Goal: Task Accomplishment & Management: Complete application form

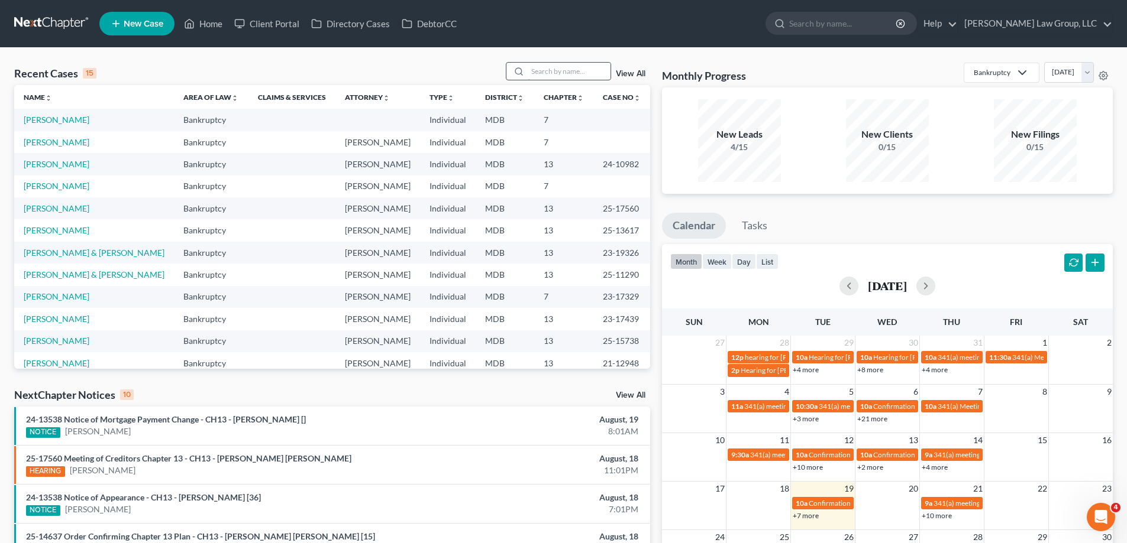
click at [574, 74] on input "search" at bounding box center [568, 71] width 83 height 17
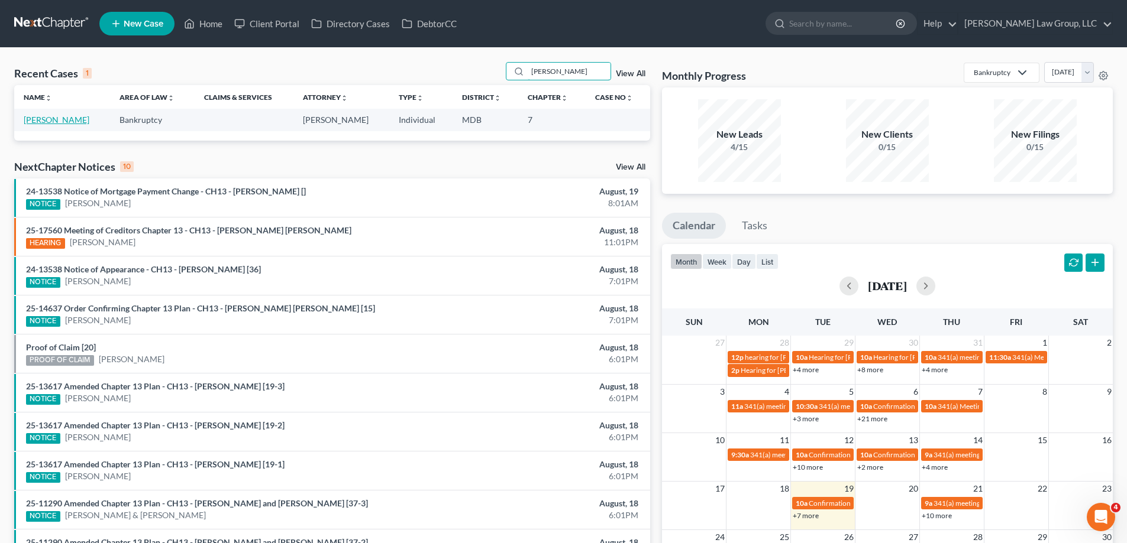
type input "[PERSON_NAME]"
click at [40, 118] on link "[PERSON_NAME]" at bounding box center [57, 120] width 66 height 10
select select "4"
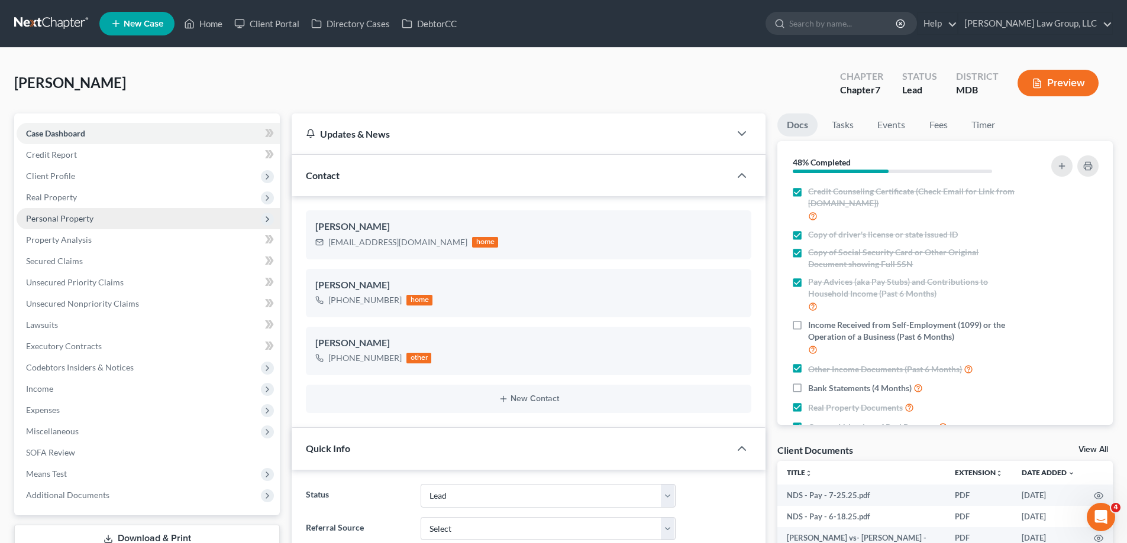
click at [86, 221] on span "Personal Property" at bounding box center [59, 218] width 67 height 10
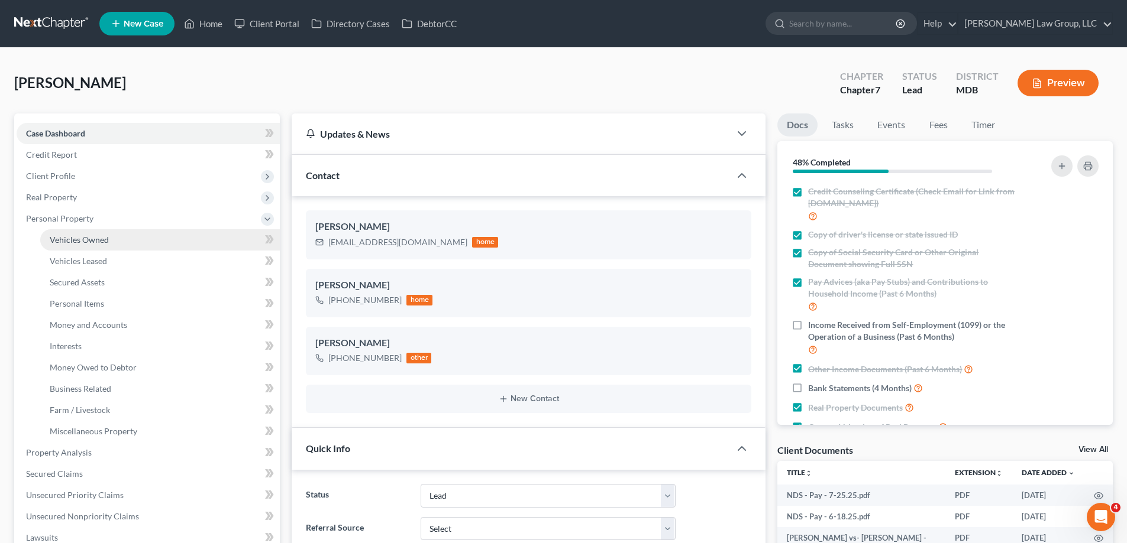
click at [89, 238] on span "Vehicles Owned" at bounding box center [79, 240] width 59 height 10
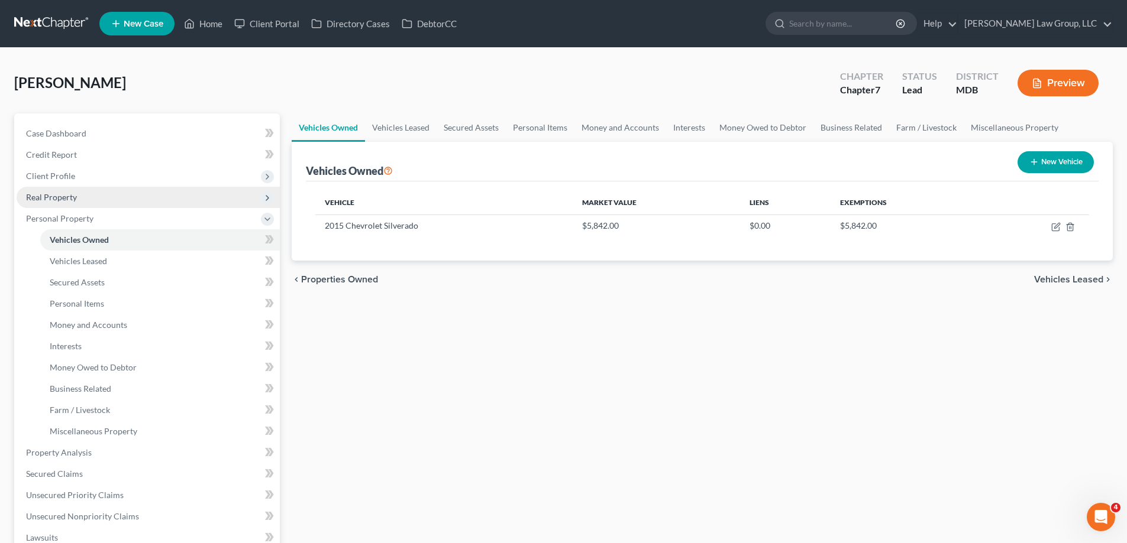
click at [56, 193] on span "Real Property" at bounding box center [51, 197] width 51 height 10
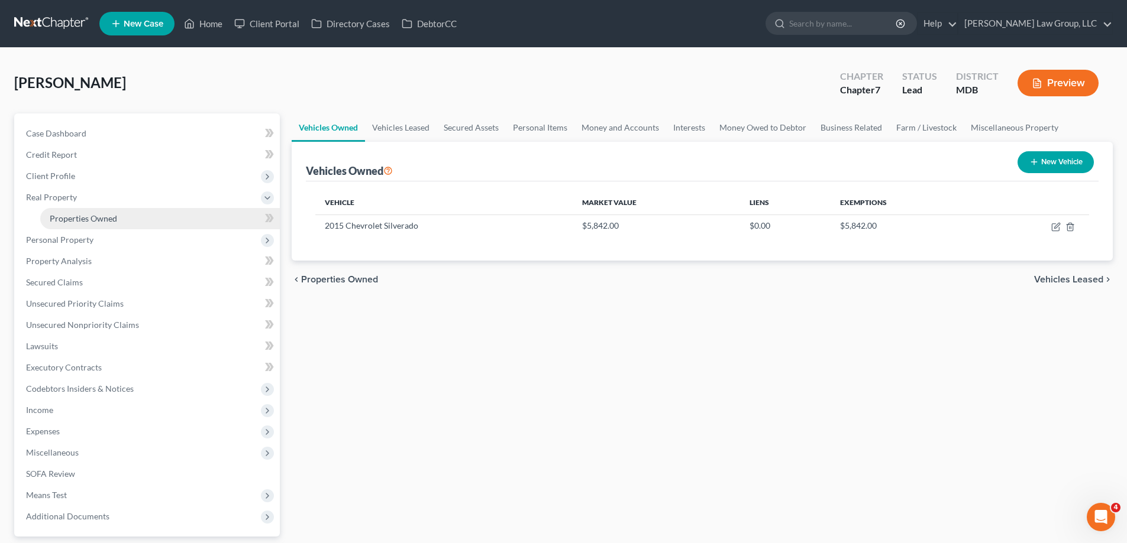
click at [105, 211] on link "Properties Owned" at bounding box center [159, 218] width 239 height 21
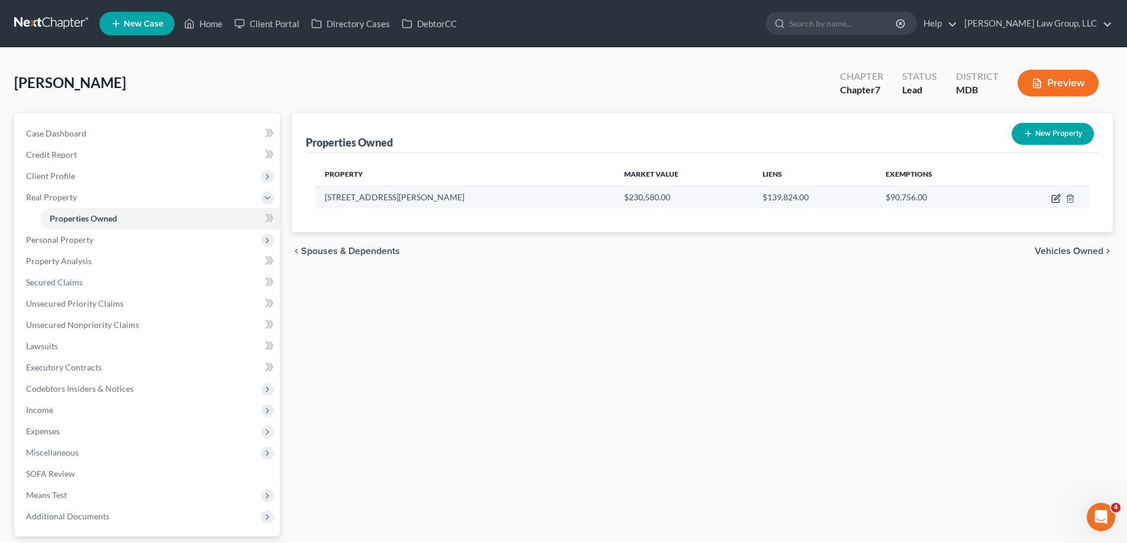
click at [1053, 198] on icon "button" at bounding box center [1055, 198] width 9 height 9
select select "21"
select select "3"
select select "5"
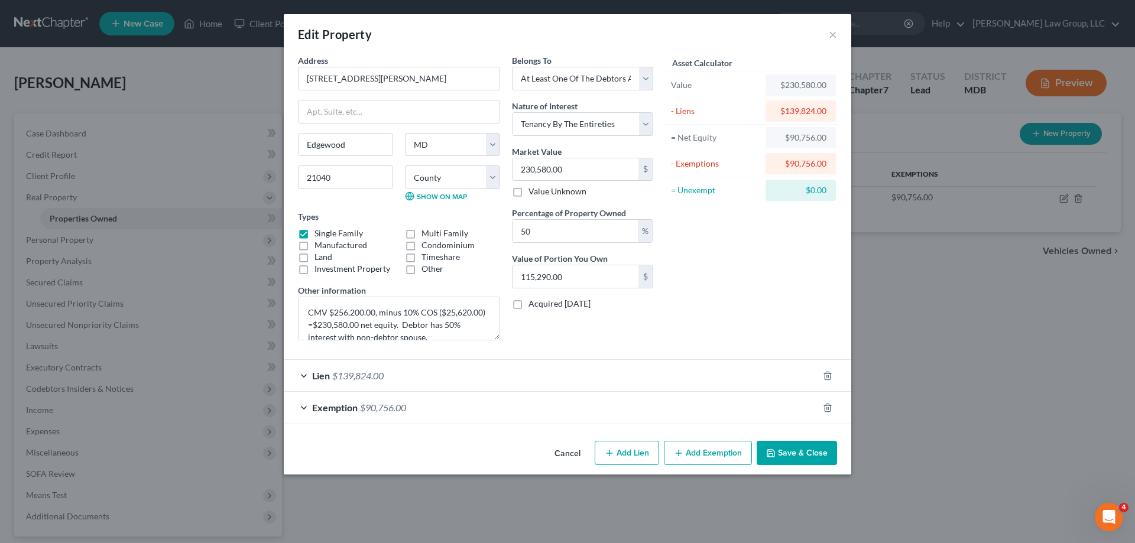
click at [824, 447] on button "Save & Close" at bounding box center [797, 453] width 80 height 25
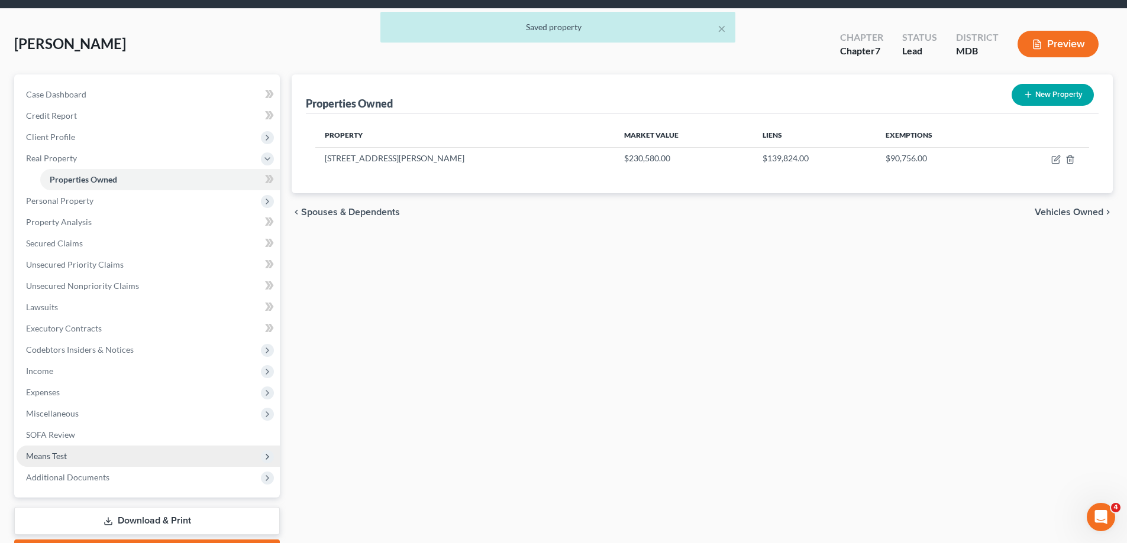
scroll to position [106, 0]
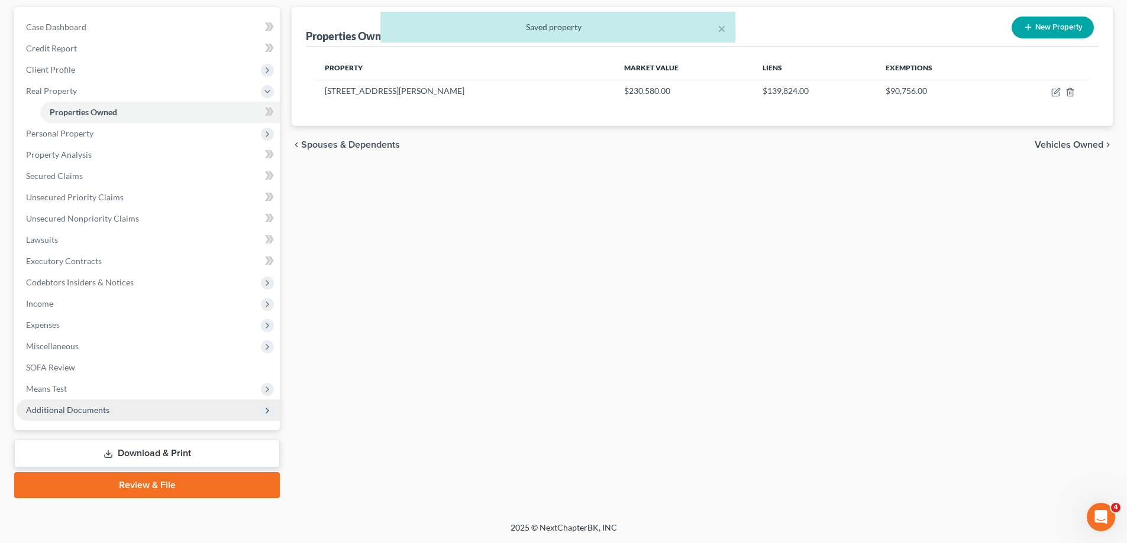
drag, startPoint x: 142, startPoint y: 407, endPoint x: 176, endPoint y: 417, distance: 35.2
click at [143, 407] on span "Additional Documents" at bounding box center [148, 410] width 263 height 21
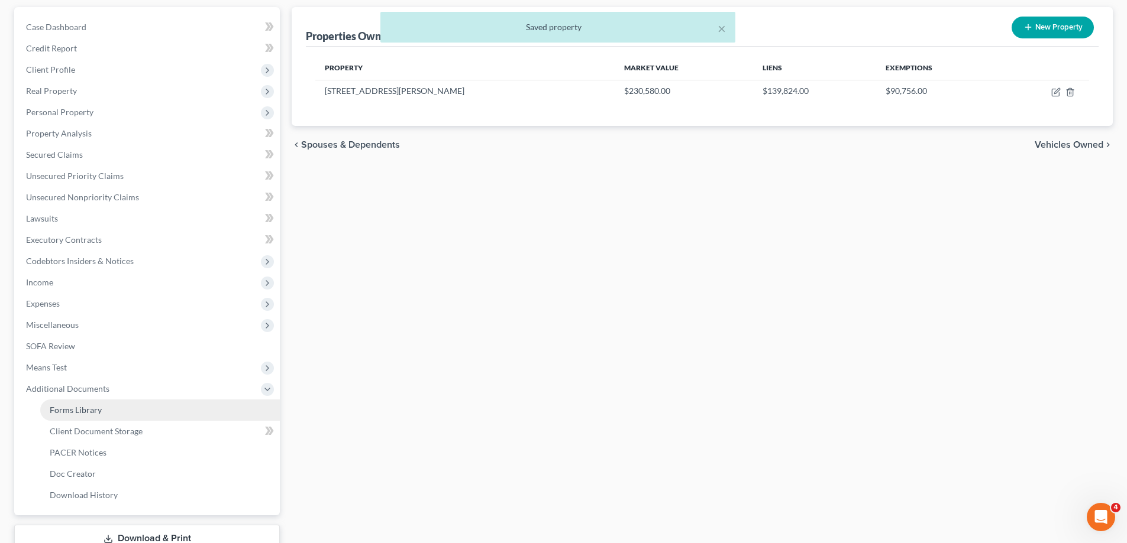
click at [120, 407] on link "Forms Library" at bounding box center [159, 410] width 239 height 21
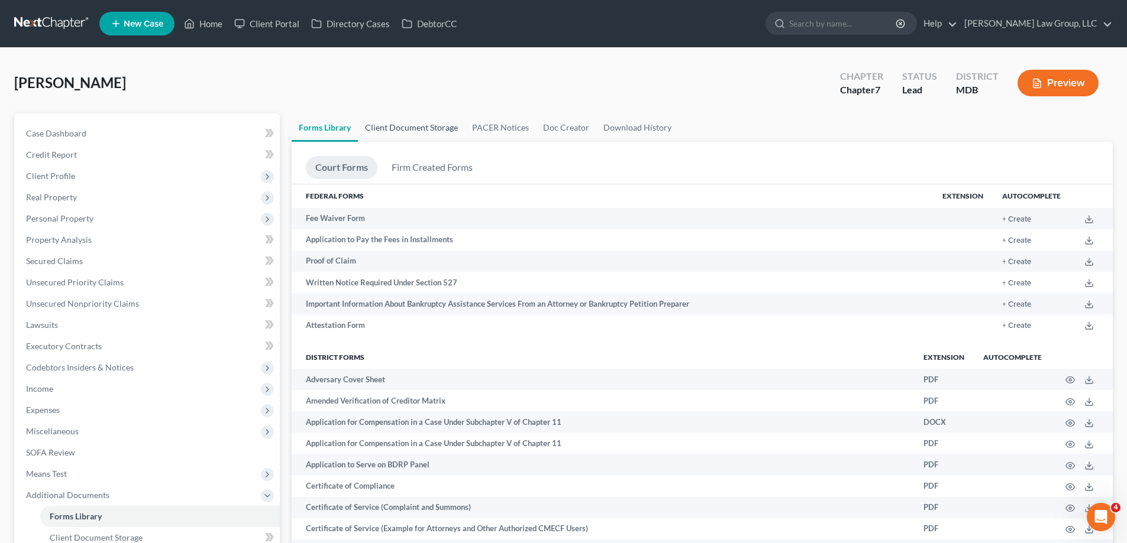
click at [428, 125] on link "Client Document Storage" at bounding box center [411, 128] width 107 height 28
select select "14"
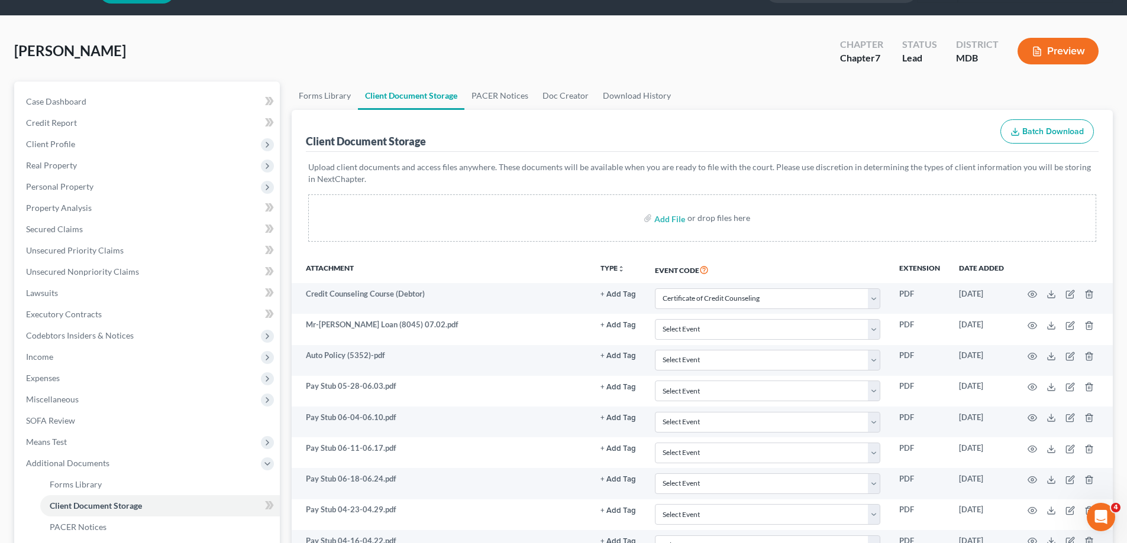
scroll to position [59, 0]
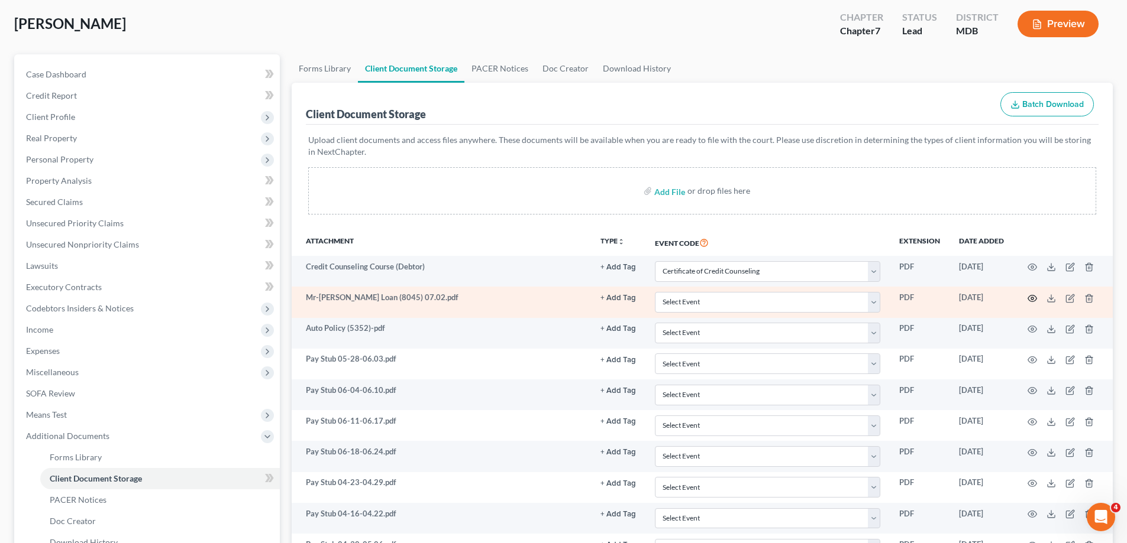
click at [1034, 298] on icon "button" at bounding box center [1031, 298] width 9 height 9
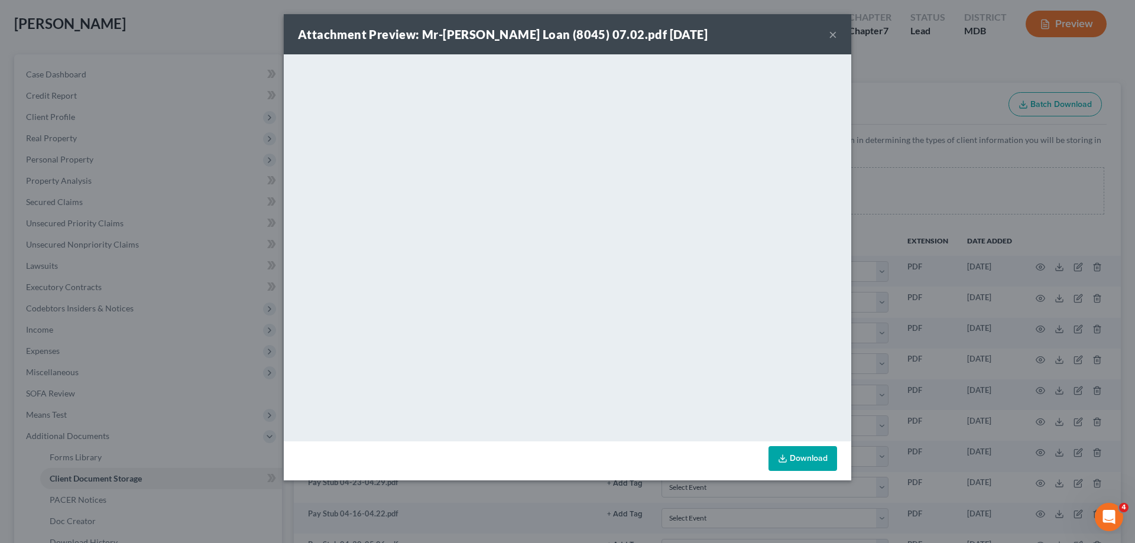
drag, startPoint x: 831, startPoint y: 36, endPoint x: 834, endPoint y: 43, distance: 7.7
click at [831, 35] on button "×" at bounding box center [833, 34] width 8 height 14
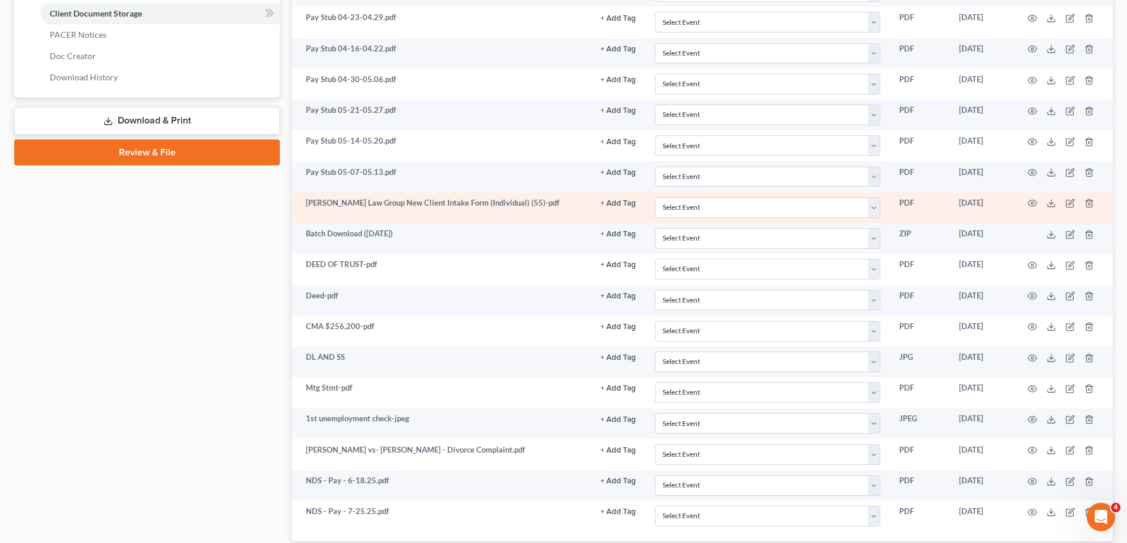
scroll to position [532, 0]
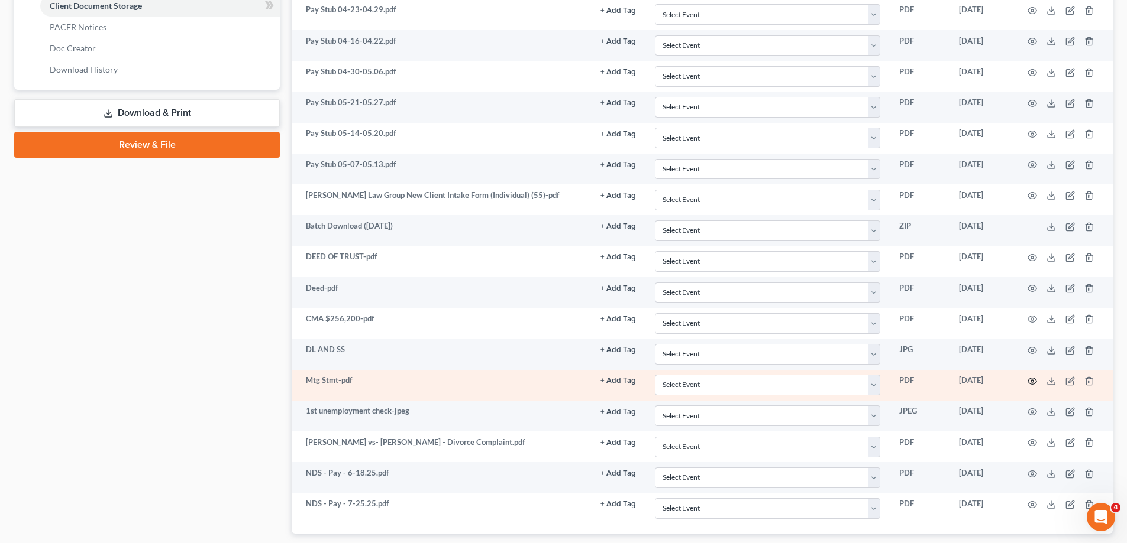
click at [1031, 381] on circle "button" at bounding box center [1032, 381] width 2 height 2
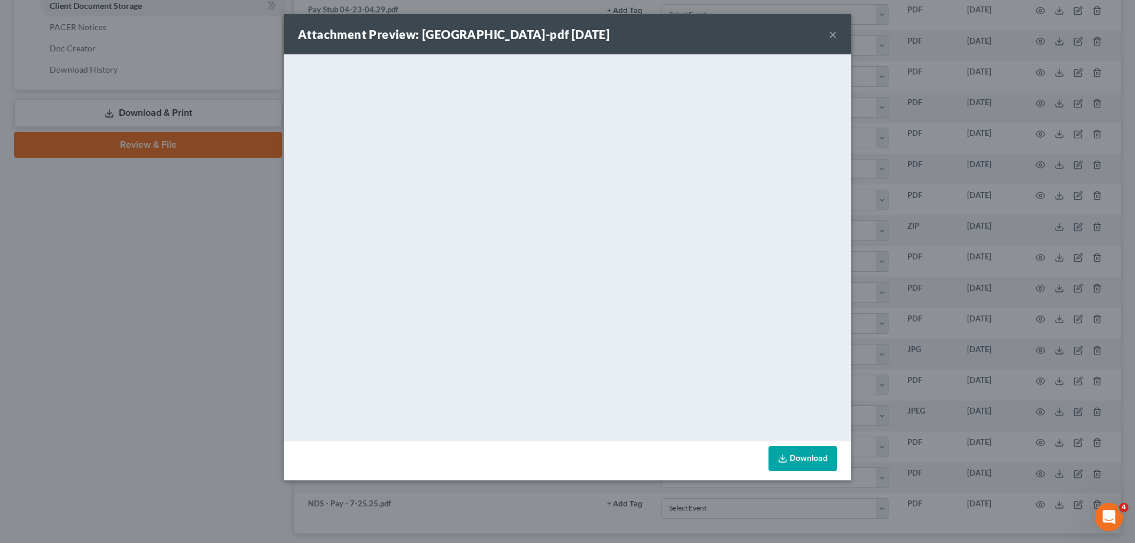
click at [833, 31] on button "×" at bounding box center [833, 34] width 8 height 14
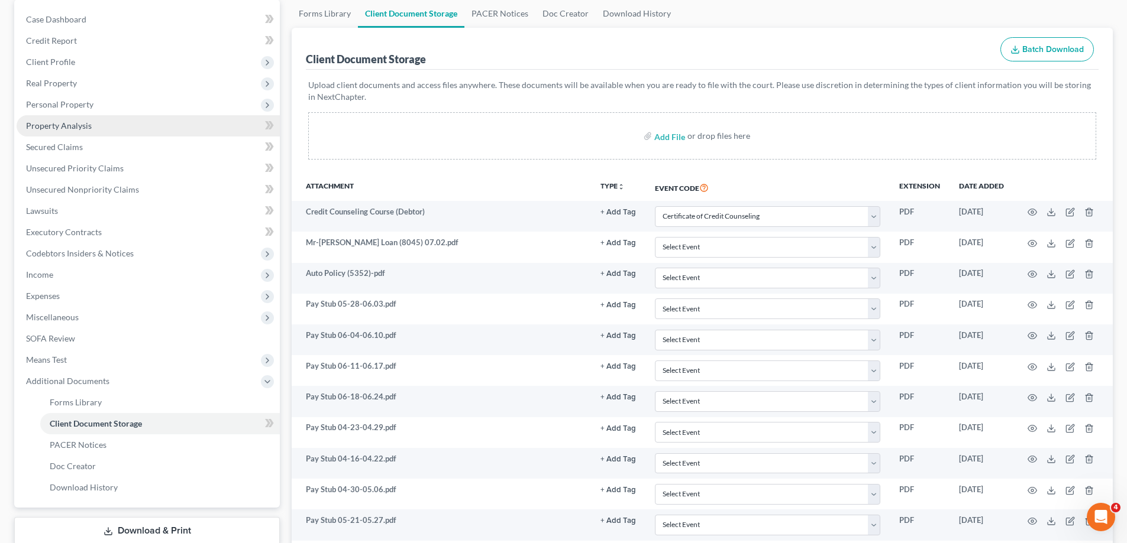
scroll to position [0, 0]
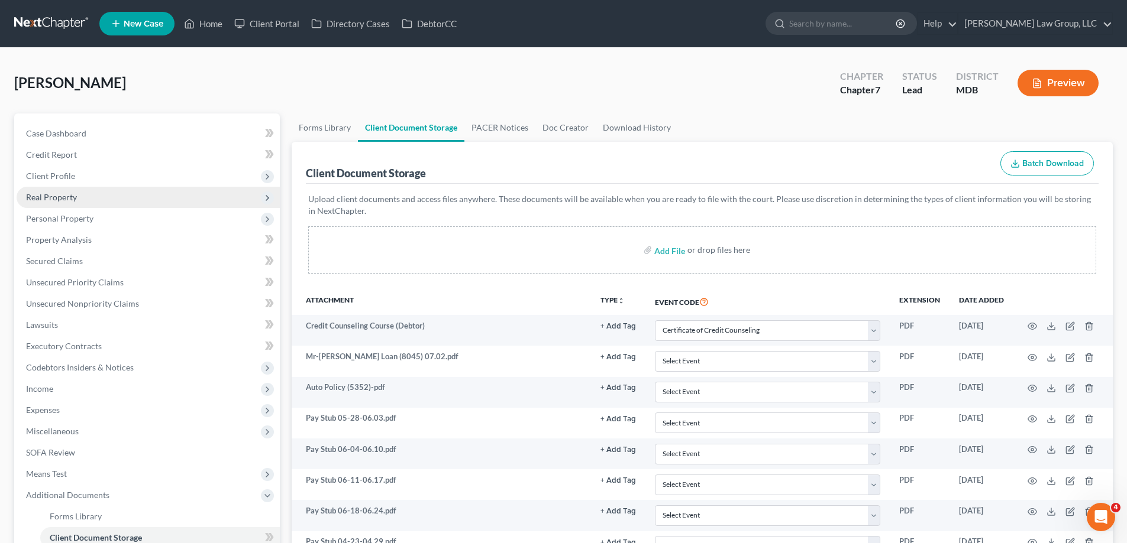
click at [85, 193] on span "Real Property" at bounding box center [148, 197] width 263 height 21
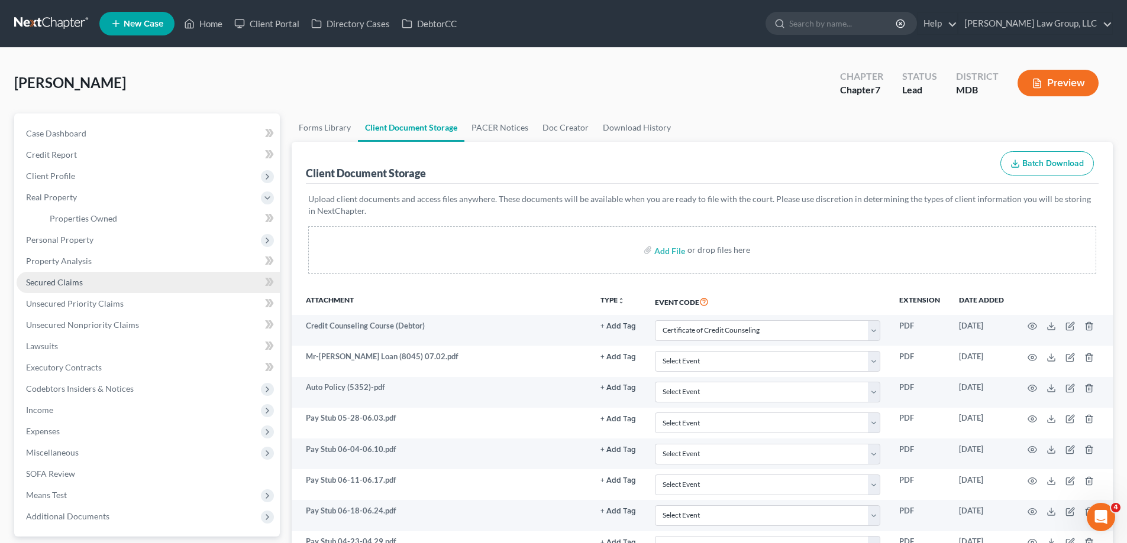
click at [86, 283] on link "Secured Claims" at bounding box center [148, 282] width 263 height 21
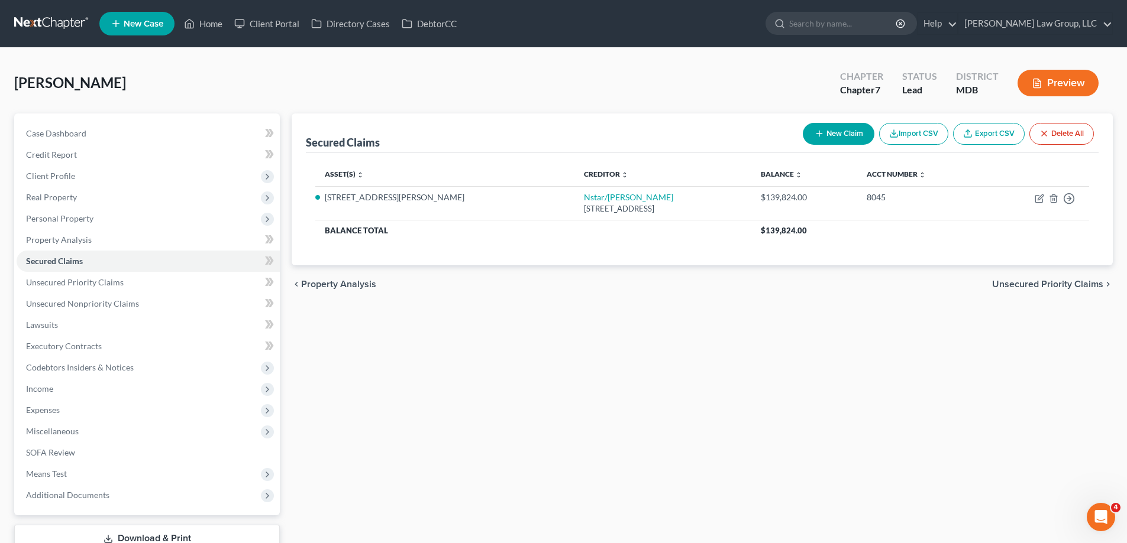
scroll to position [85, 0]
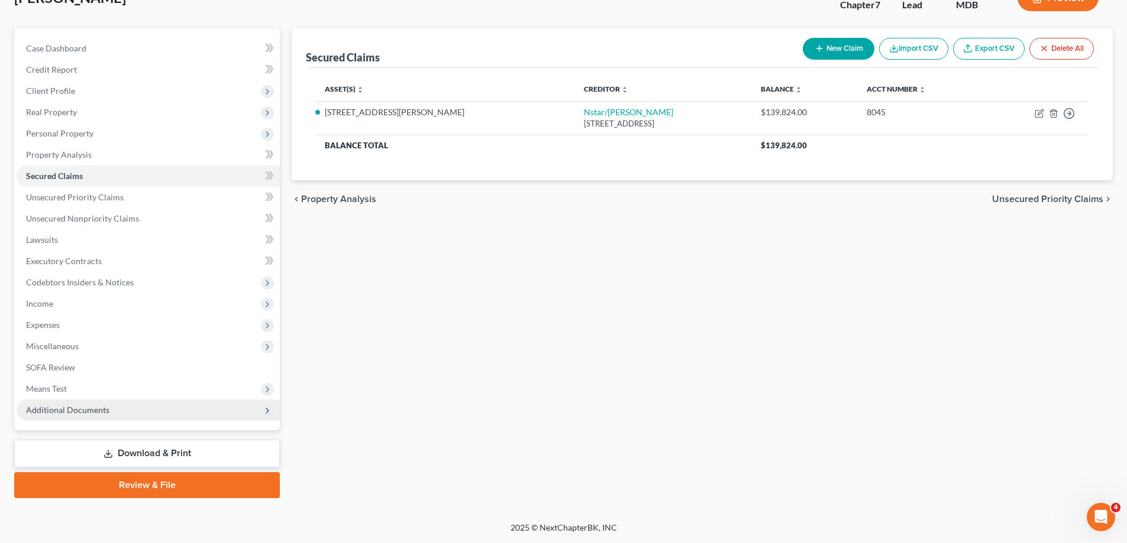
click at [136, 408] on span "Additional Documents" at bounding box center [148, 410] width 263 height 21
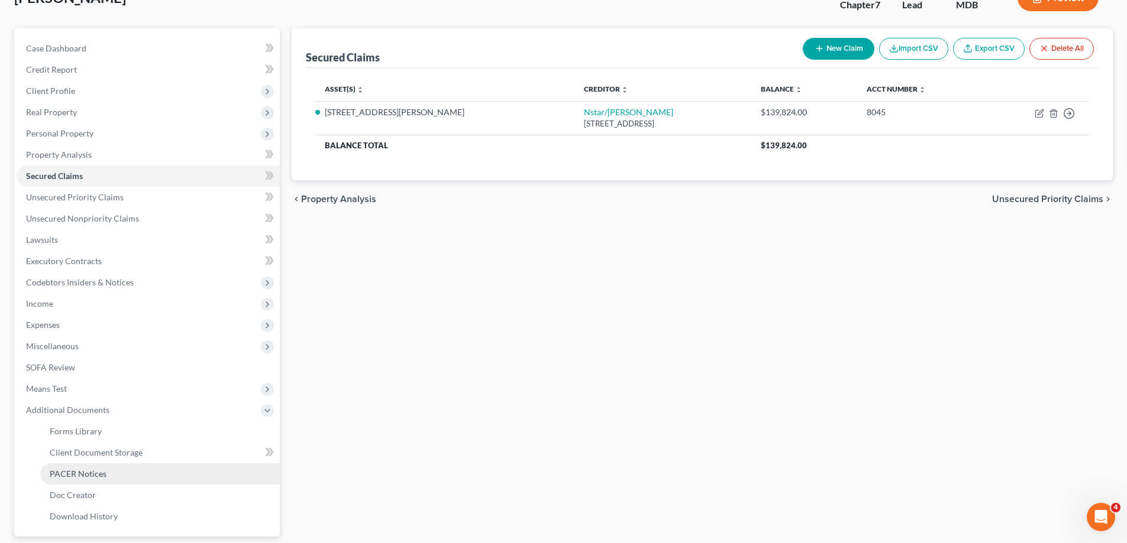
click at [126, 469] on link "PACER Notices" at bounding box center [159, 474] width 239 height 21
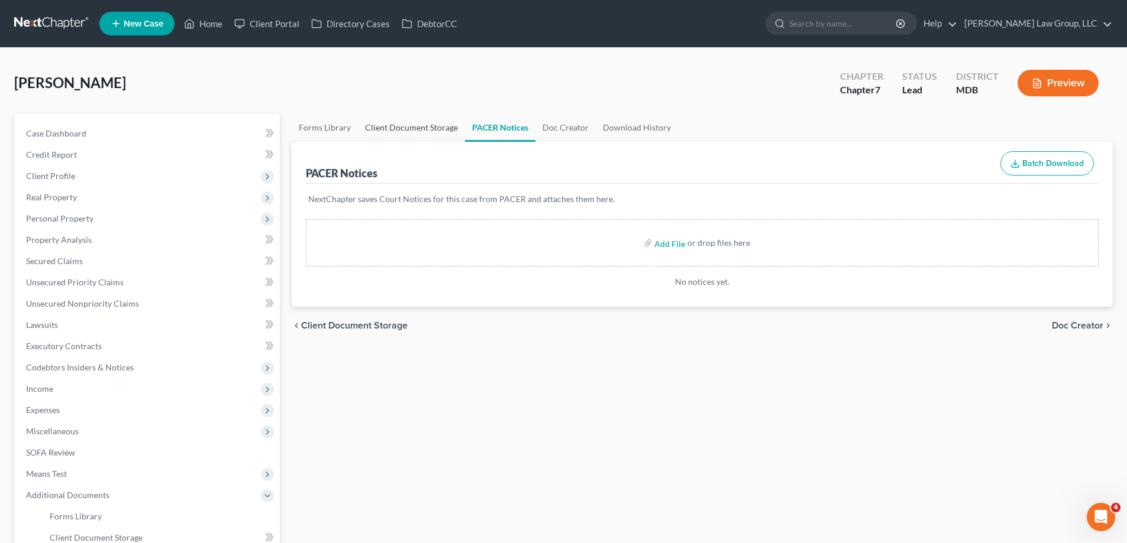
click at [419, 133] on link "Client Document Storage" at bounding box center [411, 128] width 107 height 28
select select "14"
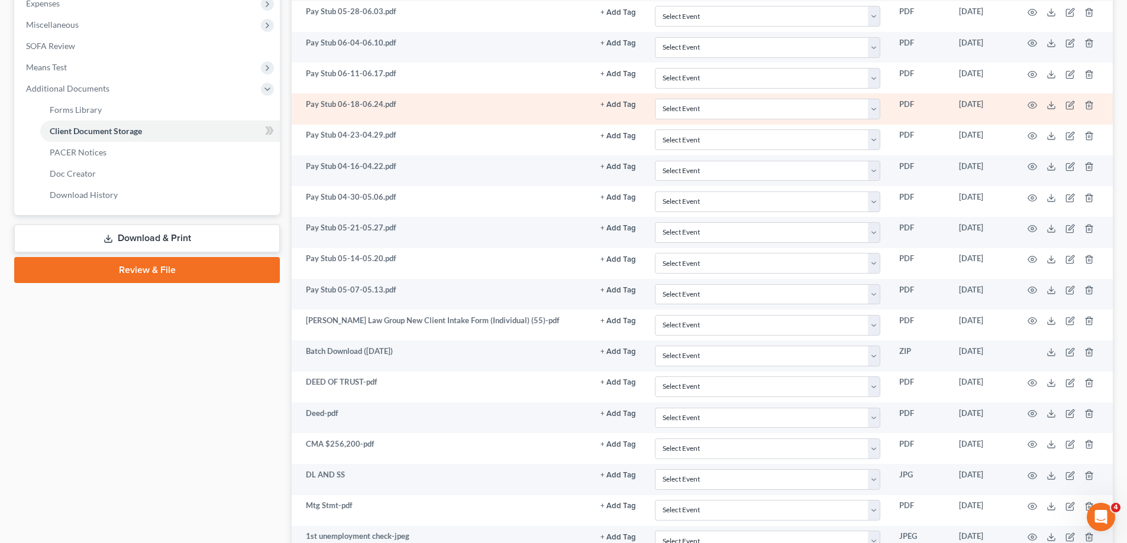
scroll to position [606, 0]
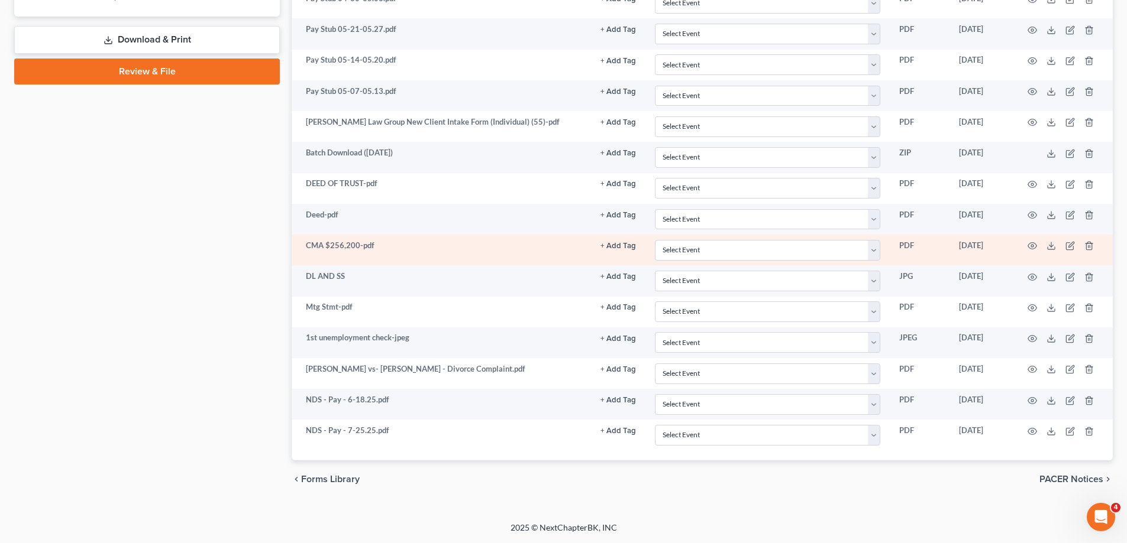
click at [1026, 242] on td at bounding box center [1062, 250] width 99 height 31
click at [1033, 244] on icon "button" at bounding box center [1032, 246] width 9 height 7
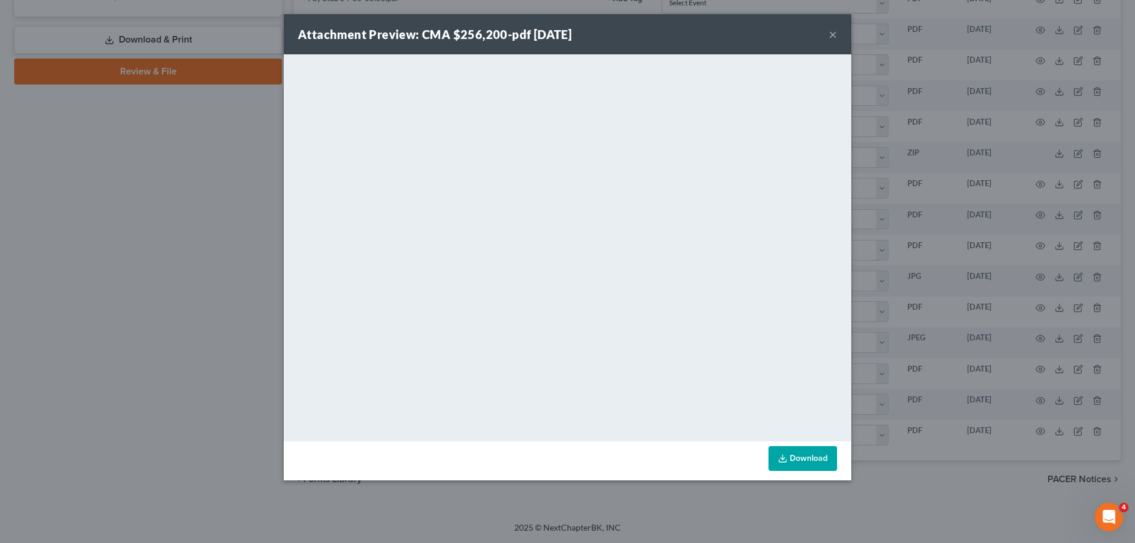
click at [834, 33] on button "×" at bounding box center [833, 34] width 8 height 14
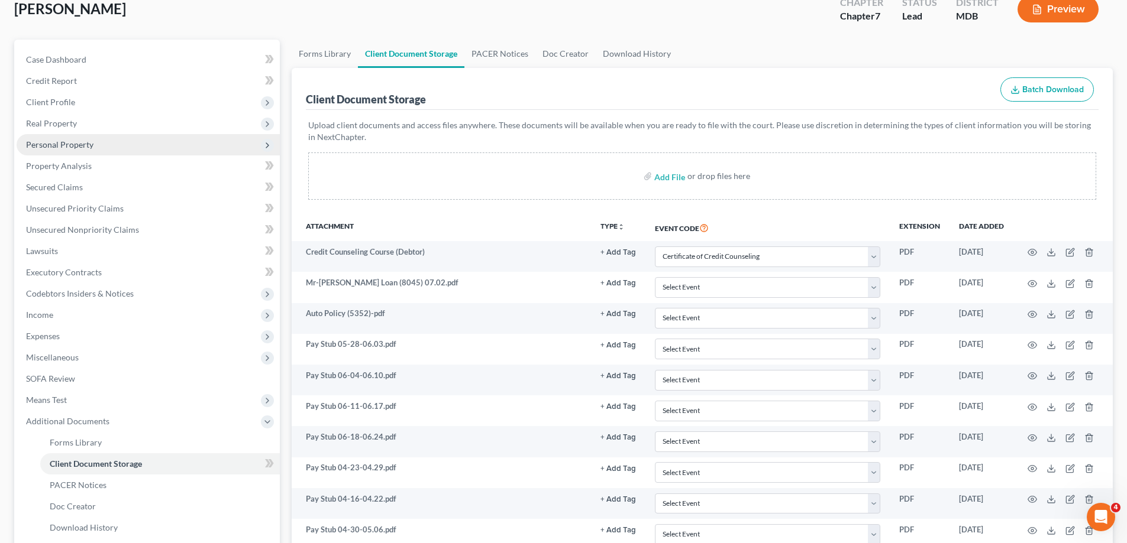
scroll to position [0, 0]
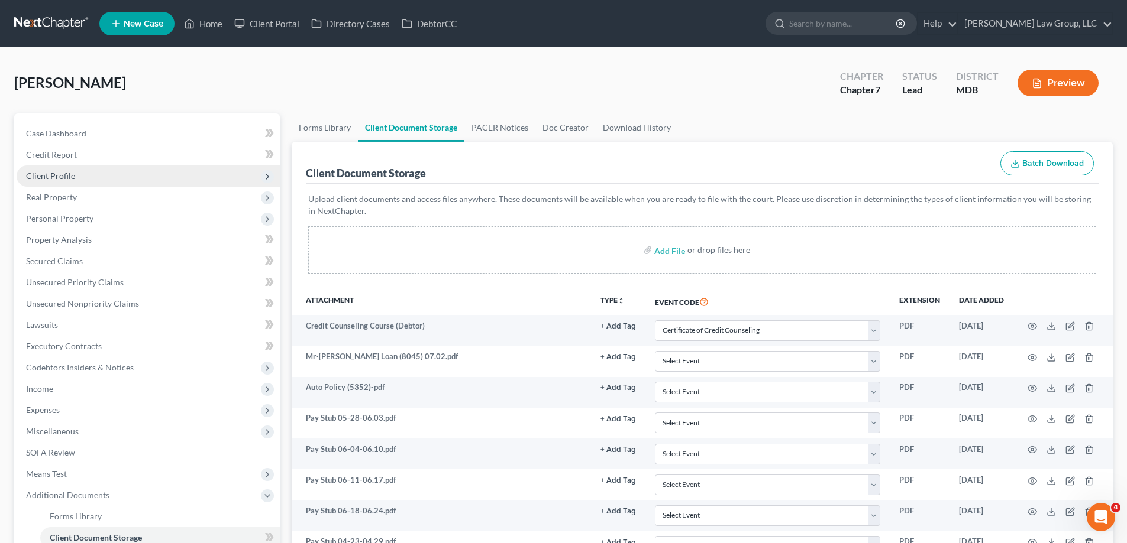
click at [62, 177] on span "Client Profile" at bounding box center [50, 176] width 49 height 10
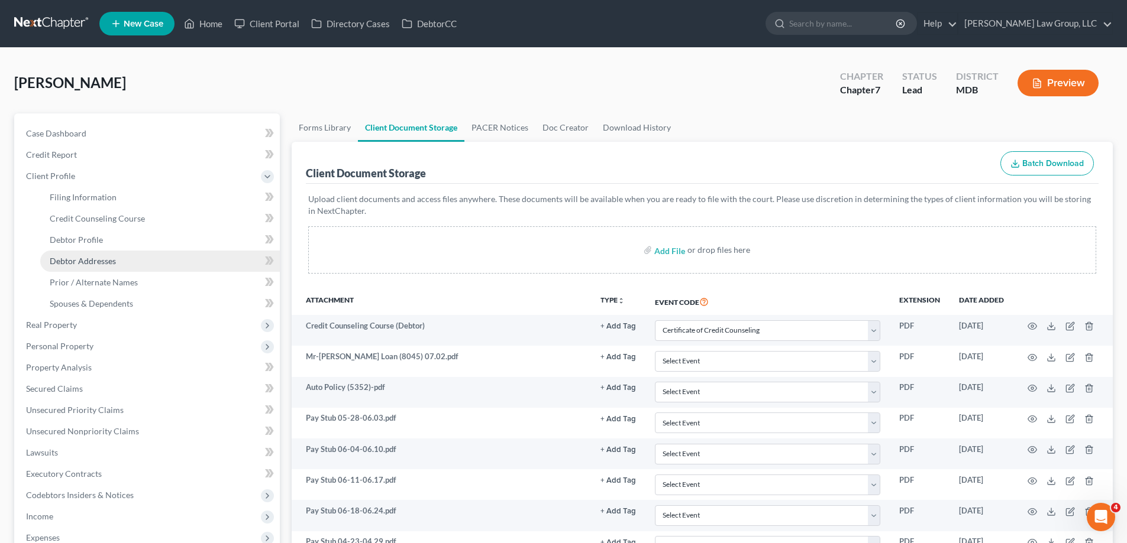
click at [74, 258] on span "Debtor Addresses" at bounding box center [83, 261] width 66 height 10
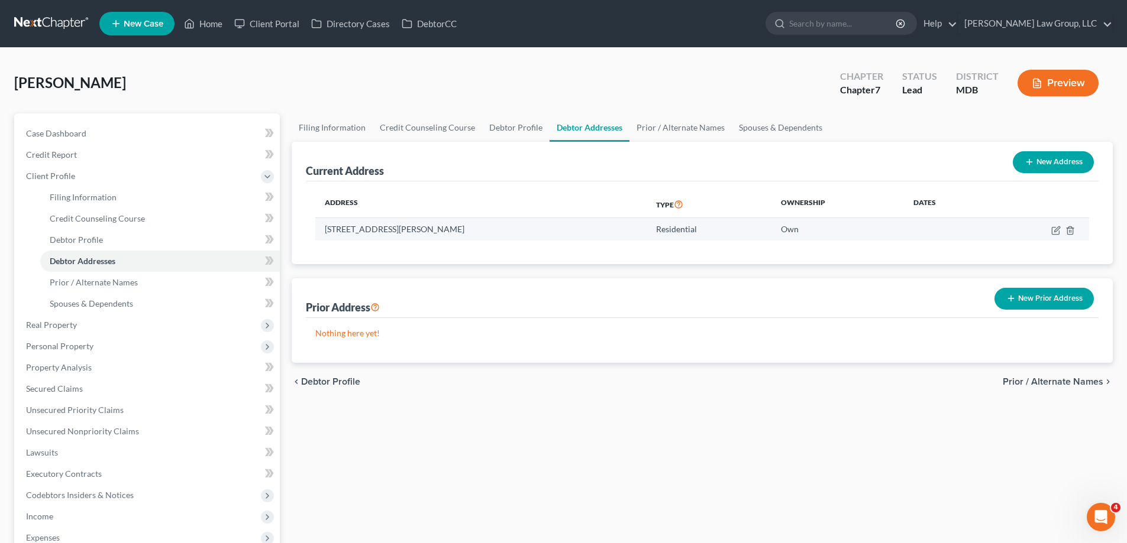
drag, startPoint x: 503, startPoint y: 225, endPoint x: 317, endPoint y: 231, distance: 185.8
click at [317, 231] on td "[STREET_ADDRESS][PERSON_NAME]" at bounding box center [480, 229] width 331 height 22
copy td "[STREET_ADDRESS][PERSON_NAME]"
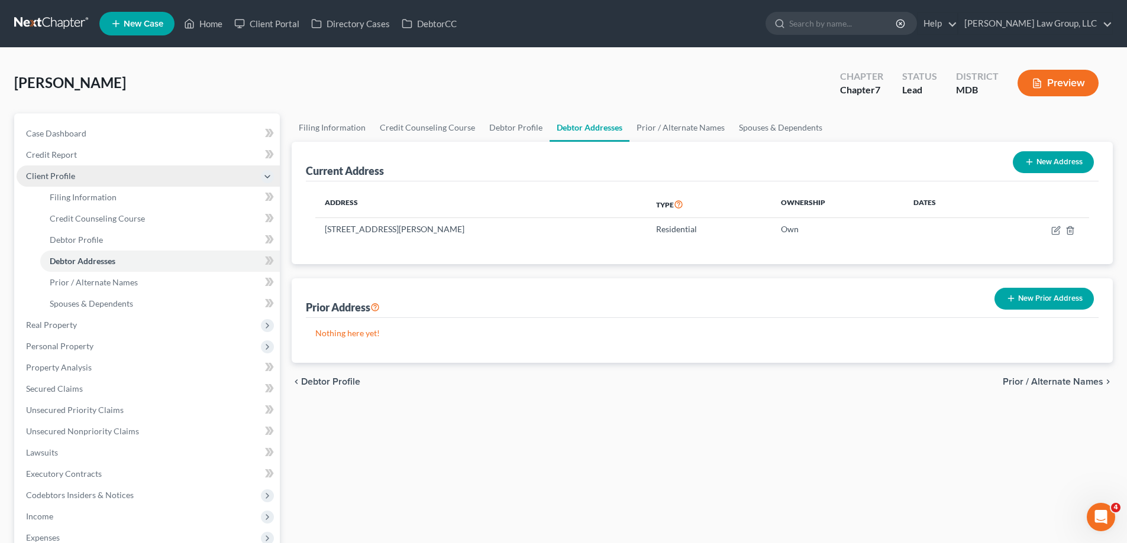
click at [65, 181] on span "Client Profile" at bounding box center [148, 176] width 263 height 21
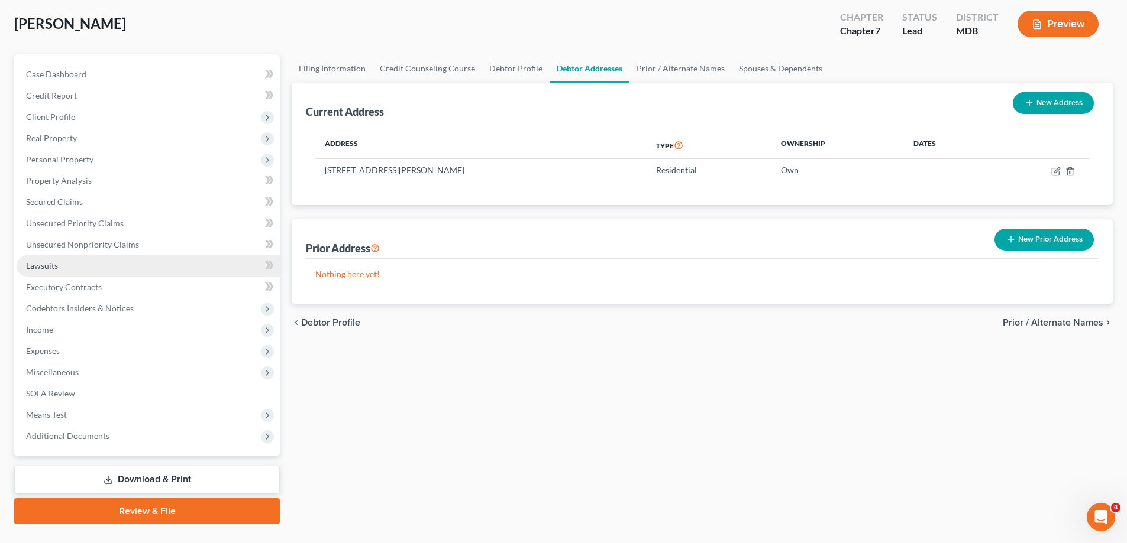
click at [68, 268] on link "Lawsuits" at bounding box center [148, 265] width 263 height 21
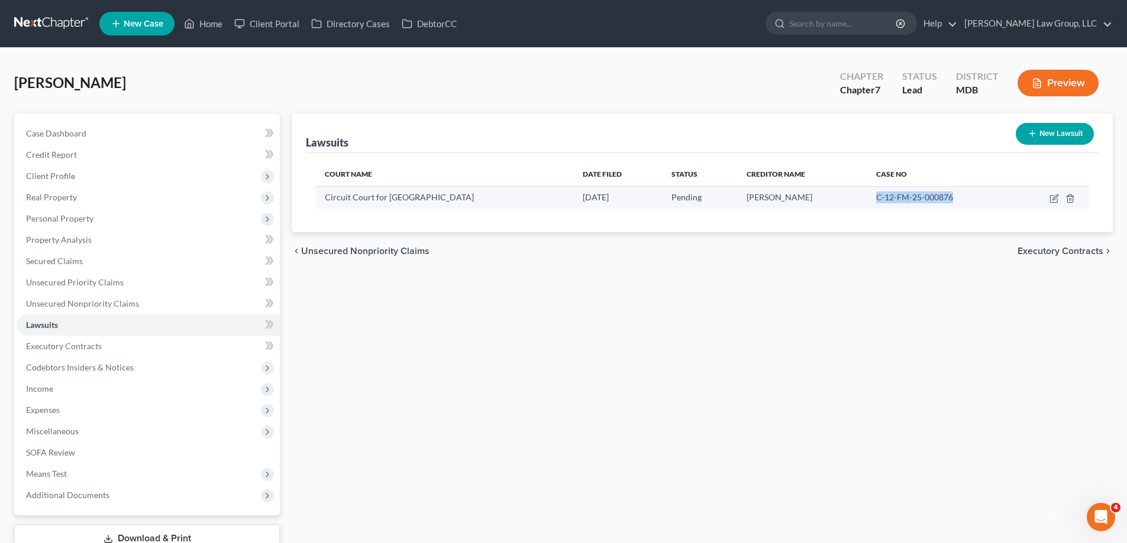
drag, startPoint x: 945, startPoint y: 198, endPoint x: 863, endPoint y: 201, distance: 82.3
click at [876, 201] on div "C-12-FM-25-000876" at bounding box center [940, 198] width 128 height 12
copy span "C-12-FM-25-000876"
drag, startPoint x: 192, startPoint y: 27, endPoint x: 201, endPoint y: 38, distance: 14.2
click at [192, 29] on icon at bounding box center [189, 24] width 11 height 14
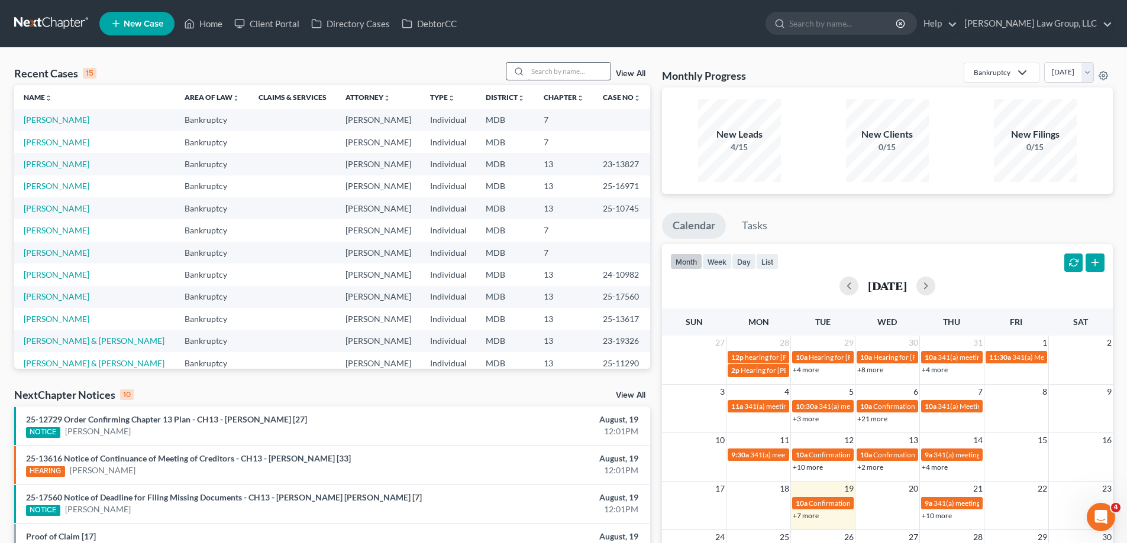
click at [585, 70] on input "search" at bounding box center [568, 71] width 83 height 17
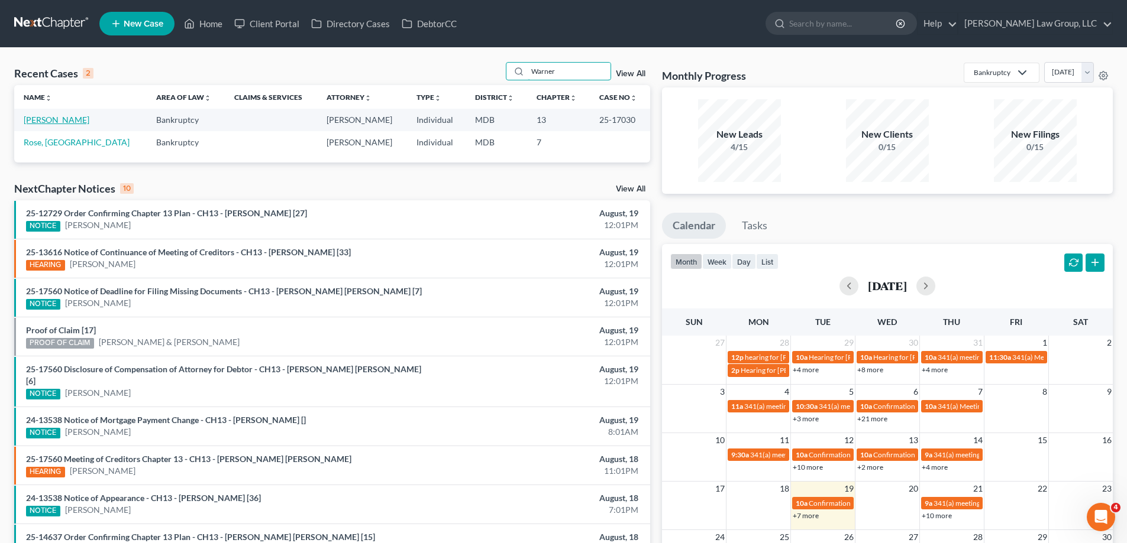
type input "Warner"
click at [60, 117] on link "[PERSON_NAME]" at bounding box center [57, 120] width 66 height 10
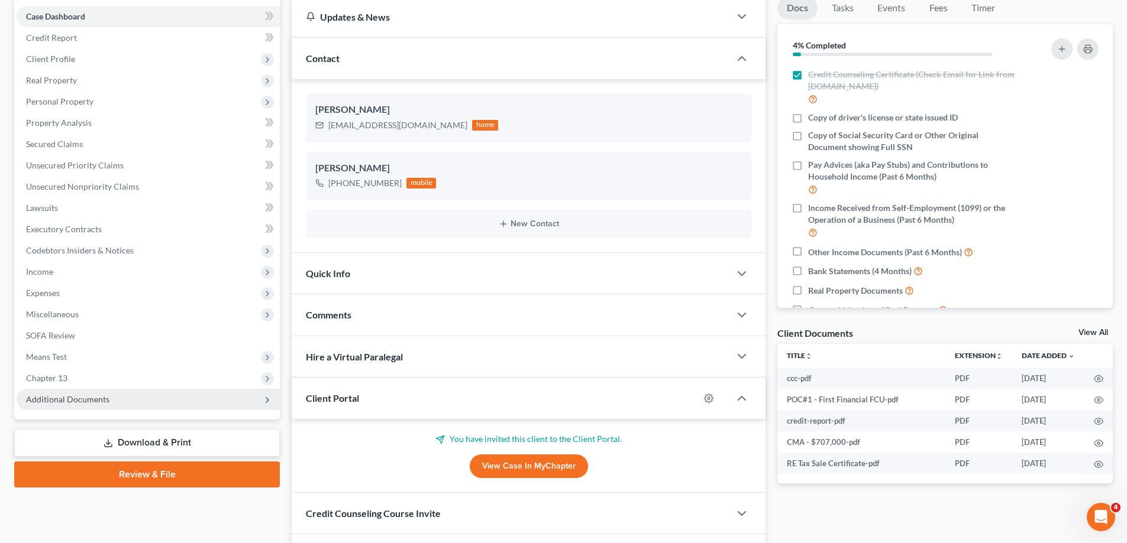
scroll to position [118, 0]
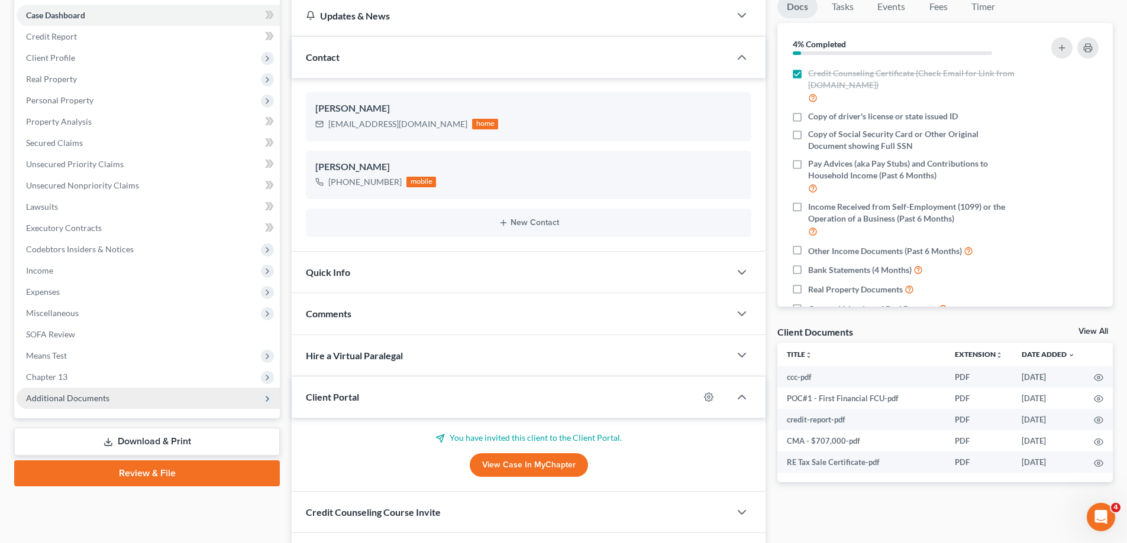
click at [72, 404] on span "Additional Documents" at bounding box center [148, 398] width 263 height 21
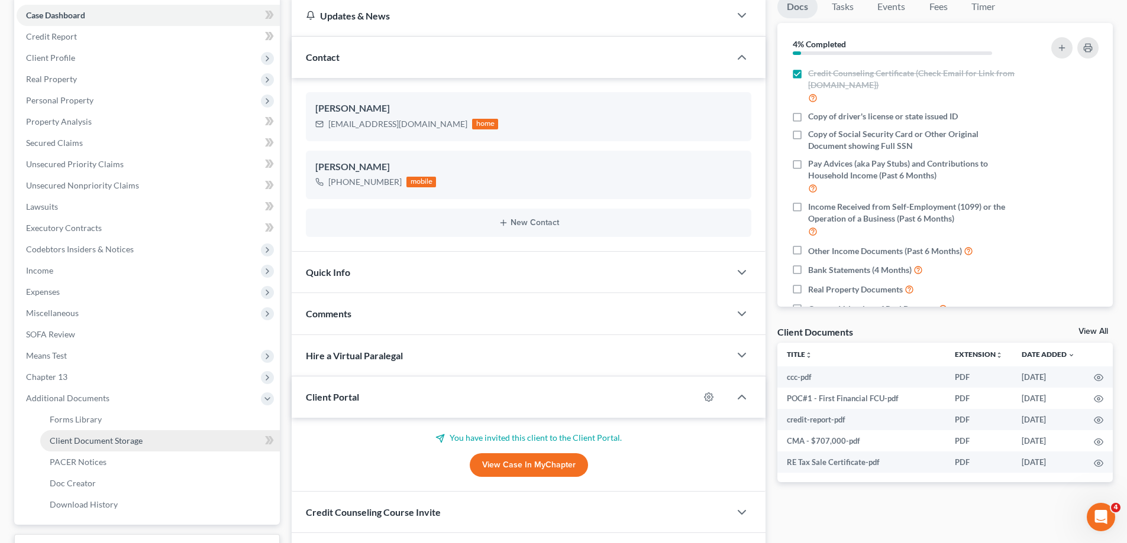
click at [122, 443] on span "Client Document Storage" at bounding box center [96, 441] width 93 height 10
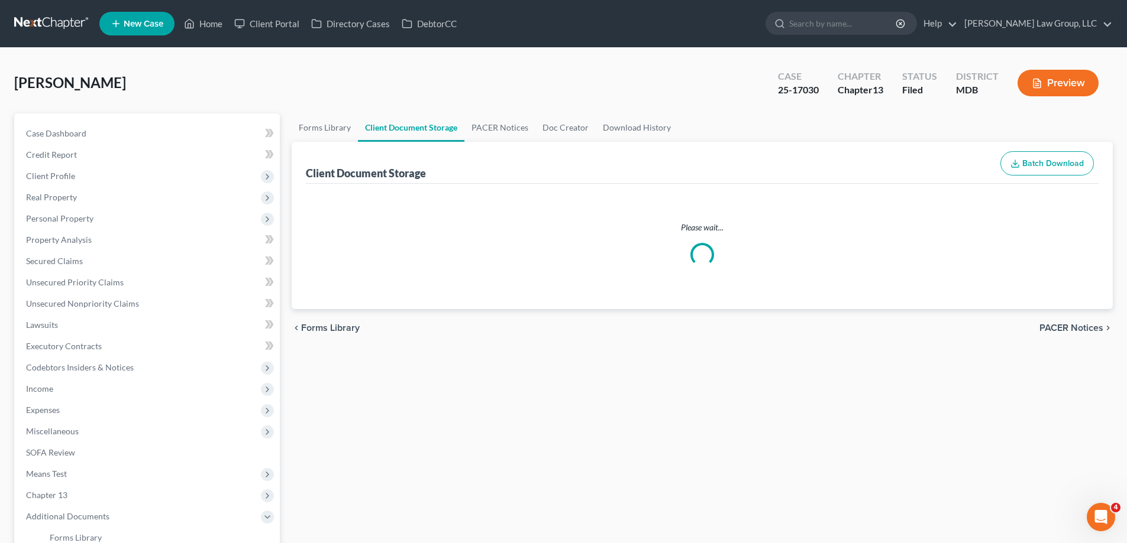
select select "14"
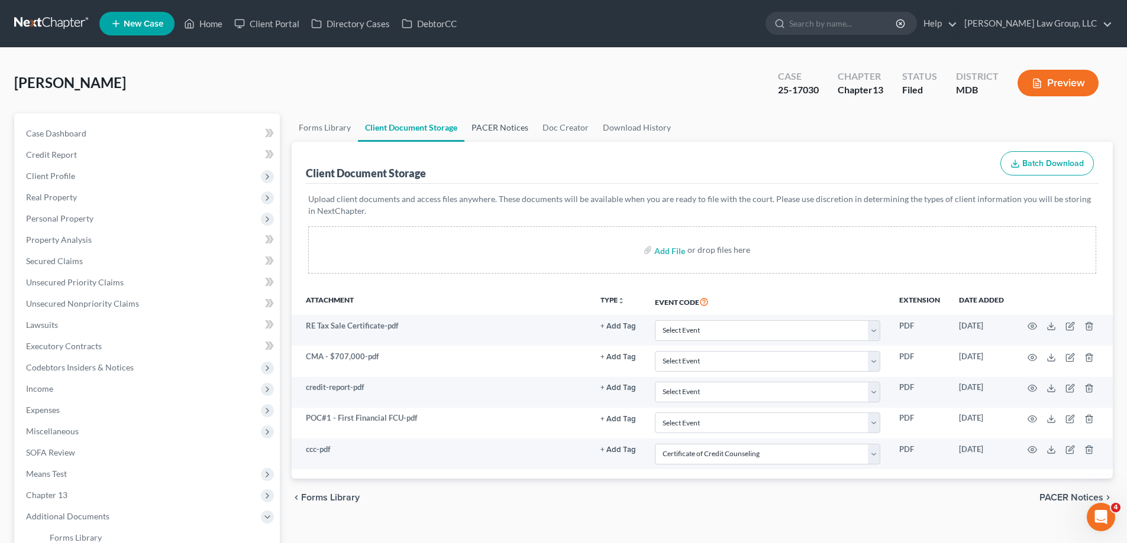
click at [480, 127] on link "PACER Notices" at bounding box center [499, 128] width 71 height 28
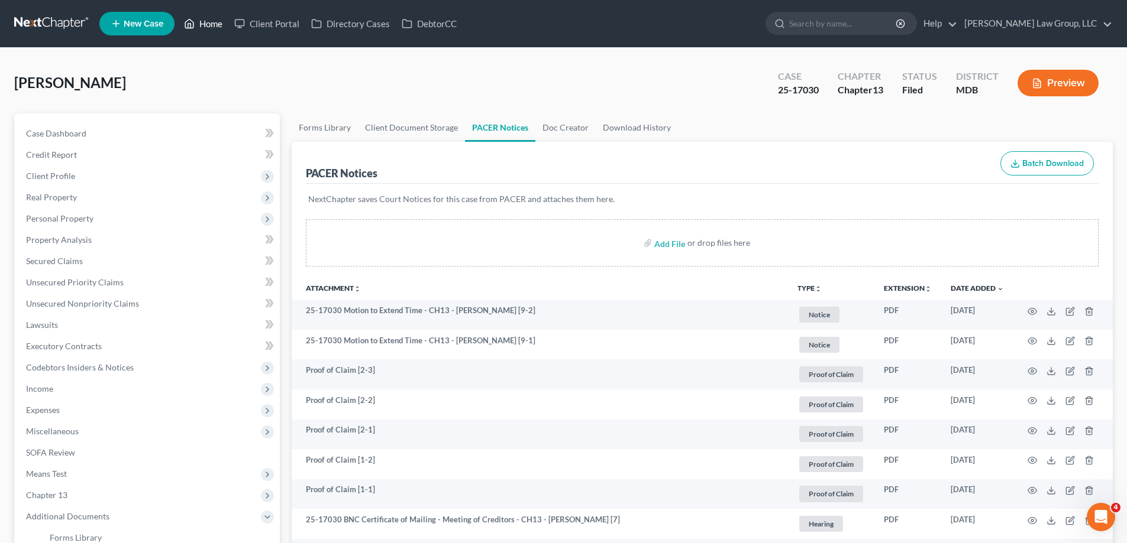
click at [205, 25] on link "Home" at bounding box center [203, 23] width 50 height 21
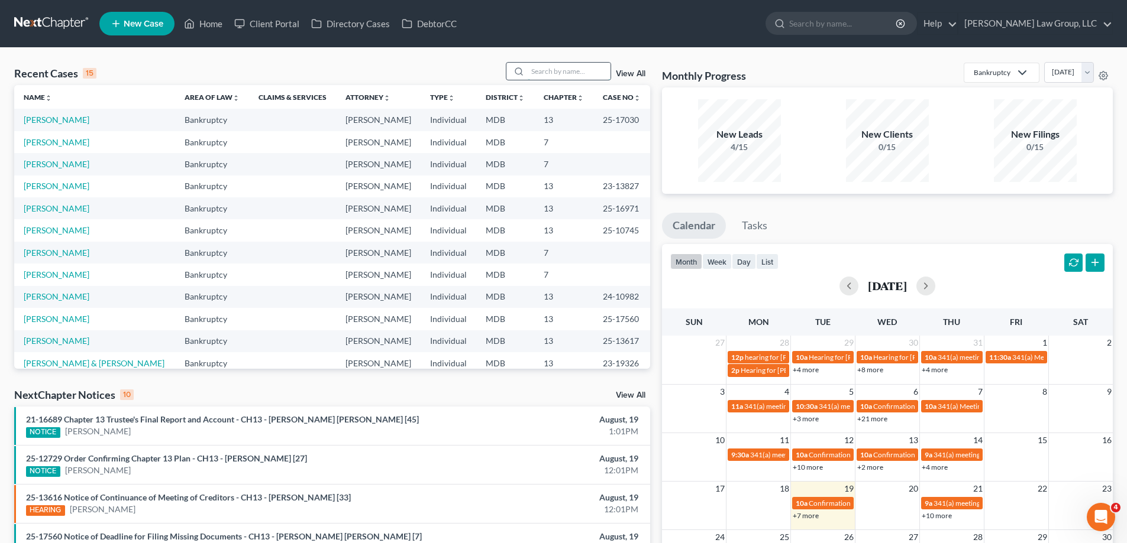
click at [558, 76] on input "search" at bounding box center [568, 71] width 83 height 17
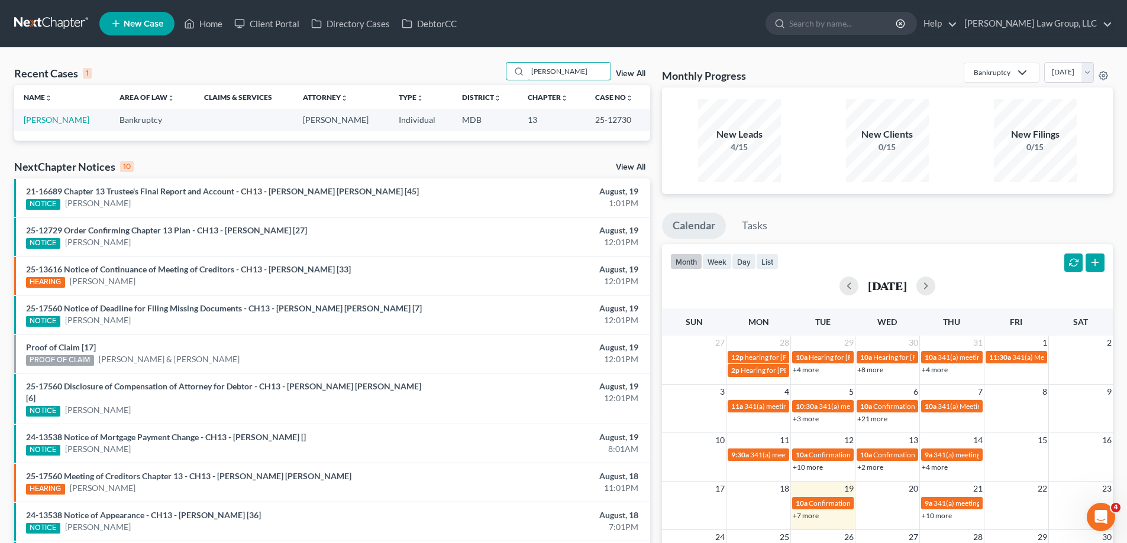
type input "[PERSON_NAME]"
drag, startPoint x: 619, startPoint y: 125, endPoint x: 587, endPoint y: 127, distance: 32.5
click at [587, 127] on td "25-12730" at bounding box center [617, 120] width 64 height 22
copy td "25-12730"
drag, startPoint x: 100, startPoint y: 122, endPoint x: 24, endPoint y: 126, distance: 76.4
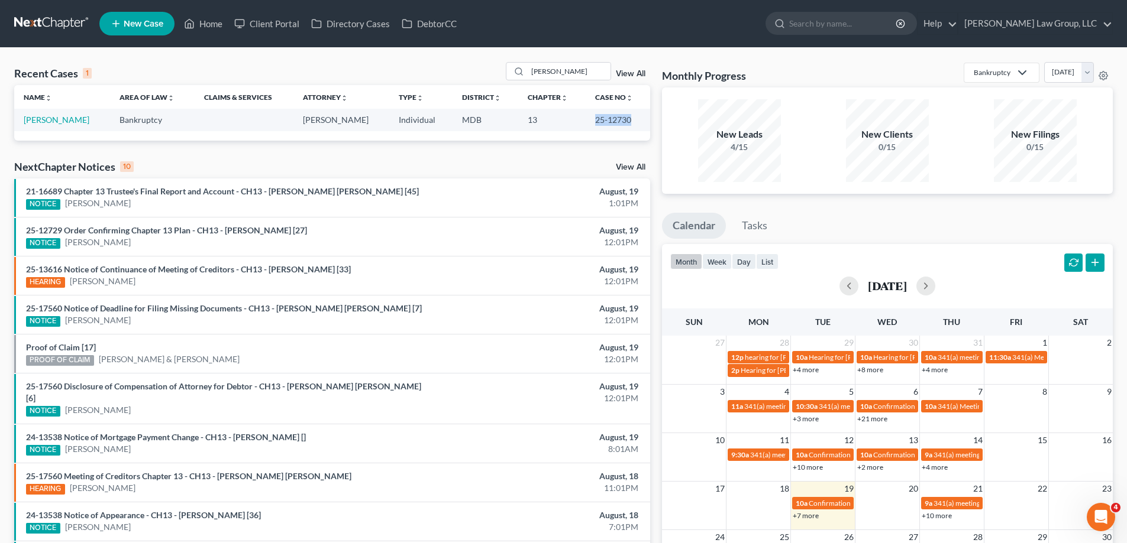
click at [24, 126] on td "[PERSON_NAME]" at bounding box center [62, 120] width 96 height 22
copy link "[PERSON_NAME]"
click at [58, 124] on link "[PERSON_NAME]" at bounding box center [57, 120] width 66 height 10
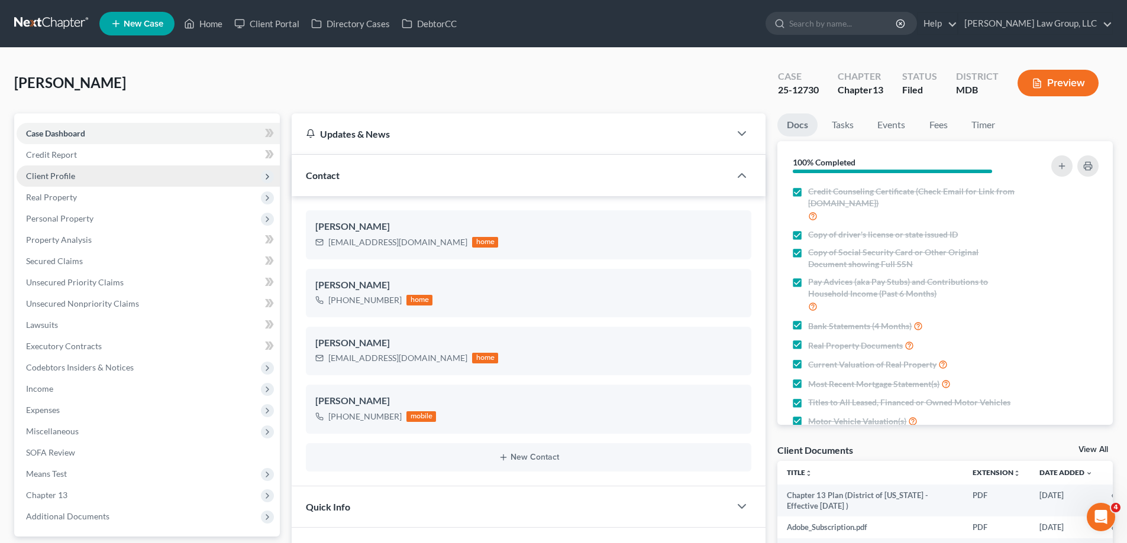
click at [77, 177] on span "Client Profile" at bounding box center [148, 176] width 263 height 21
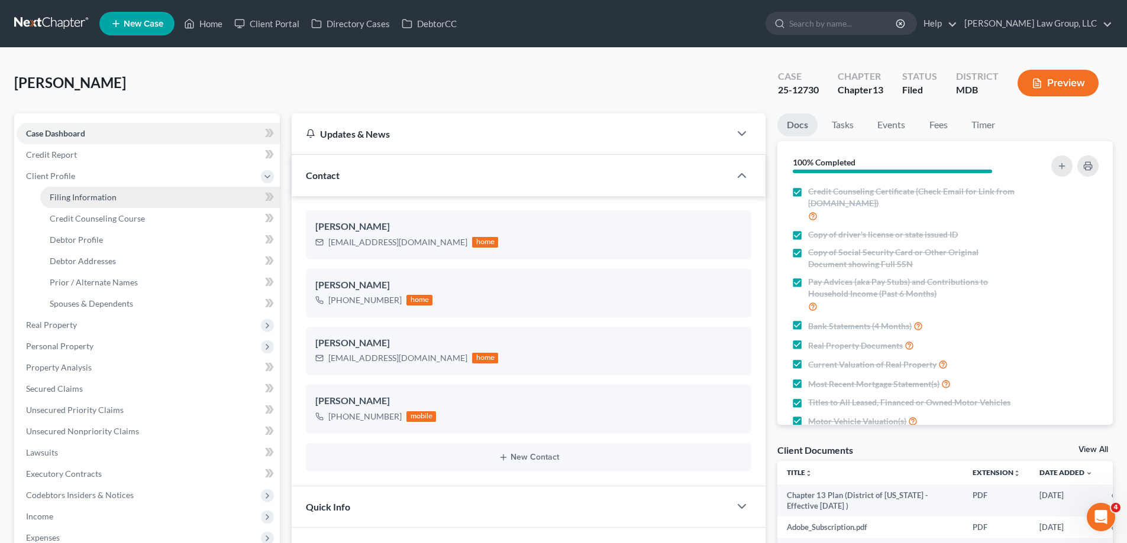
click at [89, 194] on span "Filing Information" at bounding box center [83, 197] width 67 height 10
select select "1"
select select "0"
select select "3"
select select "21"
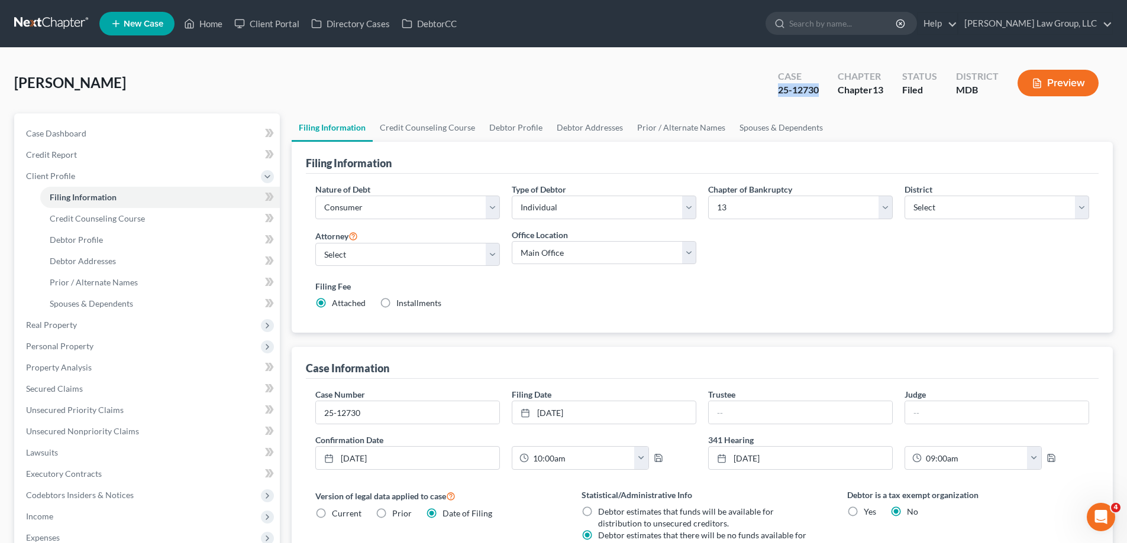
drag, startPoint x: 817, startPoint y: 89, endPoint x: 773, endPoint y: 95, distance: 44.2
click at [773, 95] on div "Case 25-12730" at bounding box center [798, 84] width 60 height 35
copy div "25-12730"
click at [218, 20] on link "Home" at bounding box center [203, 23] width 50 height 21
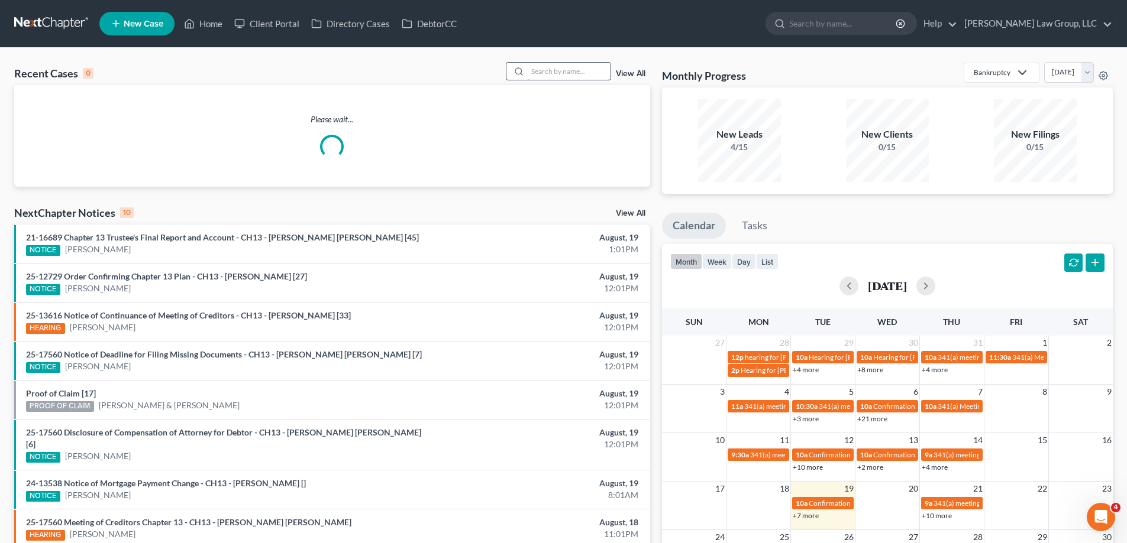
click at [585, 67] on input "search" at bounding box center [568, 71] width 83 height 17
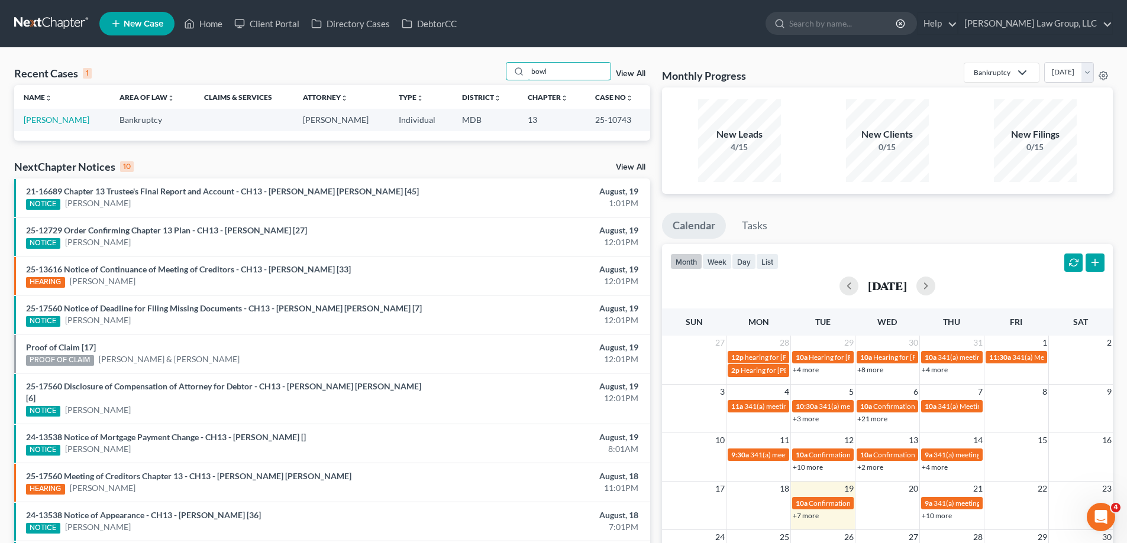
type input "bowl"
drag, startPoint x: 635, startPoint y: 122, endPoint x: 591, endPoint y: 124, distance: 43.8
click at [591, 124] on td "25-10743" at bounding box center [617, 120] width 64 height 22
click at [42, 117] on link "[PERSON_NAME]" at bounding box center [57, 120] width 66 height 10
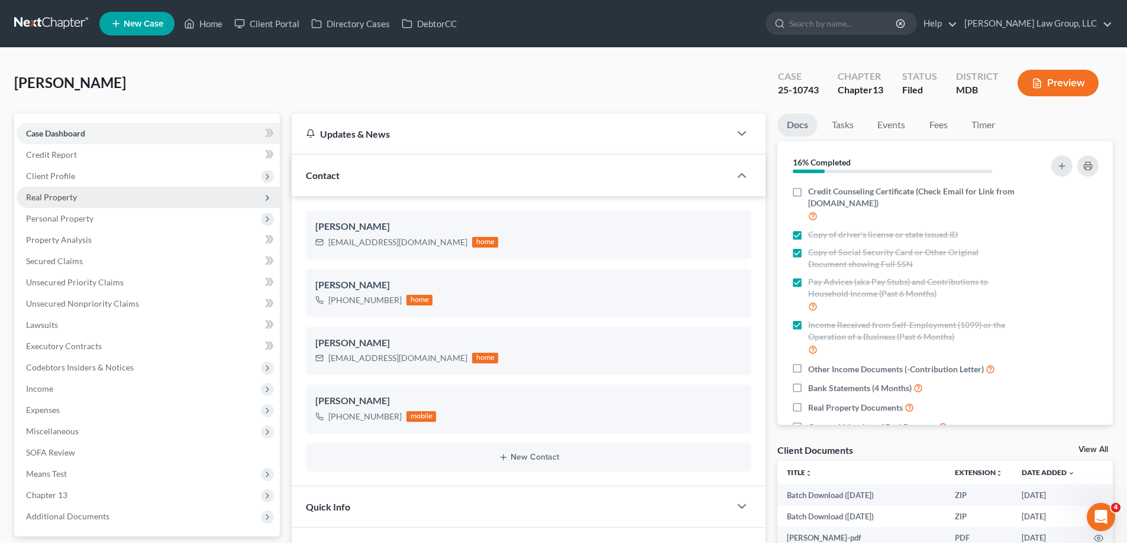
drag, startPoint x: 89, startPoint y: 177, endPoint x: 105, endPoint y: 194, distance: 23.4
click at [89, 177] on span "Client Profile" at bounding box center [148, 176] width 263 height 21
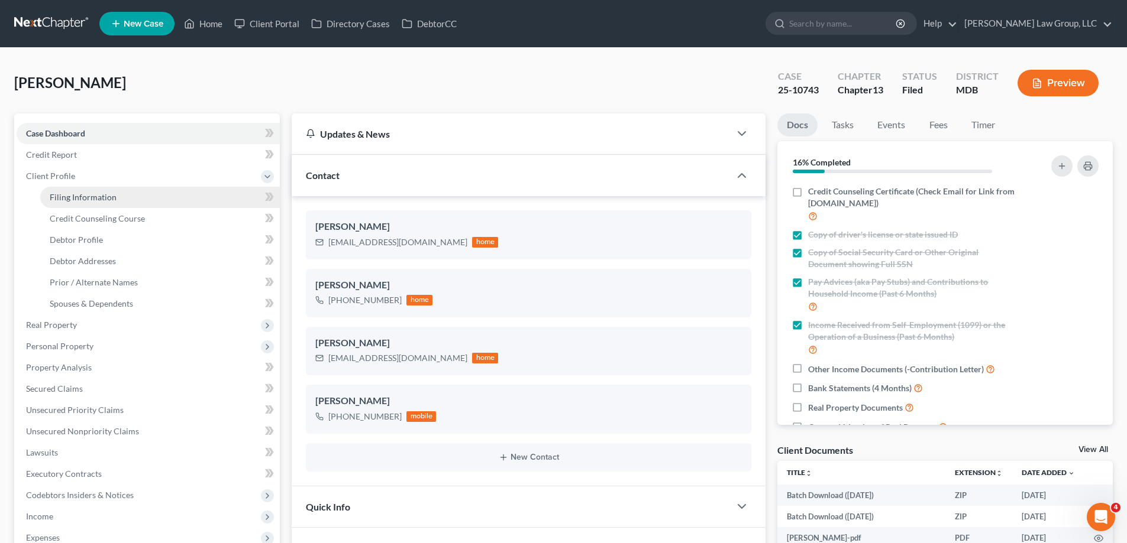
click at [106, 196] on span "Filing Information" at bounding box center [83, 197] width 67 height 10
select select "1"
select select "0"
select select "3"
select select "38"
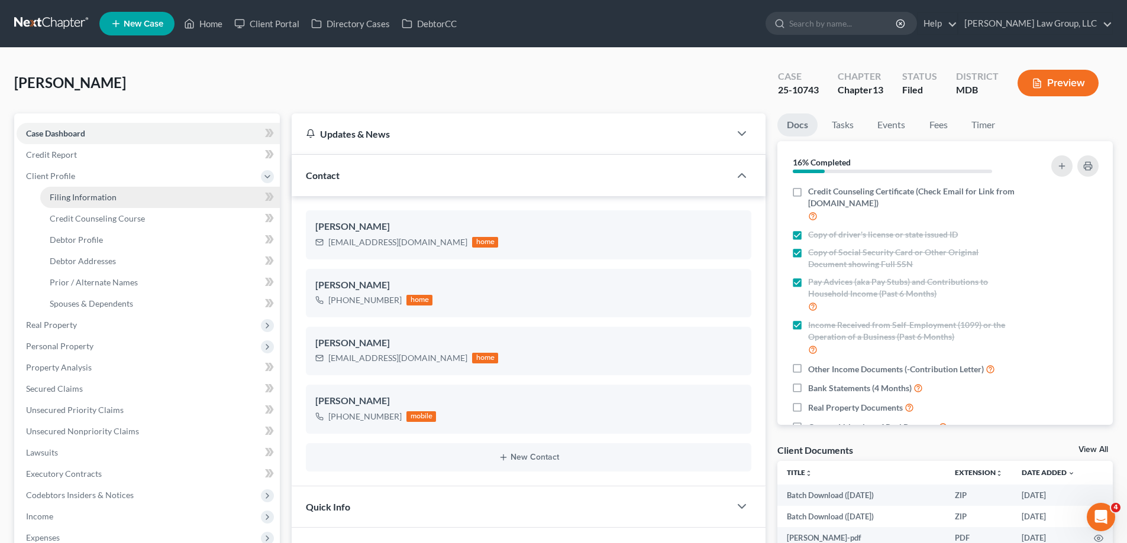
select select "0"
select select "21"
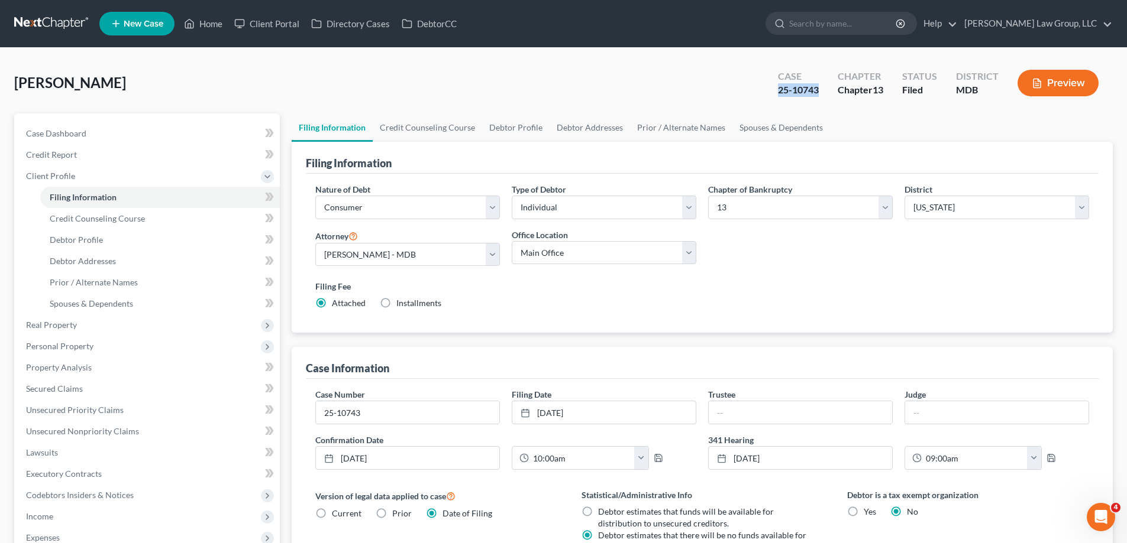
drag, startPoint x: 818, startPoint y: 88, endPoint x: 773, endPoint y: 96, distance: 46.3
click at [773, 96] on div "Case 25-10743" at bounding box center [798, 84] width 60 height 35
copy div "25-10743"
drag, startPoint x: 18, startPoint y: 82, endPoint x: 108, endPoint y: 90, distance: 90.2
click at [112, 87] on div "[PERSON_NAME] Upgraded Case 25-10743 Chapter Chapter 13 Status Filed District M…" at bounding box center [563, 87] width 1098 height 51
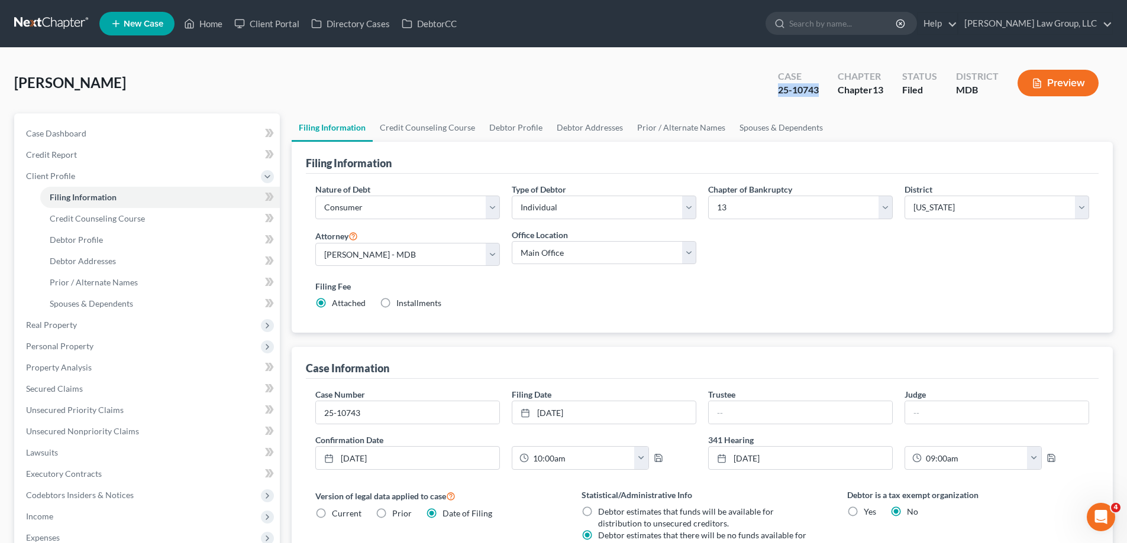
copy span "[PERSON_NAME]"
drag, startPoint x: 811, startPoint y: 89, endPoint x: 778, endPoint y: 89, distance: 33.1
click at [778, 89] on div "25-10743" at bounding box center [798, 90] width 41 height 14
copy div "25-10743"
click at [209, 24] on link "Home" at bounding box center [203, 23] width 50 height 21
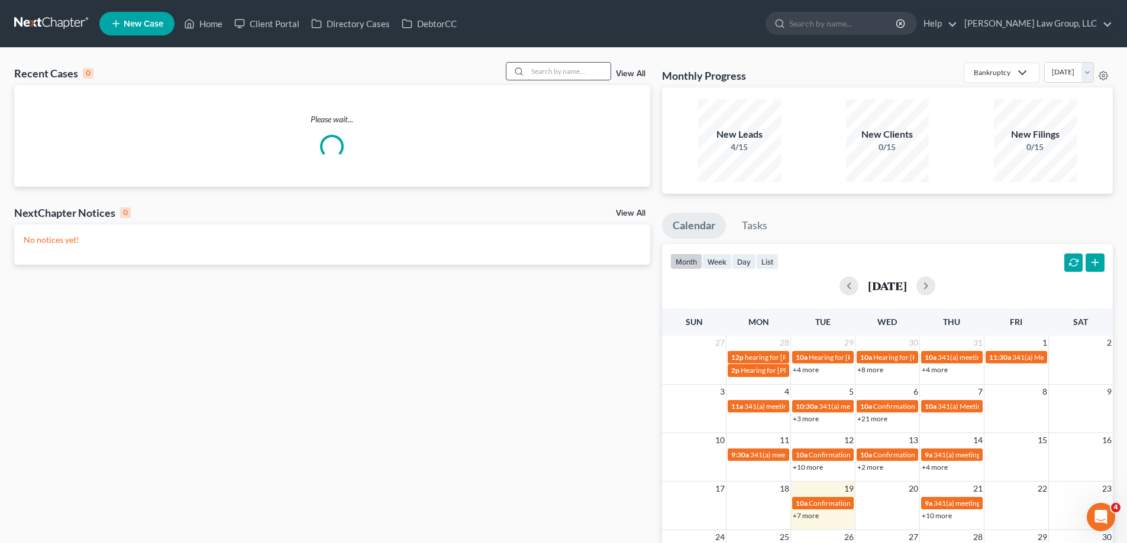
click at [558, 75] on input "search" at bounding box center [568, 71] width 83 height 17
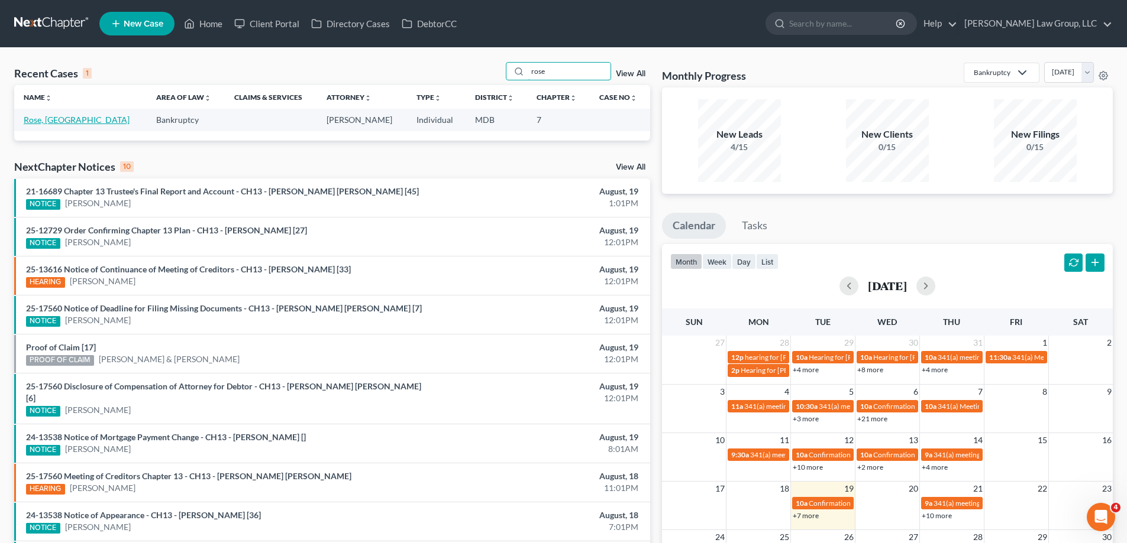
type input "rose"
click at [55, 119] on link "Rose, [GEOGRAPHIC_DATA]" at bounding box center [77, 120] width 106 height 10
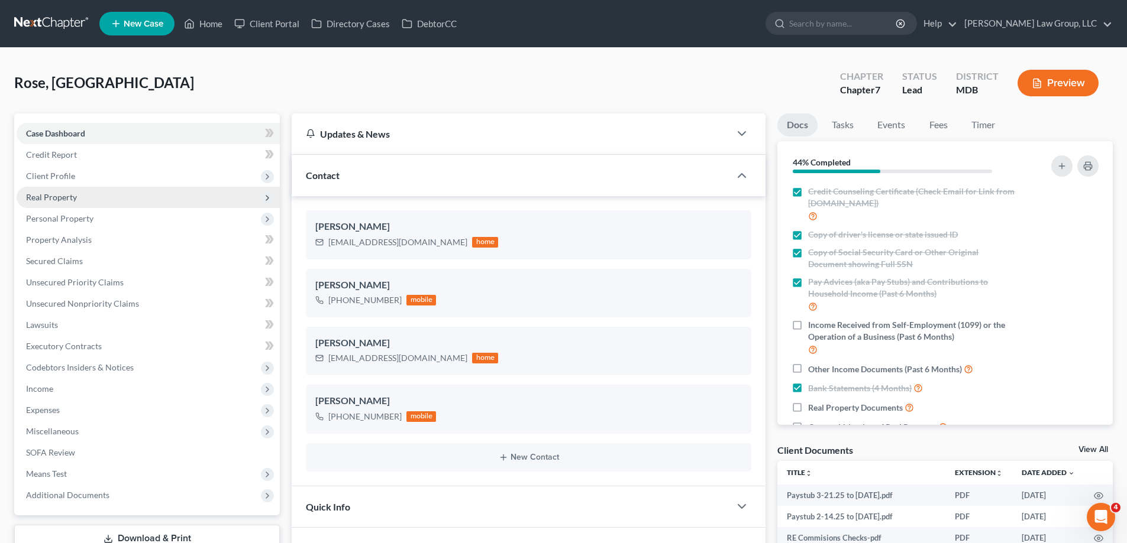
drag, startPoint x: 106, startPoint y: 184, endPoint x: 110, endPoint y: 206, distance: 22.2
click at [106, 185] on span "Client Profile" at bounding box center [148, 176] width 263 height 21
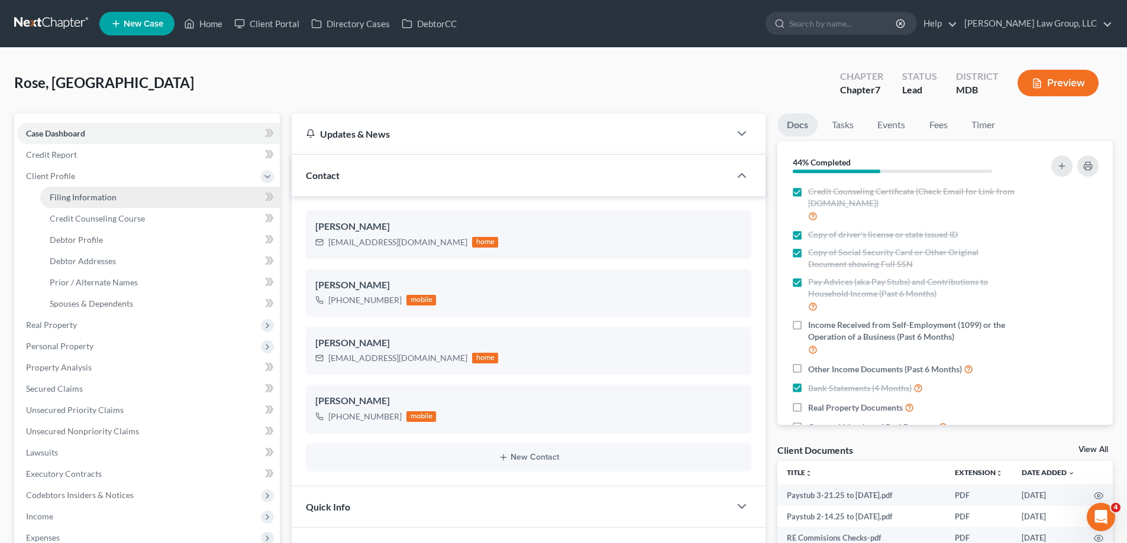
click at [101, 199] on span "Filing Information" at bounding box center [83, 197] width 67 height 10
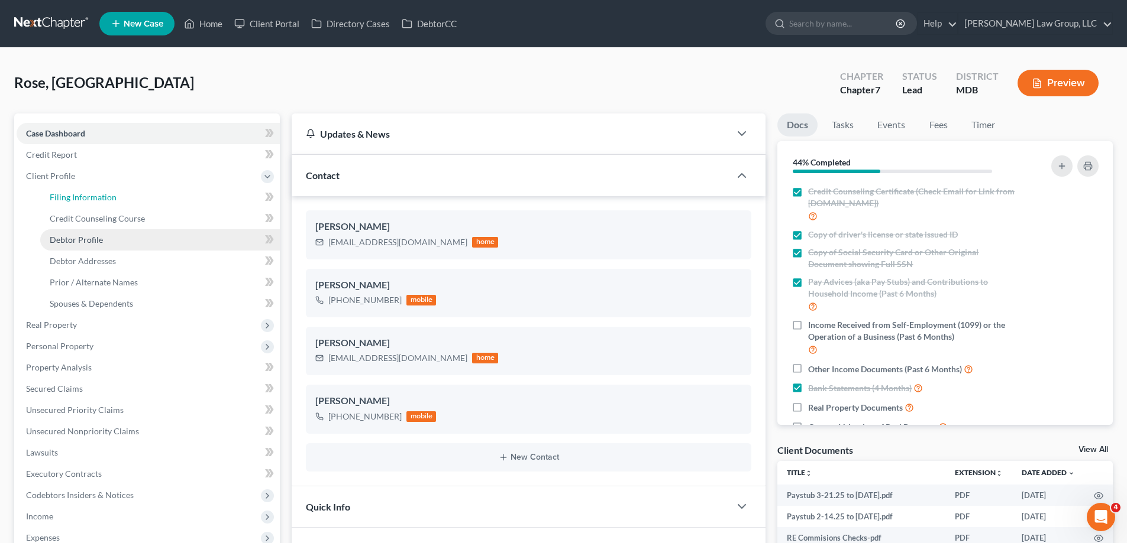
select select "1"
select select "0"
select select "38"
select select "0"
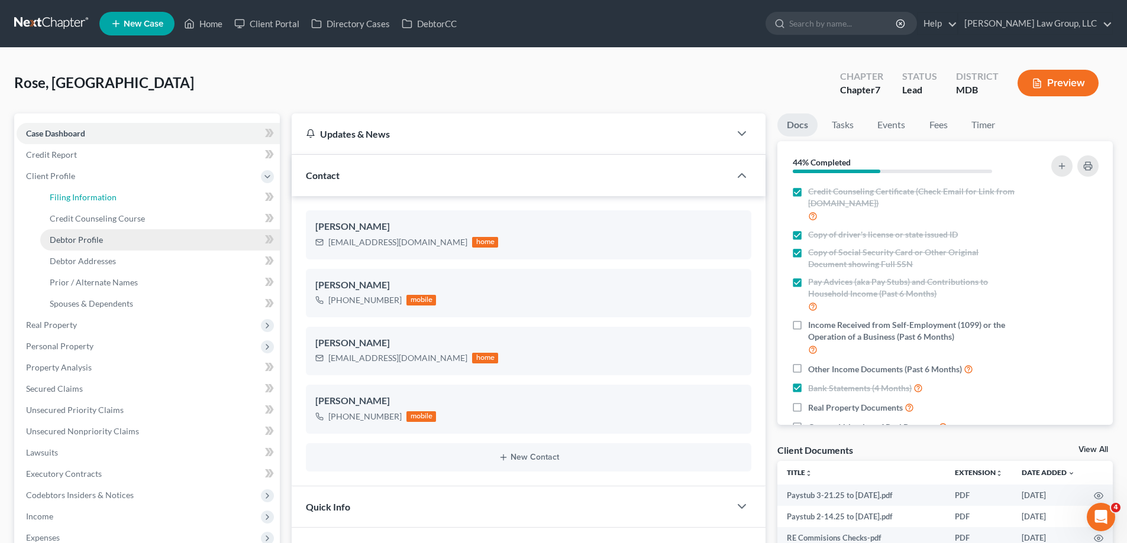
select select "21"
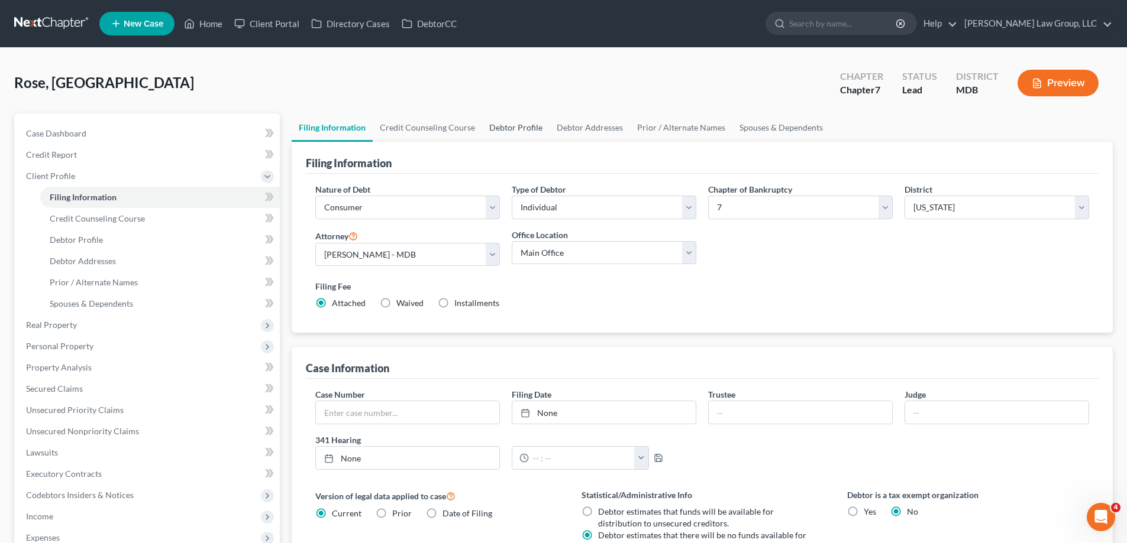
click at [507, 124] on link "Debtor Profile" at bounding box center [515, 128] width 67 height 28
select select "0"
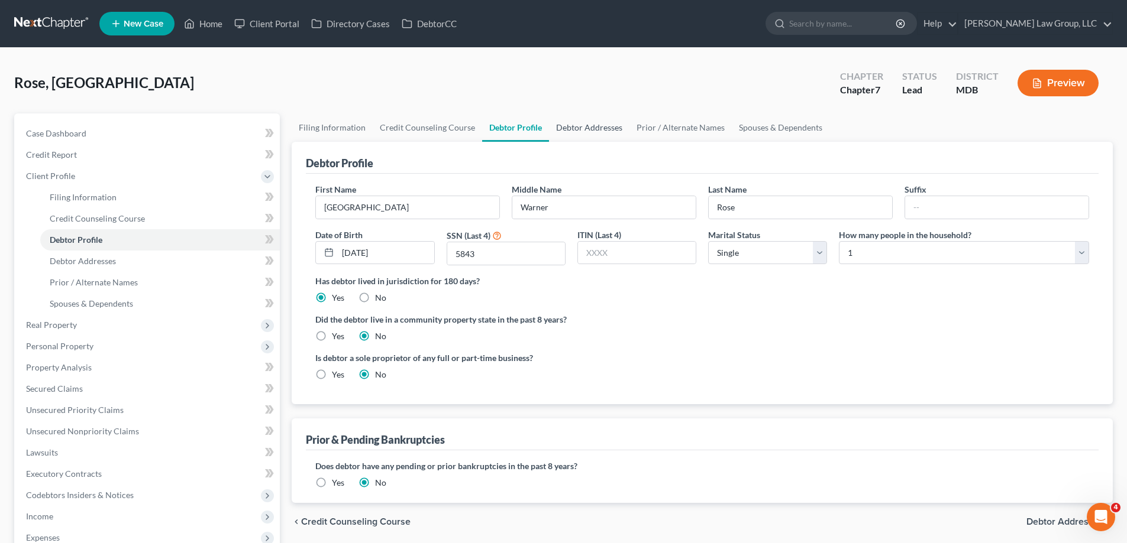
click at [555, 130] on link "Debtor Addresses" at bounding box center [589, 128] width 80 height 28
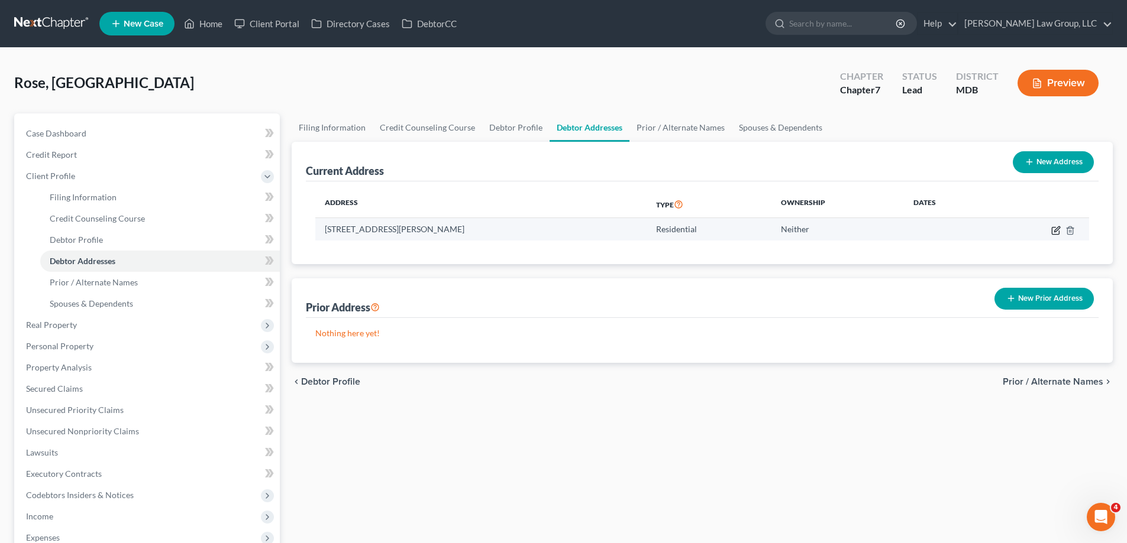
click at [1051, 226] on icon "button" at bounding box center [1055, 230] width 9 height 9
select select "21"
select select "7"
select select "0"
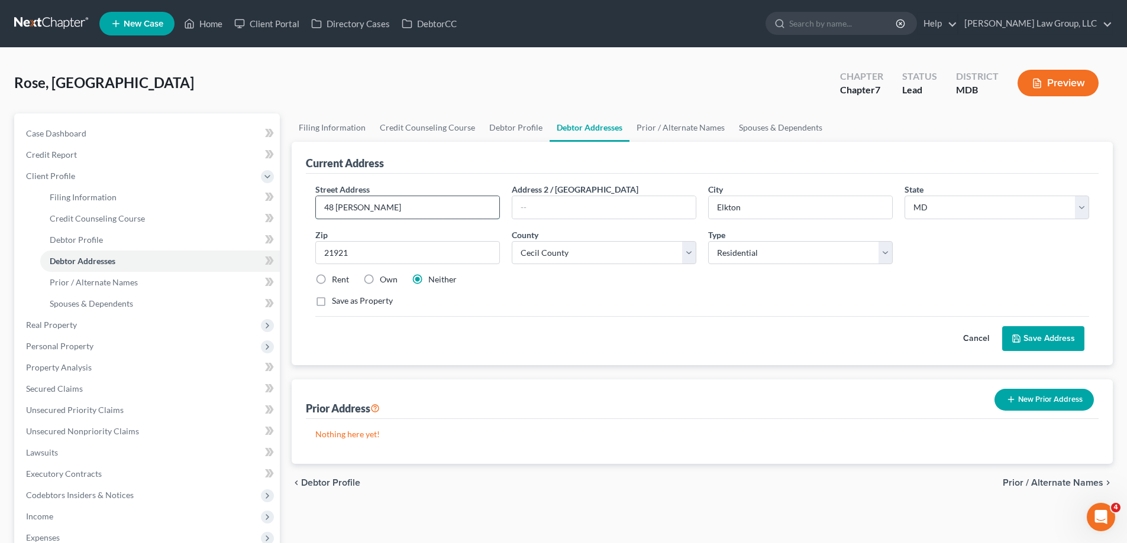
click at [409, 206] on input "48 [PERSON_NAME]" at bounding box center [407, 207] width 183 height 22
type input "[STREET_ADDRESS][PERSON_NAME]"
click at [1055, 342] on button "Save Address" at bounding box center [1043, 338] width 82 height 25
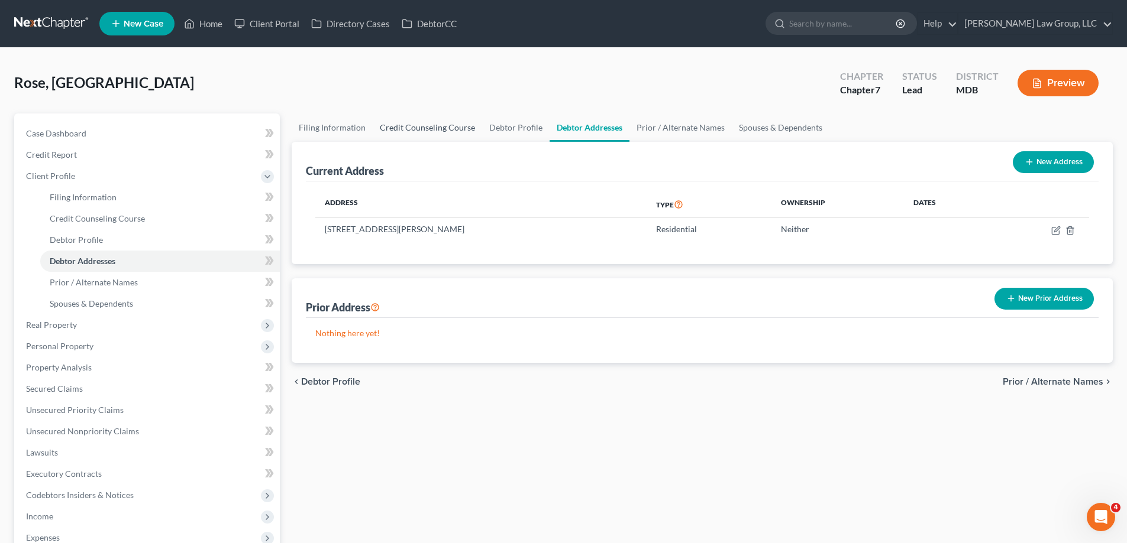
click at [464, 127] on link "Credit Counseling Course" at bounding box center [427, 128] width 109 height 28
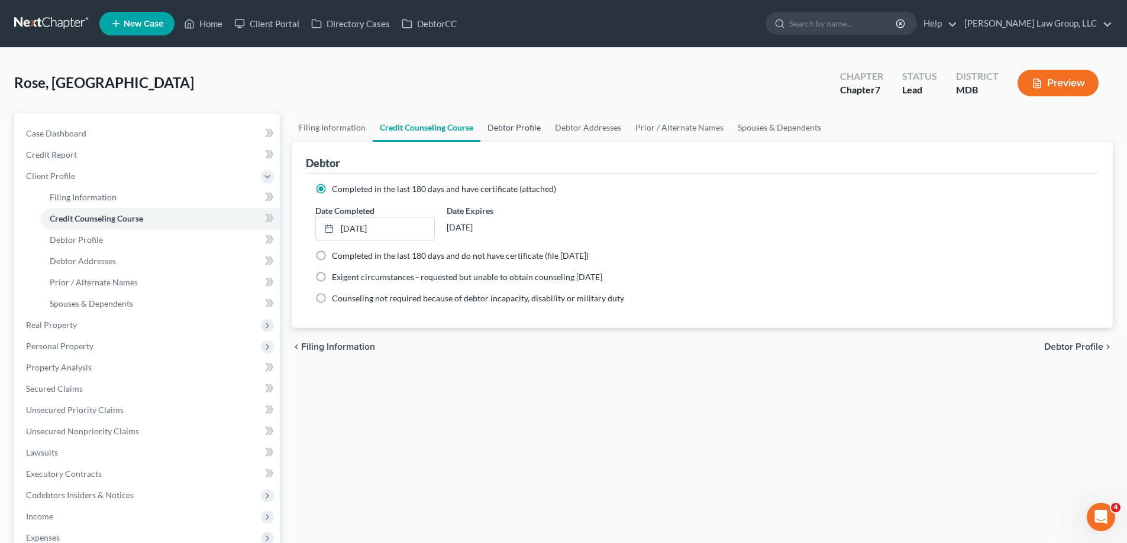
click at [513, 124] on link "Debtor Profile" at bounding box center [513, 128] width 67 height 28
select select "0"
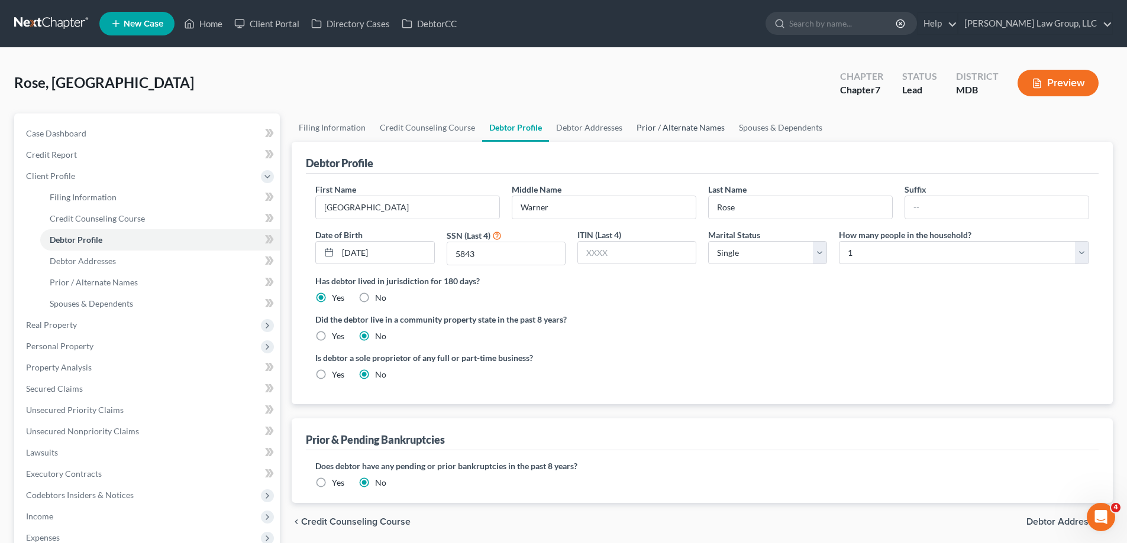
click at [687, 136] on link "Prior / Alternate Names" at bounding box center [680, 128] width 102 height 28
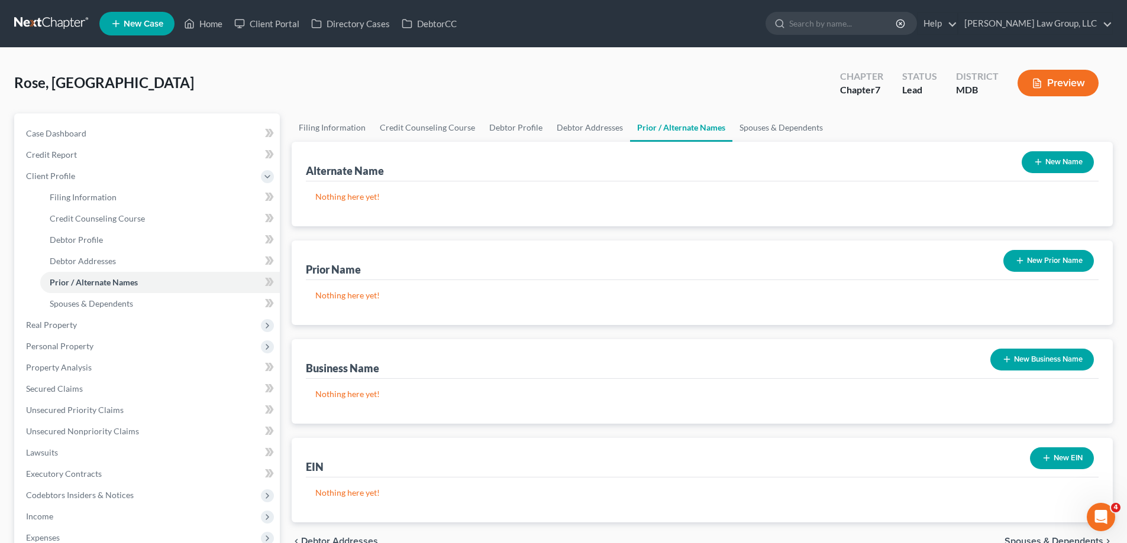
click at [1059, 168] on button "New Name" at bounding box center [1057, 162] width 72 height 22
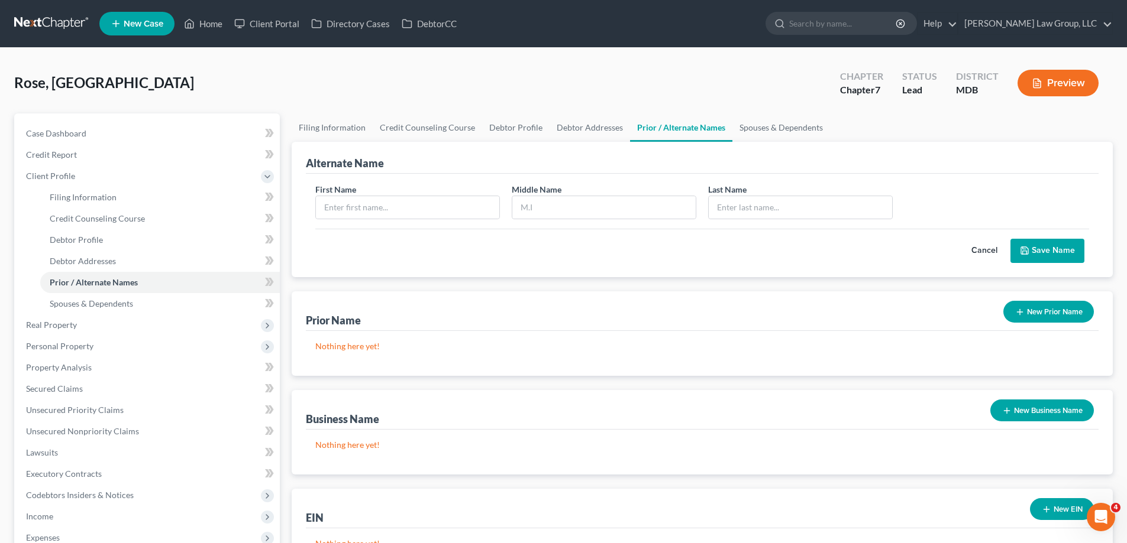
click at [991, 246] on button "Cancel" at bounding box center [984, 251] width 52 height 24
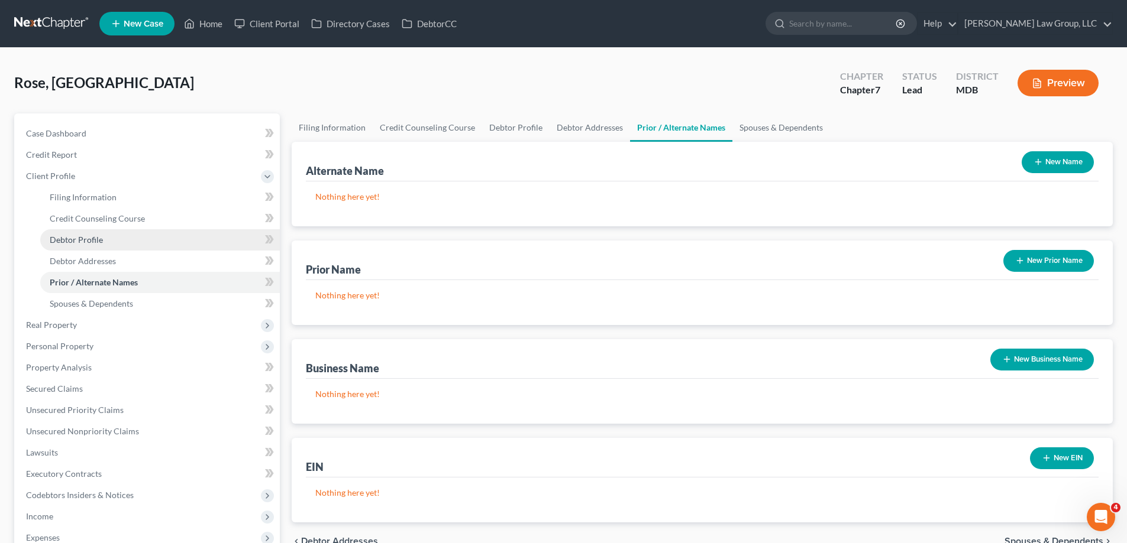
click at [114, 244] on link "Debtor Profile" at bounding box center [159, 239] width 239 height 21
select select "0"
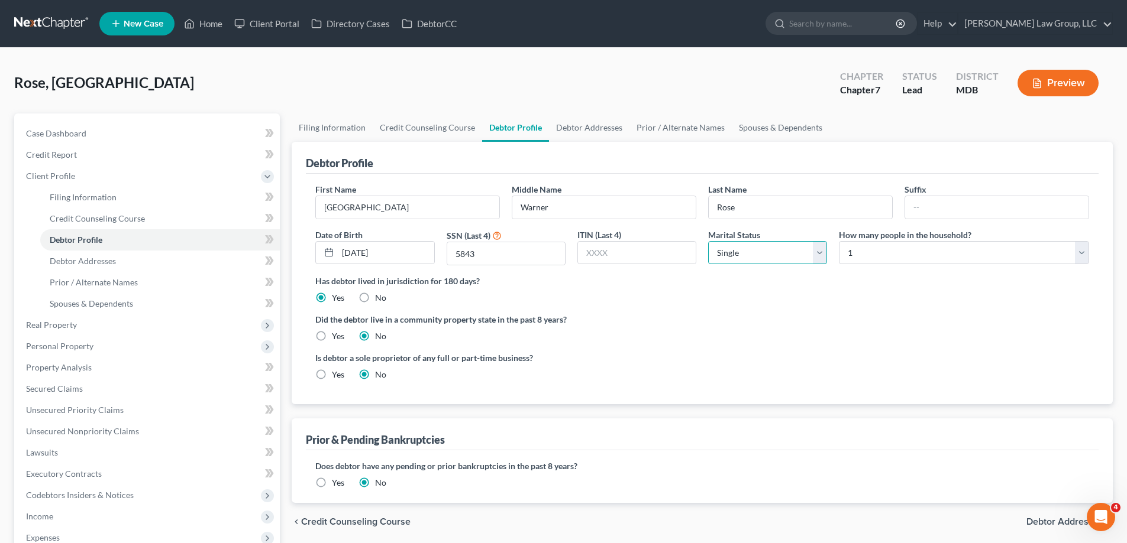
drag, startPoint x: 788, startPoint y: 248, endPoint x: 779, endPoint y: 263, distance: 17.8
click at [788, 248] on select "Select Single Married Separated Divorced Widowed" at bounding box center [767, 253] width 119 height 24
select select "3"
click at [708, 241] on select "Select Single Married Separated Divorced Widowed" at bounding box center [767, 253] width 119 height 24
click at [677, 131] on link "Prior / Alternate Names" at bounding box center [680, 128] width 102 height 28
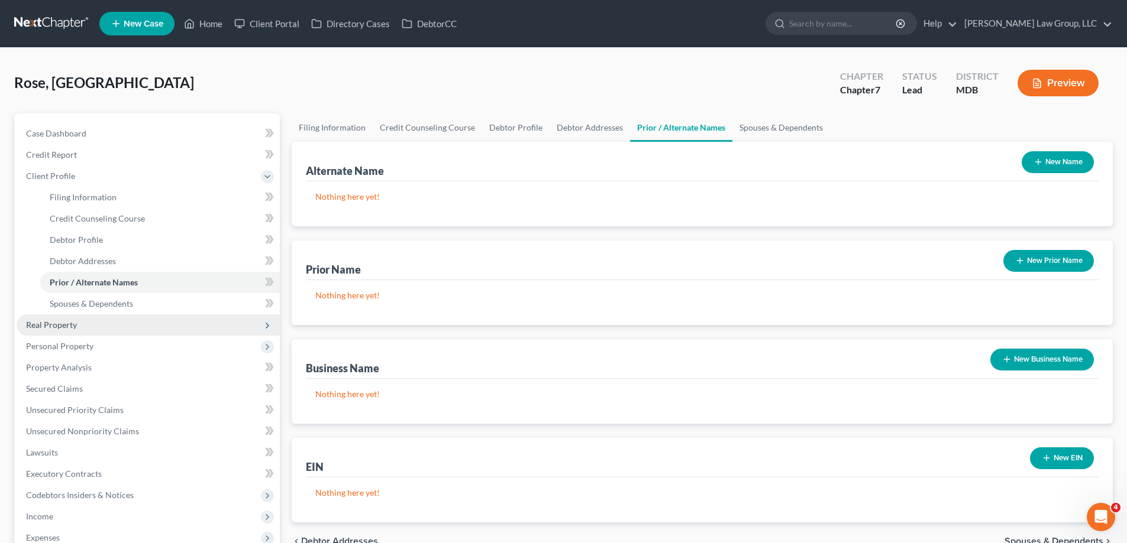
click at [119, 322] on span "Real Property" at bounding box center [148, 325] width 263 height 21
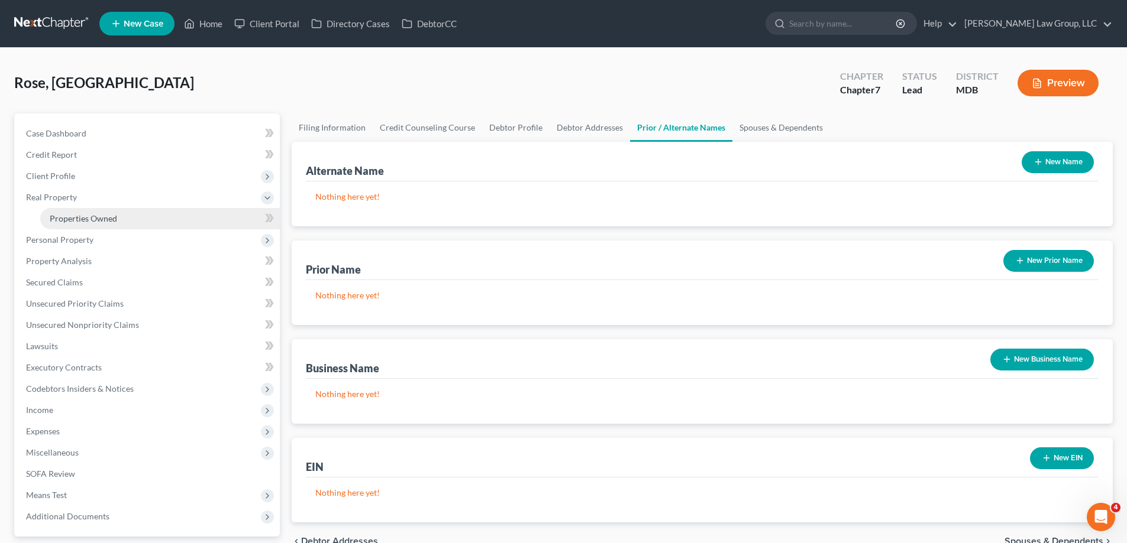
click at [131, 221] on link "Properties Owned" at bounding box center [159, 218] width 239 height 21
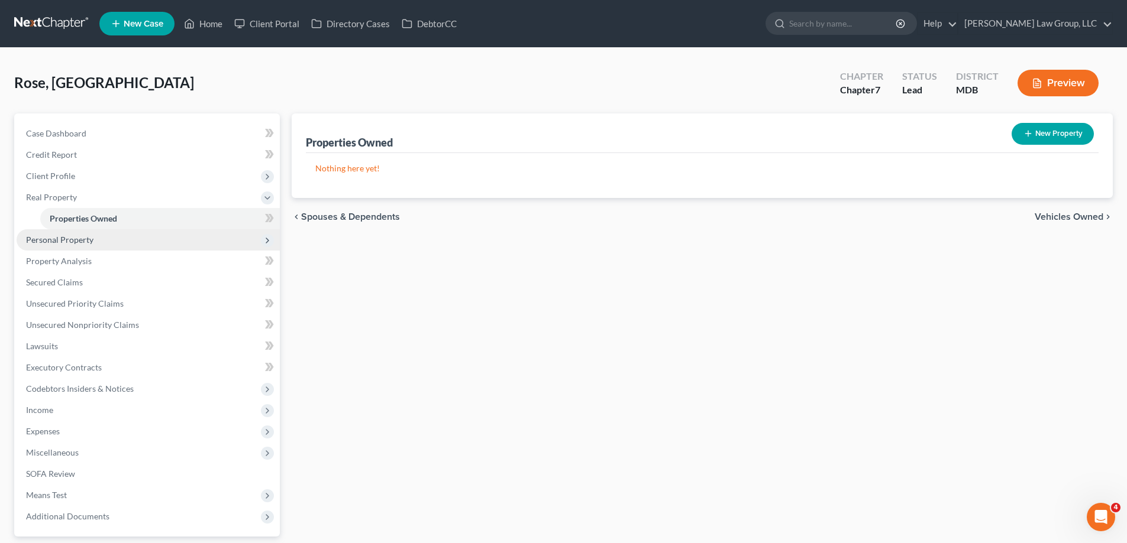
click at [109, 239] on span "Personal Property" at bounding box center [148, 239] width 263 height 21
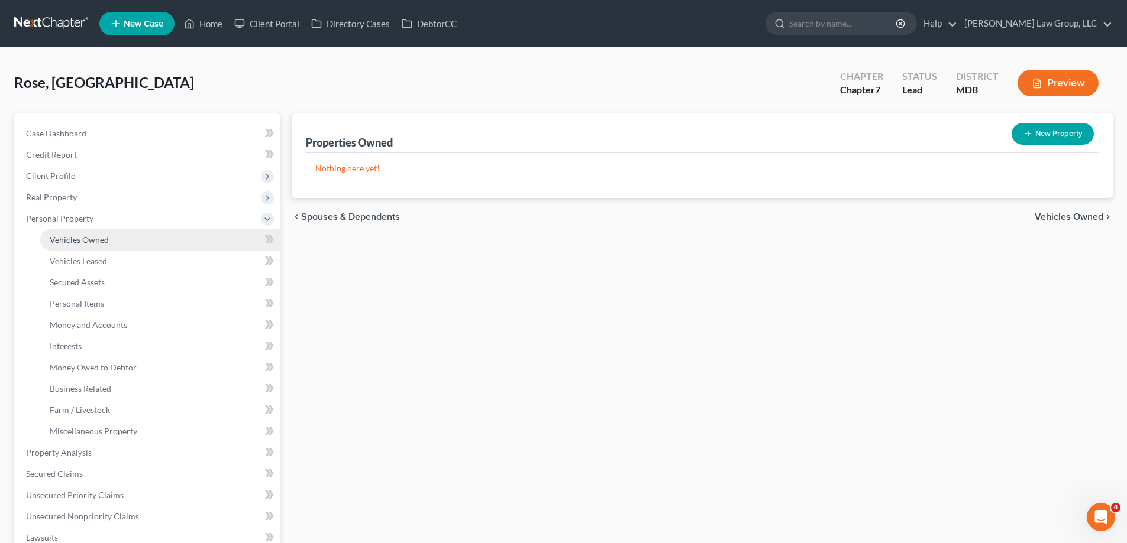
click at [111, 240] on link "Vehicles Owned" at bounding box center [159, 239] width 239 height 21
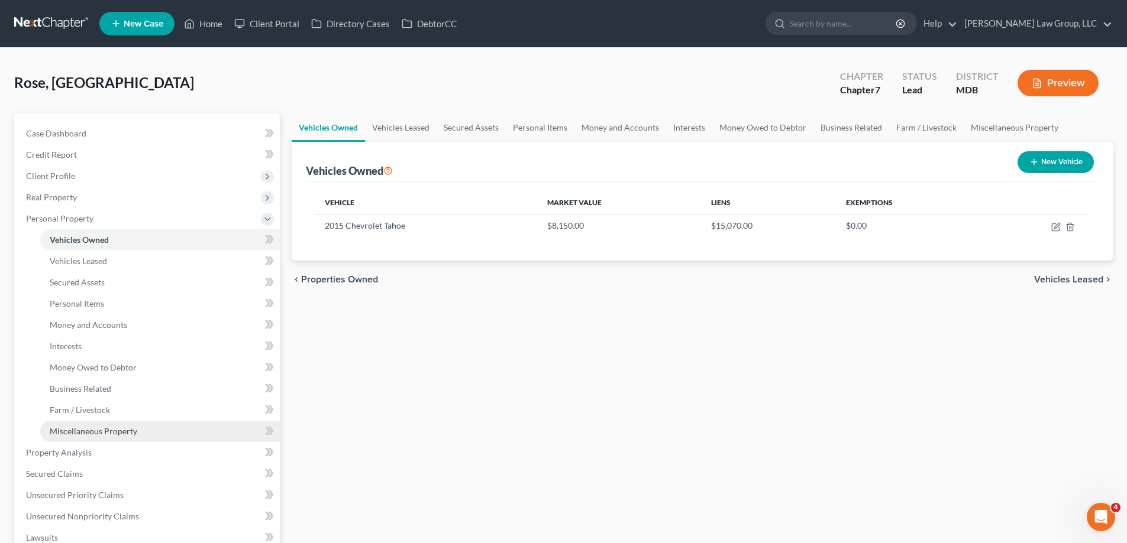
click at [98, 433] on span "Miscellaneous Property" at bounding box center [94, 431] width 88 height 10
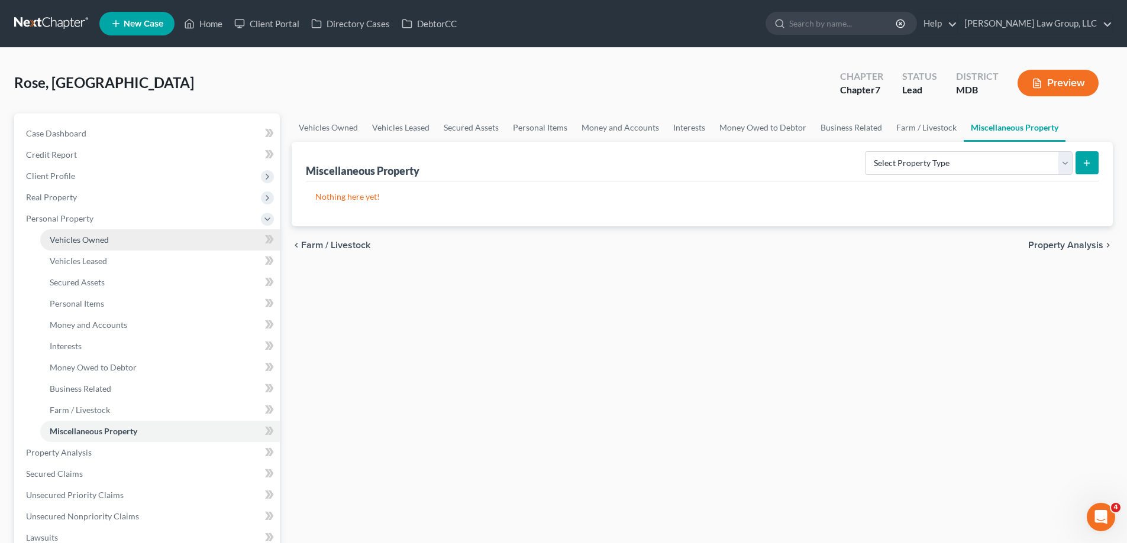
click at [73, 238] on span "Vehicles Owned" at bounding box center [79, 240] width 59 height 10
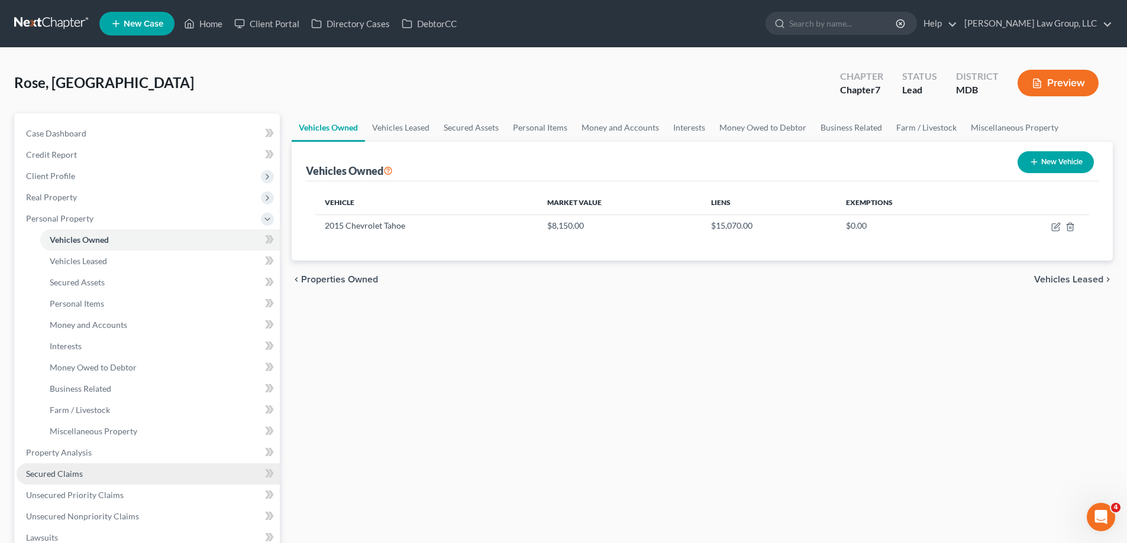
click at [122, 479] on link "Secured Claims" at bounding box center [148, 474] width 263 height 21
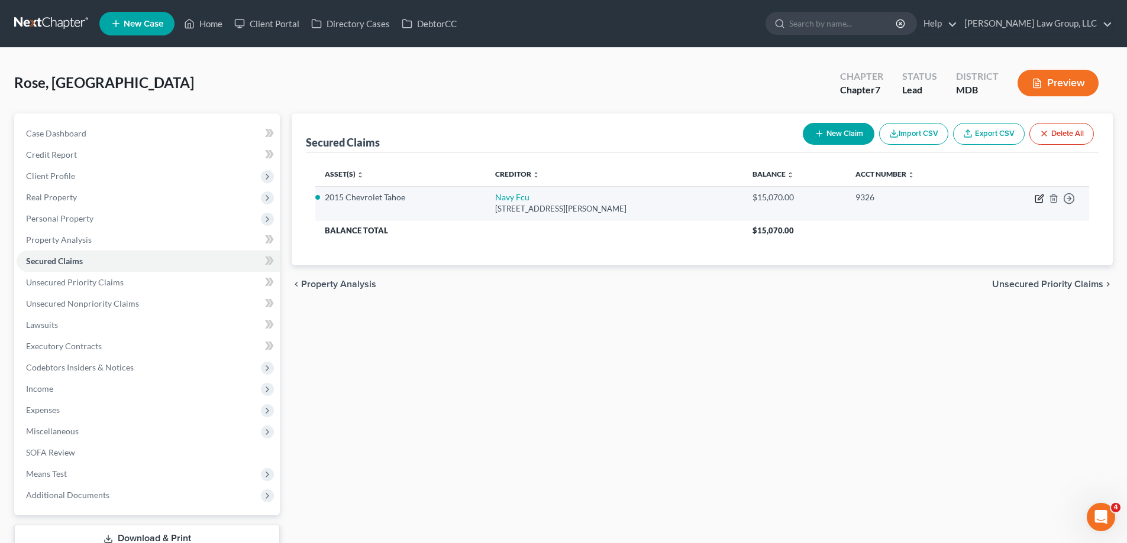
click at [1042, 196] on icon "button" at bounding box center [1039, 197] width 5 height 5
select select "48"
select select "2"
select select "0"
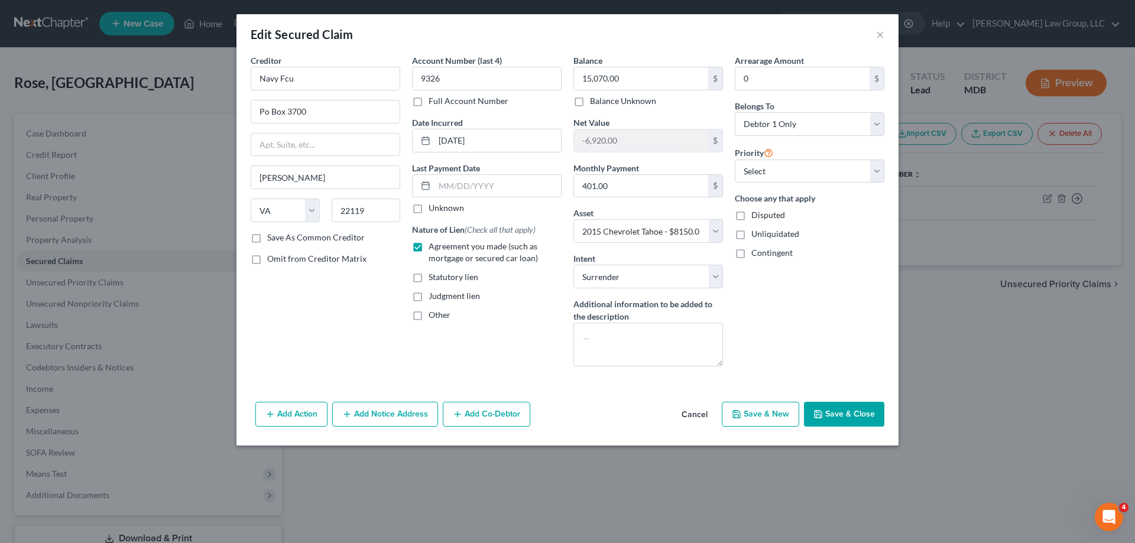
click at [836, 410] on button "Save & Close" at bounding box center [844, 414] width 80 height 25
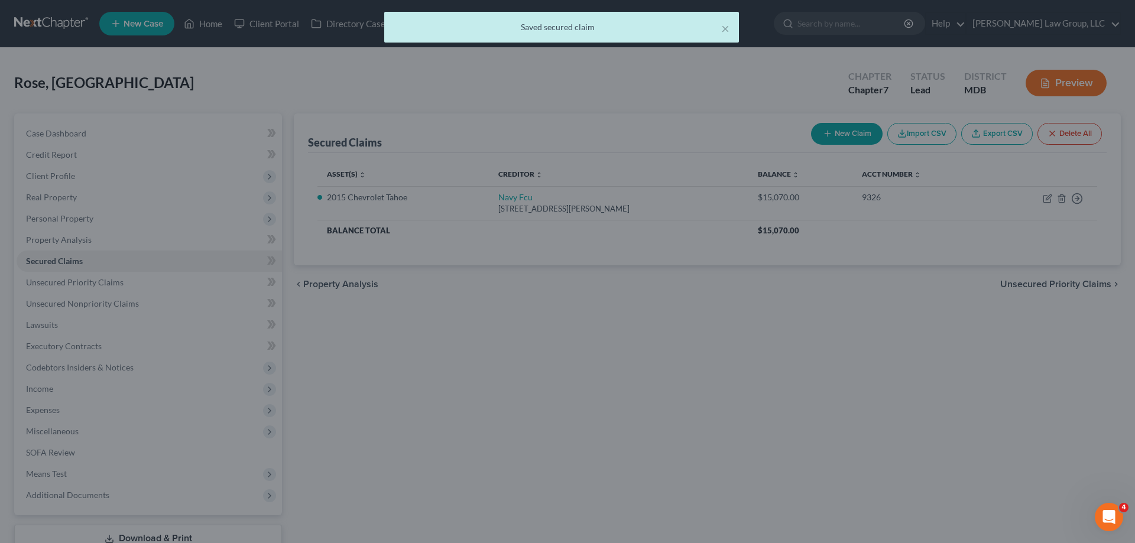
select select "2"
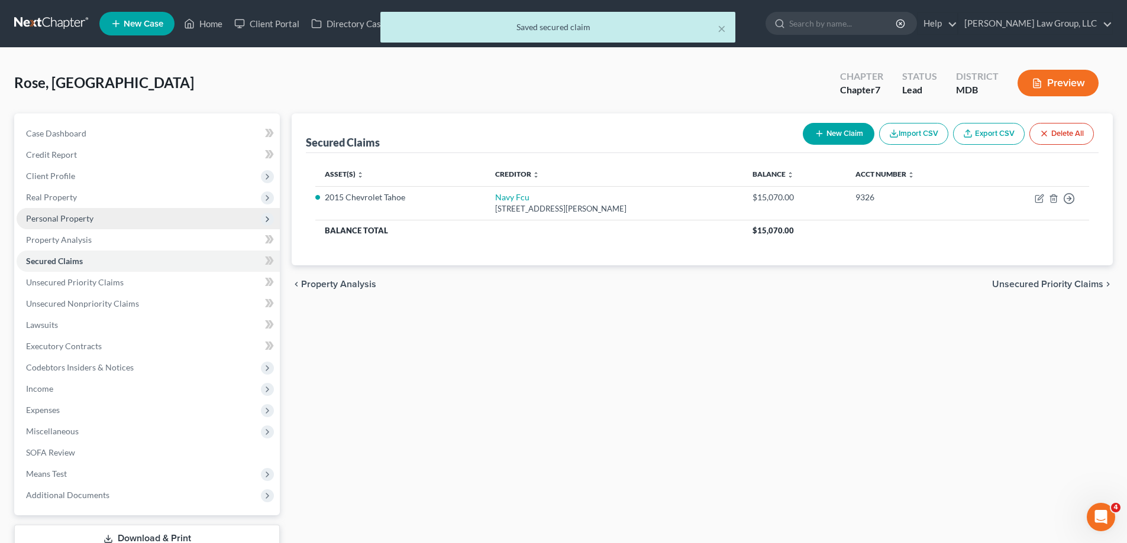
click at [75, 218] on span "Personal Property" at bounding box center [59, 218] width 67 height 10
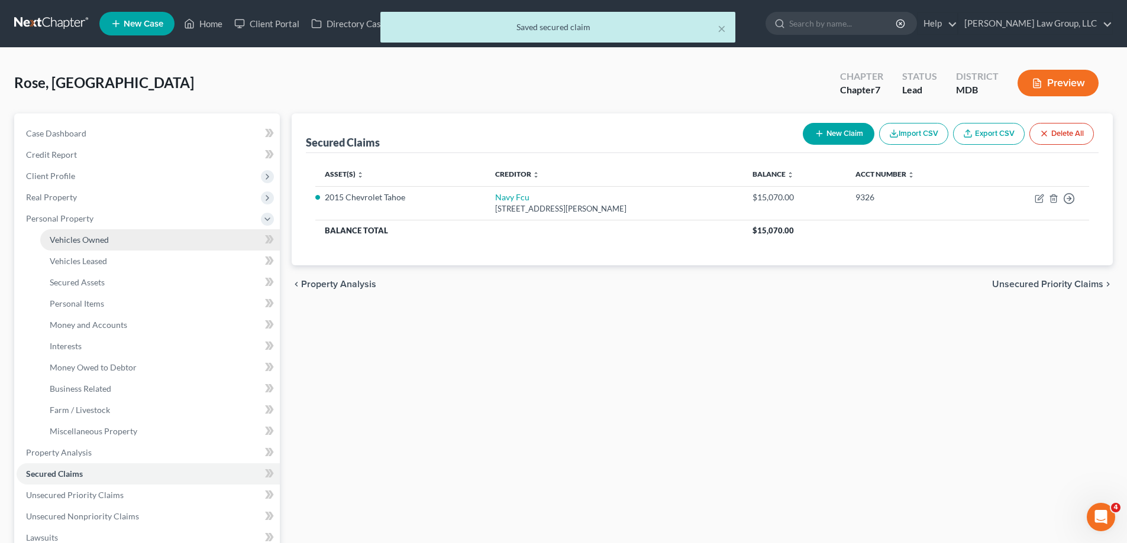
click at [80, 235] on span "Vehicles Owned" at bounding box center [79, 240] width 59 height 10
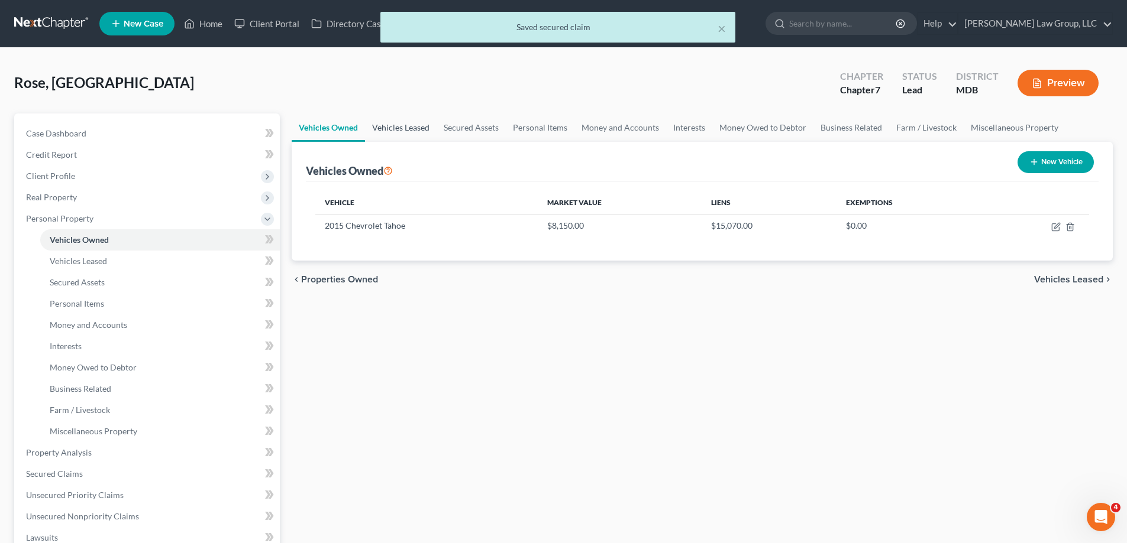
click at [396, 135] on link "Vehicles Leased" at bounding box center [401, 128] width 72 height 28
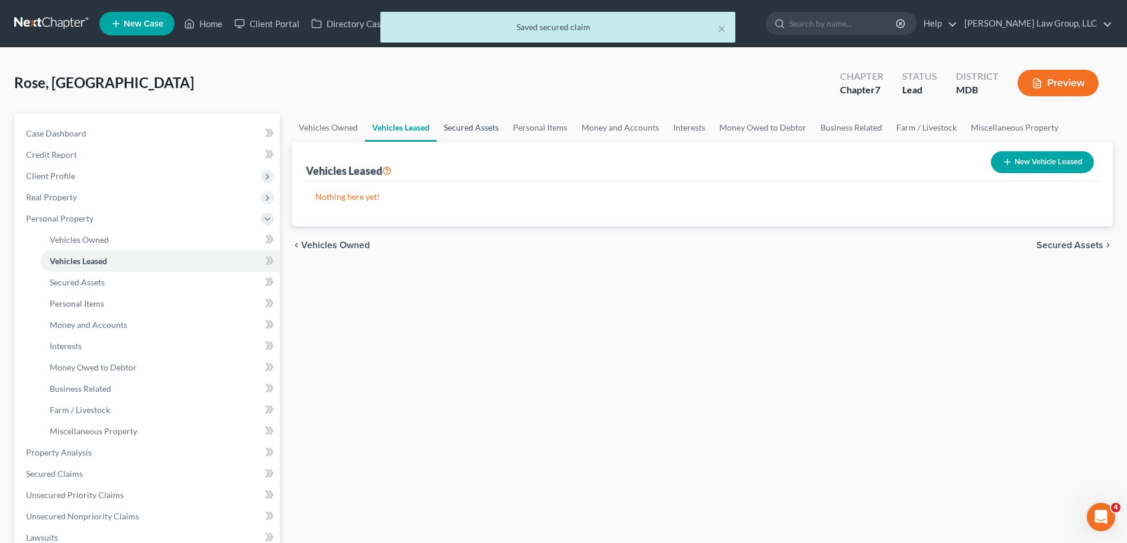
click at [449, 119] on link "Secured Assets" at bounding box center [470, 128] width 69 height 28
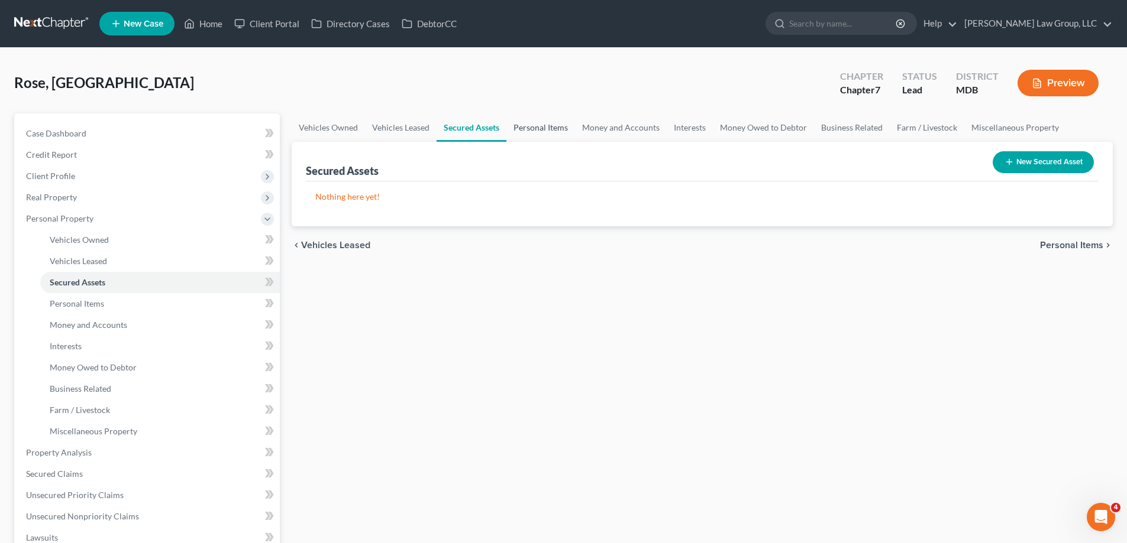
click at [526, 130] on link "Personal Items" at bounding box center [540, 128] width 69 height 28
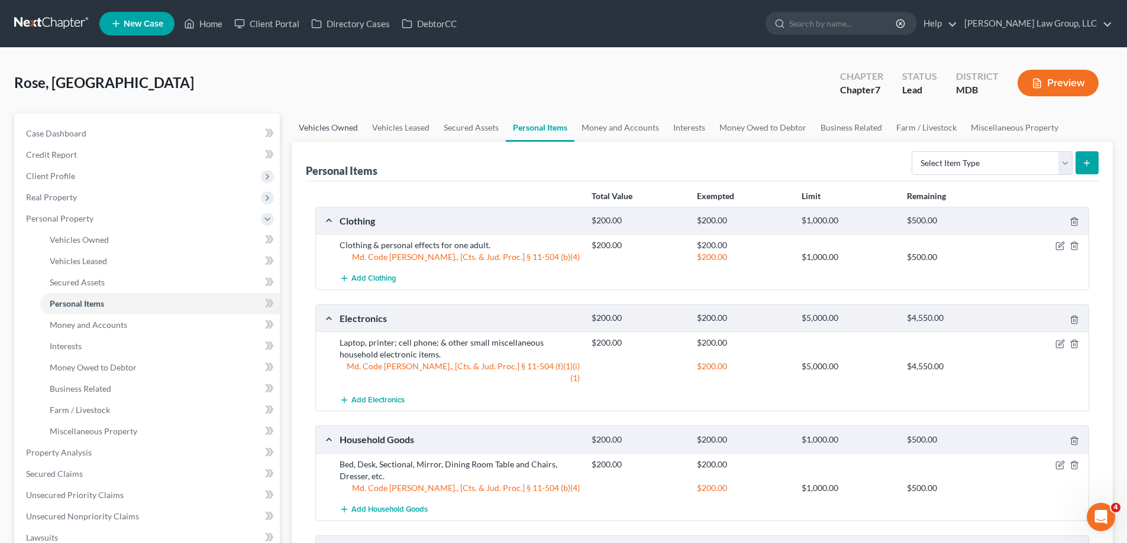
drag, startPoint x: 347, startPoint y: 132, endPoint x: 354, endPoint y: 132, distance: 7.7
click at [347, 132] on link "Vehicles Owned" at bounding box center [328, 128] width 73 height 28
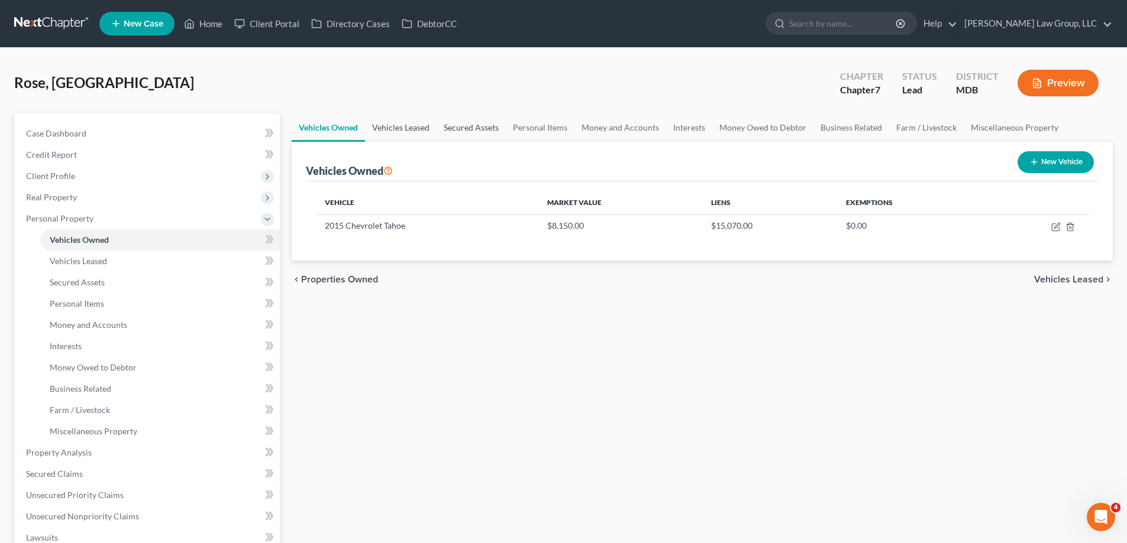
click at [393, 128] on link "Vehicles Leased" at bounding box center [401, 128] width 72 height 28
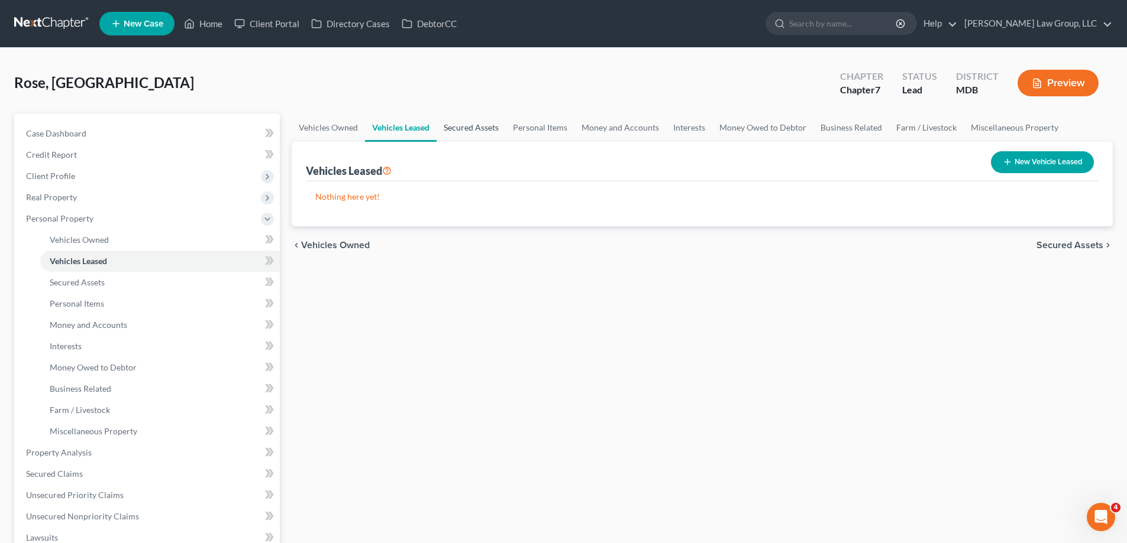
drag, startPoint x: 449, startPoint y: 128, endPoint x: 484, endPoint y: 130, distance: 34.9
click at [449, 129] on link "Secured Assets" at bounding box center [470, 128] width 69 height 28
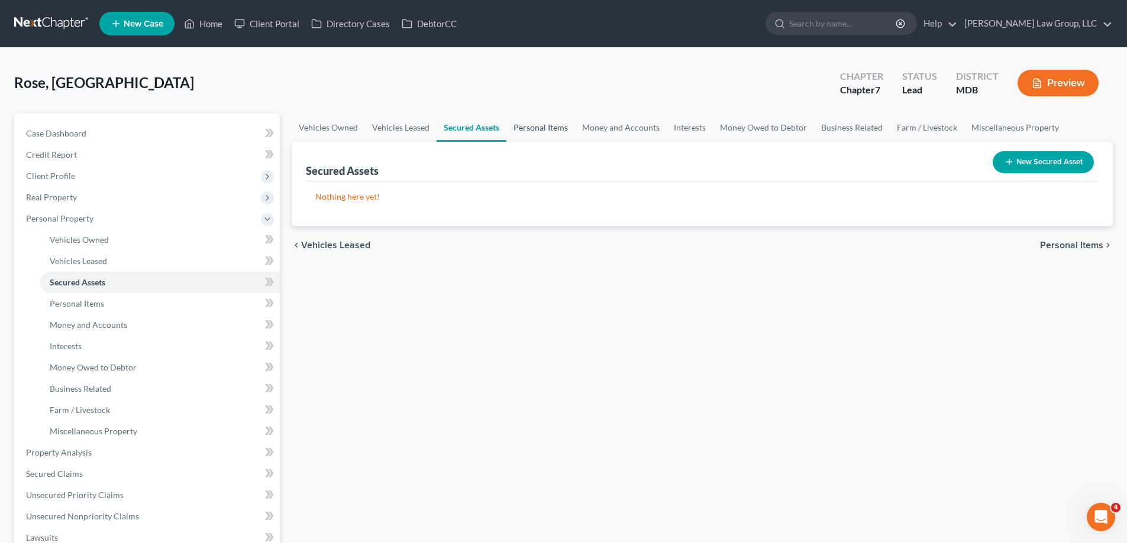
click at [540, 130] on link "Personal Items" at bounding box center [540, 128] width 69 height 28
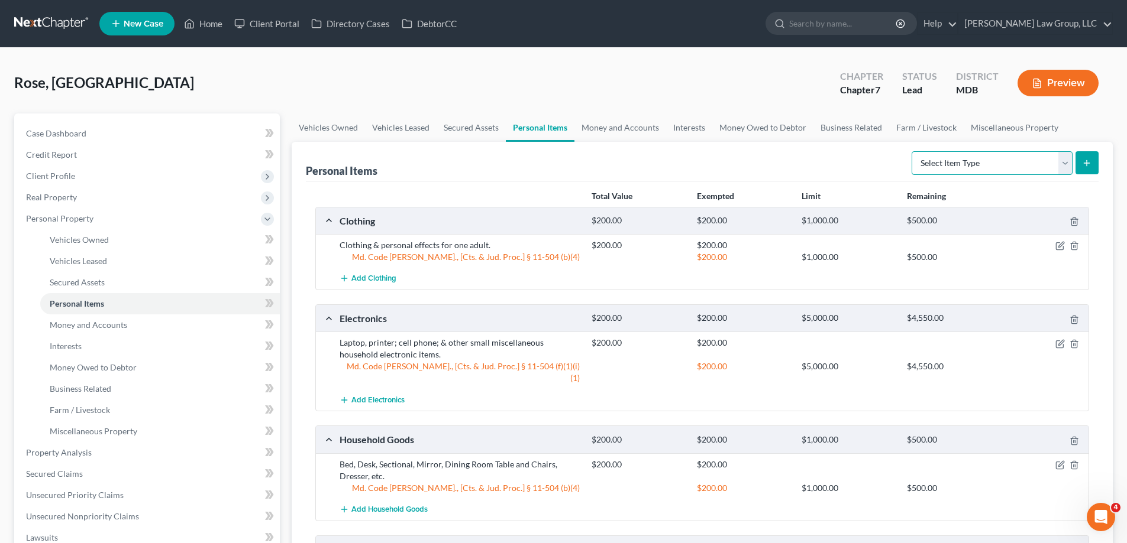
click at [938, 161] on select "Select Item Type Clothing (A/B: 11) Collectibles Of Value (A/B: 8) Electronics …" at bounding box center [991, 163] width 161 height 24
drag, startPoint x: 947, startPoint y: 164, endPoint x: 950, endPoint y: 173, distance: 8.8
click at [947, 164] on select "Select Item Type Clothing (A/B: 11) Collectibles Of Value (A/B: 8) Electronics …" at bounding box center [991, 163] width 161 height 24
drag, startPoint x: 604, startPoint y: 152, endPoint x: 608, endPoint y: 146, distance: 7.2
click at [604, 152] on div "Personal Items Select Item Type Clothing (A/B: 11) Collectibles Of Value (A/B: …" at bounding box center [702, 162] width 792 height 40
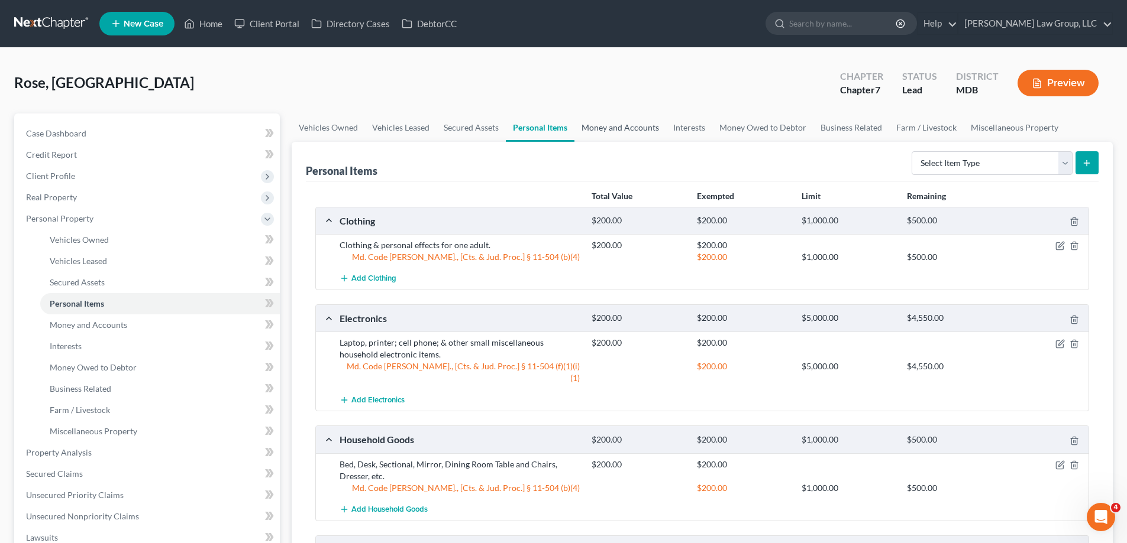
click at [613, 121] on link "Money and Accounts" at bounding box center [620, 128] width 92 height 28
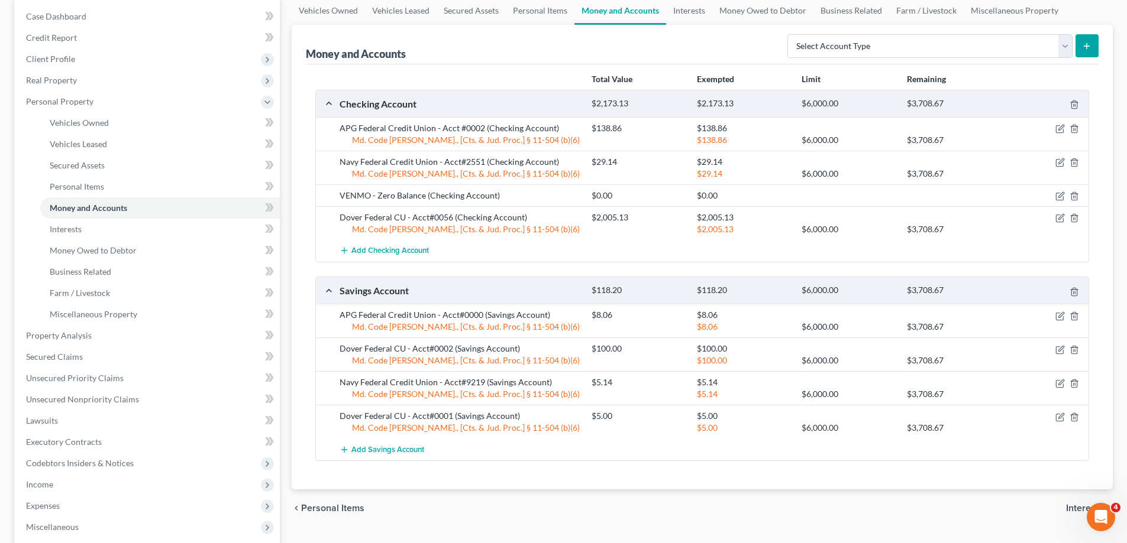
scroll to position [118, 0]
click at [124, 399] on span "Unsecured Nonpriority Claims" at bounding box center [82, 398] width 113 height 10
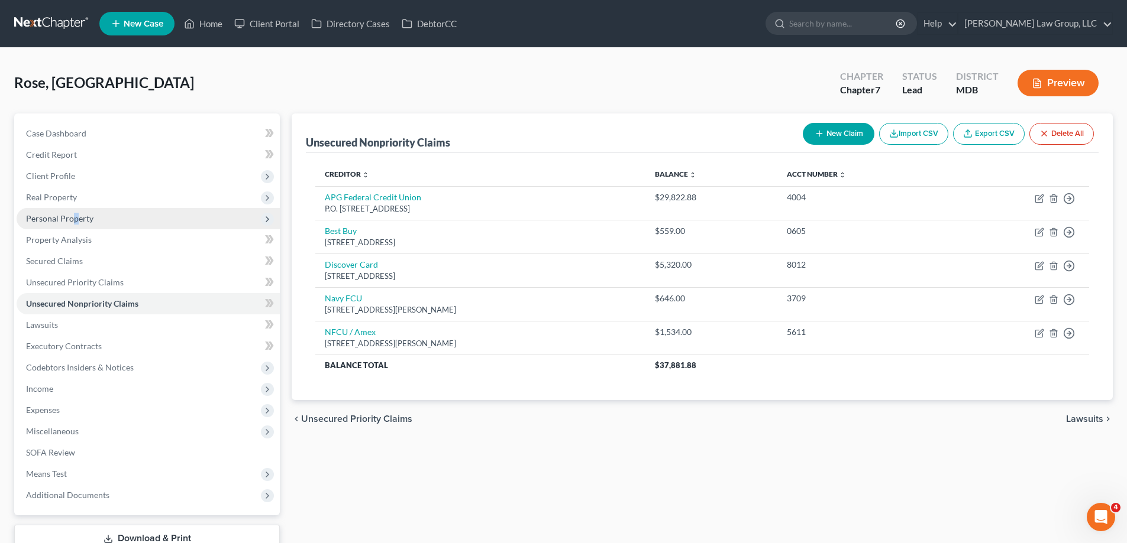
click at [75, 222] on span "Personal Property" at bounding box center [59, 218] width 67 height 10
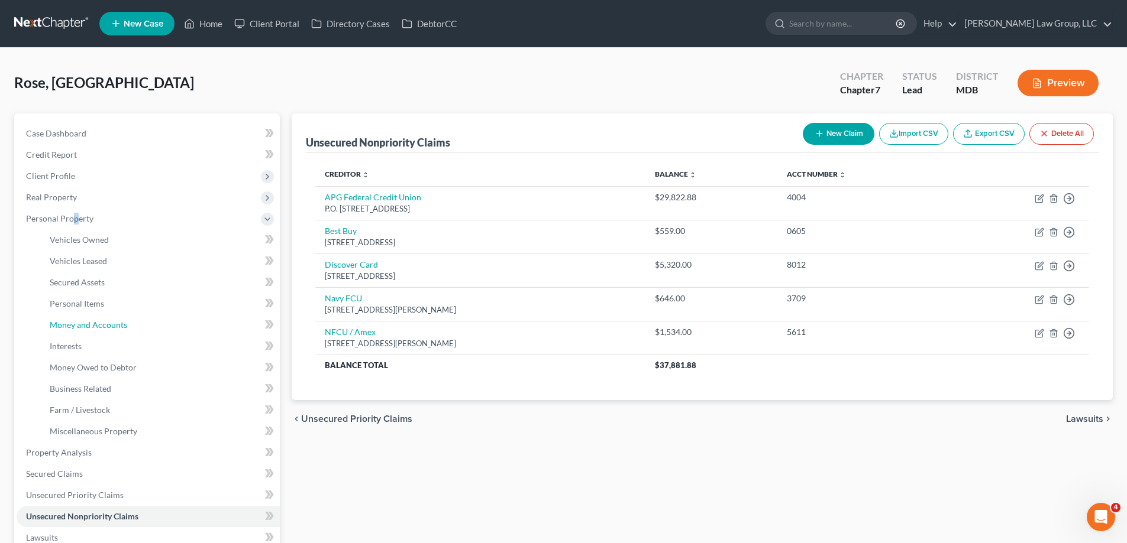
drag, startPoint x: 85, startPoint y: 320, endPoint x: 422, endPoint y: 323, distance: 337.7
click at [85, 320] on span "Money and Accounts" at bounding box center [88, 325] width 77 height 10
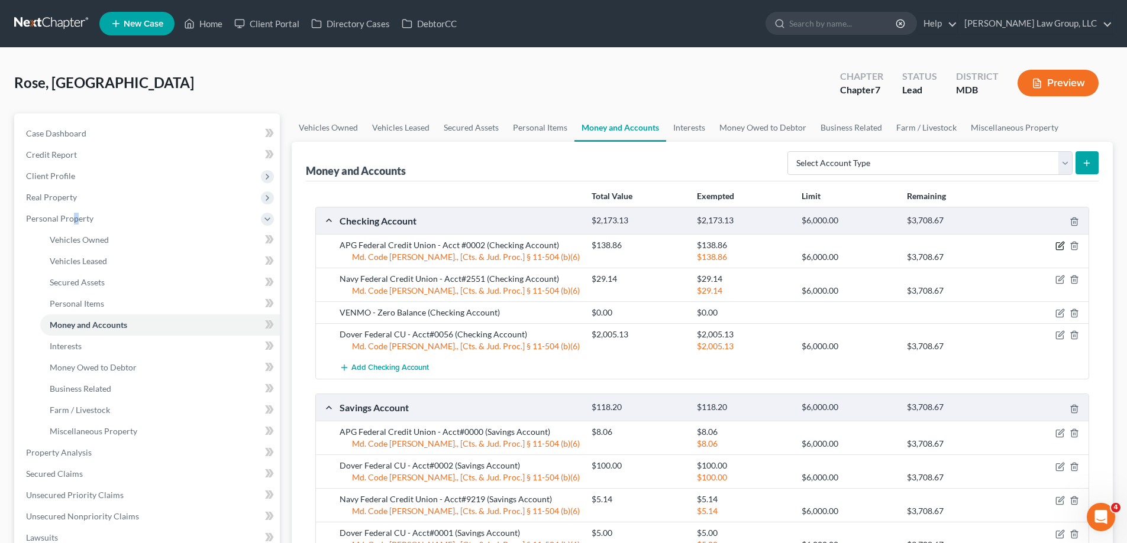
click at [1061, 245] on icon "button" at bounding box center [1059, 245] width 9 height 9
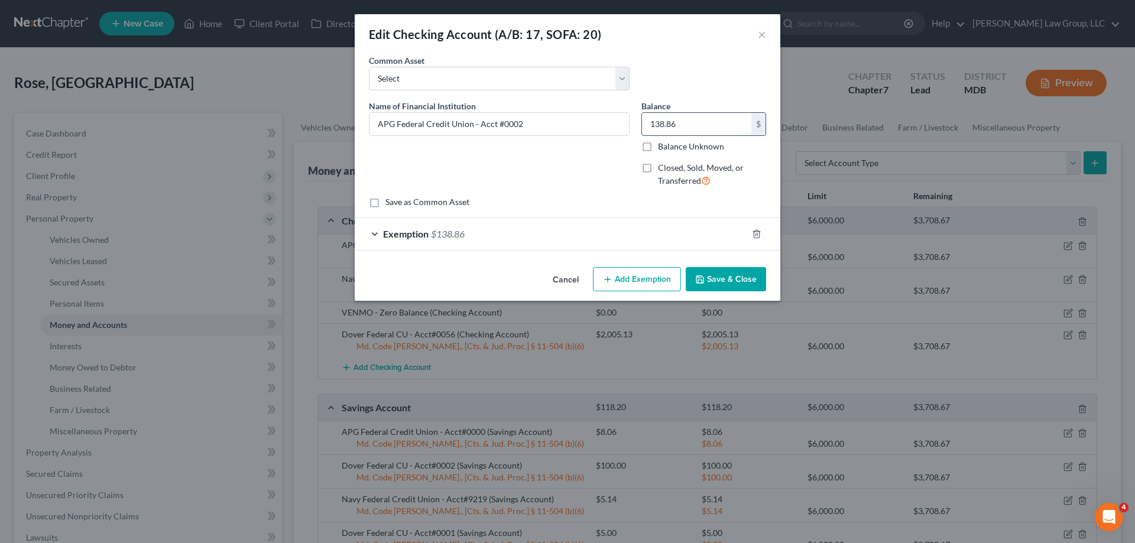
click at [688, 122] on input "138.86" at bounding box center [696, 124] width 109 height 22
type input "5.00"
click at [440, 211] on form "An exemption set must first be selected from the Filing Information section. Co…" at bounding box center [567, 152] width 397 height 196
click at [436, 231] on span "$138.86" at bounding box center [448, 233] width 34 height 11
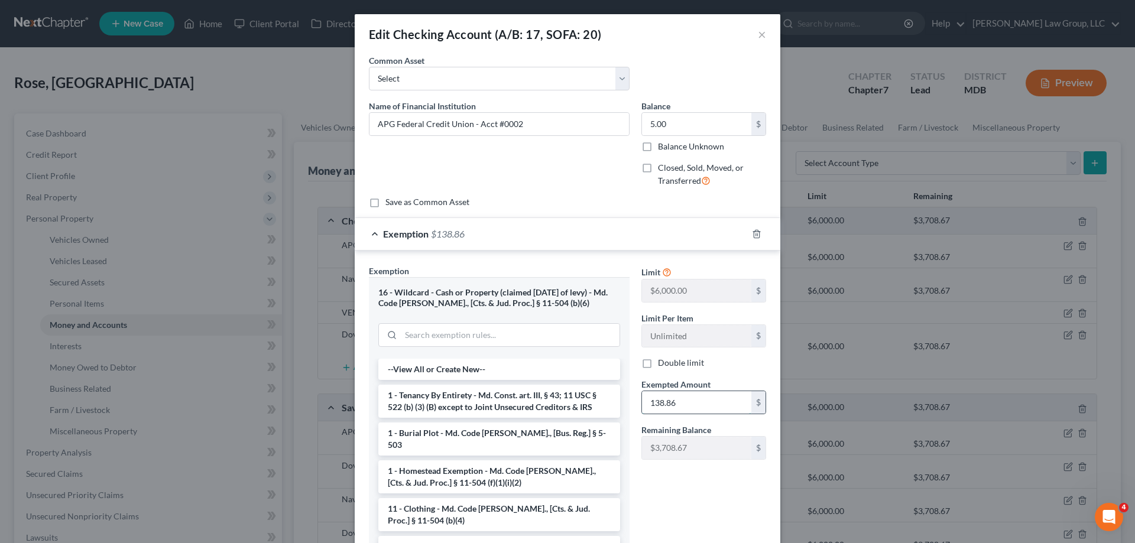
click at [688, 402] on input "138.86" at bounding box center [696, 402] width 109 height 22
type input "5.00"
click at [688, 511] on div "Limit $6,000.00 $ Limit Per Item Unlimited $ Double limit Exempted Amount * 5.0…" at bounding box center [704, 411] width 137 height 293
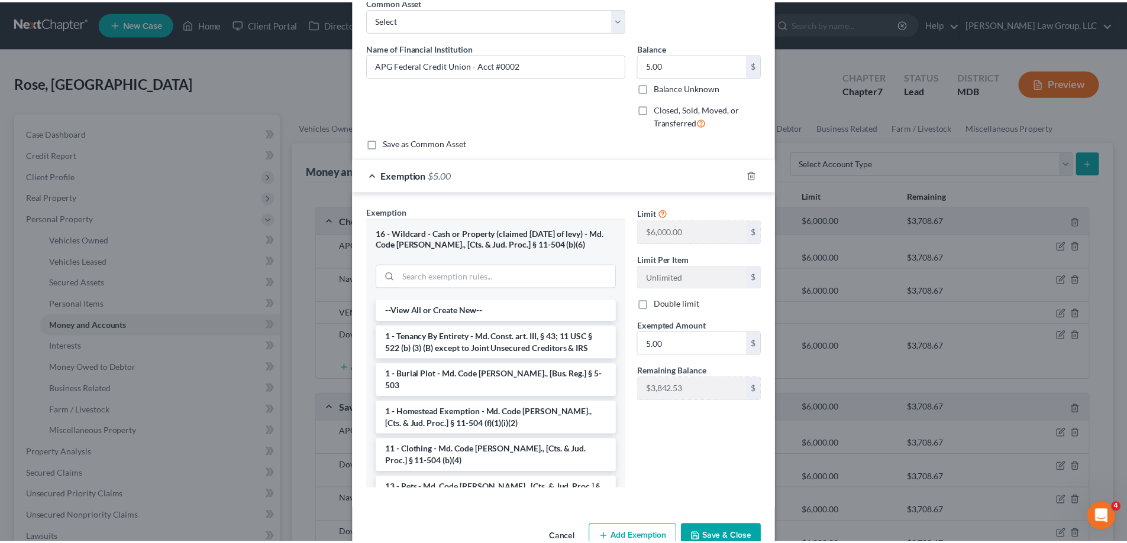
scroll to position [89, 0]
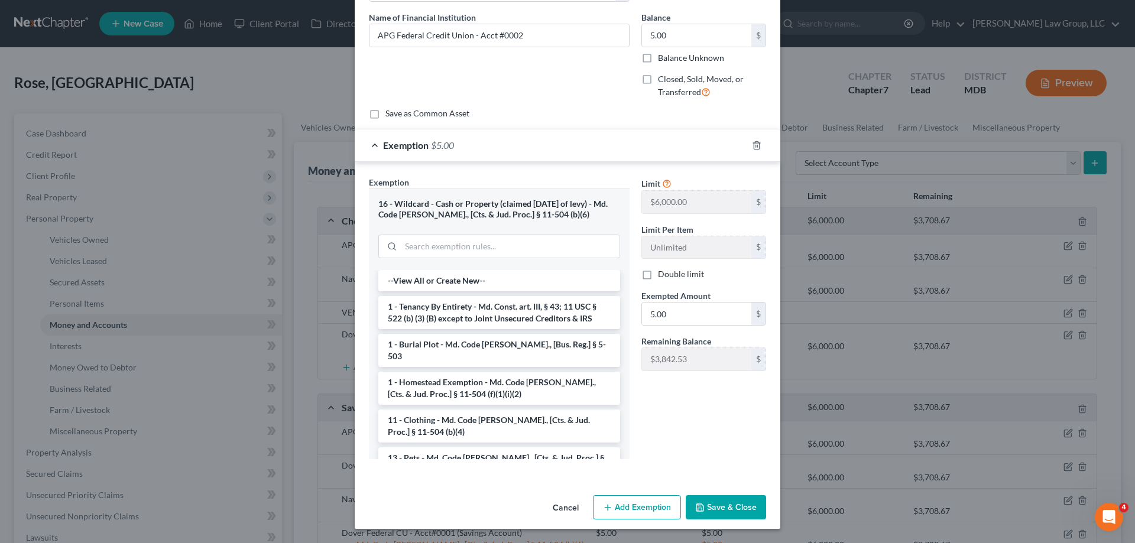
click at [750, 509] on button "Save & Close" at bounding box center [726, 508] width 80 height 25
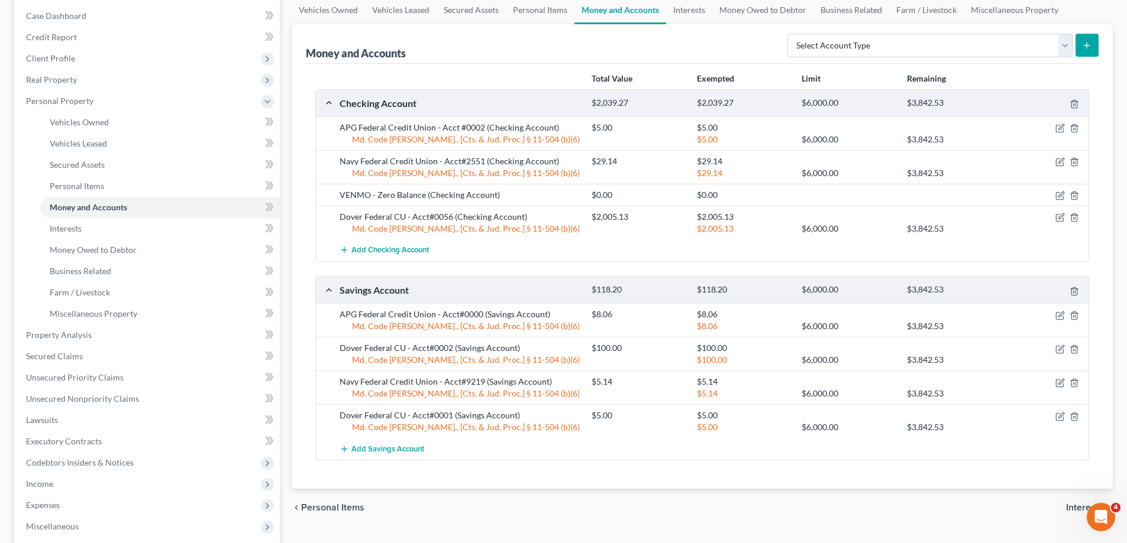
scroll to position [118, 0]
drag, startPoint x: 731, startPoint y: 159, endPoint x: 702, endPoint y: 163, distance: 29.8
click at [702, 163] on div "$29.14" at bounding box center [743, 161] width 105 height 12
click at [791, 377] on div "$5.14" at bounding box center [743, 382] width 105 height 12
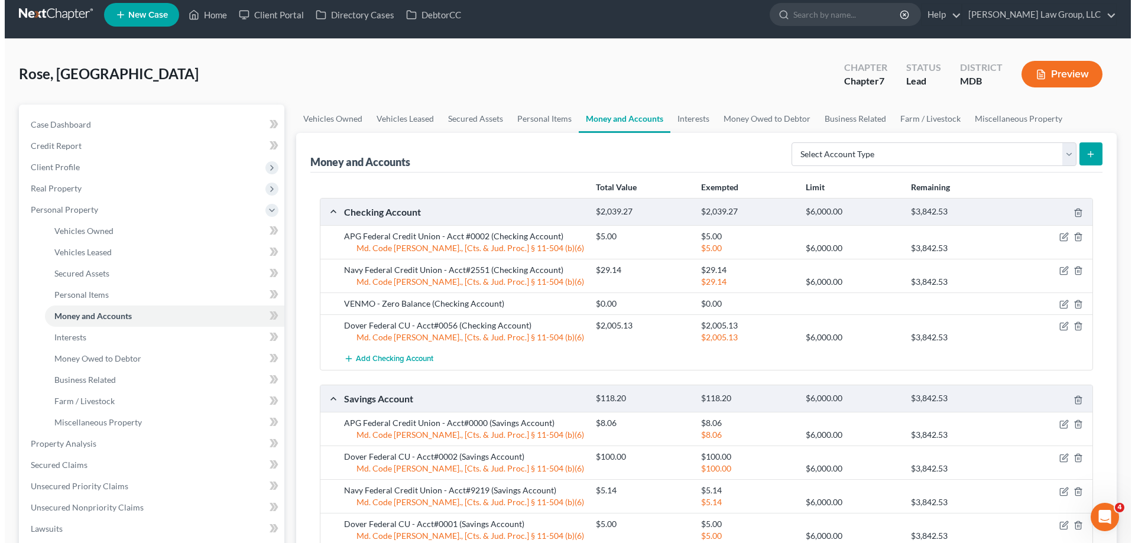
scroll to position [0, 0]
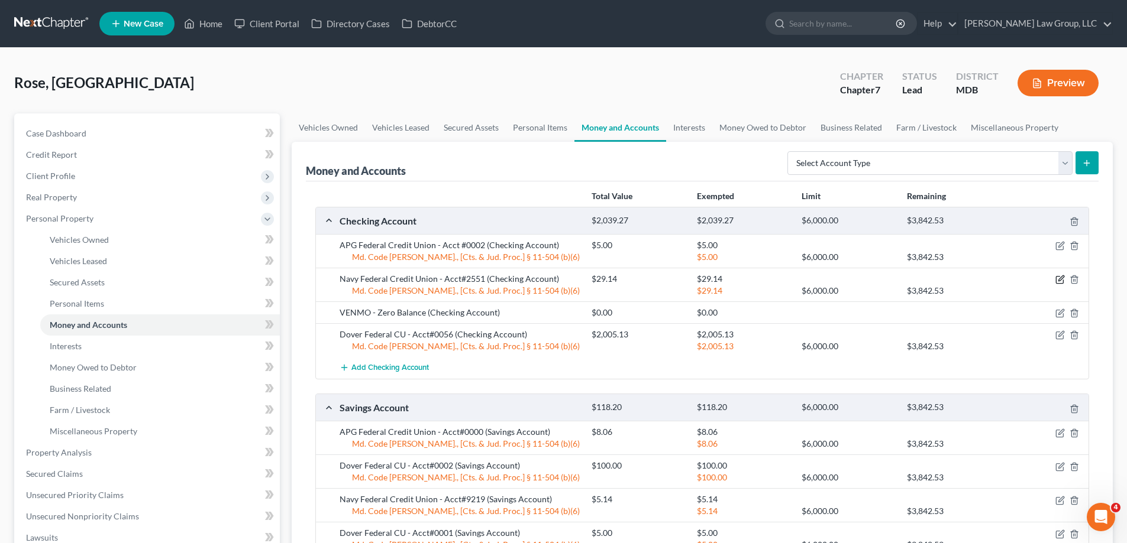
click at [1059, 279] on icon "button" at bounding box center [1059, 279] width 9 height 9
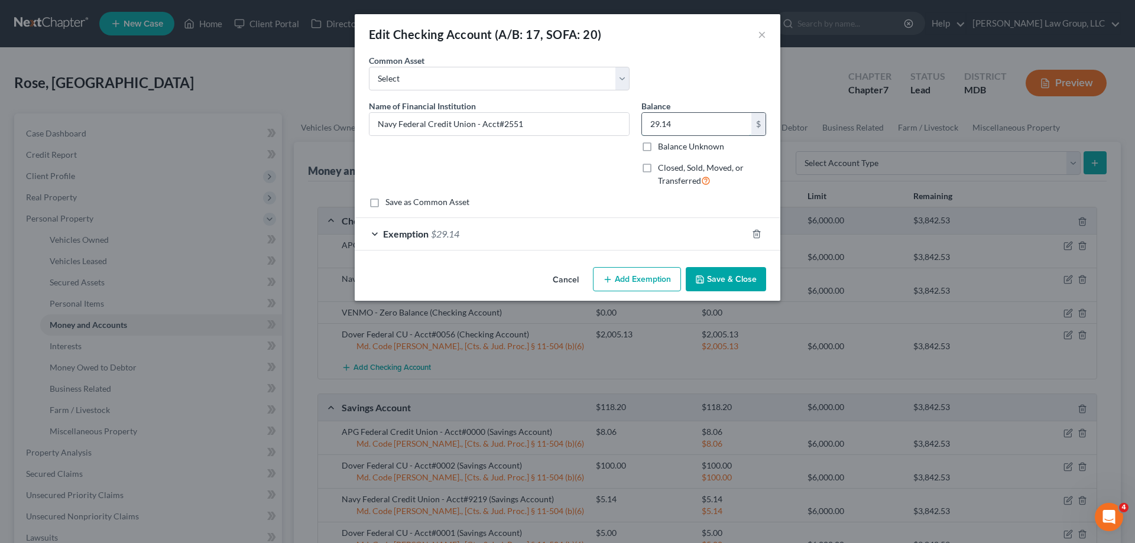
click at [690, 122] on input "29.14" at bounding box center [696, 124] width 109 height 22
type input "8.06"
click at [444, 251] on div "An exemption set must first be selected from the Filing Information section. Co…" at bounding box center [568, 158] width 426 height 208
click at [442, 232] on span "$29.14" at bounding box center [445, 233] width 28 height 11
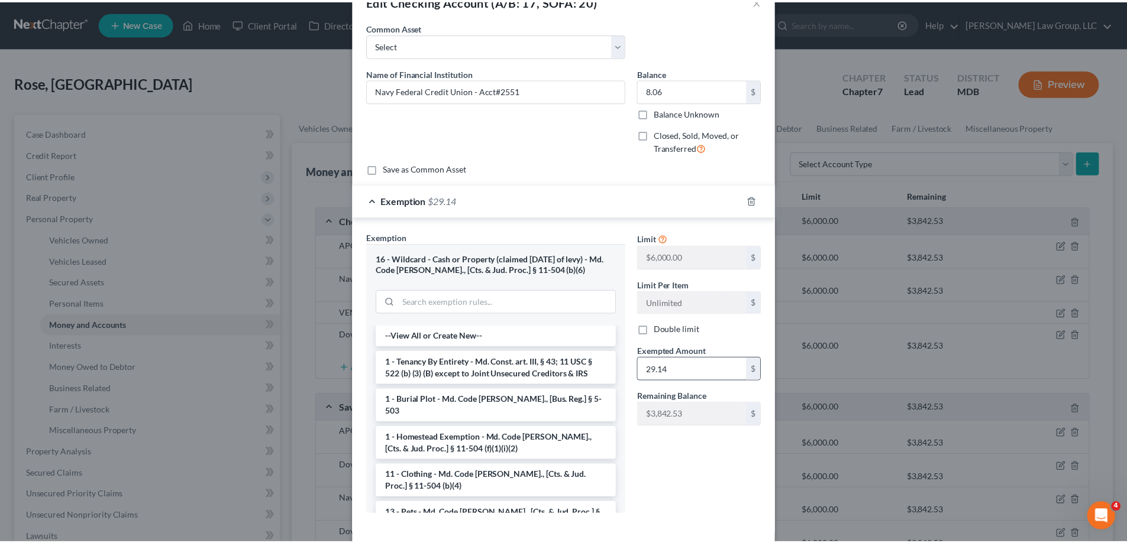
scroll to position [89, 0]
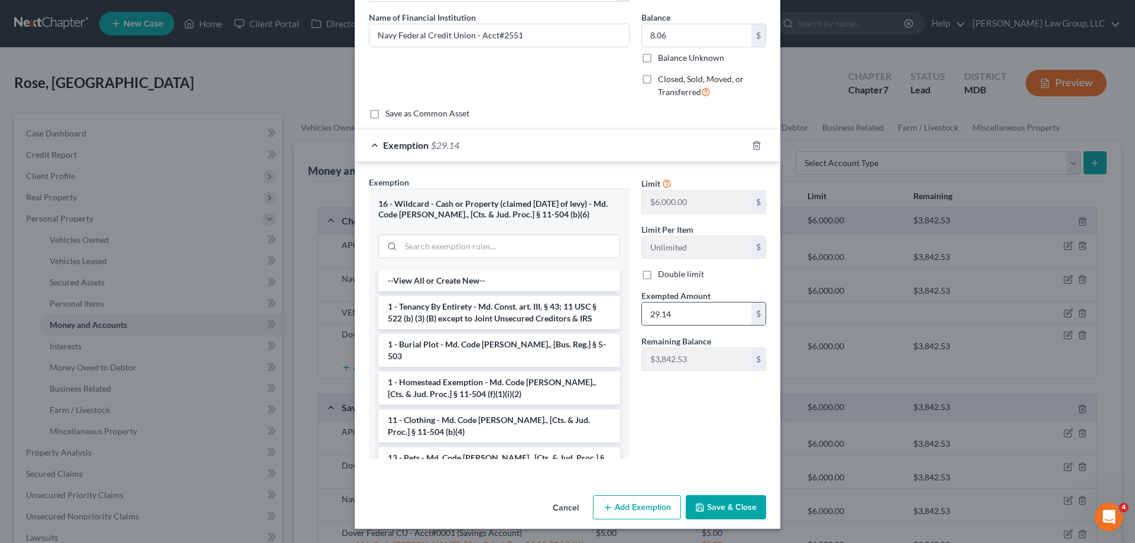
click at [672, 312] on input "29.14" at bounding box center [696, 314] width 109 height 22
type input "8.06"
click at [739, 502] on button "Save & Close" at bounding box center [726, 508] width 80 height 25
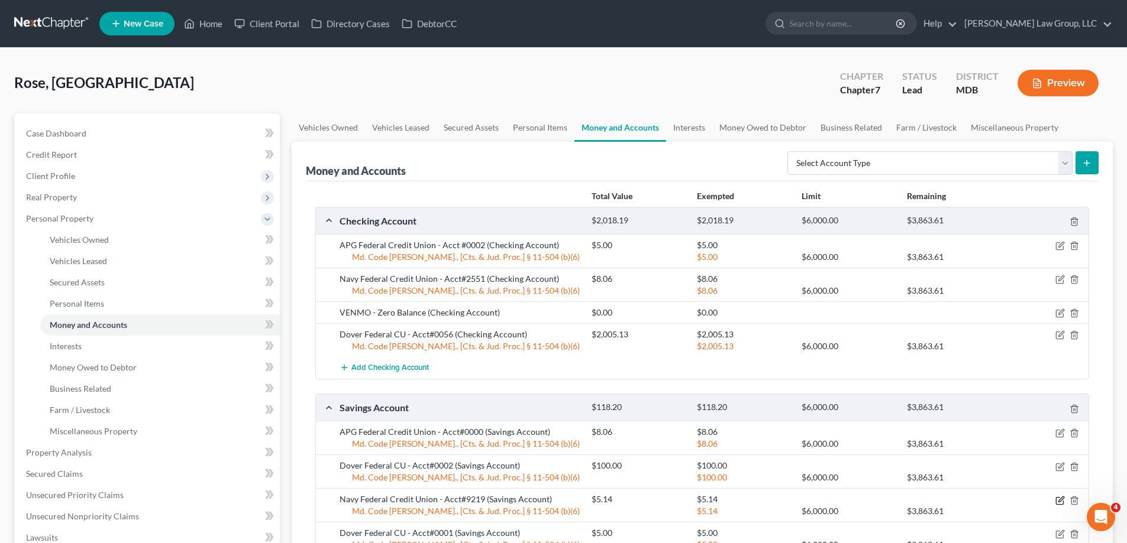
click at [1061, 501] on icon "button" at bounding box center [1059, 500] width 9 height 9
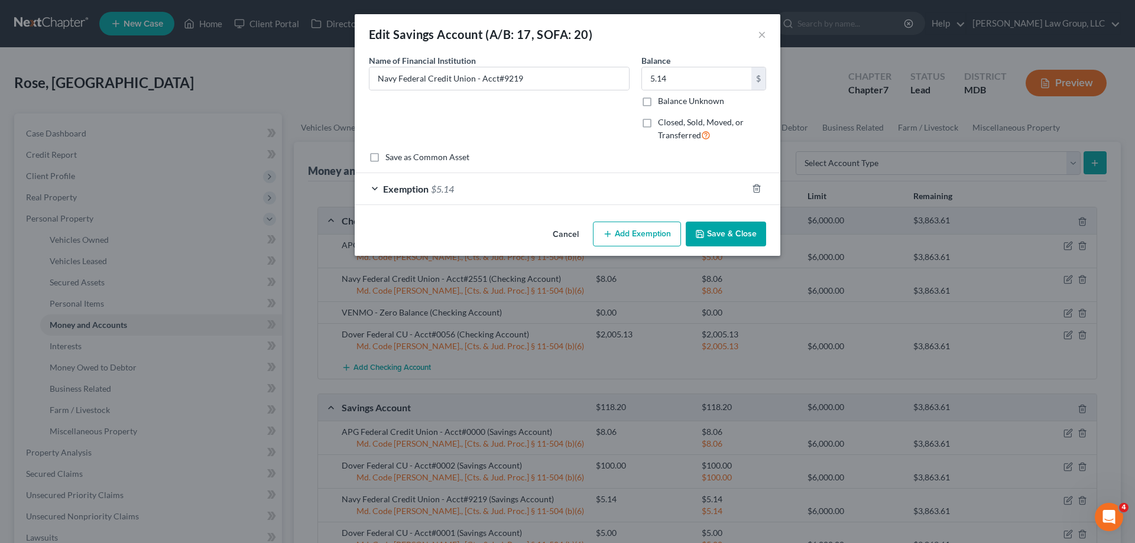
click at [730, 224] on button "Save & Close" at bounding box center [726, 234] width 80 height 25
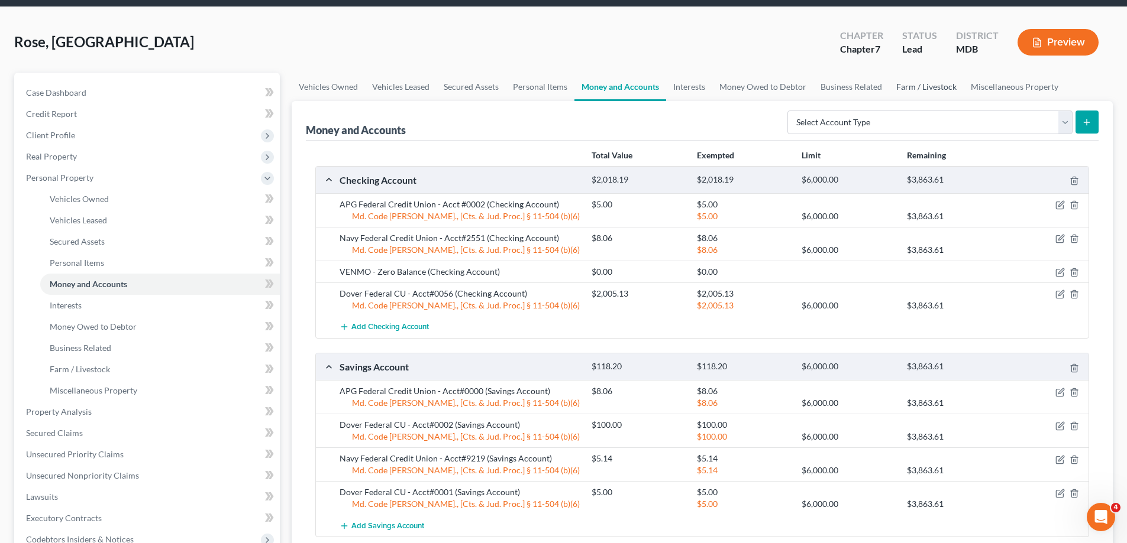
scroll to position [59, 0]
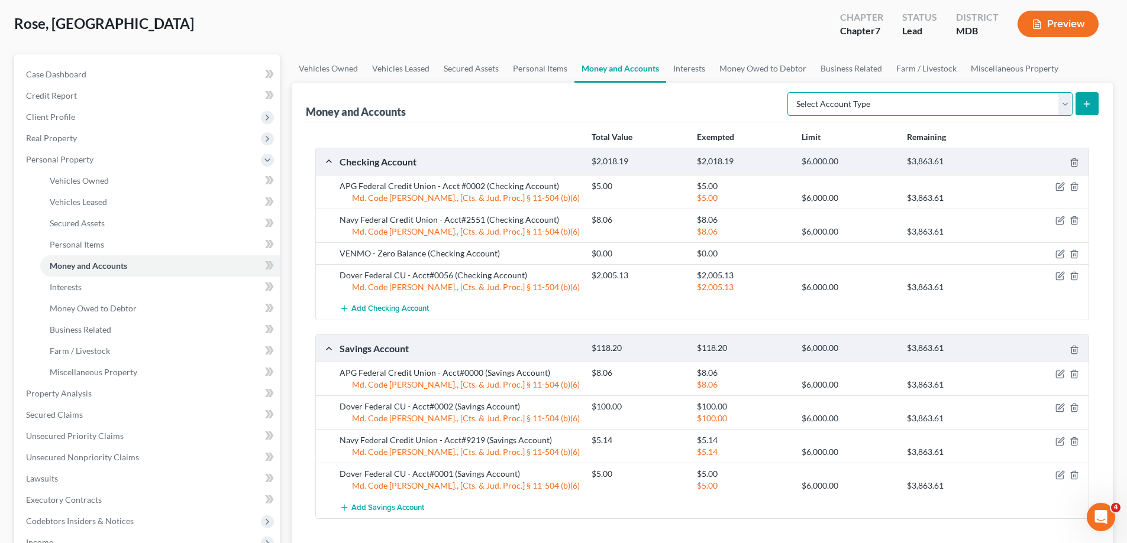
click at [860, 101] on select "Select Account Type Brokerage (A/B: 18, SOFA: 20) Cash on Hand (A/B: 16) Certif…" at bounding box center [929, 104] width 285 height 24
drag, startPoint x: 685, startPoint y: 111, endPoint x: 690, endPoint y: 73, distance: 38.1
click at [686, 111] on div "Money and Accounts Select Account Type Brokerage (A/B: 18, SOFA: 20) Cash on Ha…" at bounding box center [702, 103] width 792 height 40
click at [682, 70] on link "Interests" at bounding box center [689, 68] width 46 height 28
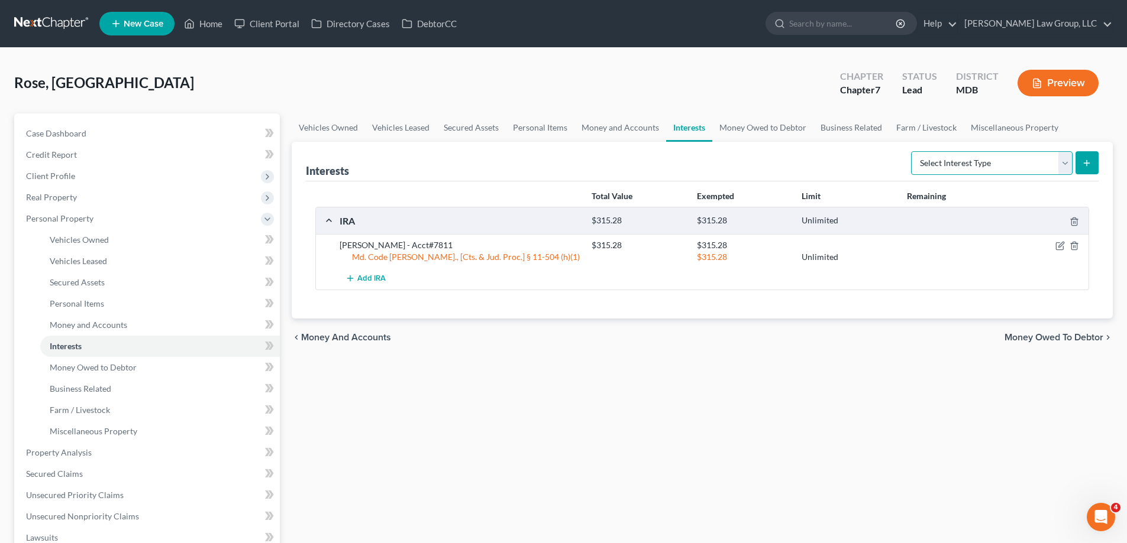
click at [936, 170] on select "Select Interest Type 401K (A/B: 21) Annuity (A/B: 23) Bond (A/B: 18) Education …" at bounding box center [991, 163] width 161 height 24
click at [776, 436] on div "Vehicles Owned Vehicles Leased Secured Assets Personal Items Money and Accounts…" at bounding box center [702, 455] width 833 height 683
click at [732, 129] on link "Money Owed to Debtor" at bounding box center [762, 128] width 101 height 28
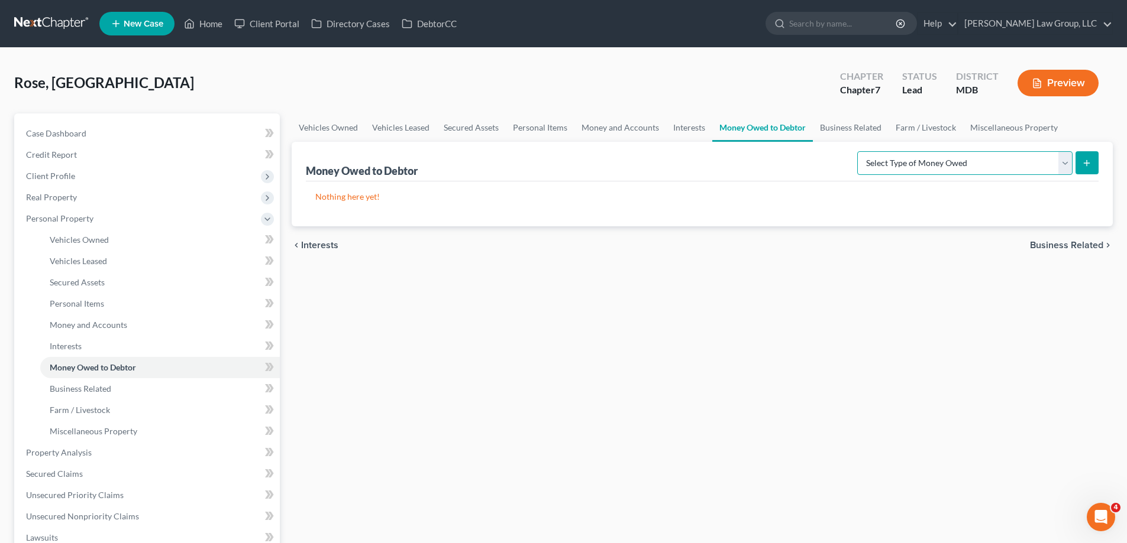
click at [922, 170] on select "Select Type of Money Owed Accounts Receivable (A/B: 38) Alimony (A/B: 29) Child…" at bounding box center [964, 163] width 215 height 24
click at [840, 137] on link "Business Related" at bounding box center [851, 128] width 76 height 28
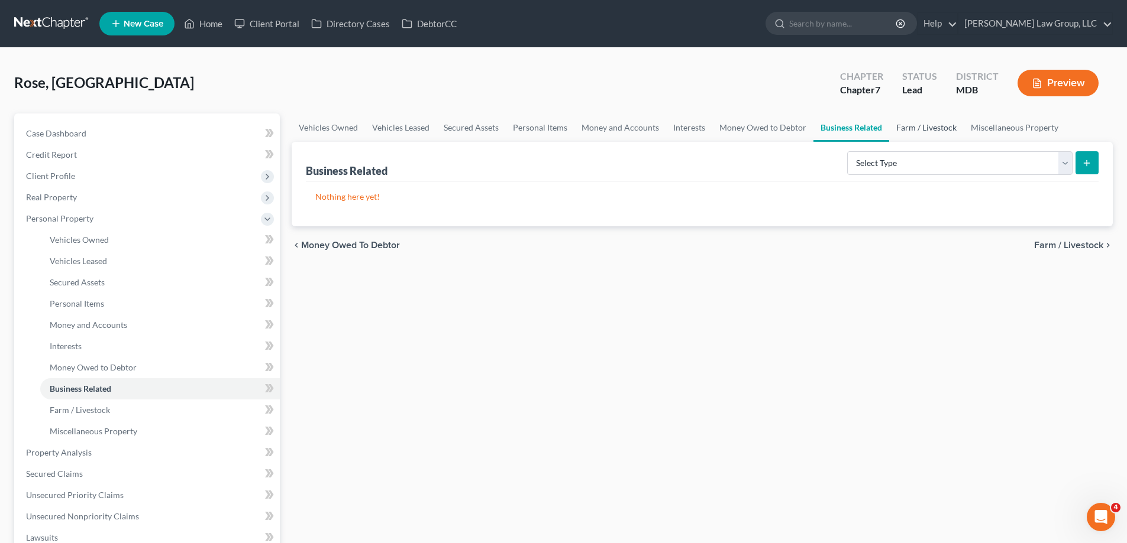
drag, startPoint x: 911, startPoint y: 134, endPoint x: 920, endPoint y: 131, distance: 9.0
click at [912, 134] on link "Farm / Livestock" at bounding box center [926, 128] width 75 height 28
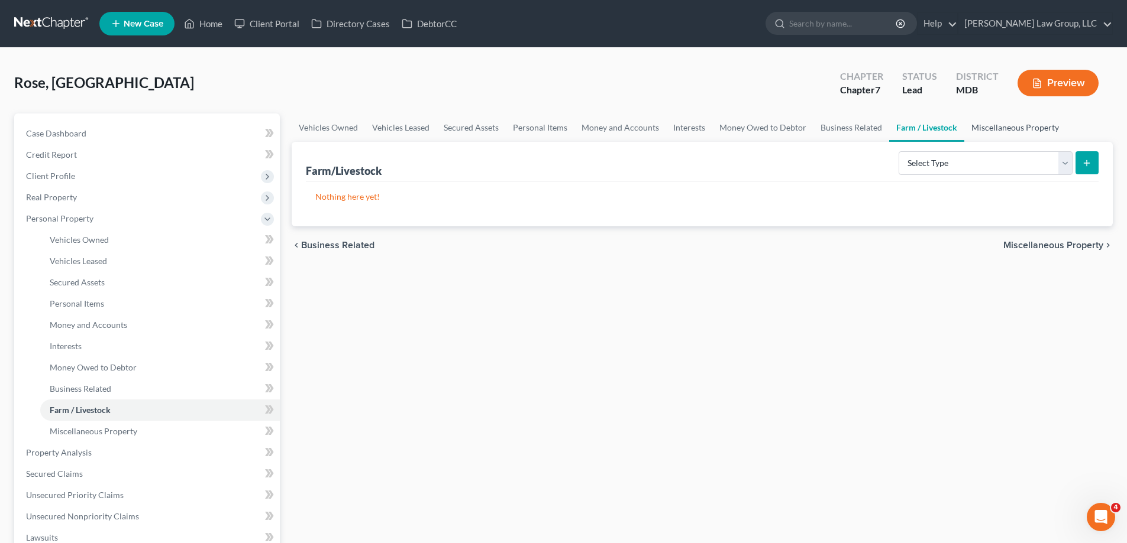
click at [968, 136] on link "Miscellaneous Property" at bounding box center [1015, 128] width 102 height 28
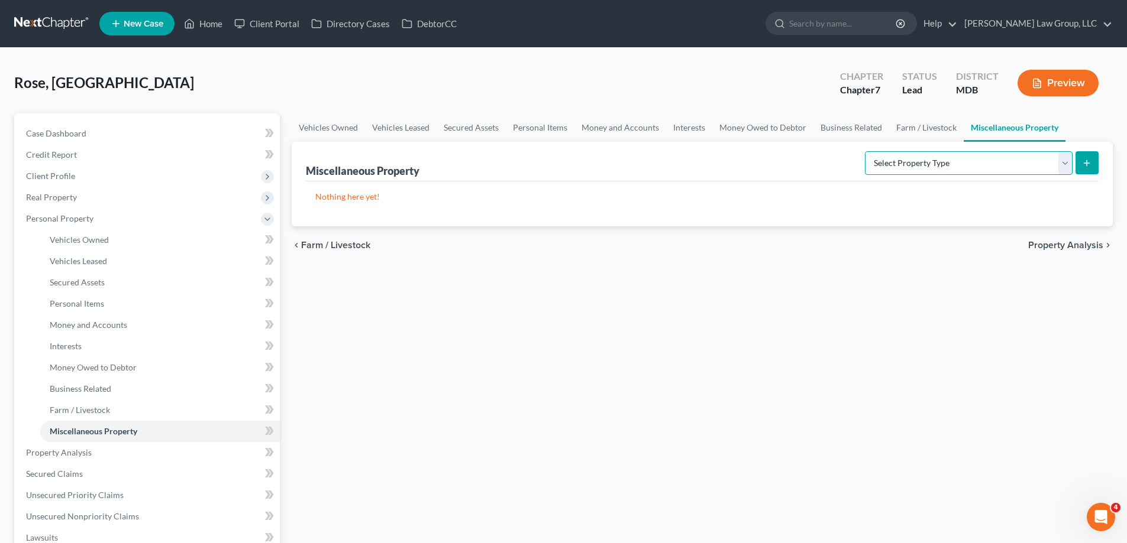
click at [868, 166] on select "Select Property Type Assigned for Creditor Benefit [DATE] (SOFA: 12) Holding fo…" at bounding box center [969, 163] width 208 height 24
click at [84, 211] on span "Personal Property" at bounding box center [148, 218] width 263 height 21
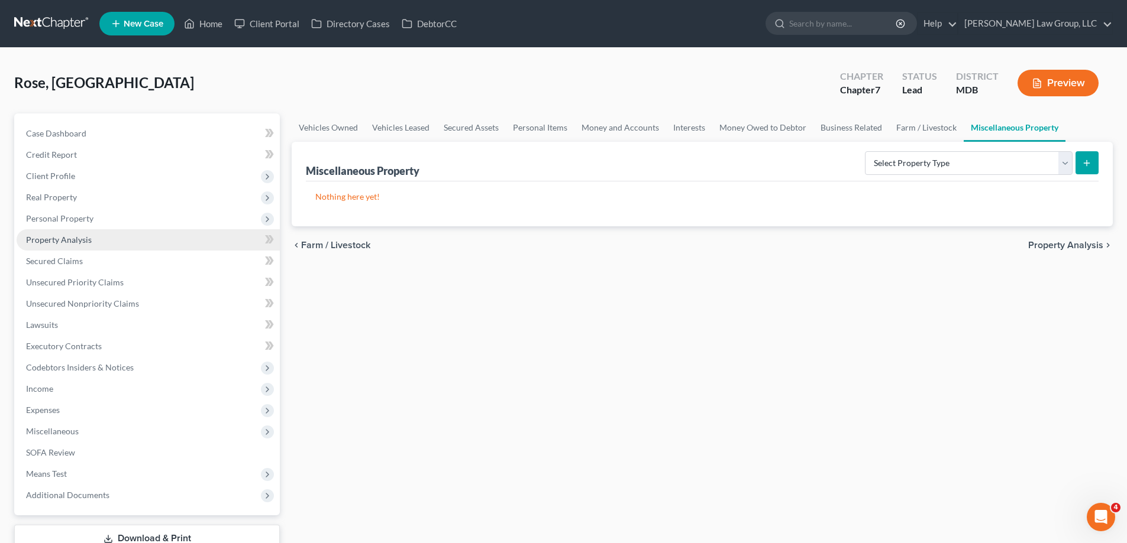
click at [100, 239] on link "Property Analysis" at bounding box center [148, 239] width 263 height 21
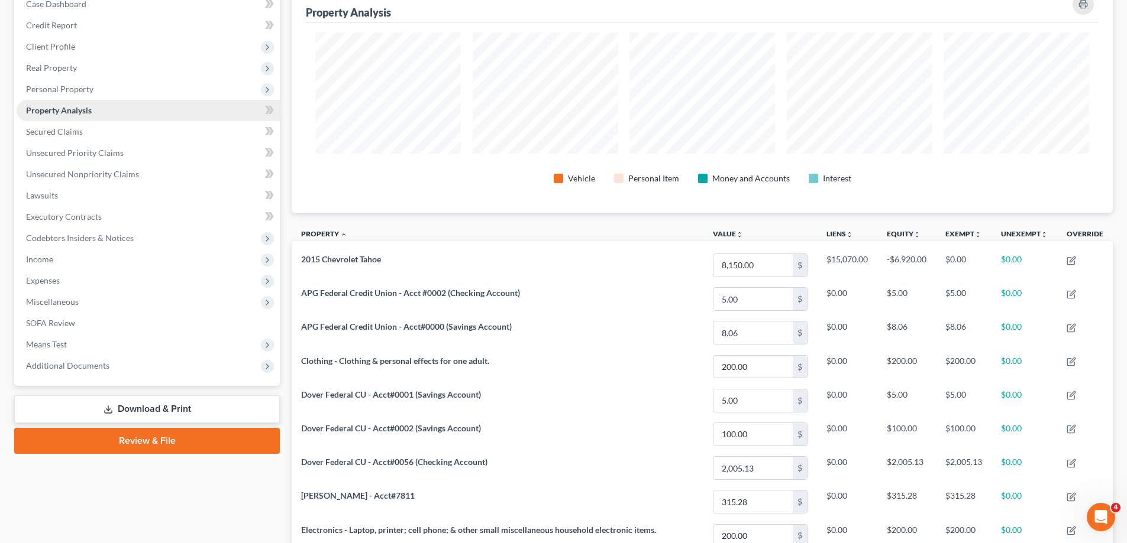
scroll to position [19, 0]
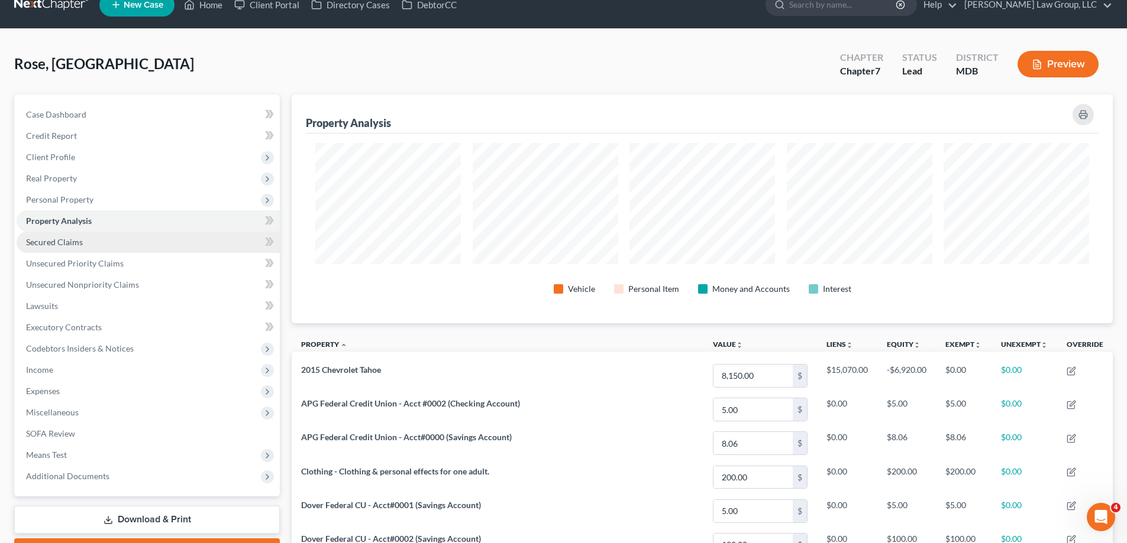
click at [60, 240] on span "Secured Claims" at bounding box center [54, 242] width 57 height 10
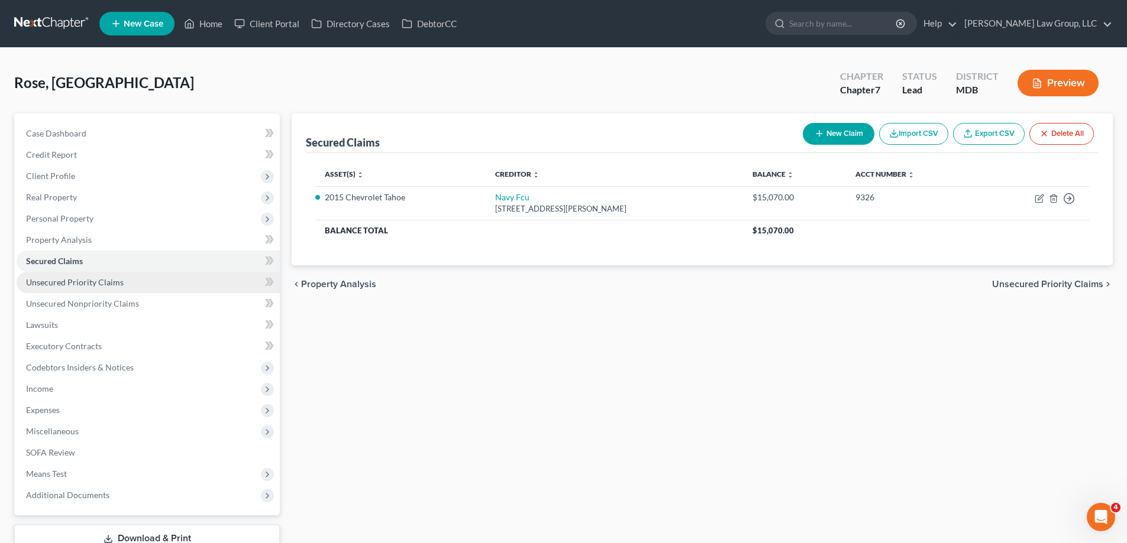
click at [141, 287] on link "Unsecured Priority Claims" at bounding box center [148, 282] width 263 height 21
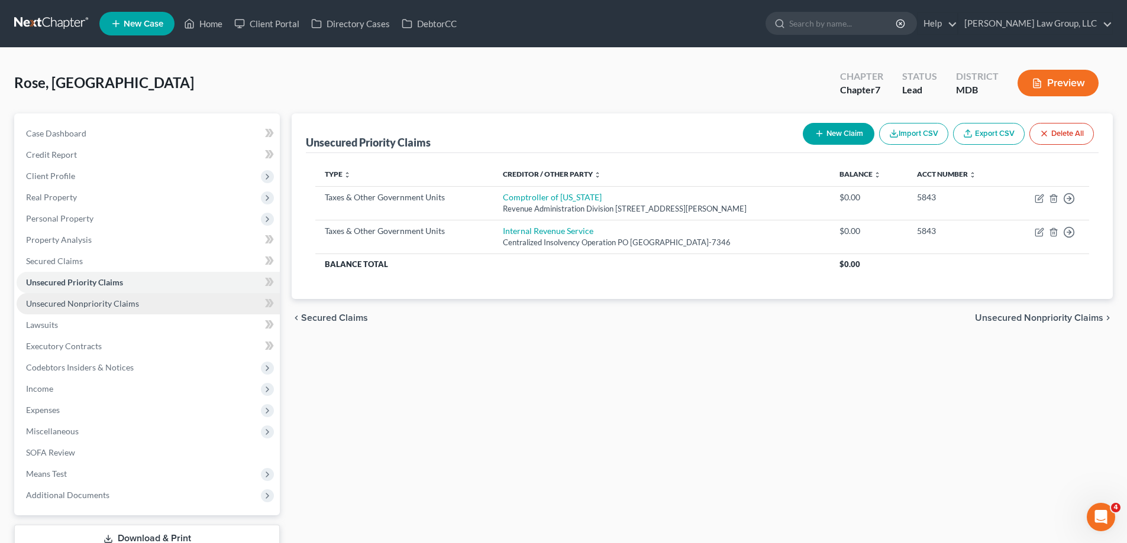
click at [161, 308] on link "Unsecured Nonpriority Claims" at bounding box center [148, 303] width 263 height 21
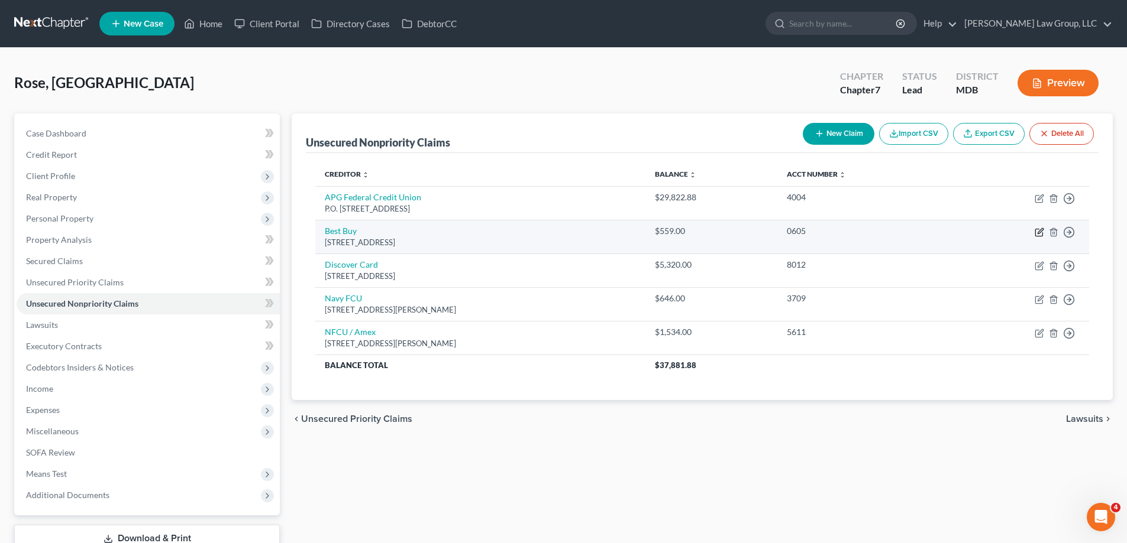
click at [1039, 234] on icon "button" at bounding box center [1038, 232] width 9 height 9
select select "36"
select select "2"
select select "0"
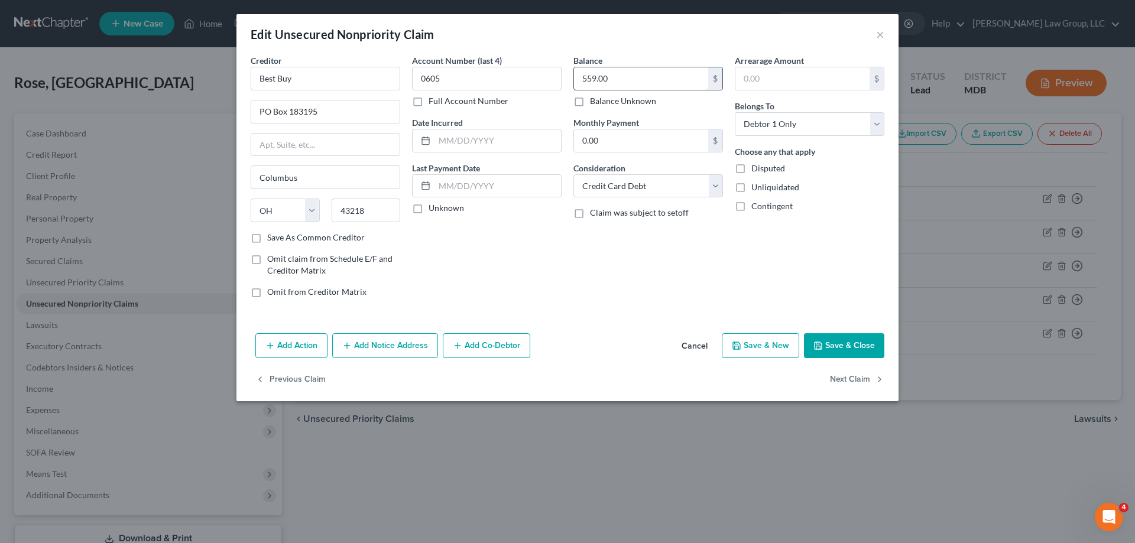
click at [653, 78] on input "559.00" at bounding box center [641, 78] width 134 height 22
type input "0.00"
drag, startPoint x: 824, startPoint y: 345, endPoint x: 1030, endPoint y: 276, distance: 217.5
click at [824, 345] on button "Save & Close" at bounding box center [844, 346] width 80 height 25
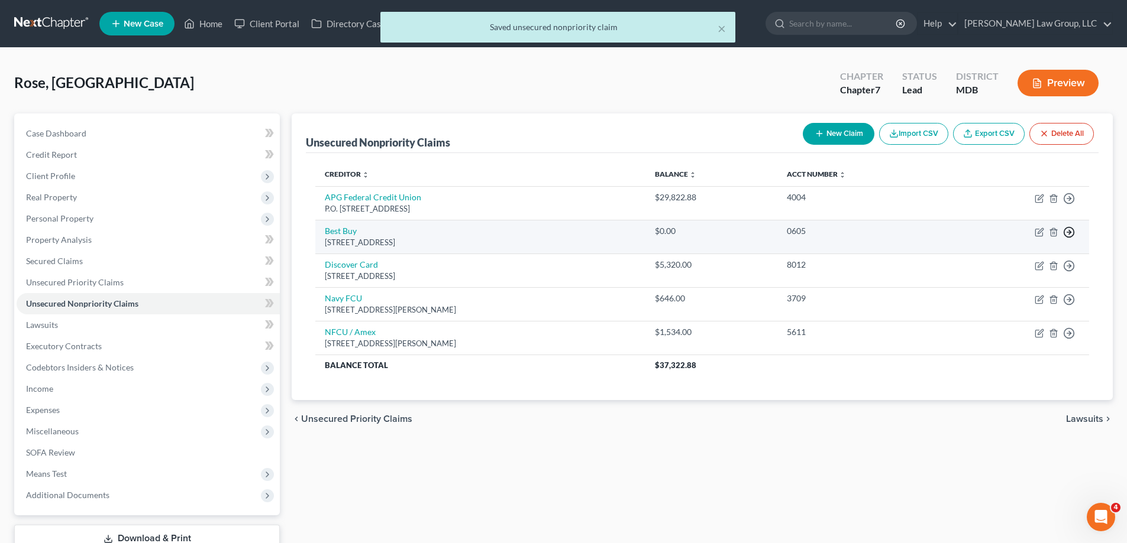
click at [1069, 205] on icon "button" at bounding box center [1069, 199] width 12 height 12
click at [1008, 299] on link "Move to Notice Only" at bounding box center [1014, 300] width 99 height 20
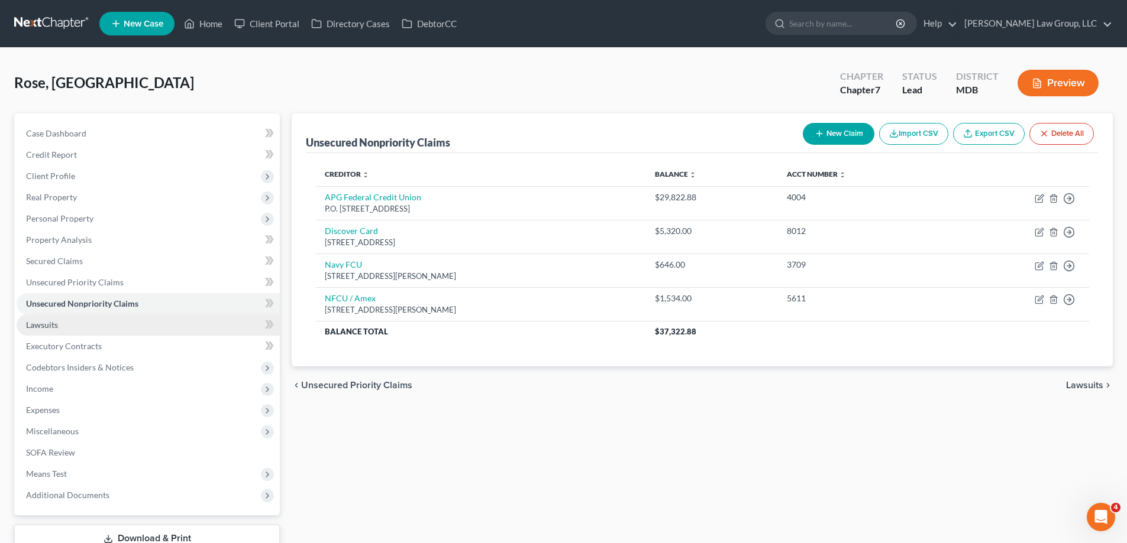
click at [130, 323] on link "Lawsuits" at bounding box center [148, 325] width 263 height 21
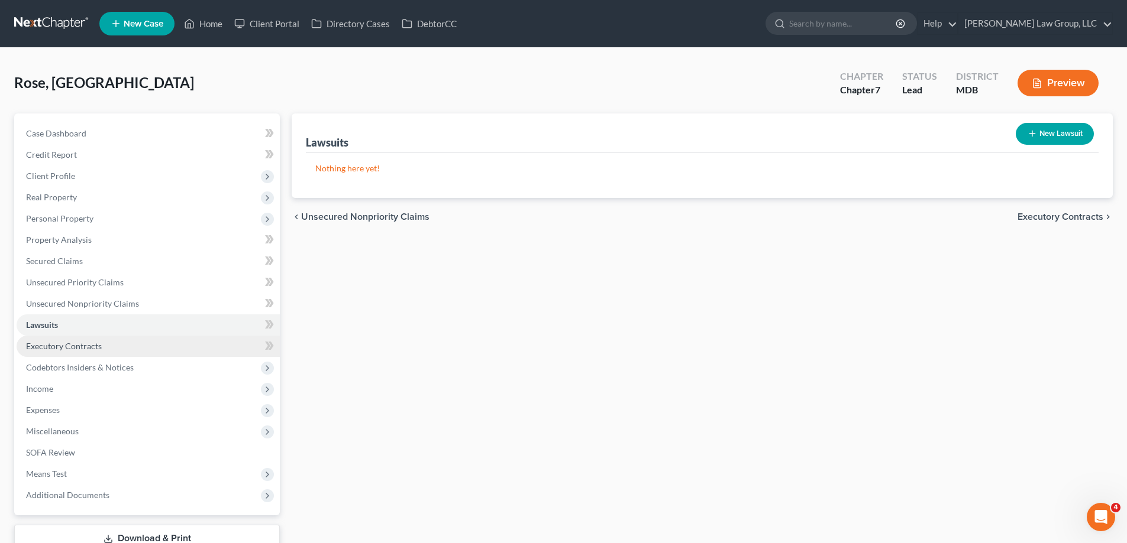
click at [137, 349] on link "Executory Contracts" at bounding box center [148, 346] width 263 height 21
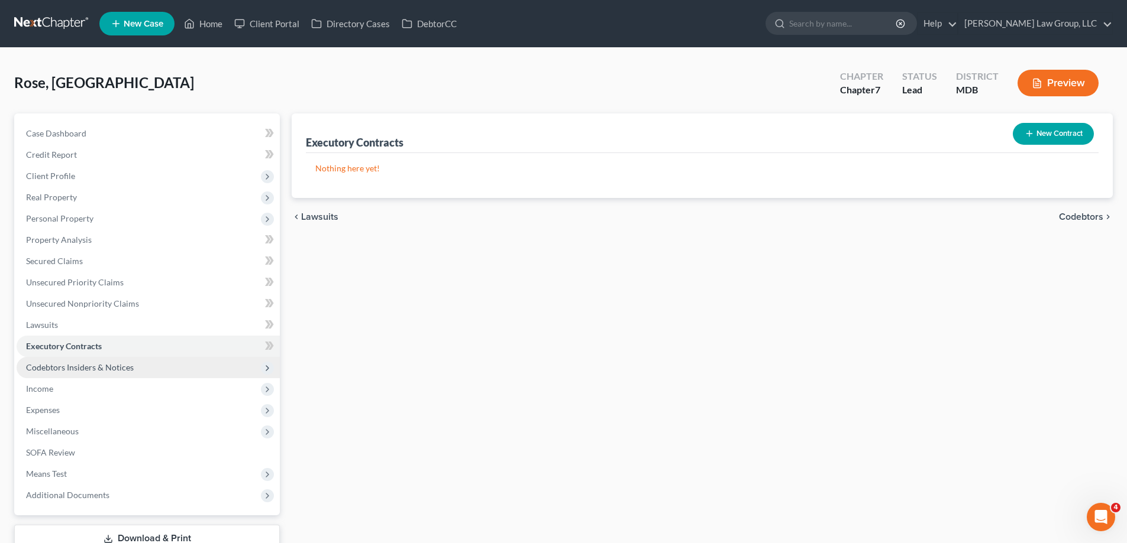
click at [86, 372] on span "Codebtors Insiders & Notices" at bounding box center [80, 367] width 108 height 10
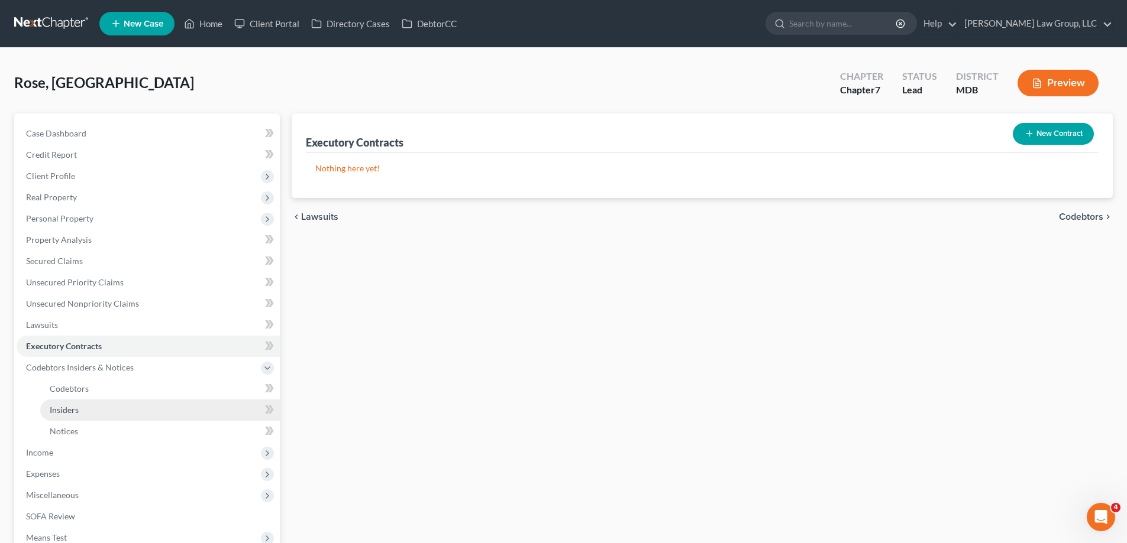
click at [77, 407] on span "Insiders" at bounding box center [64, 410] width 29 height 10
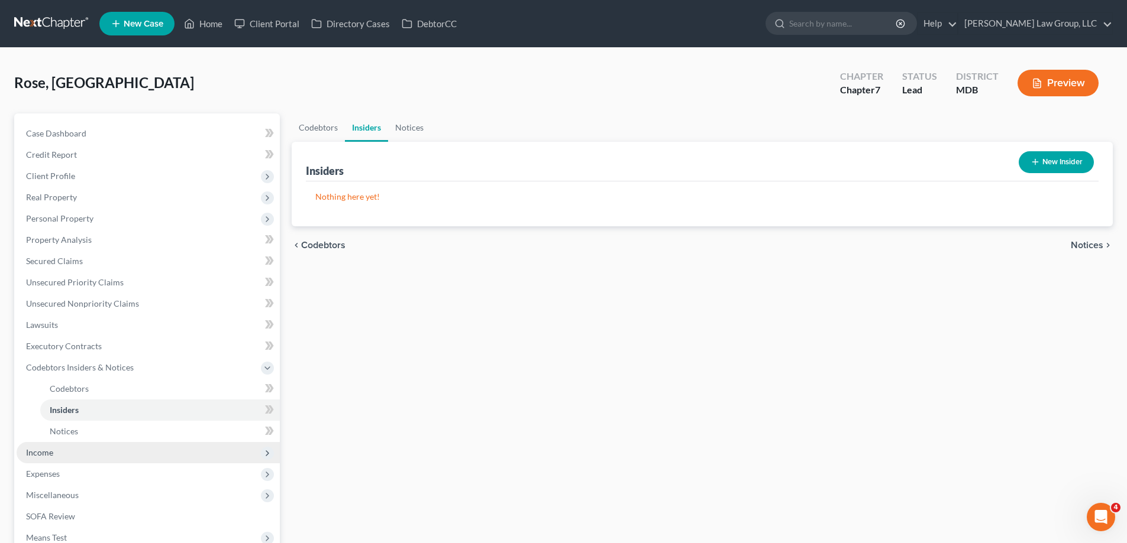
click at [57, 458] on span "Income" at bounding box center [148, 452] width 263 height 21
click at [96, 407] on span "Employment Income" at bounding box center [88, 410] width 76 height 10
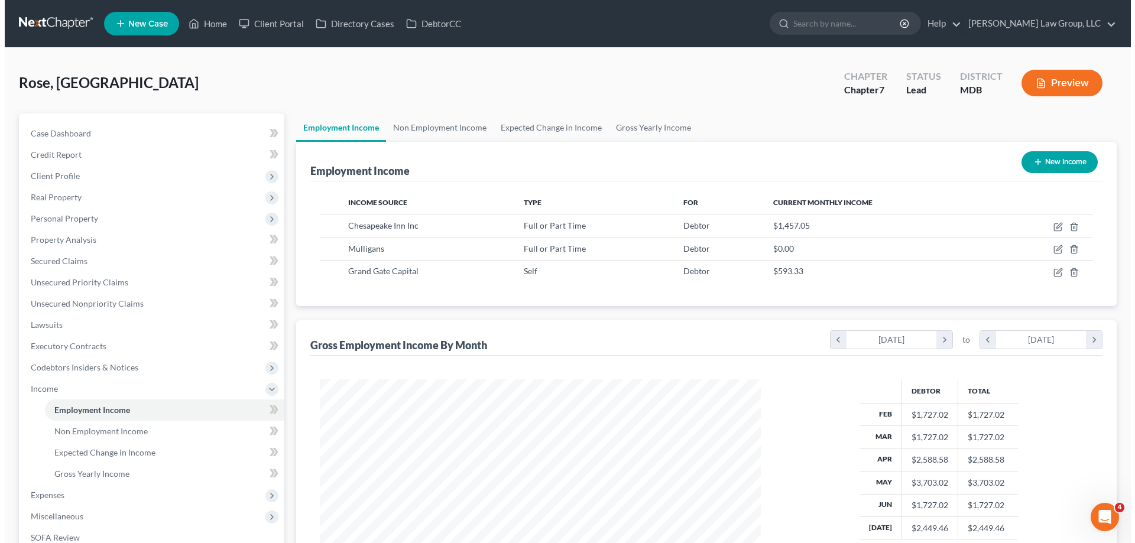
scroll to position [221, 465]
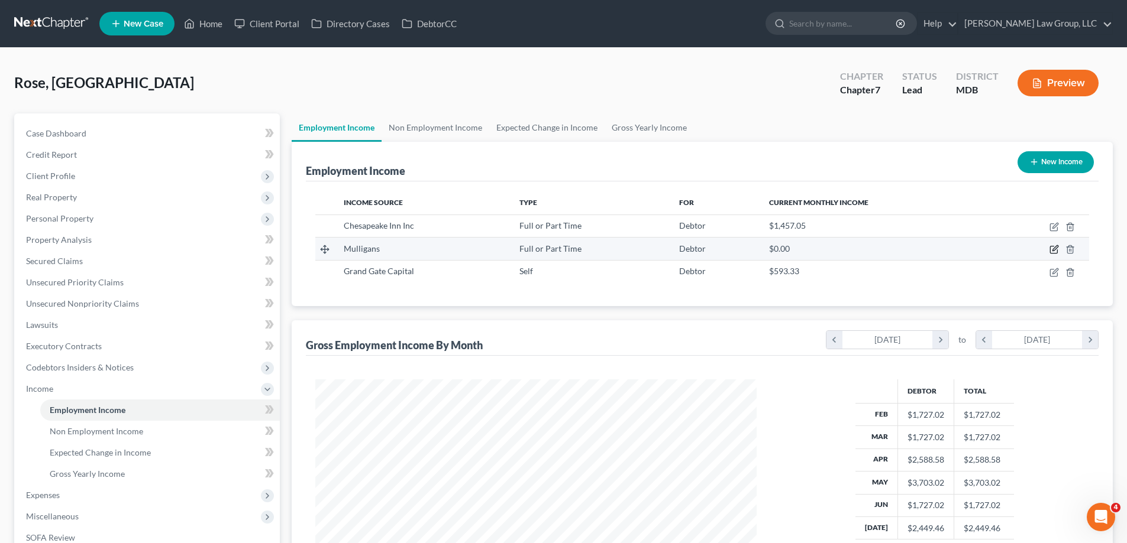
click at [1050, 251] on icon "button" at bounding box center [1053, 250] width 7 height 7
select select "0"
select select "7"
select select "0"
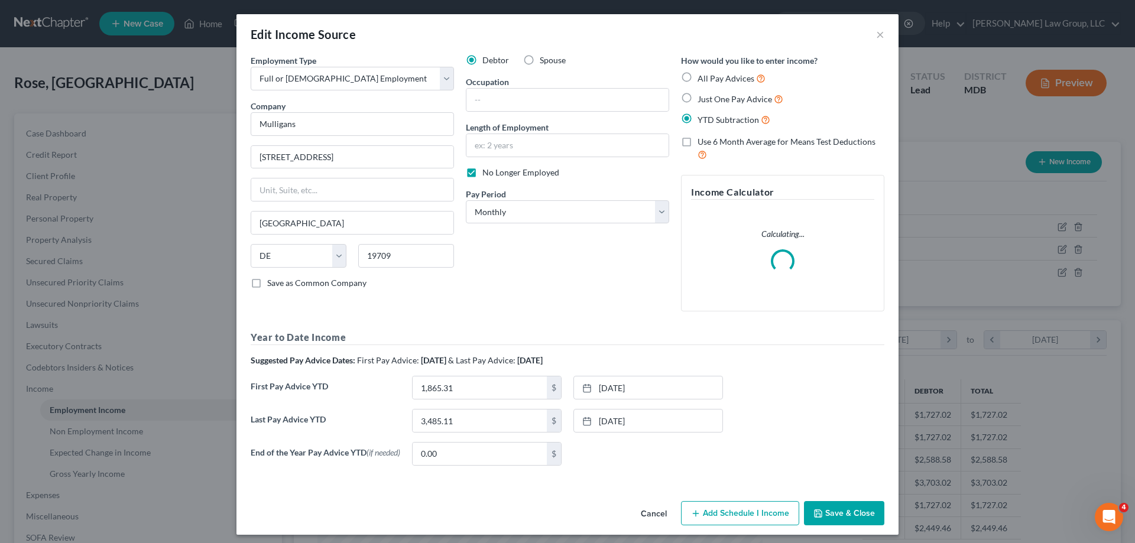
scroll to position [9, 0]
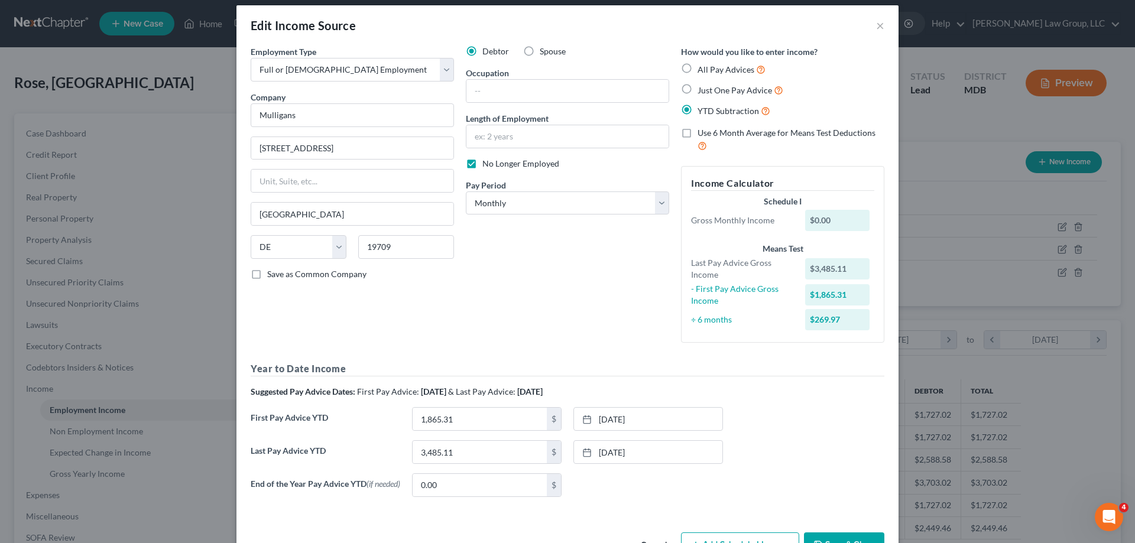
click at [659, 503] on div "End of the Year Pay Advice YTD (if needed) 0.00 $ None close Date Time chevron_…" at bounding box center [568, 490] width 646 height 33
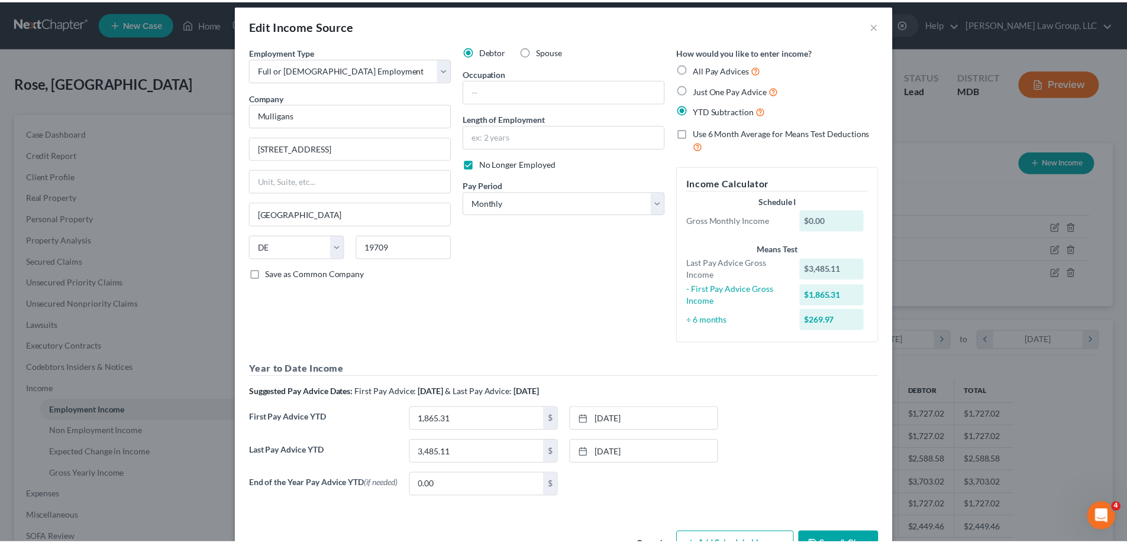
scroll to position [49, 0]
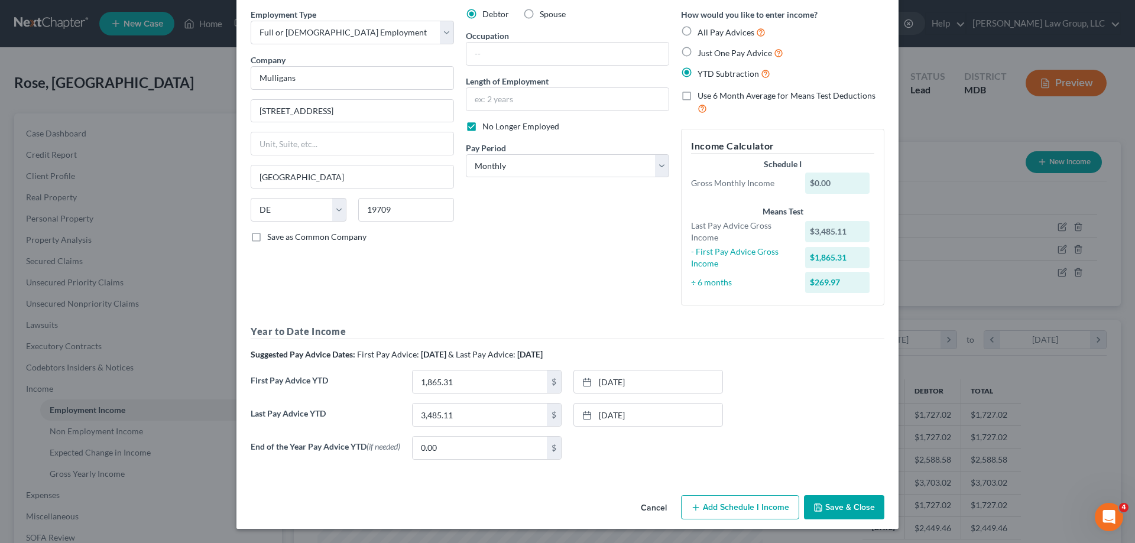
click at [661, 507] on button "Cancel" at bounding box center [654, 509] width 45 height 24
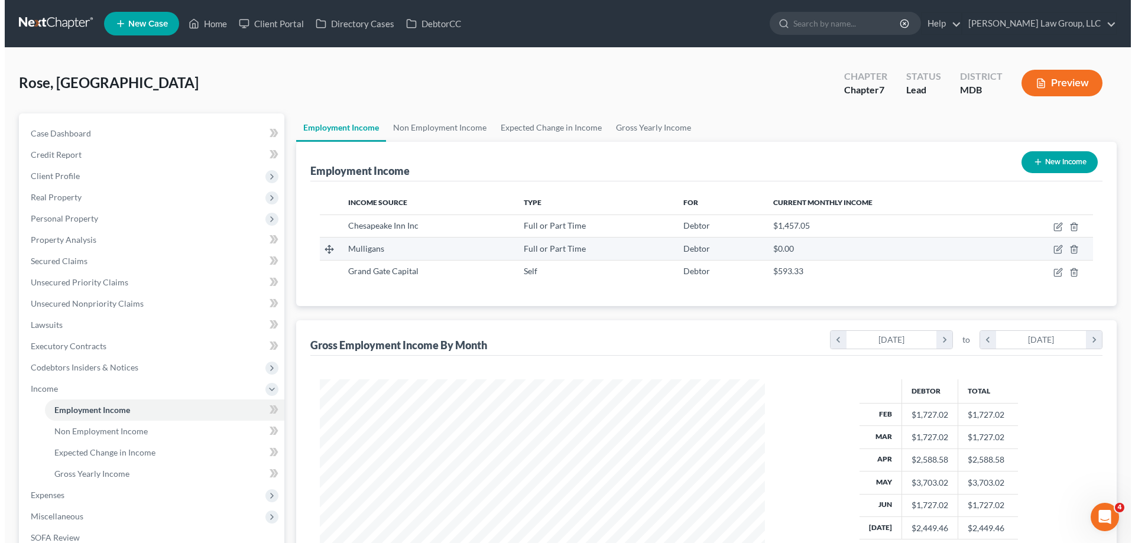
scroll to position [591127, 590883]
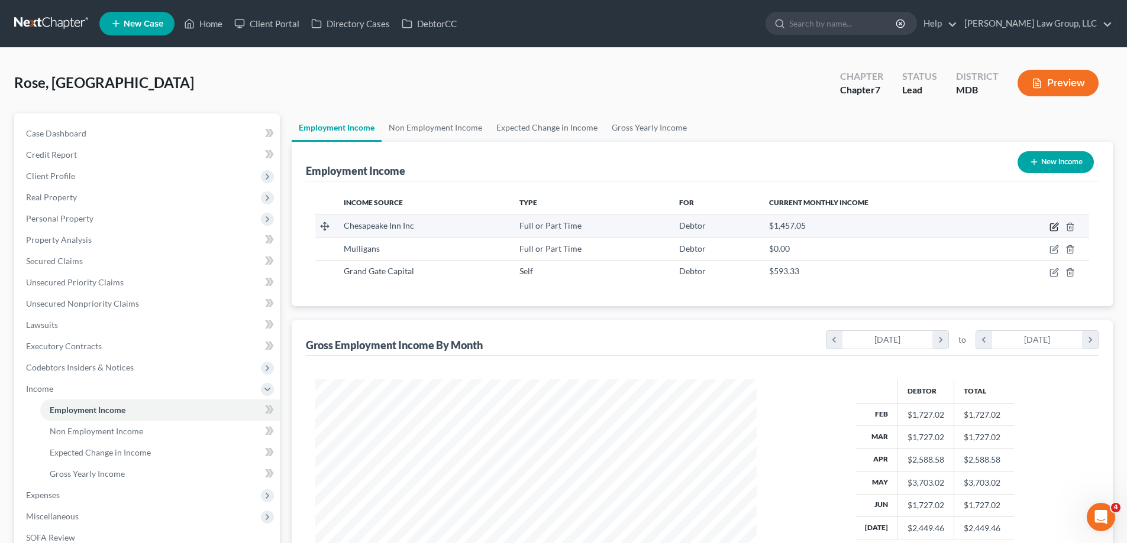
click at [1054, 229] on icon "button" at bounding box center [1053, 226] width 9 height 9
select select "0"
select select "21"
select select "0"
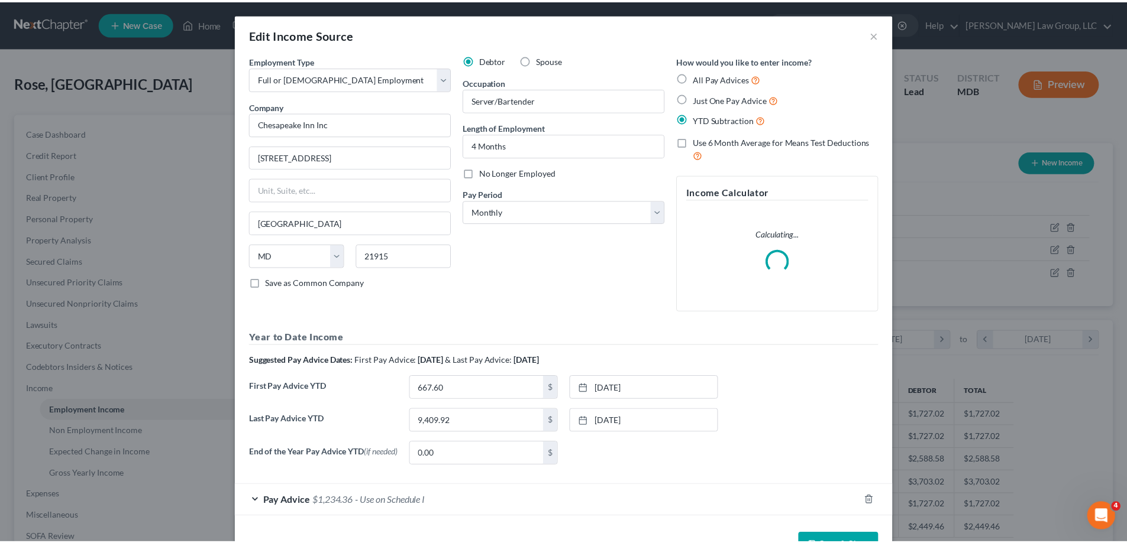
scroll to position [41, 0]
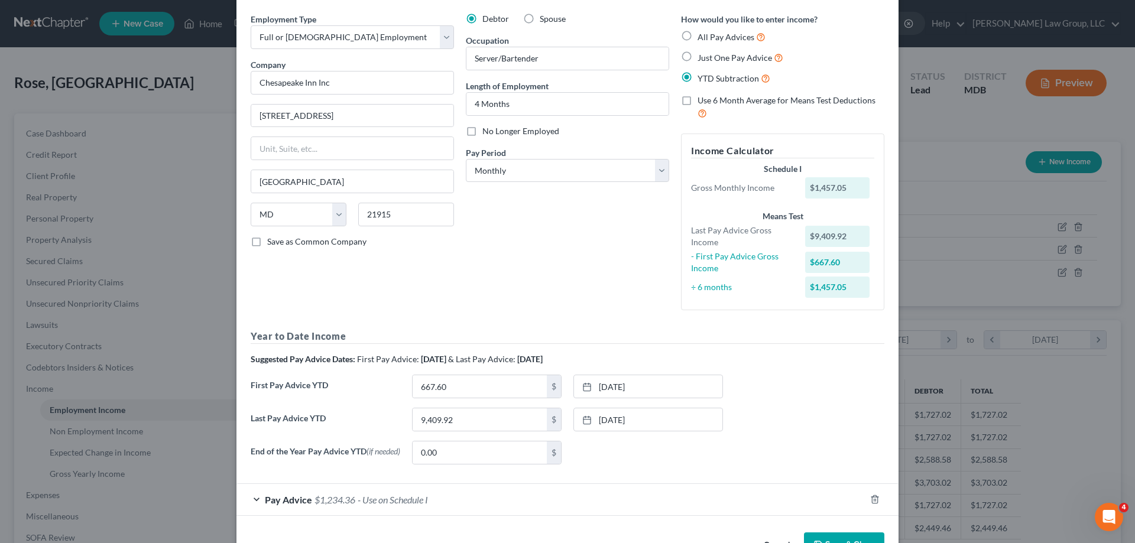
drag, startPoint x: 827, startPoint y: 539, endPoint x: 832, endPoint y: 506, distance: 33.5
click at [828, 539] on button "Save & Close" at bounding box center [844, 545] width 80 height 25
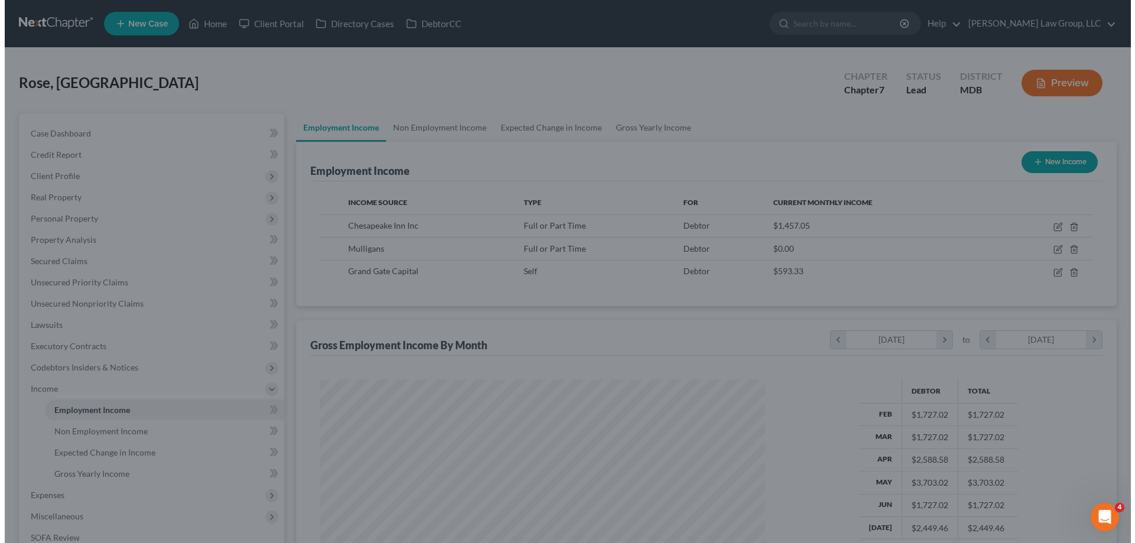
scroll to position [591127, 590883]
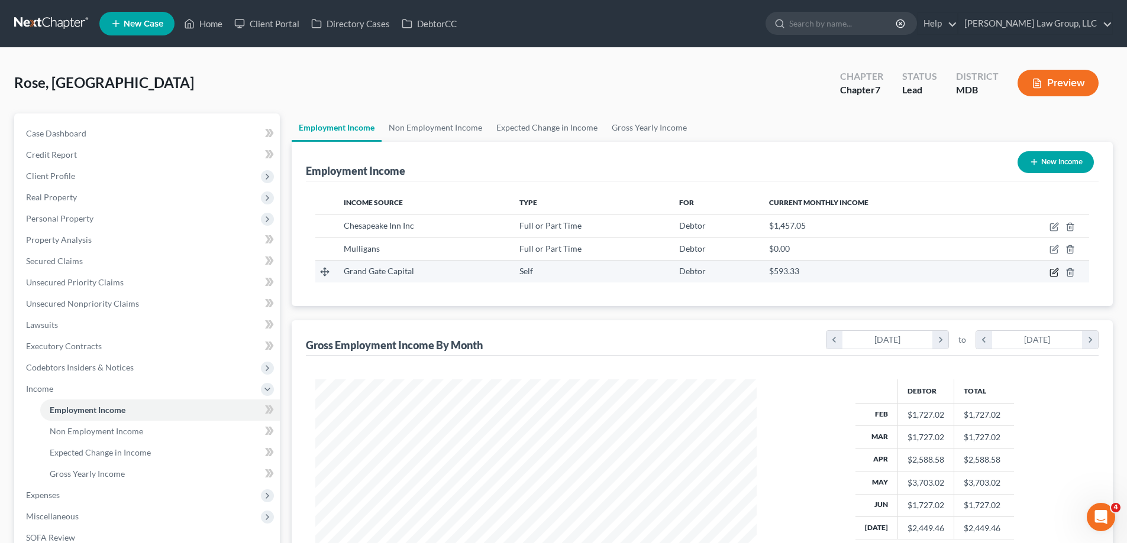
click at [1053, 271] on icon "button" at bounding box center [1053, 272] width 9 height 9
select select "1"
select select "0"
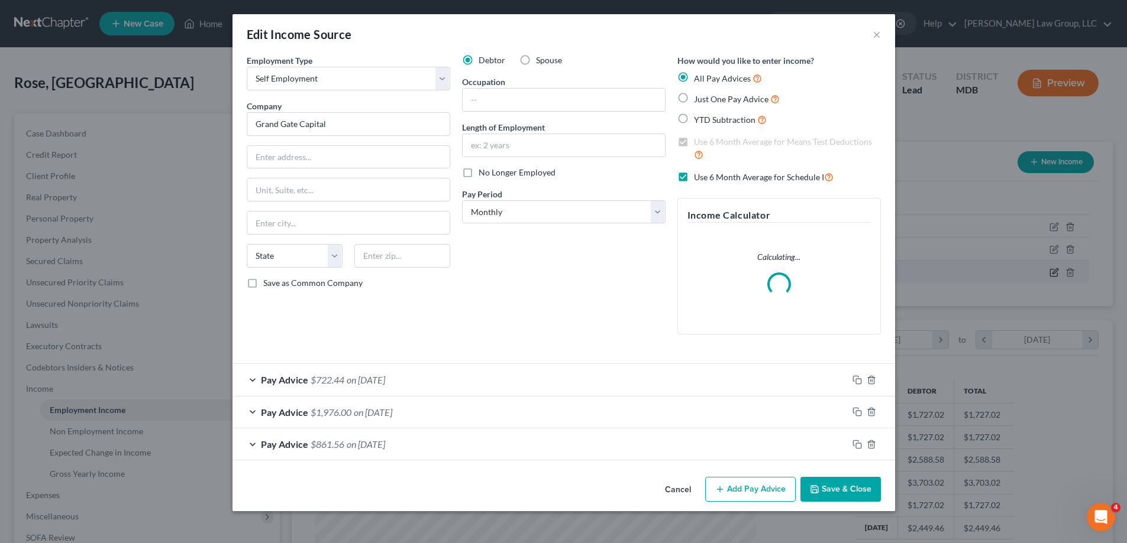
scroll to position [222, 469]
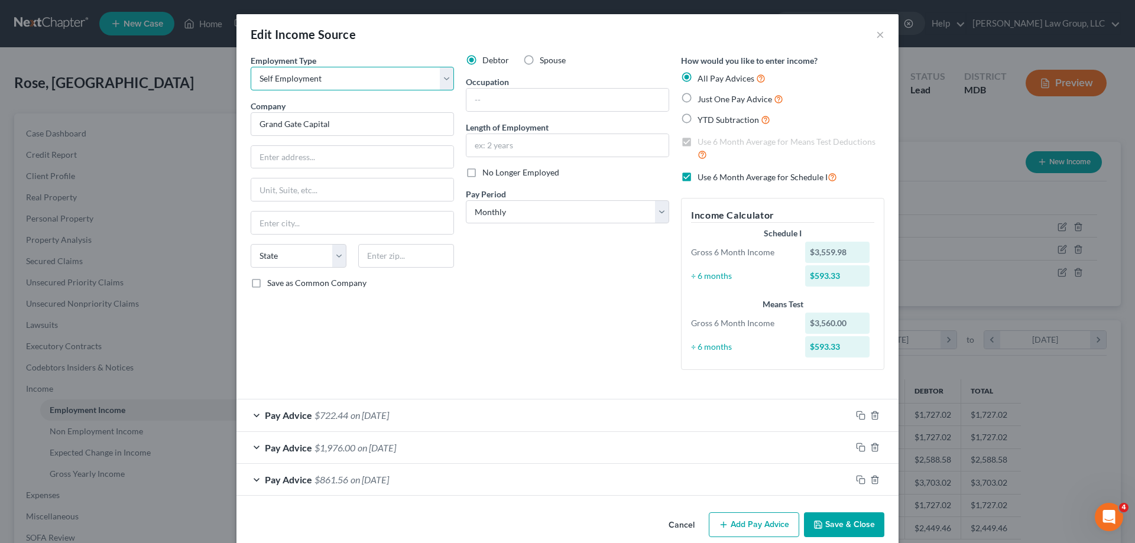
click at [387, 75] on select "Select Full or [DEMOGRAPHIC_DATA] Employment Self Employment" at bounding box center [352, 79] width 203 height 24
select select "0"
click at [251, 67] on select "Select Full or [DEMOGRAPHIC_DATA] Employment Self Employment" at bounding box center [352, 79] width 203 height 24
click at [520, 96] on input "text" at bounding box center [568, 100] width 202 height 22
type input "Mortgage Broker"
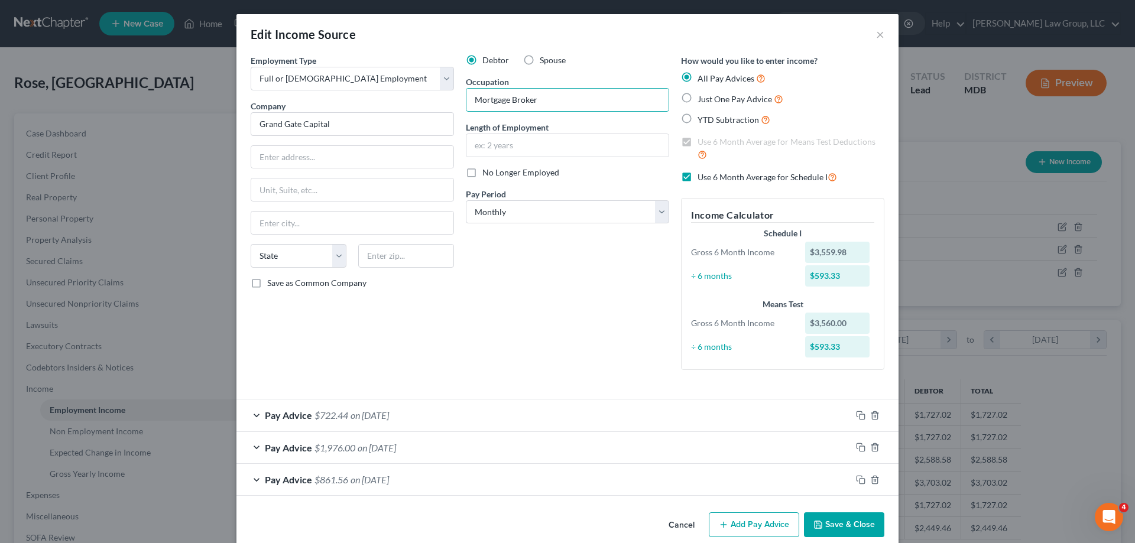
click at [827, 529] on button "Save & Close" at bounding box center [844, 525] width 80 height 25
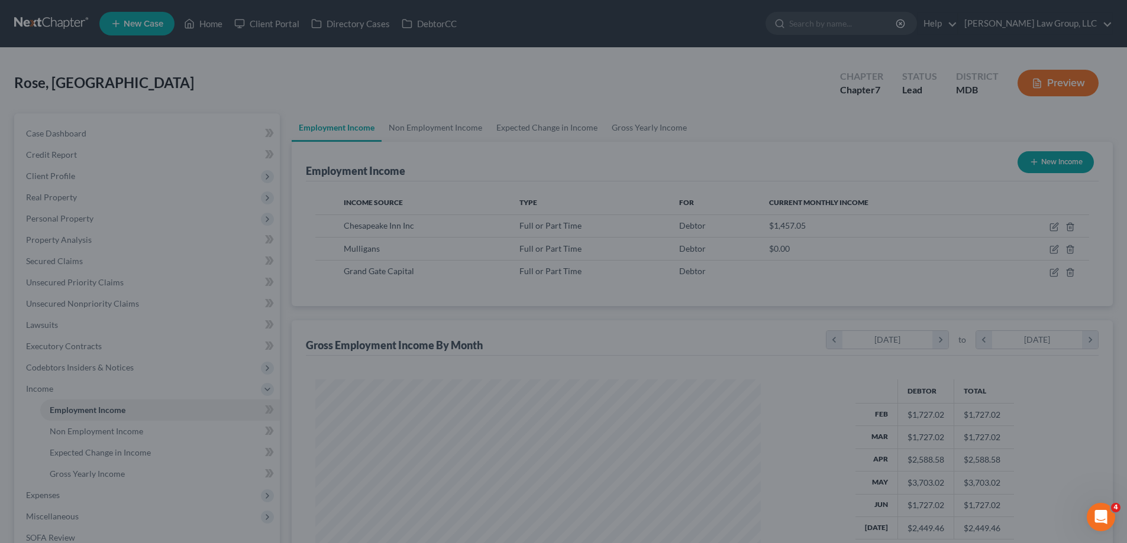
scroll to position [591127, 590883]
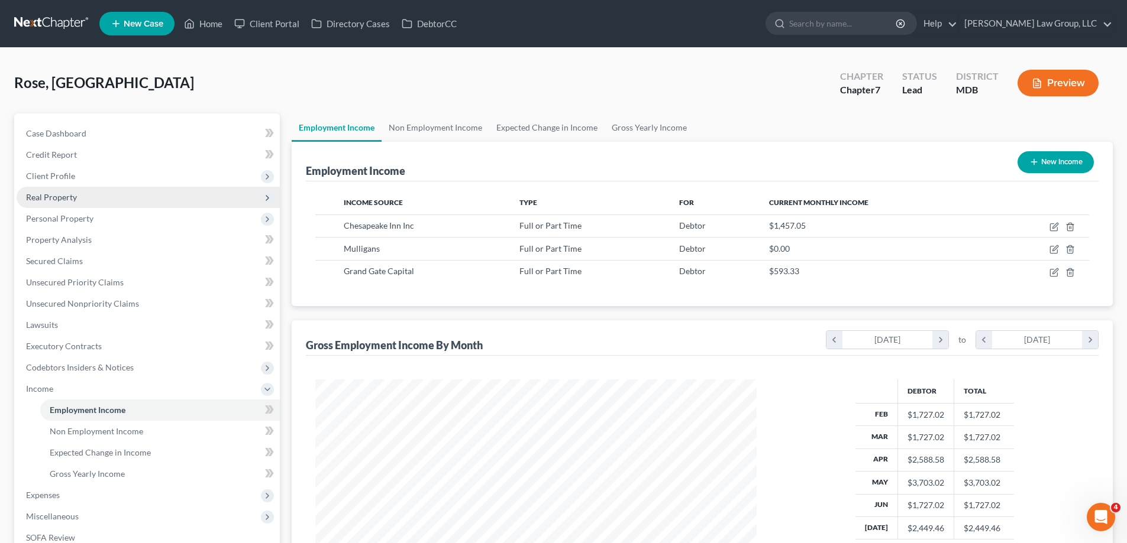
click at [77, 195] on span "Real Property" at bounding box center [148, 197] width 263 height 21
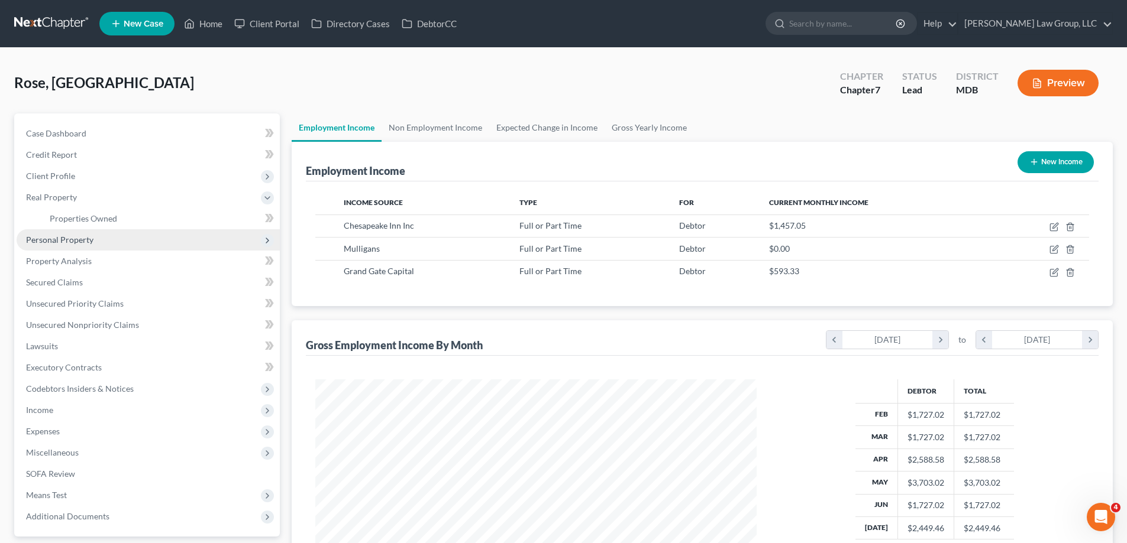
click at [88, 245] on span "Personal Property" at bounding box center [148, 239] width 263 height 21
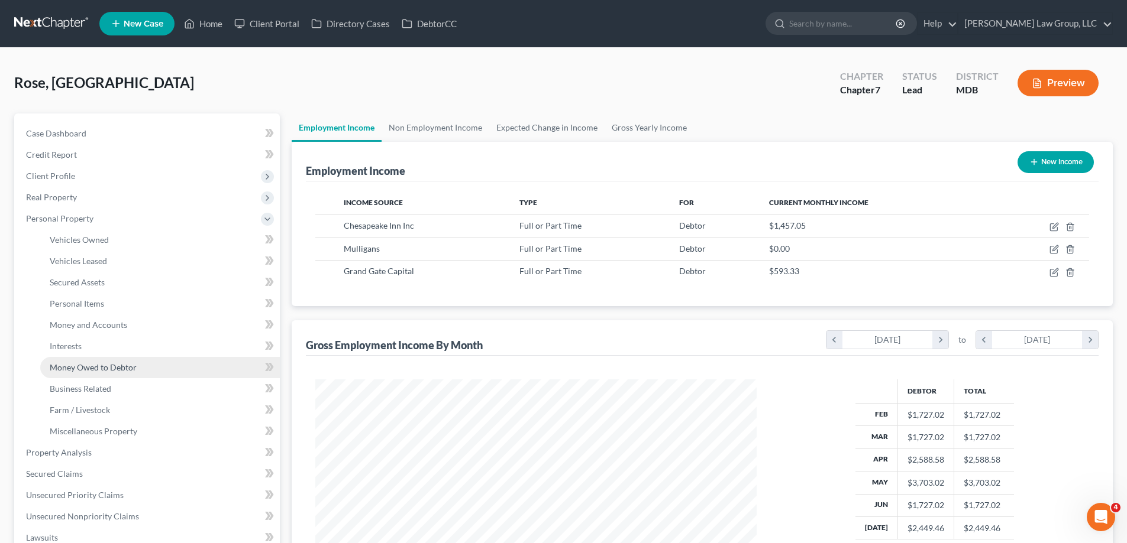
click at [98, 368] on span "Money Owed to Debtor" at bounding box center [93, 367] width 87 height 10
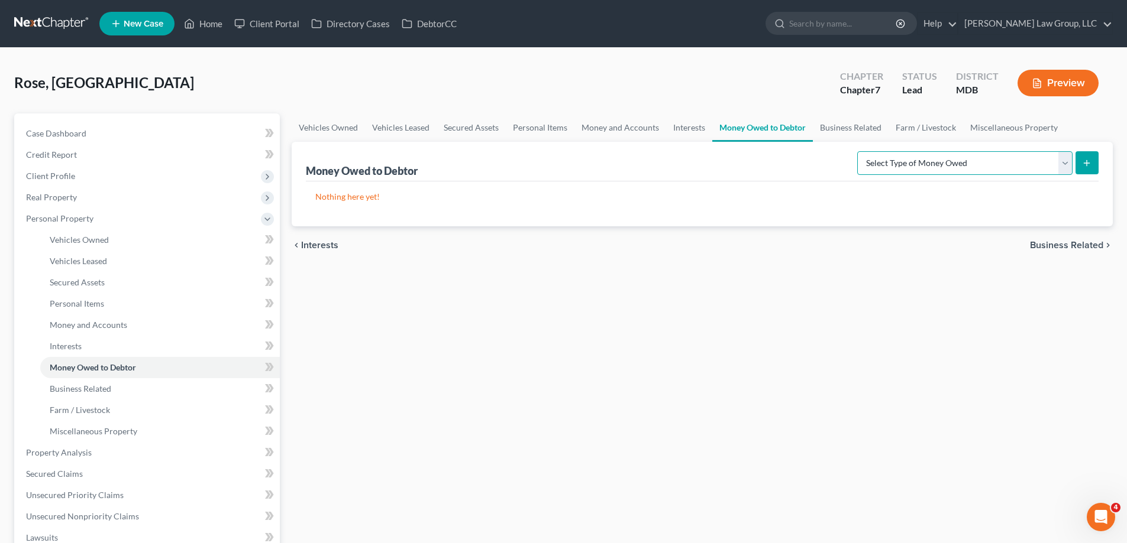
click at [911, 170] on select "Select Type of Money Owed Accounts Receivable (A/B: 38) Alimony (A/B: 29) Child…" at bounding box center [964, 163] width 215 height 24
click at [682, 130] on link "Interests" at bounding box center [689, 128] width 46 height 28
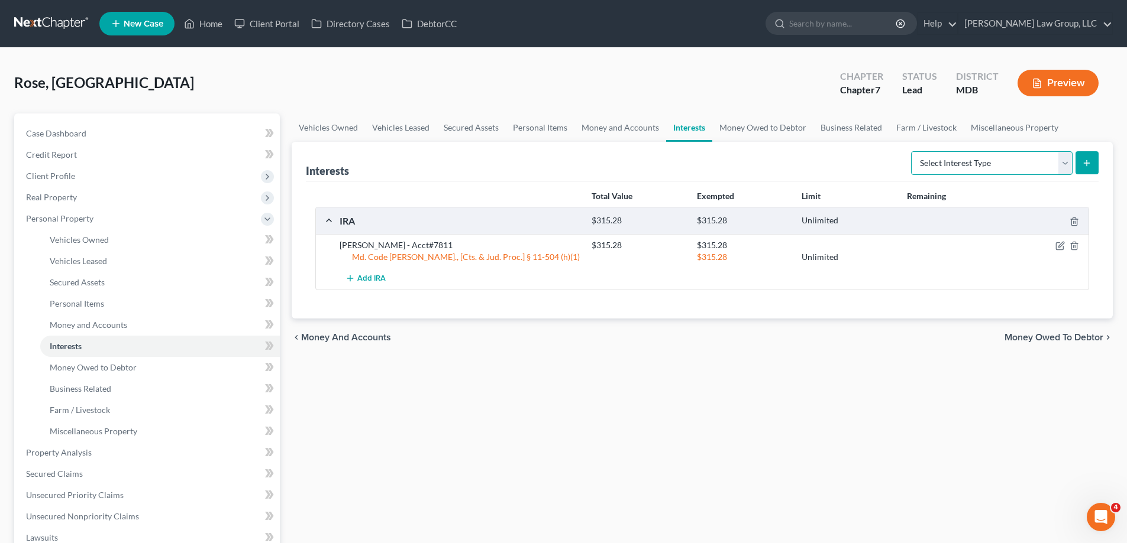
click at [949, 169] on select "Select Interest Type 401K (A/B: 21) Annuity (A/B: 23) Bond (A/B: 18) Education …" at bounding box center [991, 163] width 161 height 24
click at [863, 131] on link "Business Related" at bounding box center [851, 128] width 76 height 28
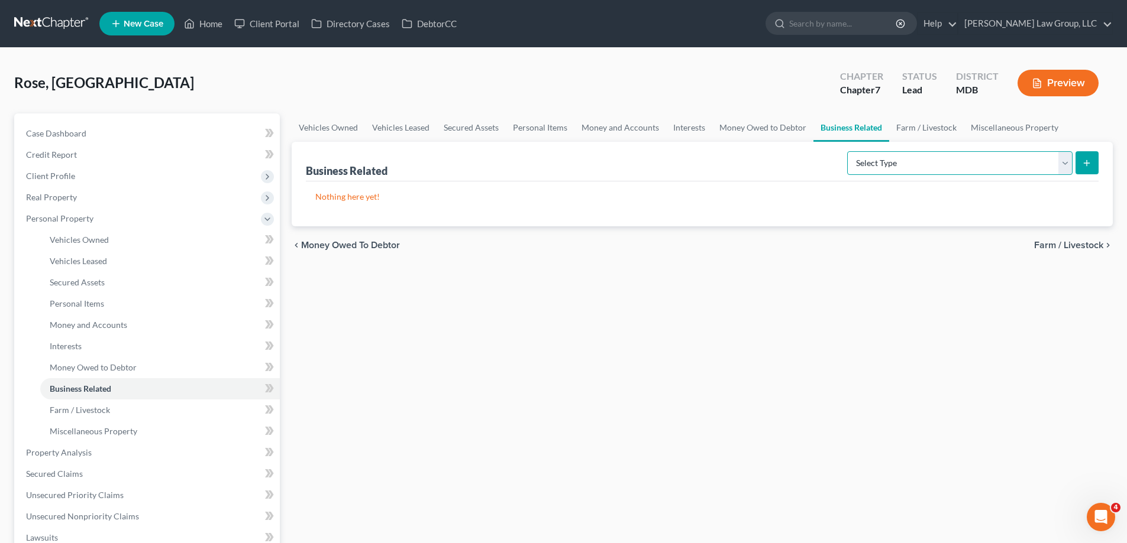
click at [920, 167] on select "Select Type Customer Lists (A/B: 43) Franchises (A/B: 27) Inventory (A/B: 41) L…" at bounding box center [959, 163] width 225 height 24
select select "license"
click at [847, 151] on select "Select Type Customer Lists (A/B: 43) Franchises (A/B: 27) Inventory (A/B: 41) L…" at bounding box center [959, 163] width 225 height 24
click at [1084, 167] on button "submit" at bounding box center [1086, 162] width 23 height 23
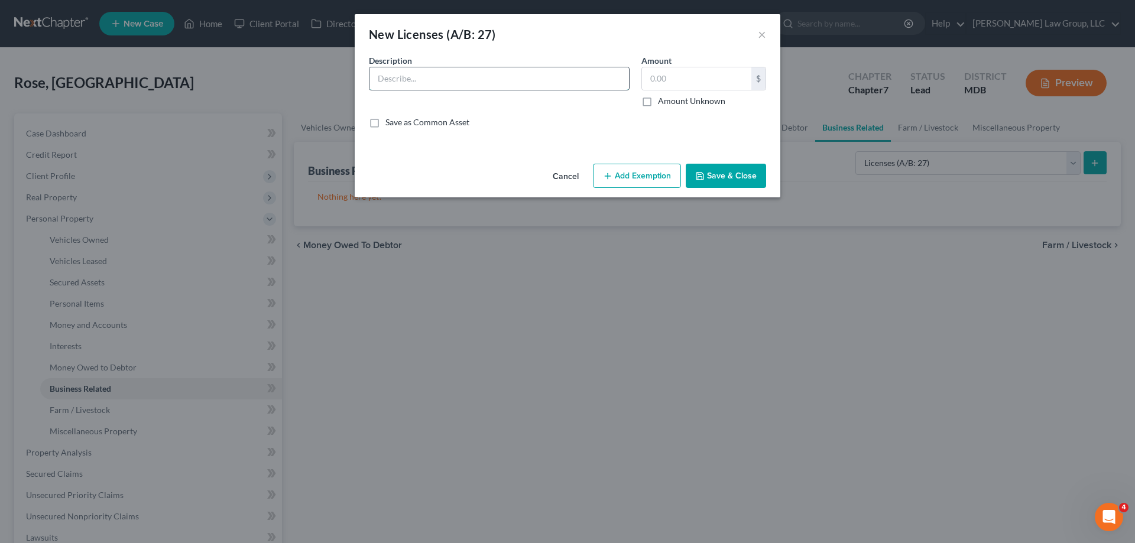
click at [502, 76] on input "text" at bounding box center [500, 78] width 260 height 22
type input "Mortgage Broker License"
click at [718, 164] on button "Save & Close" at bounding box center [726, 176] width 80 height 25
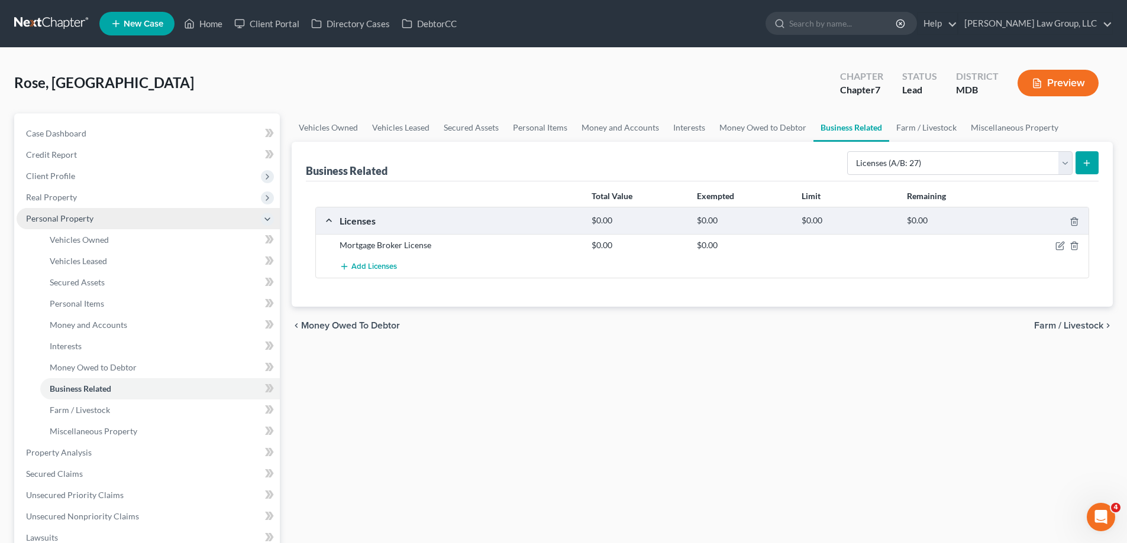
click at [64, 213] on span "Personal Property" at bounding box center [59, 218] width 67 height 10
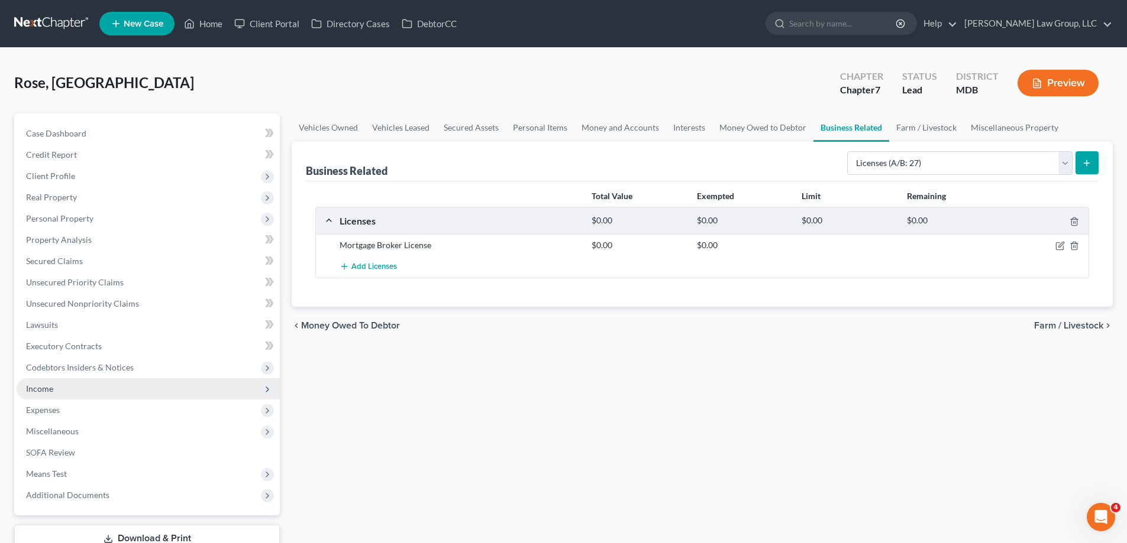
drag, startPoint x: 77, startPoint y: 386, endPoint x: 76, endPoint y: 399, distance: 12.4
click at [77, 387] on span "Income" at bounding box center [148, 388] width 263 height 21
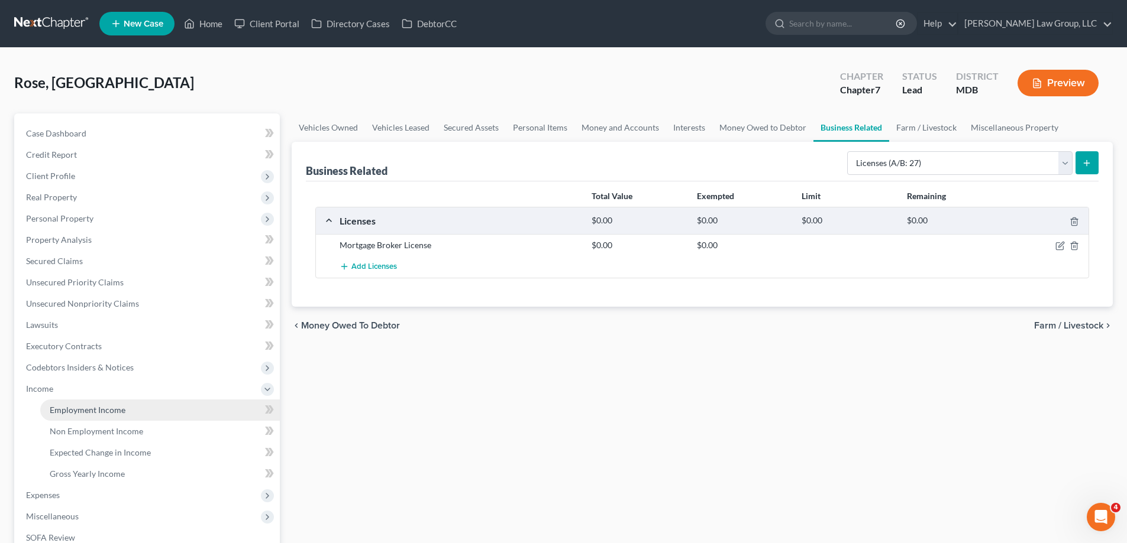
click at [79, 401] on link "Employment Income" at bounding box center [159, 410] width 239 height 21
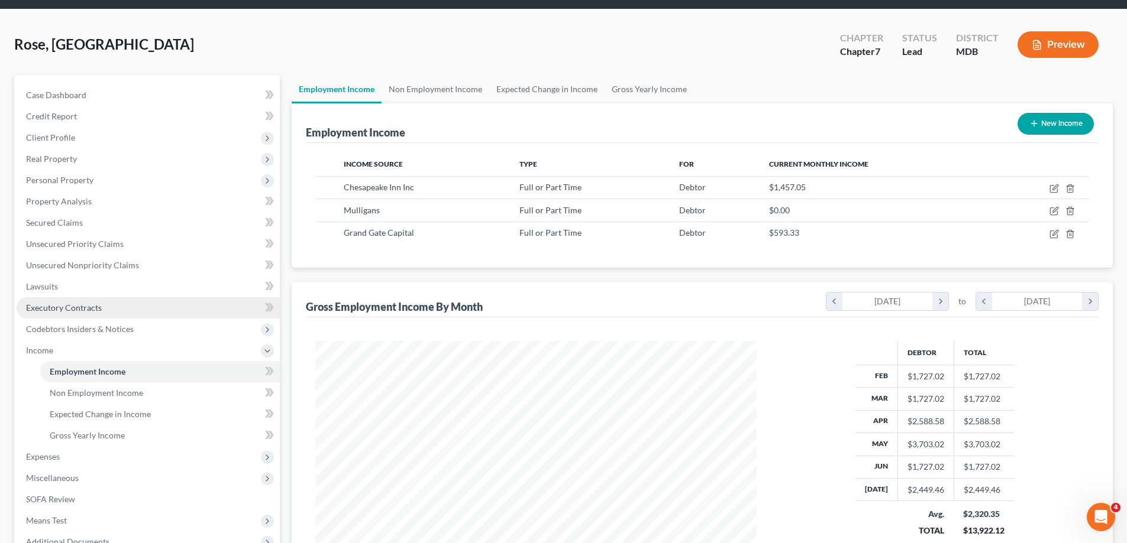
scroll to position [59, 0]
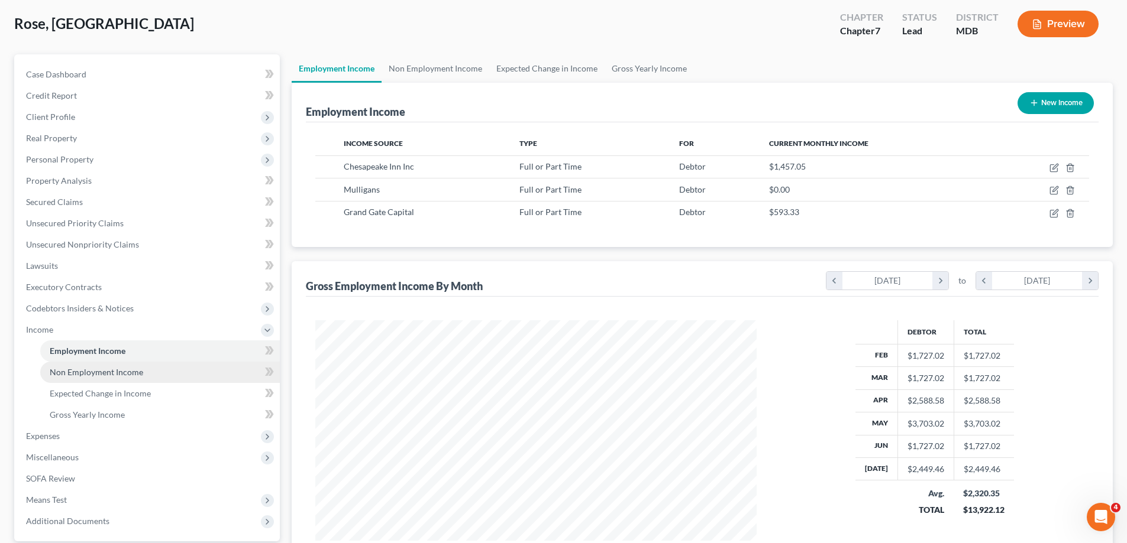
click at [119, 376] on span "Non Employment Income" at bounding box center [96, 372] width 93 height 10
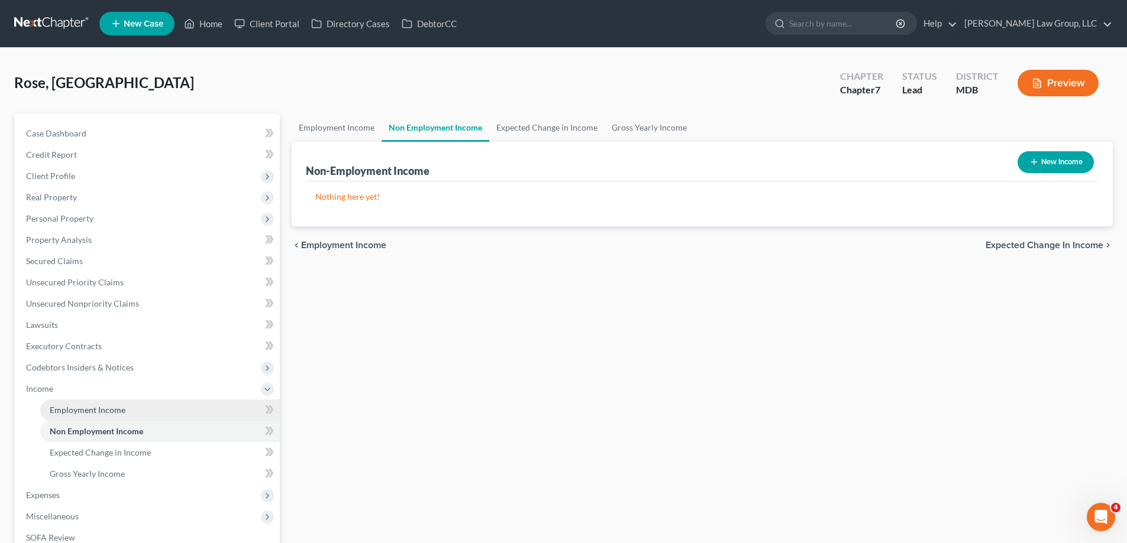
click at [72, 415] on span "Employment Income" at bounding box center [88, 410] width 76 height 10
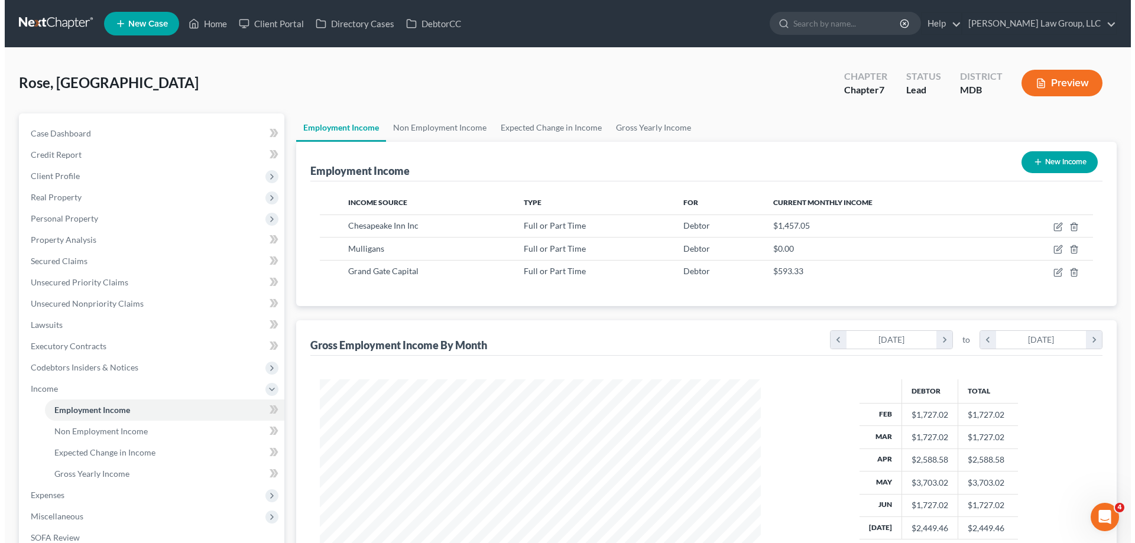
scroll to position [221, 465]
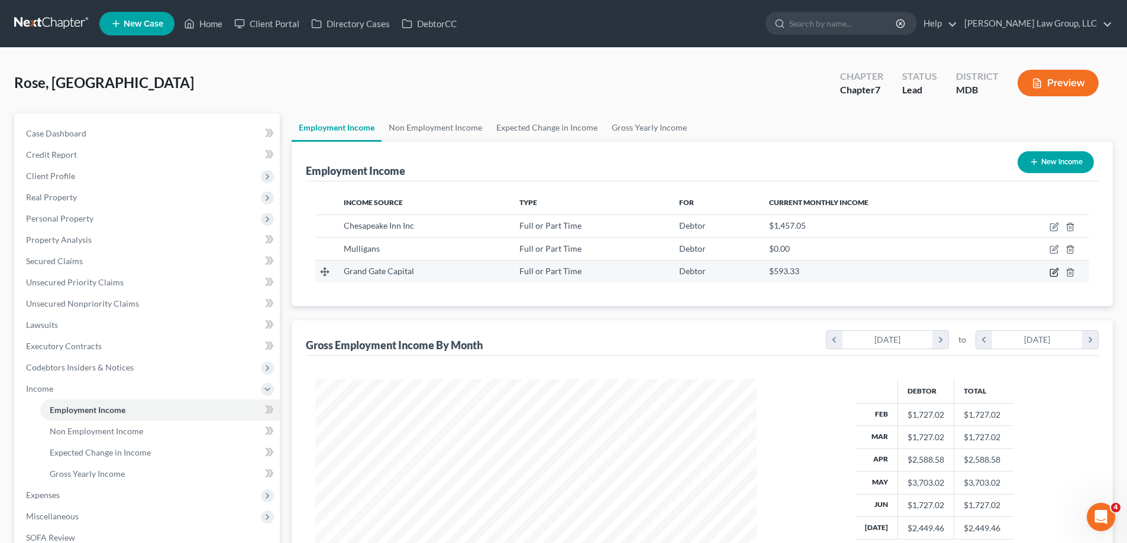
click at [1051, 276] on icon "button" at bounding box center [1053, 272] width 7 height 7
select select "0"
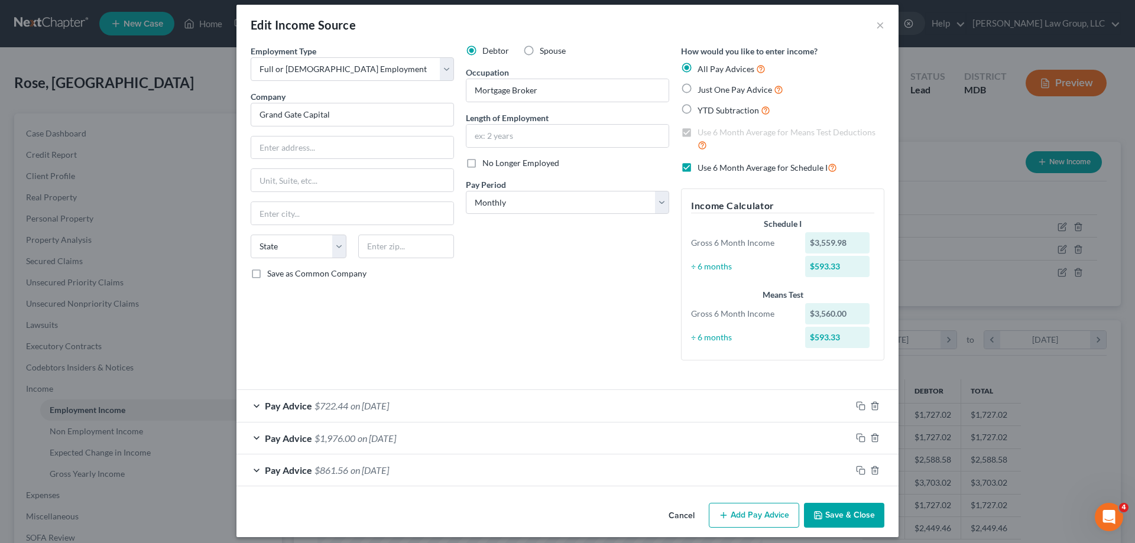
scroll to position [18, 0]
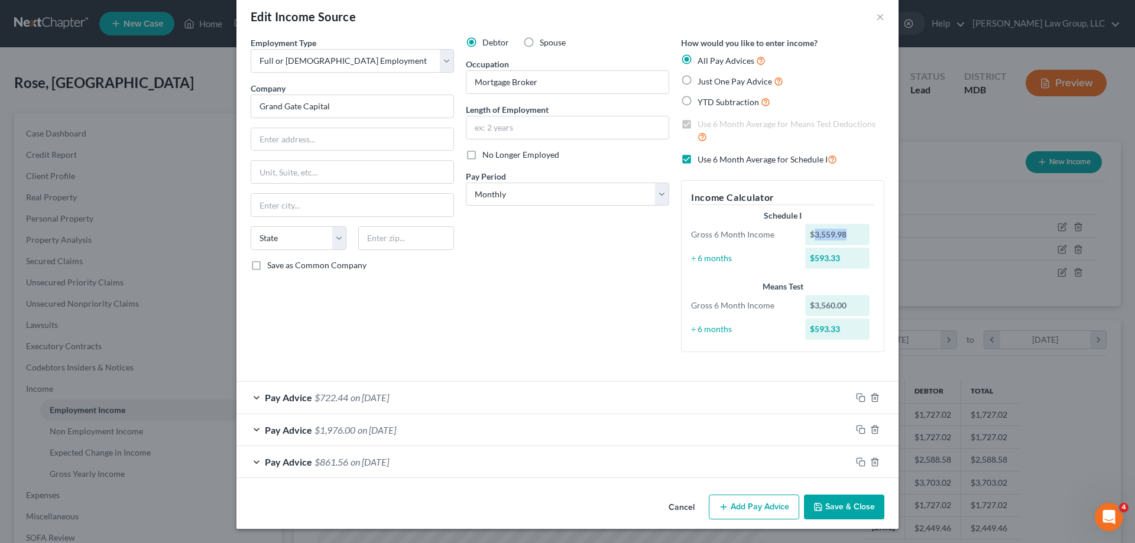
drag, startPoint x: 849, startPoint y: 237, endPoint x: 813, endPoint y: 243, distance: 36.6
click at [813, 243] on div "$3,559.98" at bounding box center [837, 234] width 65 height 21
copy div "3,559.98"
drag, startPoint x: 408, startPoint y: 309, endPoint x: 672, endPoint y: 474, distance: 311.6
click at [408, 309] on div "Employment Type * Select Full or [DEMOGRAPHIC_DATA] Employment Self Employment …" at bounding box center [352, 199] width 215 height 325
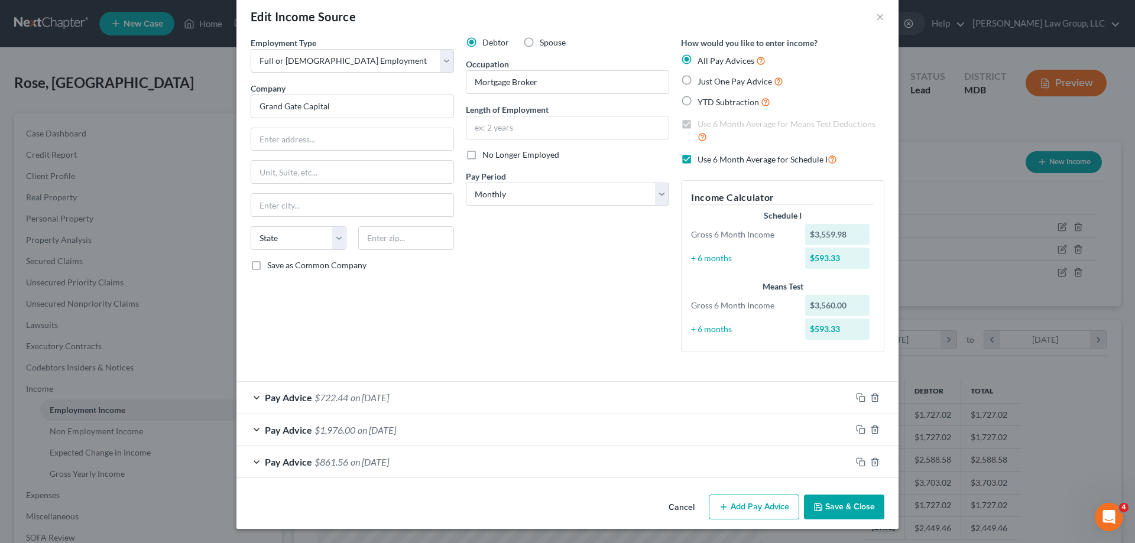
click at [349, 339] on div "Employment Type * Select Full or [DEMOGRAPHIC_DATA] Employment Self Employment …" at bounding box center [352, 199] width 215 height 325
drag, startPoint x: 834, startPoint y: 257, endPoint x: 786, endPoint y: 274, distance: 50.9
click at [805, 261] on div "$593.33" at bounding box center [837, 258] width 65 height 21
click at [786, 274] on div "Schedule I Gross 6 Month Income $3,559.98 ÷ 6 months $593.33 Means Test Gross 6…" at bounding box center [782, 276] width 195 height 132
drag, startPoint x: 725, startPoint y: 502, endPoint x: 491, endPoint y: 421, distance: 247.2
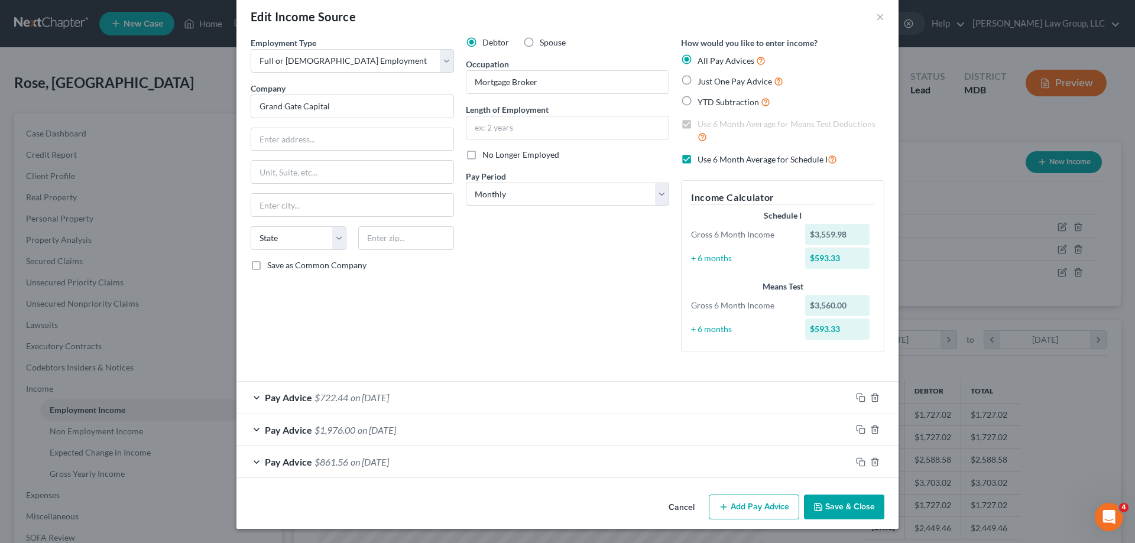
click at [725, 503] on button "Add Pay Advice" at bounding box center [754, 507] width 90 height 25
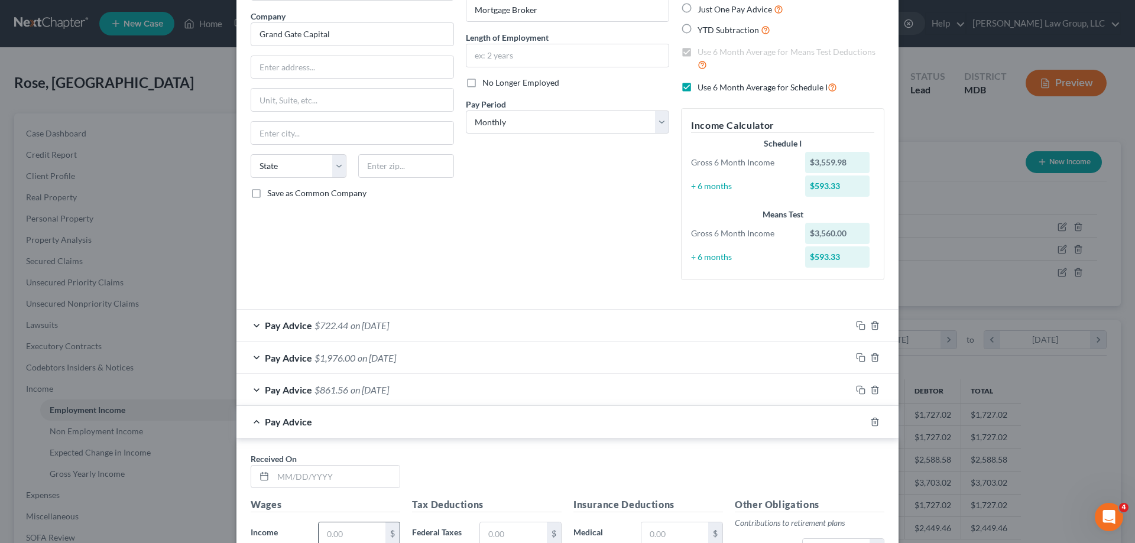
scroll to position [195, 0]
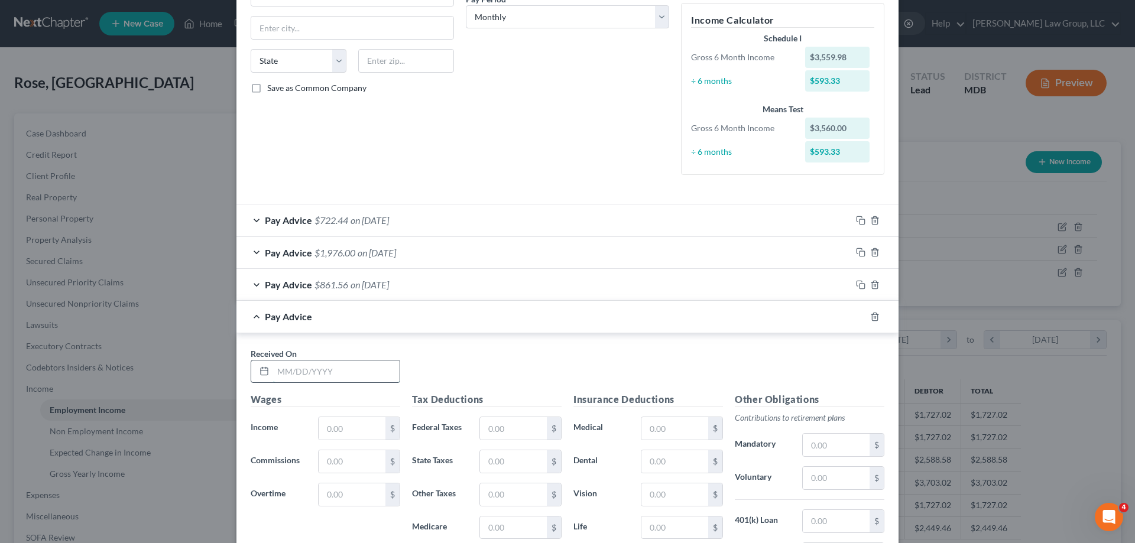
click at [290, 376] on input "text" at bounding box center [336, 372] width 127 height 22
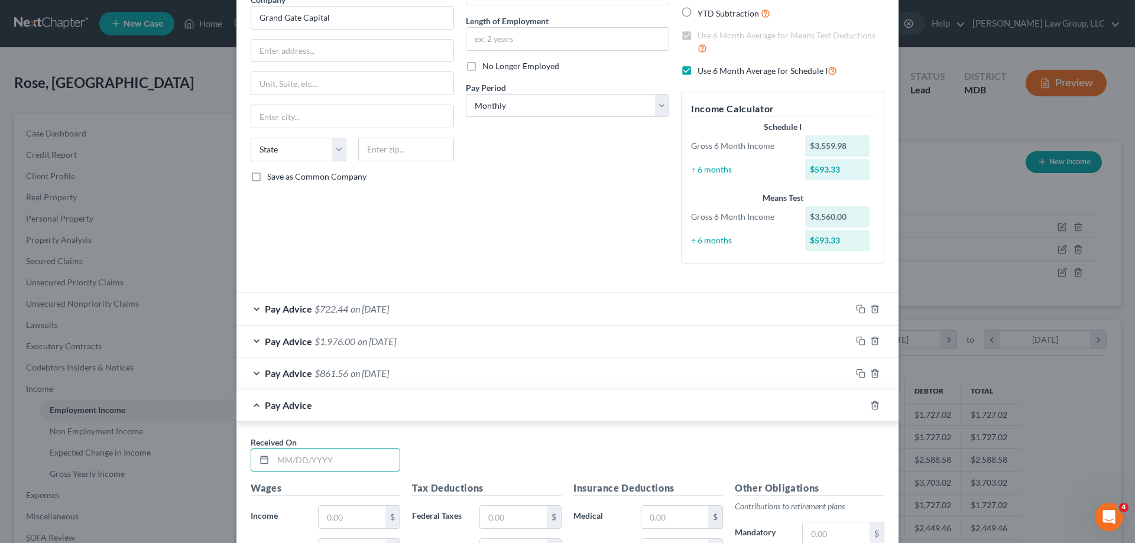
scroll to position [0, 0]
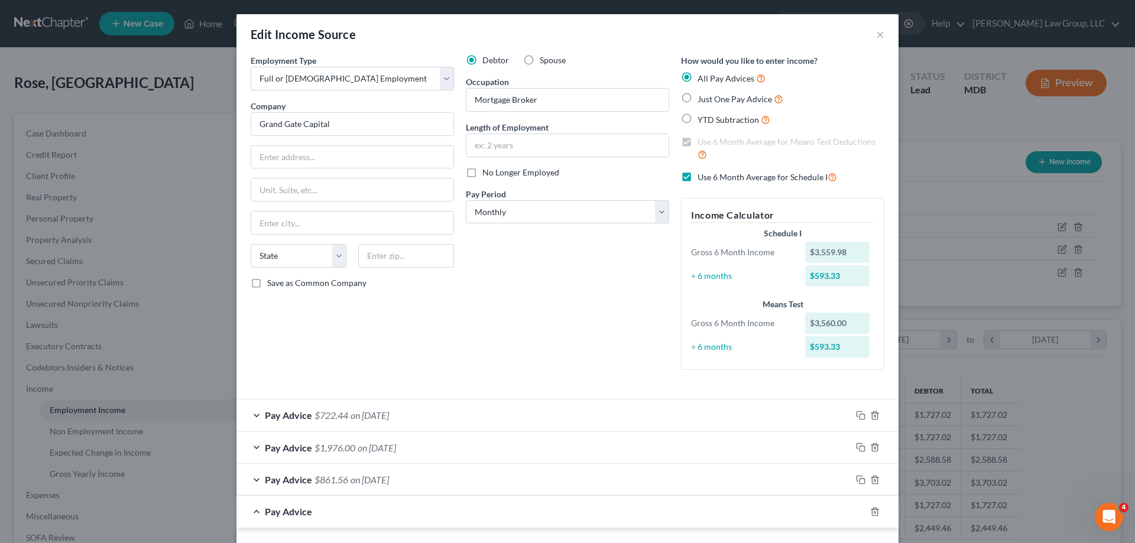
click at [472, 352] on div "Debtor Spouse Occupation Mortgage Broker Length of Employment No Longer Employe…" at bounding box center [567, 216] width 215 height 325
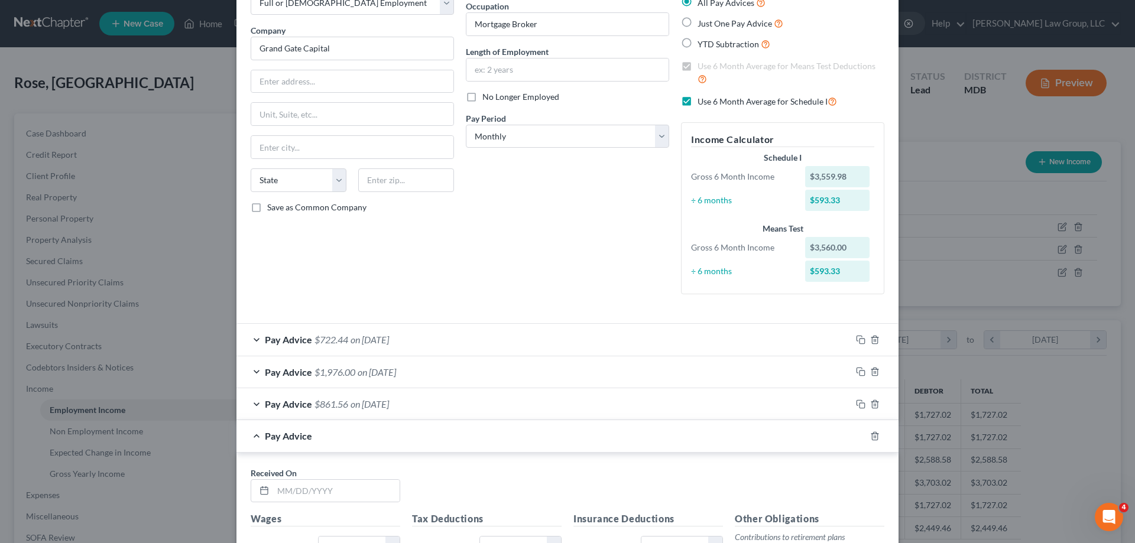
scroll to position [237, 0]
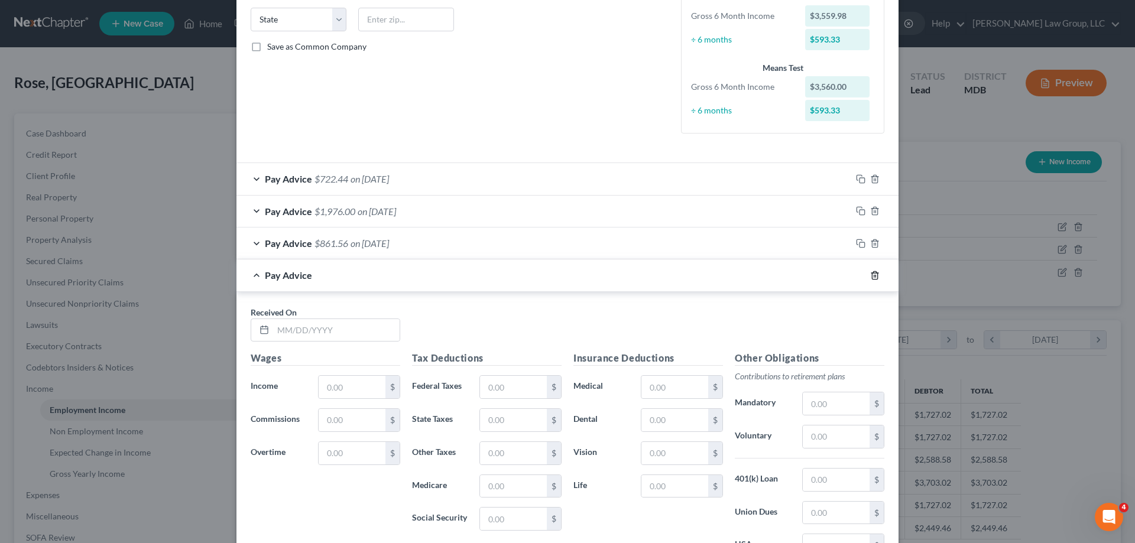
click at [872, 276] on icon "button" at bounding box center [874, 275] width 5 height 8
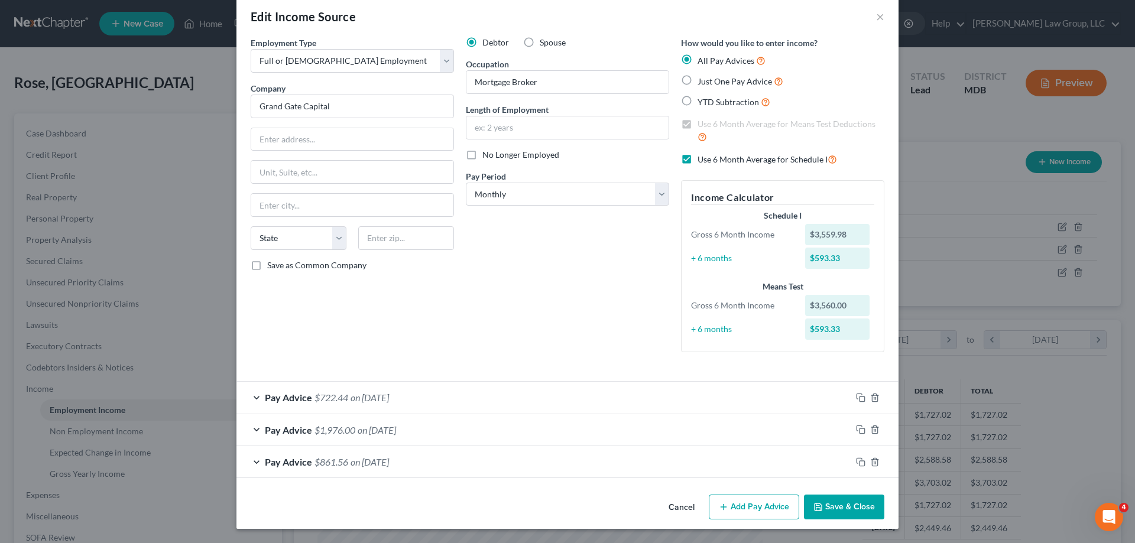
scroll to position [18, 0]
click at [698, 159] on label "Use 6 Month Average for Schedule I" at bounding box center [768, 160] width 140 height 14
click at [703, 159] on input "Use 6 Month Average for Schedule I" at bounding box center [707, 157] width 8 height 8
checkbox input "false"
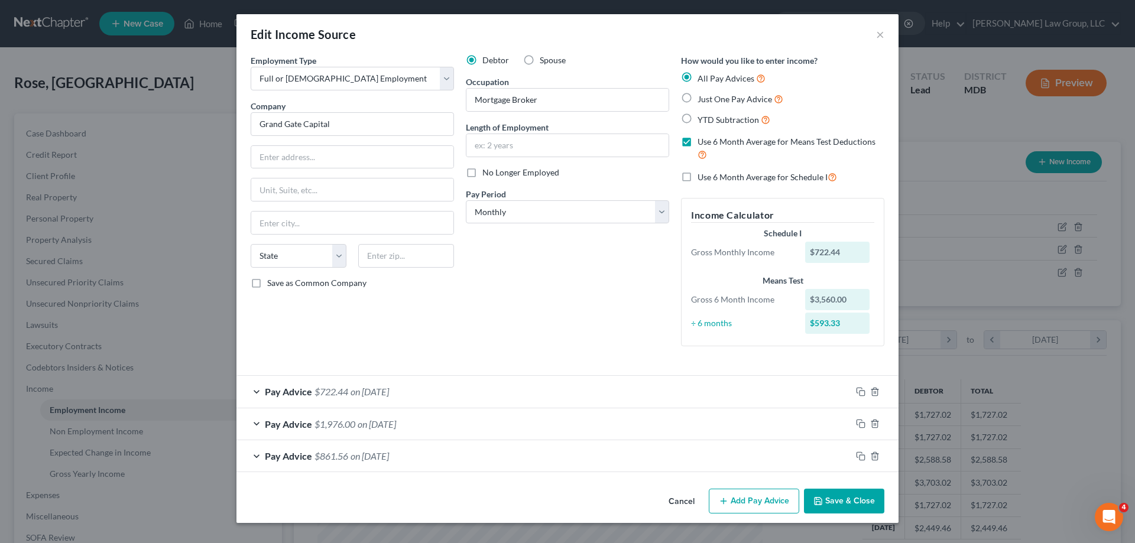
scroll to position [0, 0]
click at [746, 506] on button "Add Pay Advice" at bounding box center [754, 501] width 90 height 25
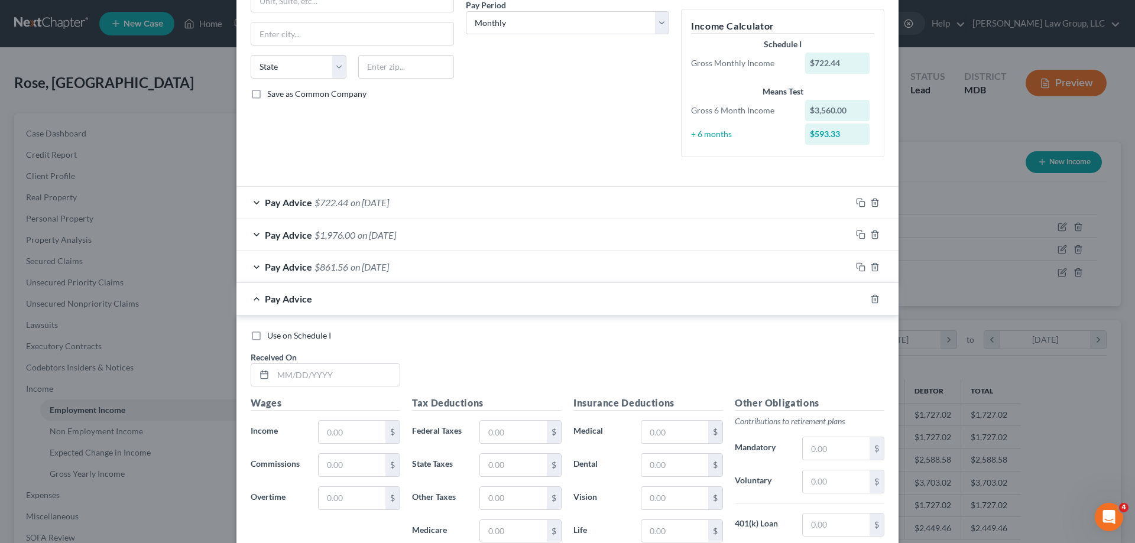
scroll to position [296, 0]
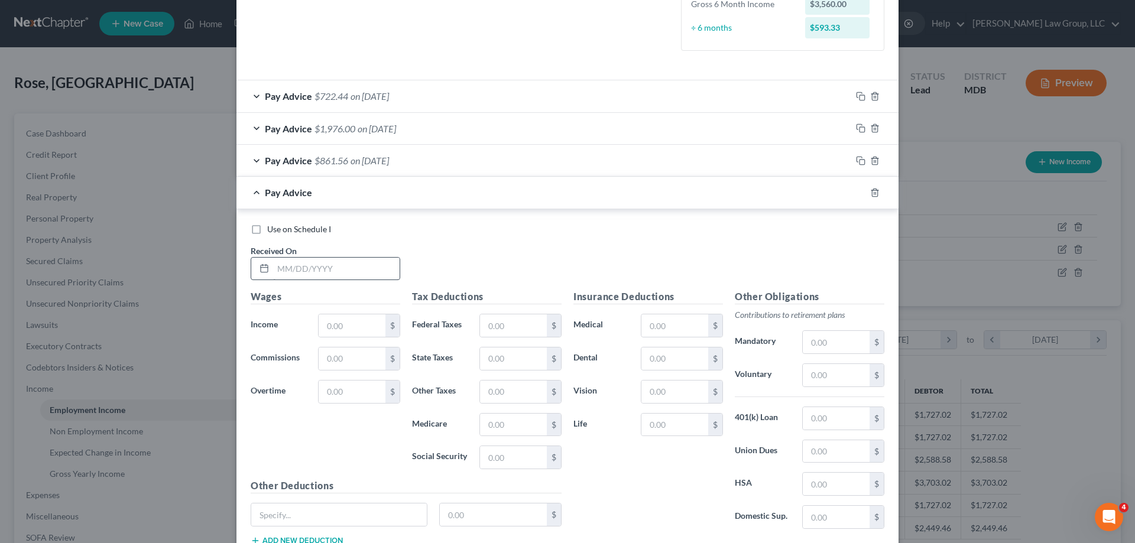
click at [267, 224] on label "Use on Schedule I" at bounding box center [299, 230] width 64 height 12
click at [272, 224] on input "Use on Schedule I" at bounding box center [276, 228] width 8 height 8
checkbox input "true"
click at [283, 267] on input "text" at bounding box center [336, 269] width 127 height 22
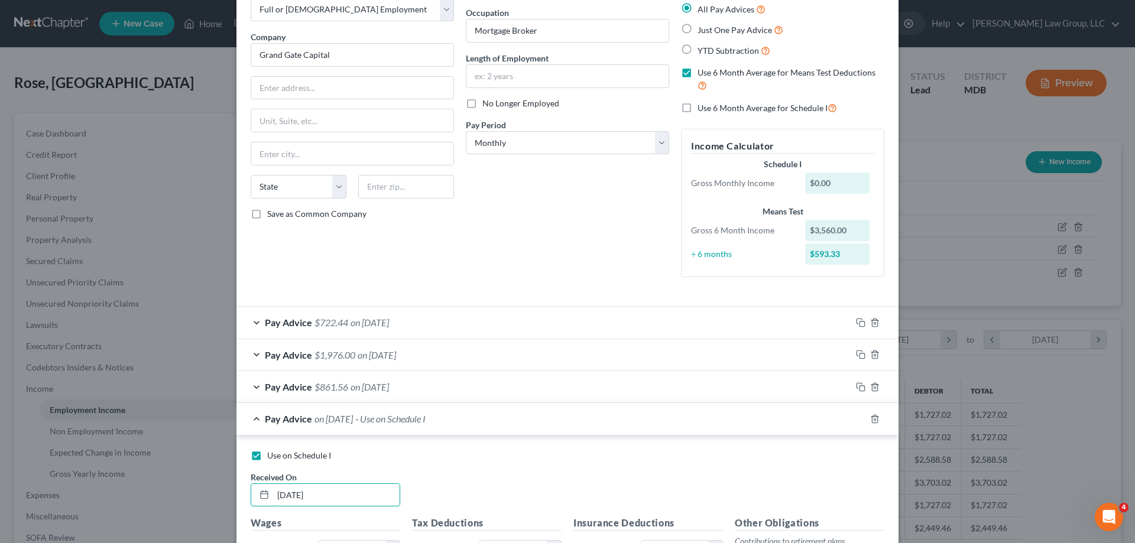
scroll to position [177, 0]
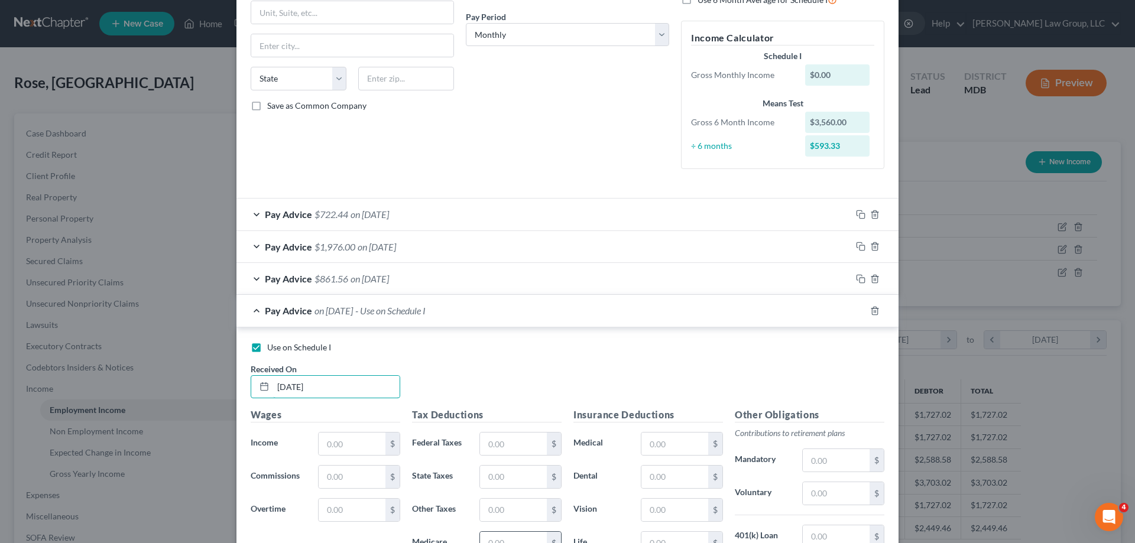
type input "[DATE]"
click at [328, 433] on input "text" at bounding box center [352, 444] width 67 height 22
type input "445.00"
click at [615, 353] on div "Use on Schedule I" at bounding box center [568, 348] width 634 height 12
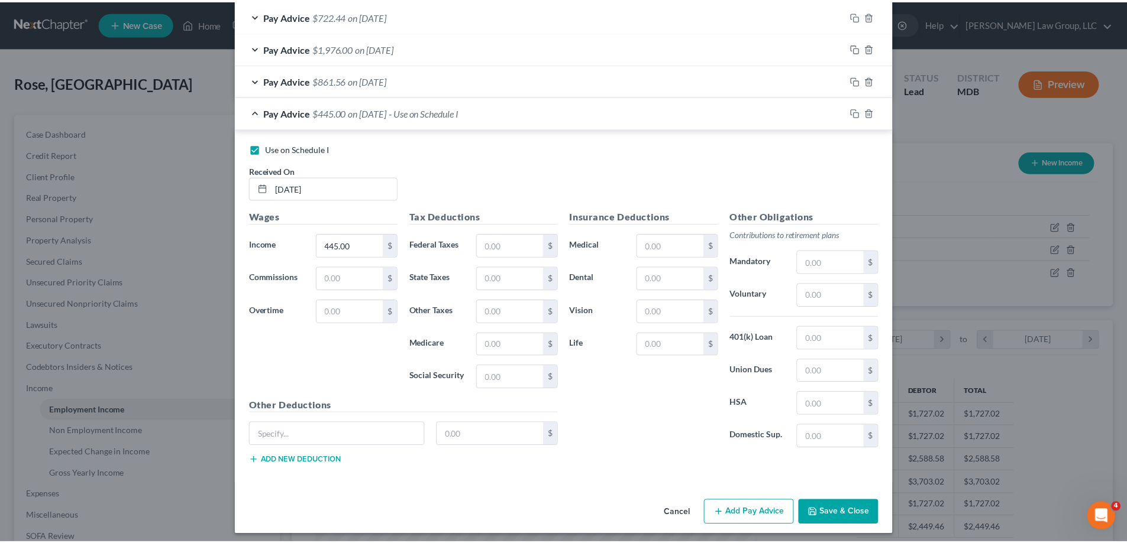
scroll to position [382, 0]
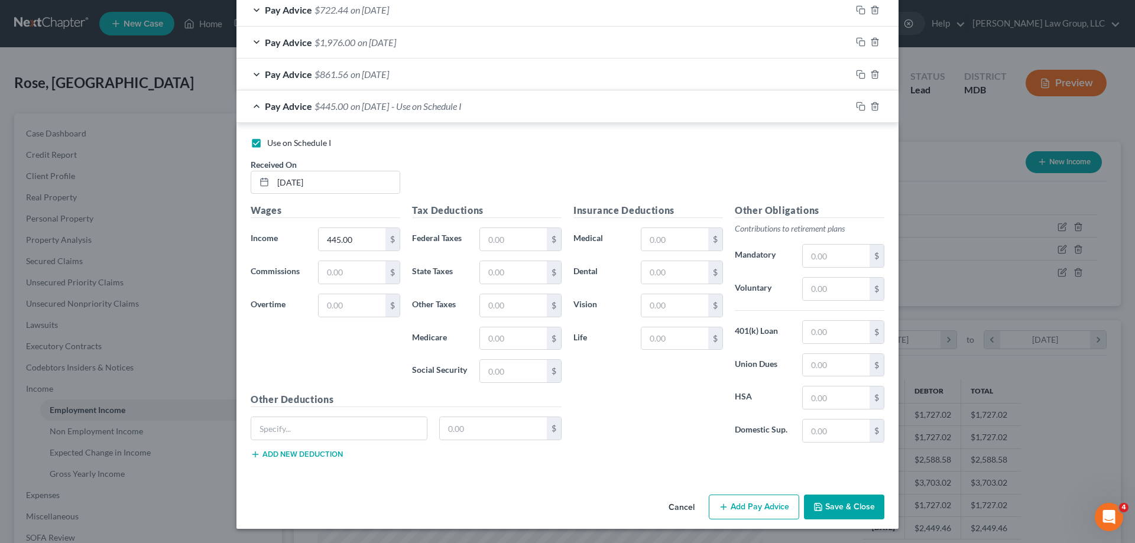
click at [826, 505] on button "Save & Close" at bounding box center [844, 507] width 80 height 25
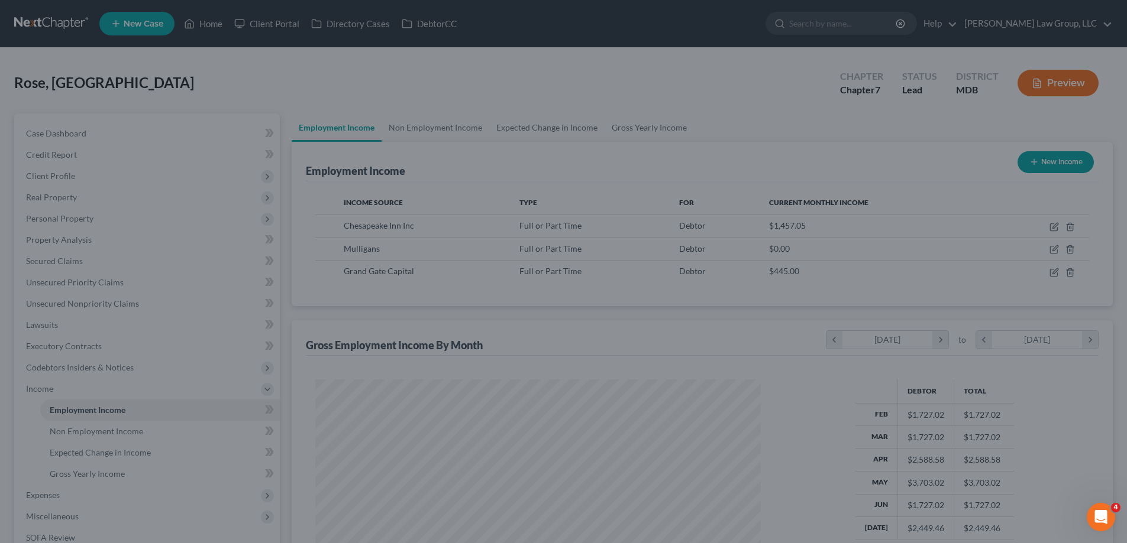
scroll to position [591127, 590883]
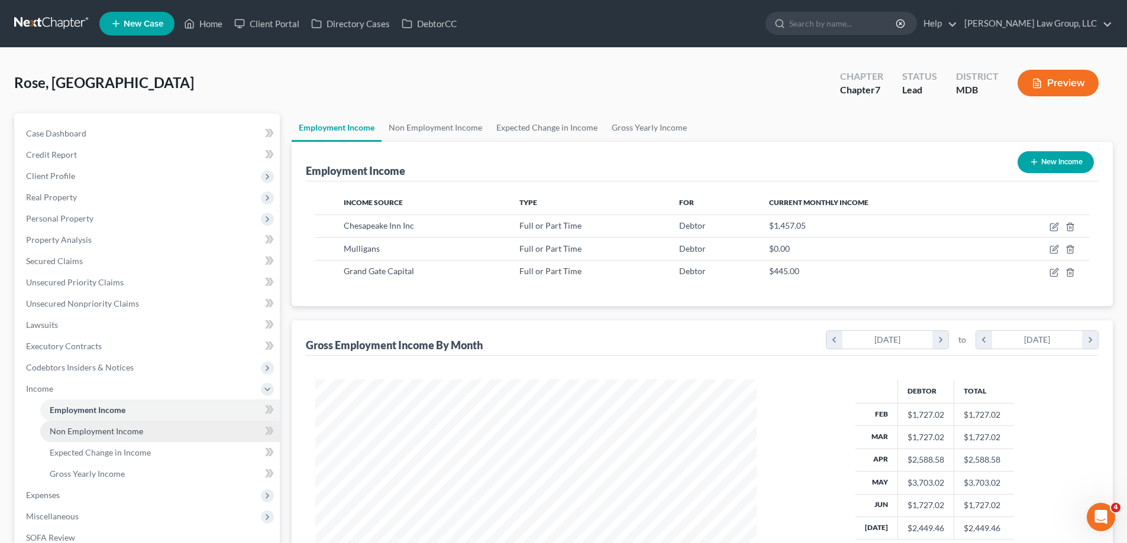
click at [127, 429] on span "Non Employment Income" at bounding box center [96, 431] width 93 height 10
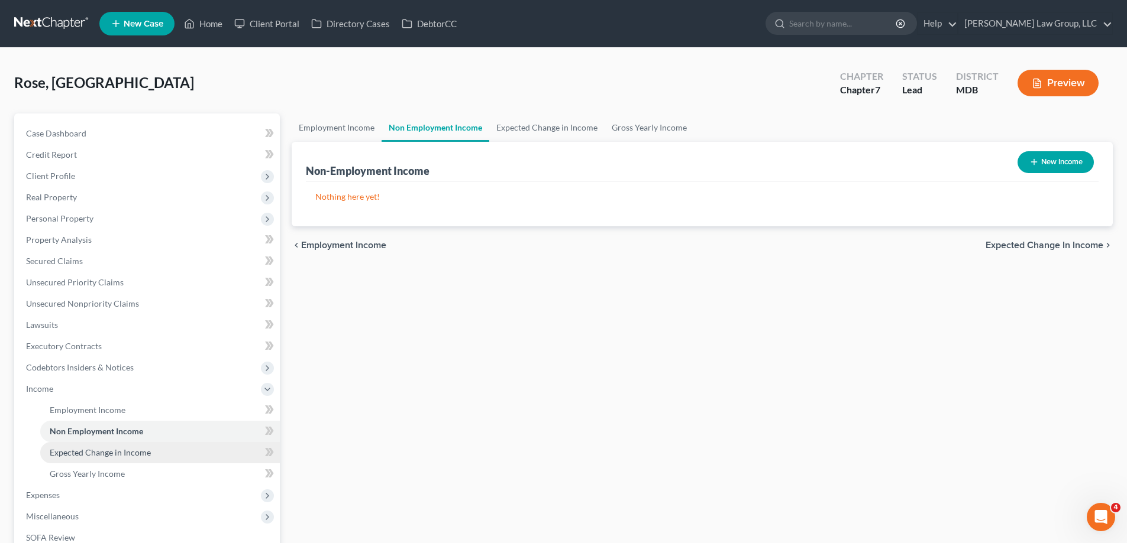
click at [130, 451] on span "Expected Change in Income" at bounding box center [100, 453] width 101 height 10
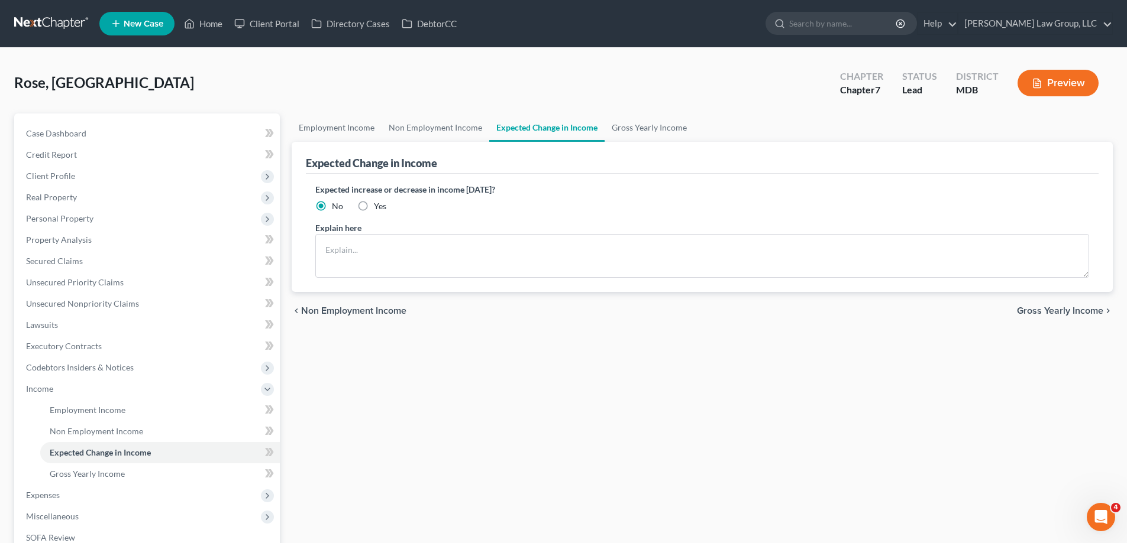
click at [374, 208] on label "Yes" at bounding box center [380, 206] width 12 height 12
click at [378, 208] on input "Yes" at bounding box center [382, 204] width 8 height 8
radio input "true"
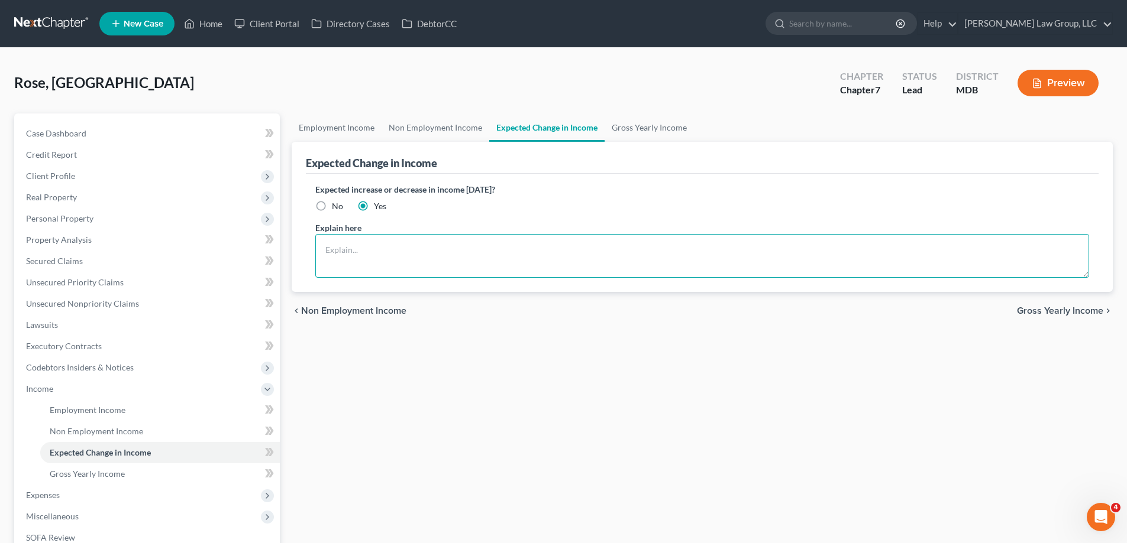
click at [385, 260] on textarea at bounding box center [701, 256] width 773 height 44
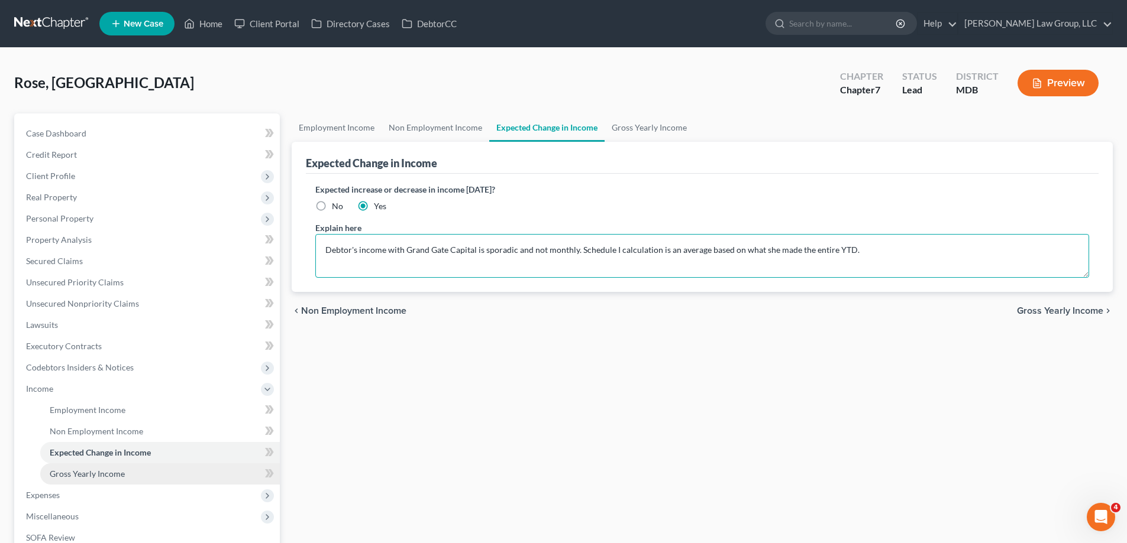
type textarea "Debtor's income with Grand Gate Capital is sporadic and not monthly. Schedule I…"
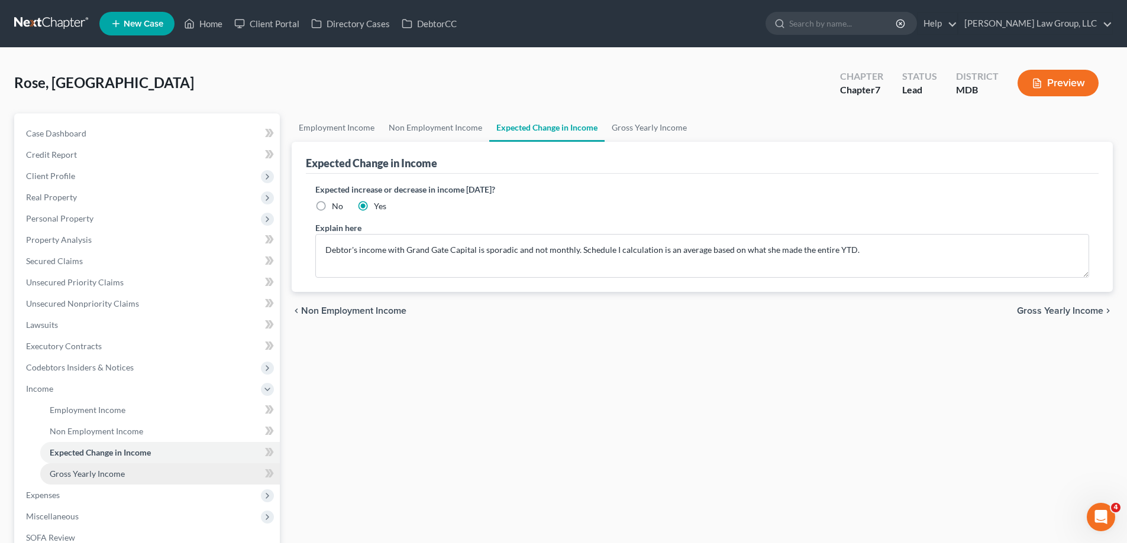
click at [131, 476] on link "Gross Yearly Income" at bounding box center [159, 474] width 239 height 21
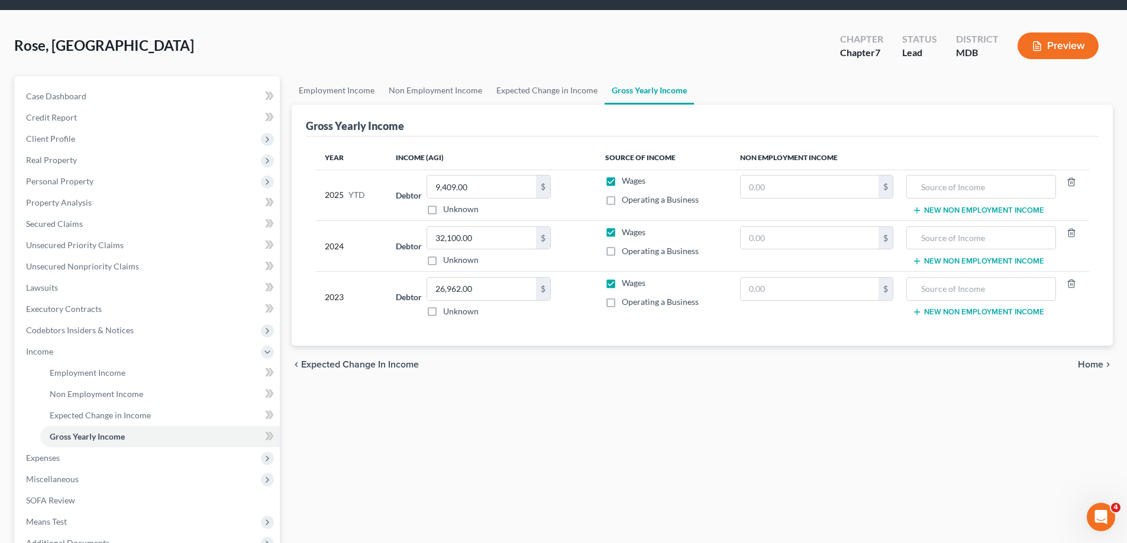
scroll to position [118, 0]
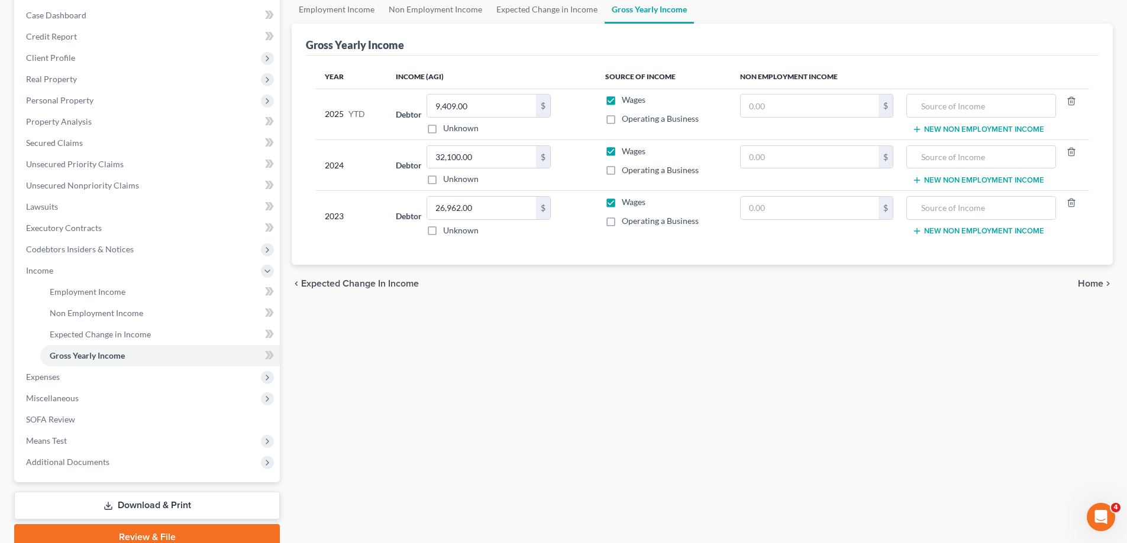
click at [34, 279] on span "Income" at bounding box center [148, 270] width 263 height 21
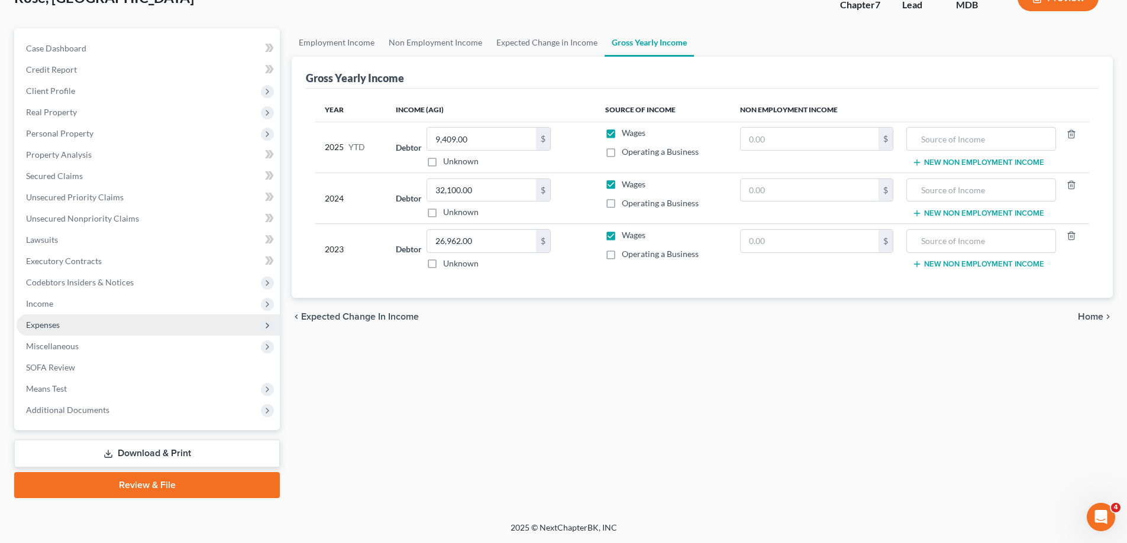
click at [64, 322] on span "Expenses" at bounding box center [148, 325] width 263 height 21
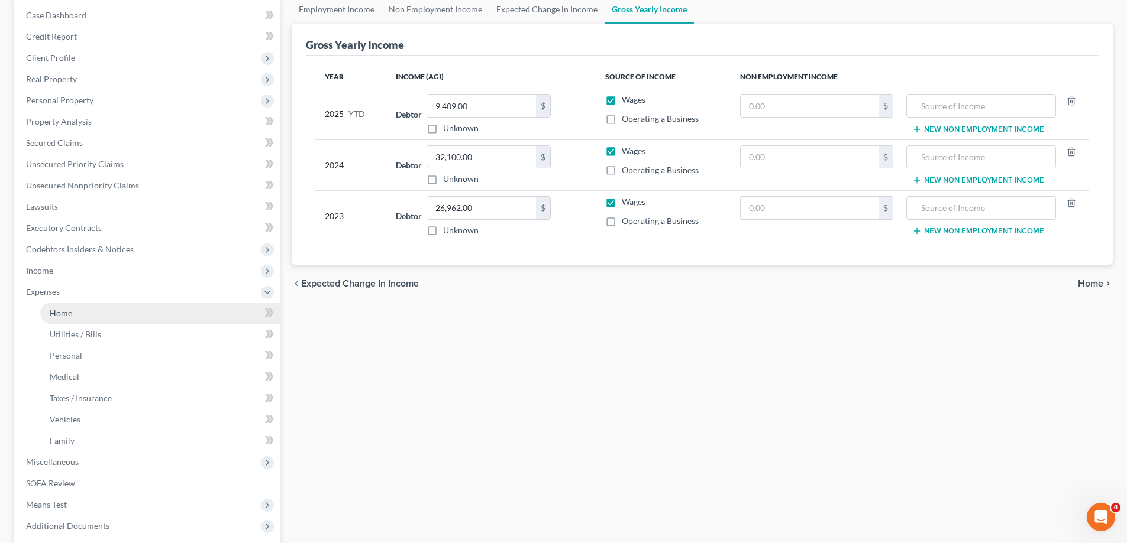
click at [93, 307] on link "Home" at bounding box center [159, 313] width 239 height 21
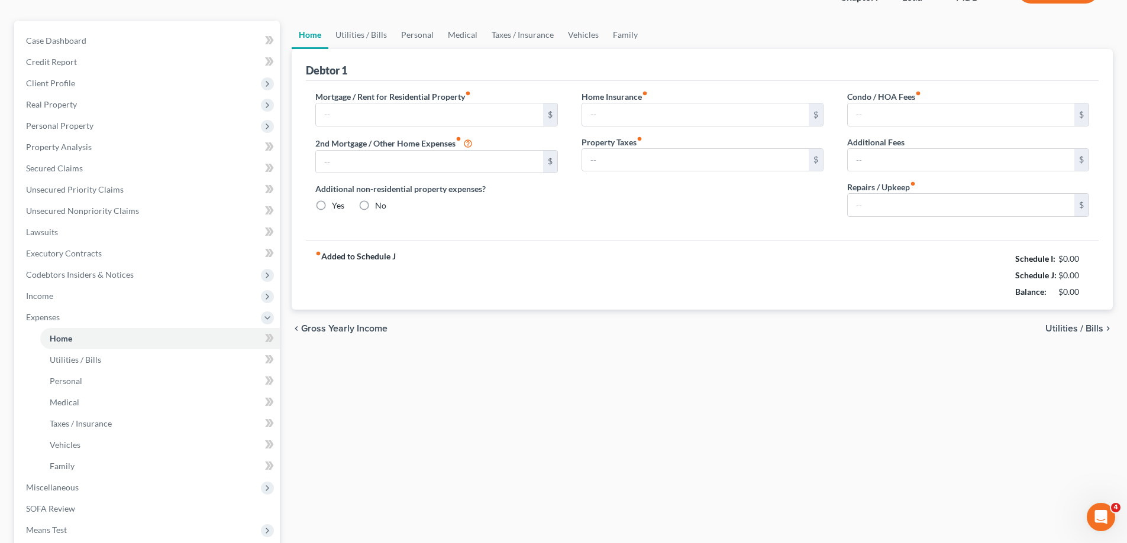
radio input "true"
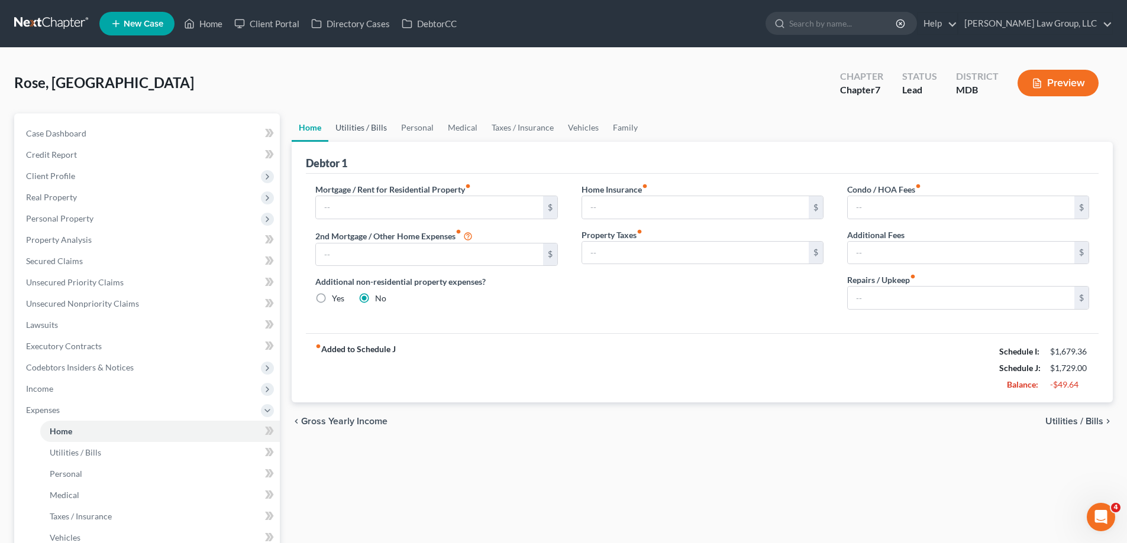
click at [350, 131] on link "Utilities / Bills" at bounding box center [361, 128] width 66 height 28
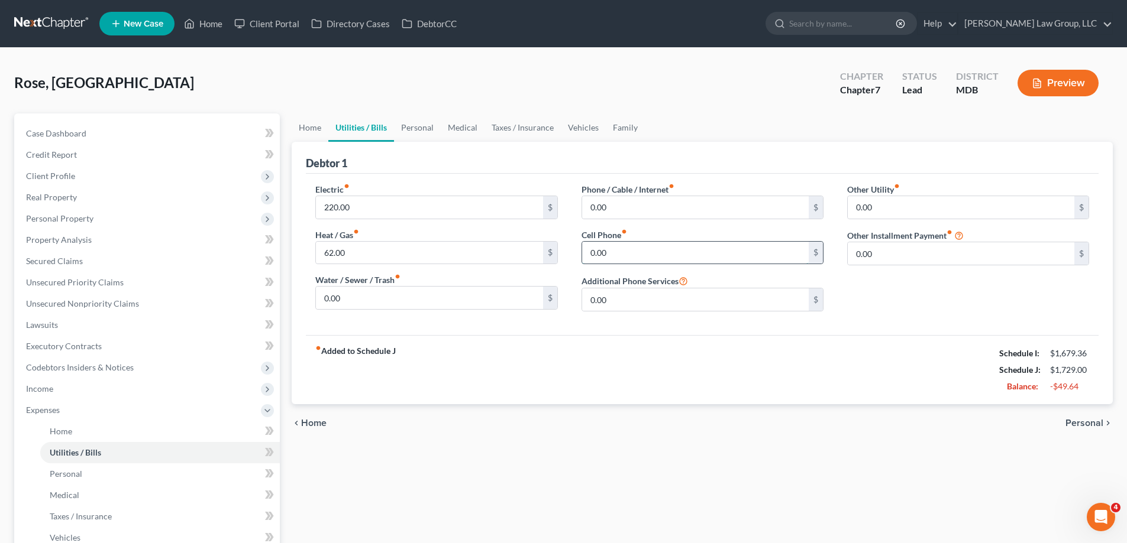
click at [618, 256] on input "0.00" at bounding box center [695, 253] width 226 height 22
drag, startPoint x: 661, startPoint y: 255, endPoint x: 657, endPoint y: 229, distance: 25.7
click at [661, 255] on input "0.00" at bounding box center [695, 253] width 226 height 22
click at [655, 211] on input "0.00" at bounding box center [695, 207] width 226 height 22
click at [628, 126] on link "Family" at bounding box center [625, 128] width 39 height 28
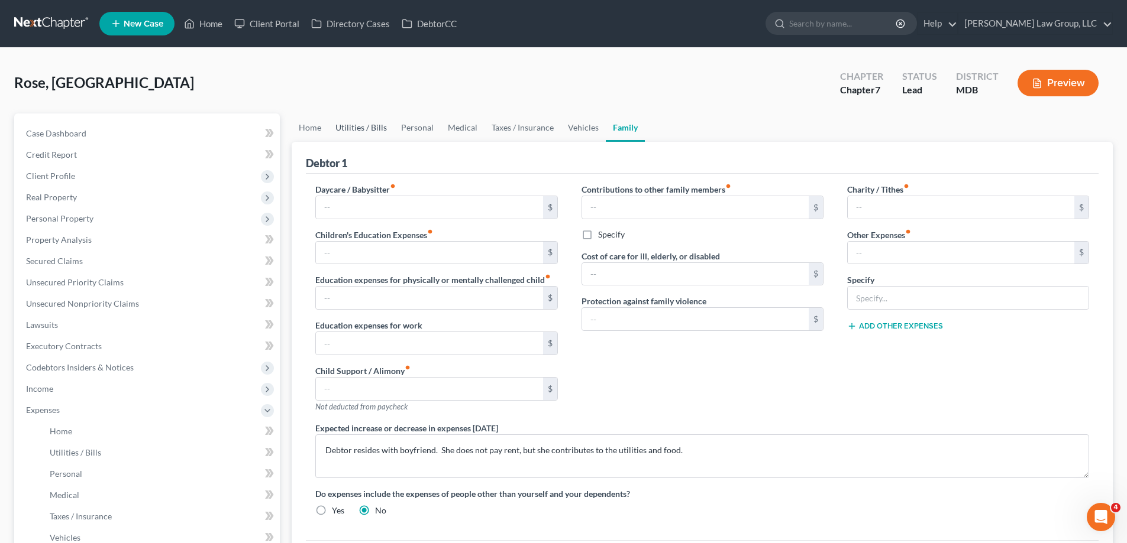
click at [348, 125] on link "Utilities / Bills" at bounding box center [361, 128] width 66 height 28
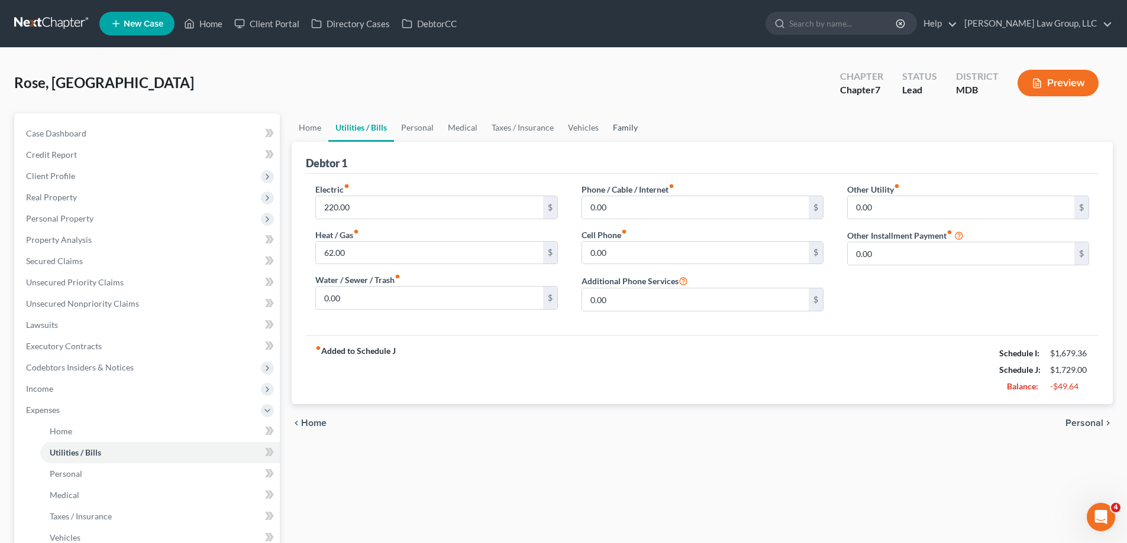
click at [633, 132] on link "Family" at bounding box center [625, 128] width 39 height 28
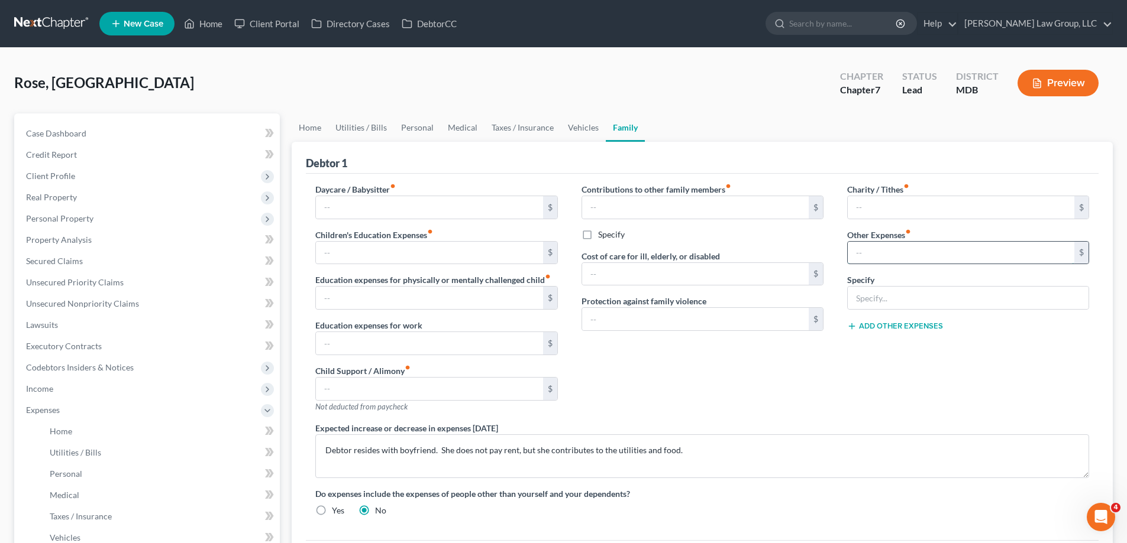
click at [881, 255] on input "text" at bounding box center [960, 253] width 226 height 22
type input "20.00"
drag, startPoint x: 886, startPoint y: 305, endPoint x: 908, endPoint y: 304, distance: 21.3
click at [887, 305] on input "text" at bounding box center [967, 298] width 241 height 22
drag, startPoint x: 889, startPoint y: 297, endPoint x: 909, endPoint y: 297, distance: 20.1
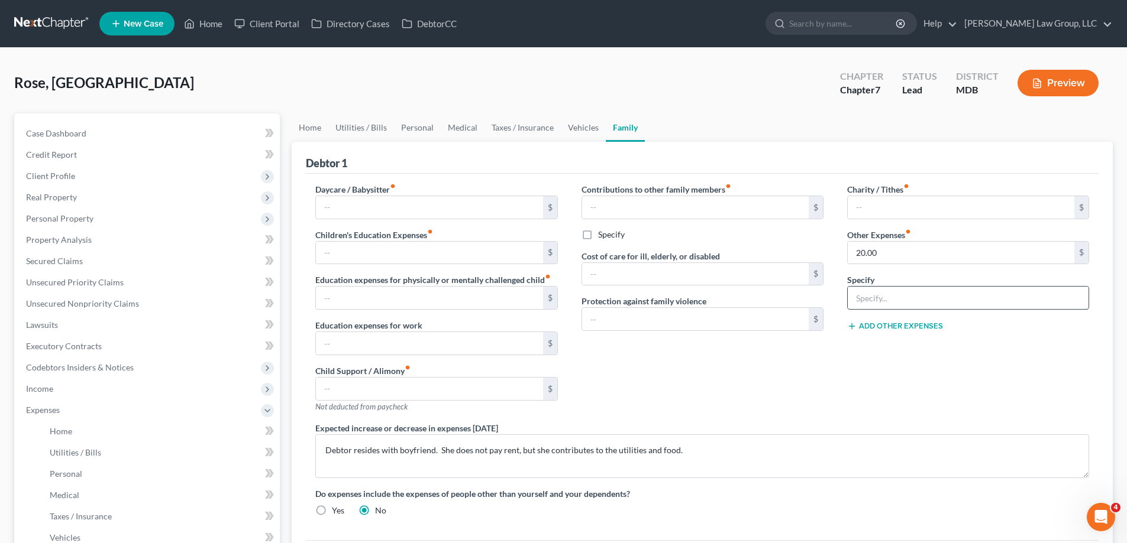
click at [889, 296] on input "text" at bounding box center [967, 298] width 241 height 22
type input "Gym Membership"
drag, startPoint x: 375, startPoint y: 132, endPoint x: 473, endPoint y: 163, distance: 102.9
click at [375, 132] on link "Utilities / Bills" at bounding box center [361, 128] width 66 height 28
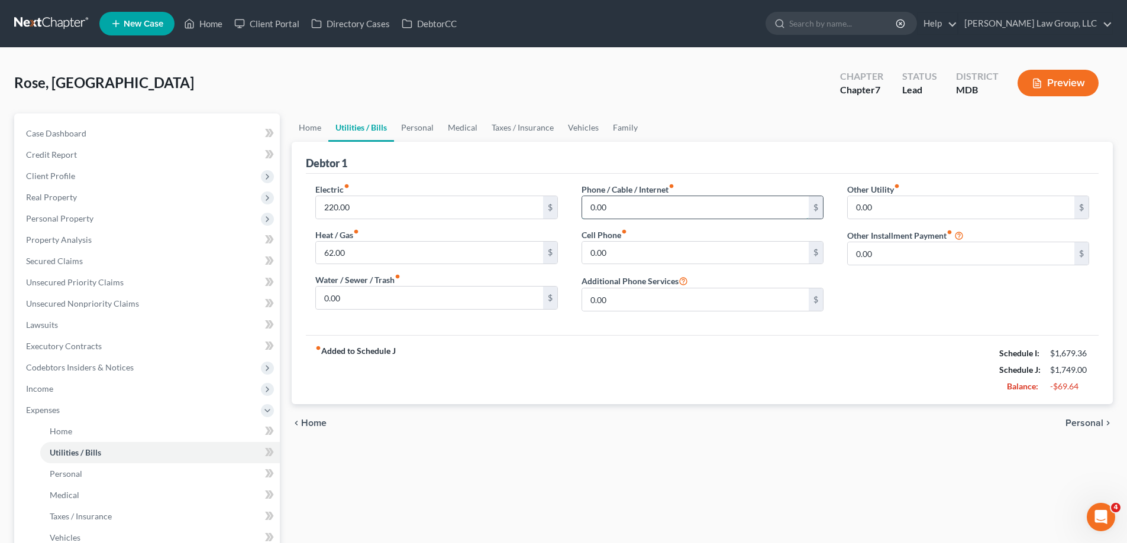
click at [642, 206] on input "0.00" at bounding box center [695, 207] width 226 height 22
type input "12.71"
drag, startPoint x: 428, startPoint y: 127, endPoint x: 430, endPoint y: 135, distance: 8.5
click at [428, 127] on link "Personal" at bounding box center [417, 128] width 47 height 28
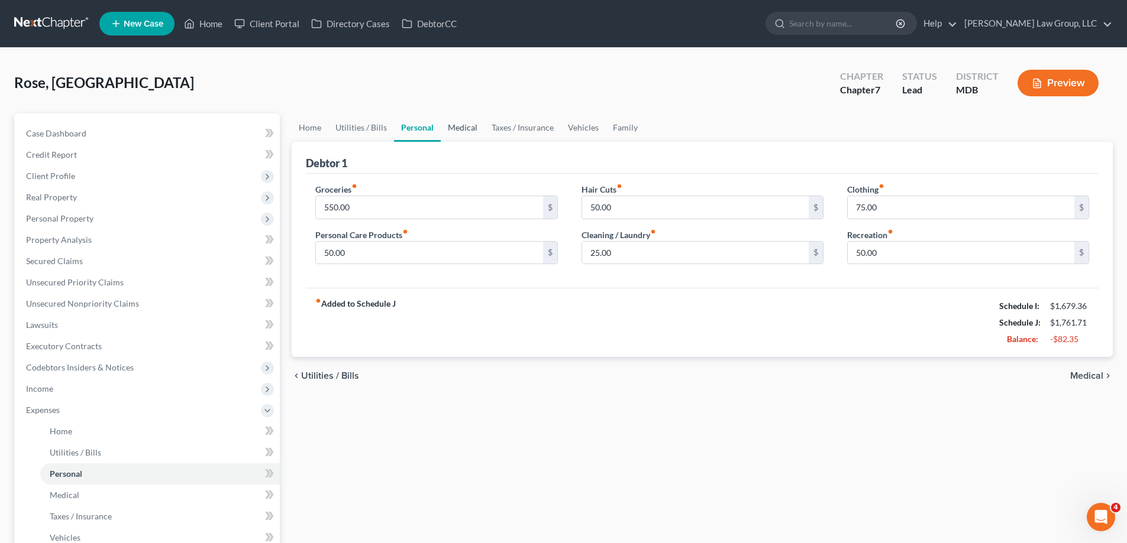
click at [469, 128] on link "Medical" at bounding box center [463, 128] width 44 height 28
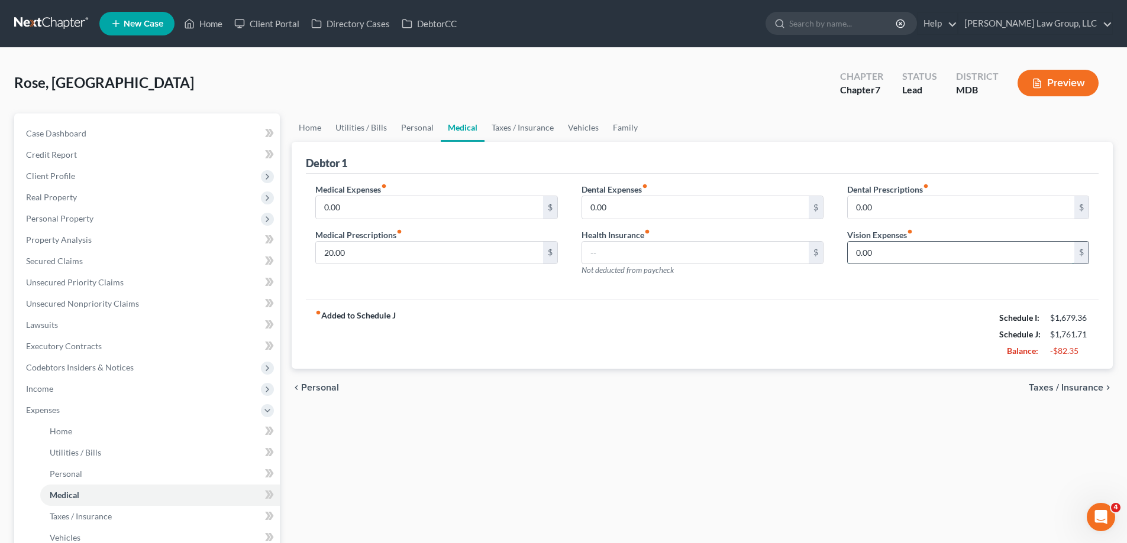
click at [900, 252] on input "0.00" at bounding box center [960, 253] width 226 height 22
type input "66.00"
drag, startPoint x: 820, startPoint y: 338, endPoint x: 808, endPoint y: 383, distance: 46.9
click at [818, 337] on div "fiber_manual_record Added to Schedule J Schedule I: $1,679.36 Schedule J: $1,82…" at bounding box center [702, 334] width 792 height 69
click at [525, 132] on link "Taxes / Insurance" at bounding box center [522, 128] width 76 height 28
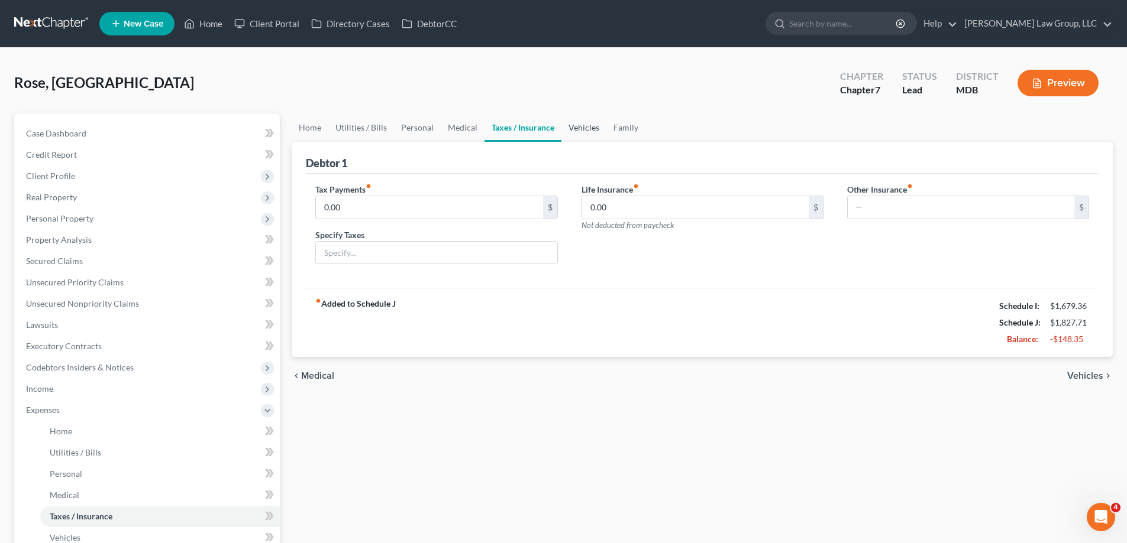
click at [581, 131] on link "Vehicles" at bounding box center [583, 128] width 45 height 28
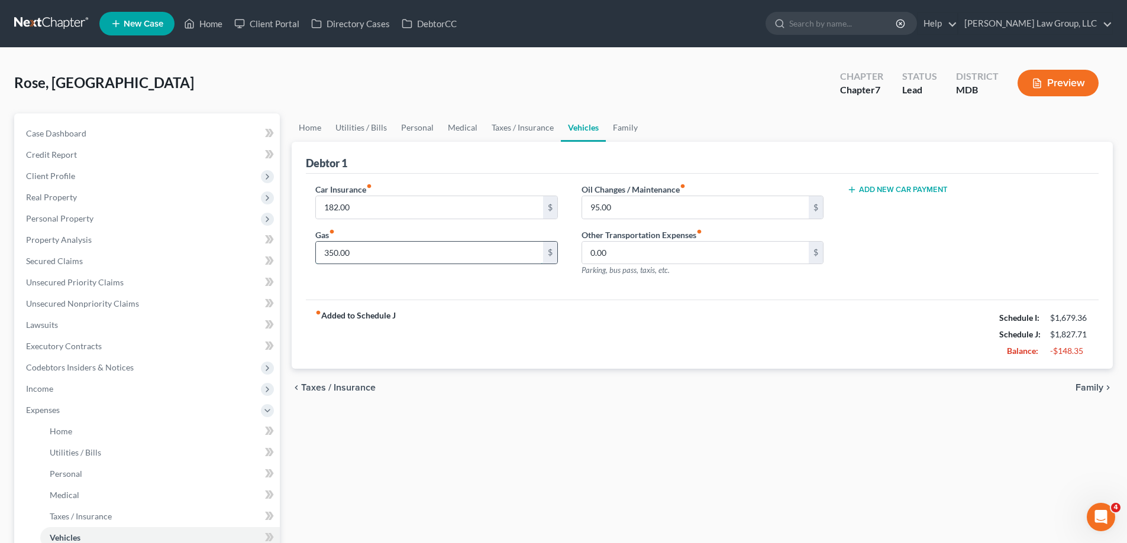
click at [388, 251] on input "350.00" at bounding box center [429, 253] width 226 height 22
drag, startPoint x: 362, startPoint y: 281, endPoint x: 361, endPoint y: 257, distance: 24.3
click at [361, 280] on div "Car Insurance fiber_manual_record 182.00 $ Gas fiber_manual_record 350.00 $" at bounding box center [436, 234] width 266 height 103
click at [366, 254] on input "350.00" at bounding box center [429, 253] width 226 height 22
click at [406, 288] on div "Car Insurance fiber_manual_record 182.00 $ Gas fiber_manual_record 350.00 $ Oil…" at bounding box center [702, 237] width 792 height 127
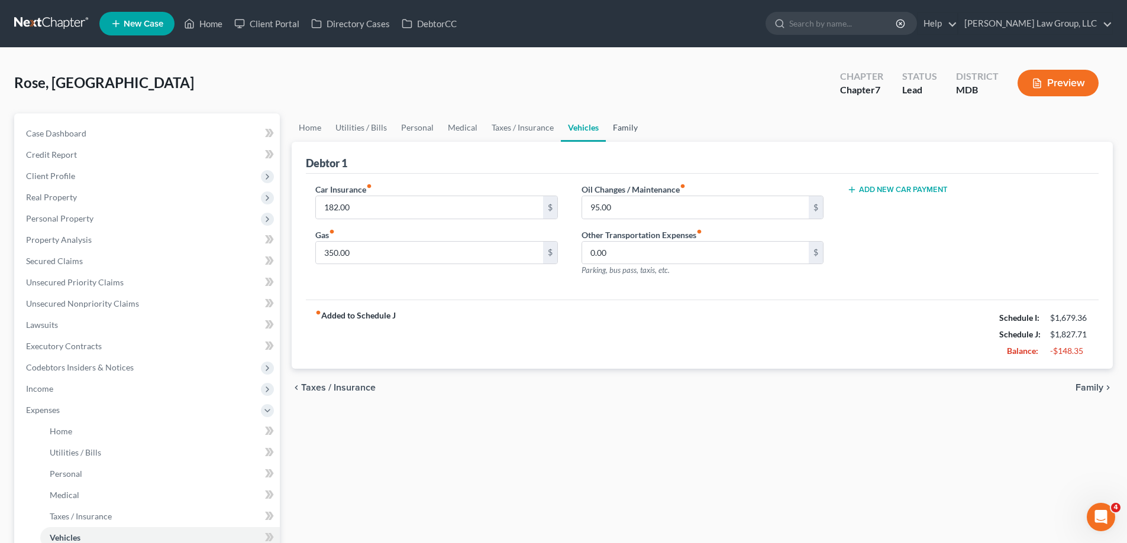
click at [609, 123] on link "Family" at bounding box center [625, 128] width 39 height 28
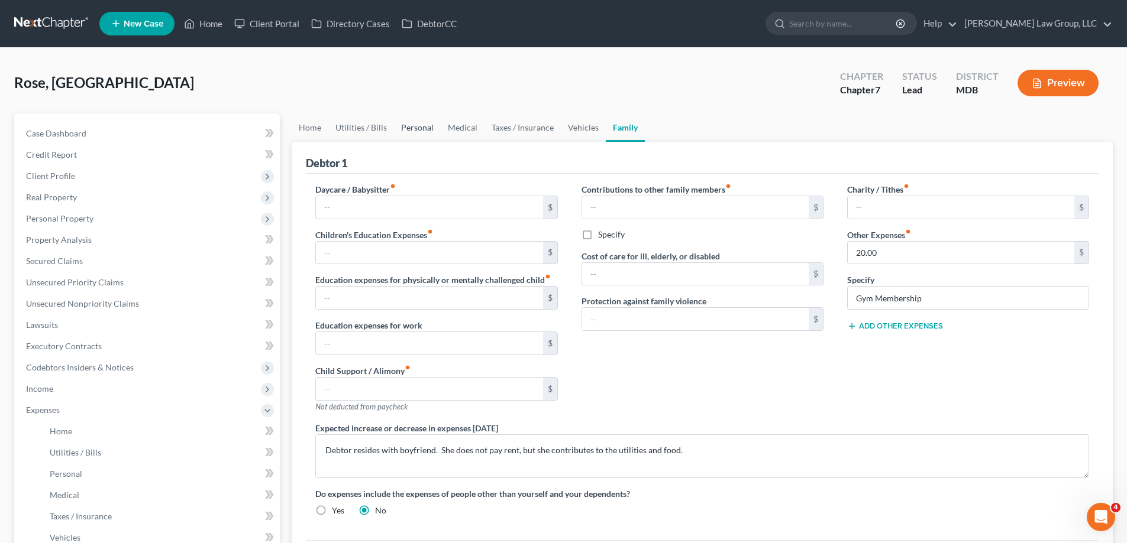
click at [400, 129] on link "Personal" at bounding box center [417, 128] width 47 height 28
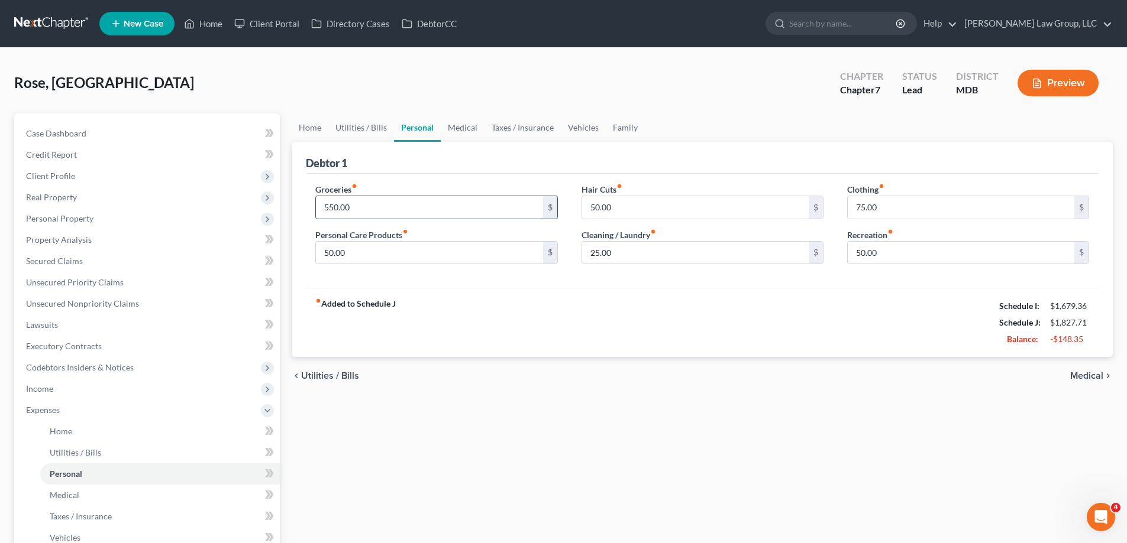
click at [407, 218] on input "550.00" at bounding box center [429, 207] width 226 height 22
drag, startPoint x: 402, startPoint y: 197, endPoint x: 397, endPoint y: 208, distance: 11.6
click at [402, 197] on input "550.00" at bounding box center [429, 207] width 226 height 22
drag, startPoint x: 368, startPoint y: 213, endPoint x: 312, endPoint y: 218, distance: 55.8
click at [312, 218] on div "Groceries fiber_manual_record 550.00 $ Personal Care Products fiber_manual_reco…" at bounding box center [436, 228] width 266 height 91
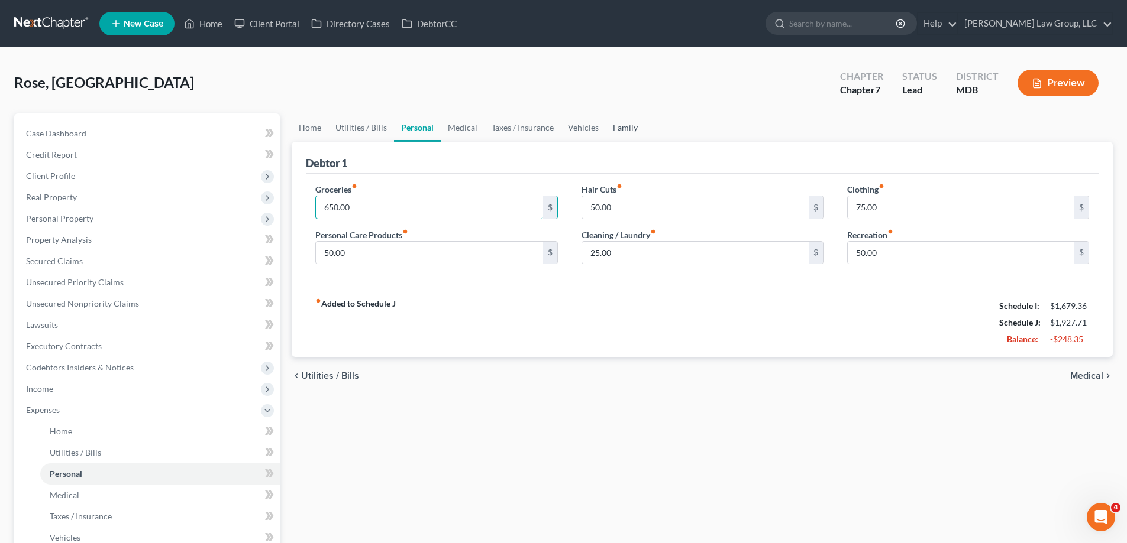
type input "650.00"
click at [630, 127] on link "Family" at bounding box center [625, 128] width 39 height 28
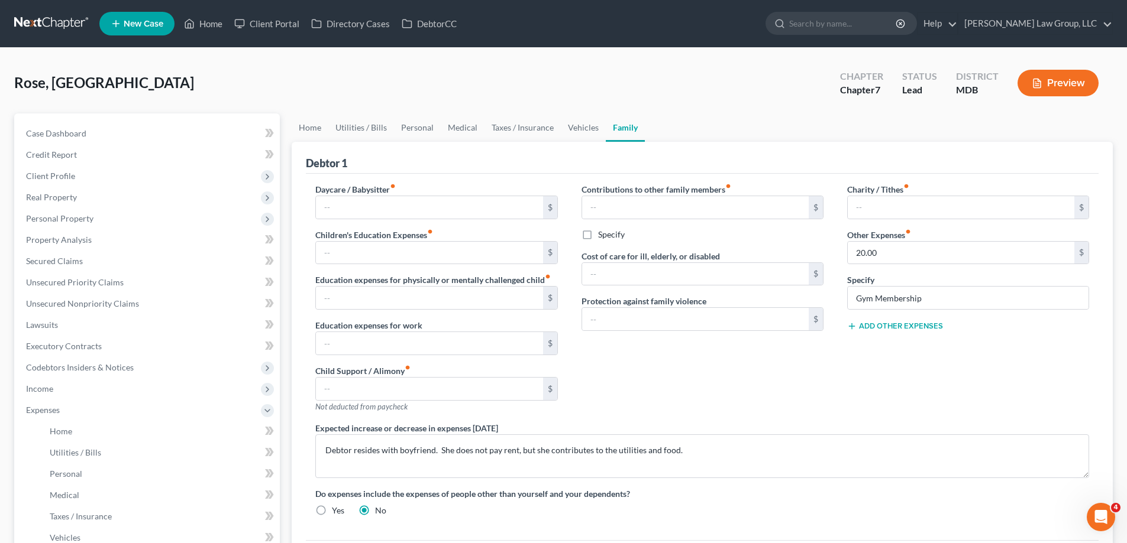
click at [901, 326] on button "Add Other Expenses" at bounding box center [895, 326] width 96 height 9
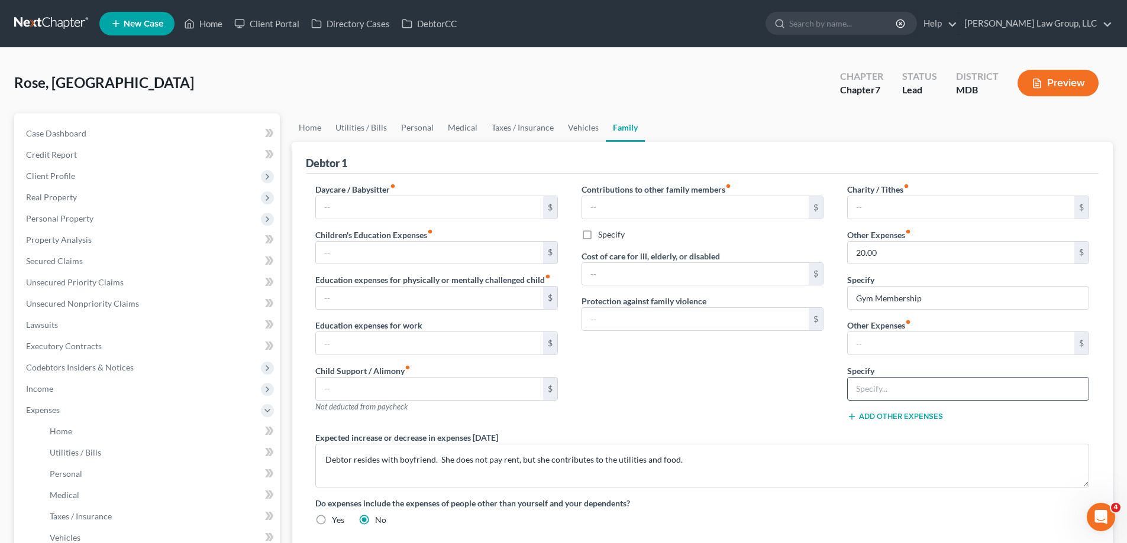
drag, startPoint x: 899, startPoint y: 378, endPoint x: 907, endPoint y: 377, distance: 8.4
click at [899, 378] on input "text" at bounding box center [967, 389] width 241 height 22
type input "Pet Expenses"
click at [938, 354] on input "text" at bounding box center [960, 343] width 226 height 22
type input "635.00"
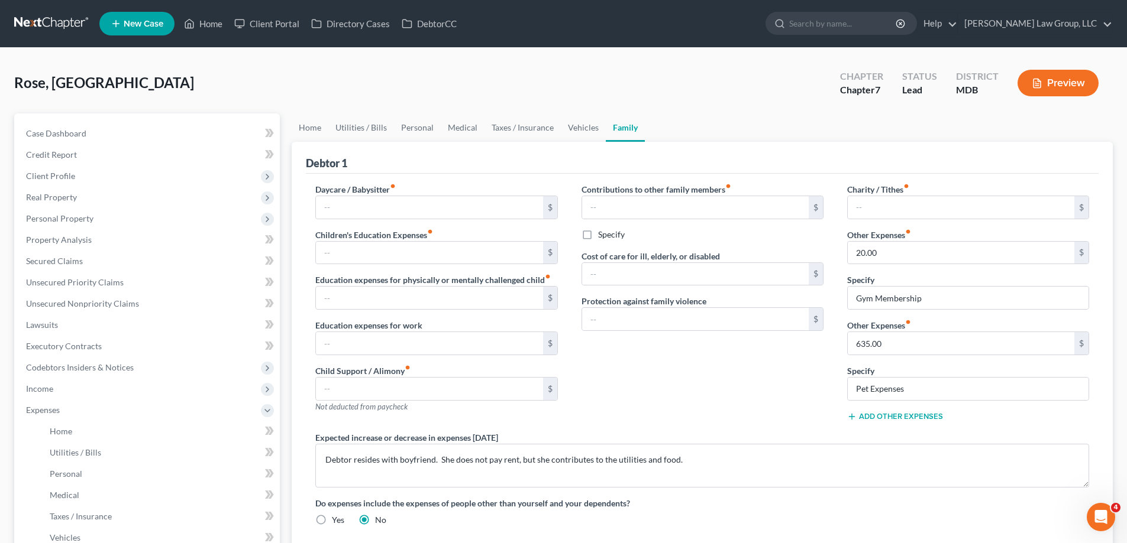
click at [938, 376] on div "Specify Pet Expenses" at bounding box center [968, 383] width 242 height 36
drag, startPoint x: 940, startPoint y: 386, endPoint x: 967, endPoint y: 382, distance: 28.1
click at [940, 386] on input "Pet Expenses" at bounding box center [967, 389] width 241 height 22
type input "Pet Expenses (Food and Medical Issues (Dog has been to the vet numerous times o…"
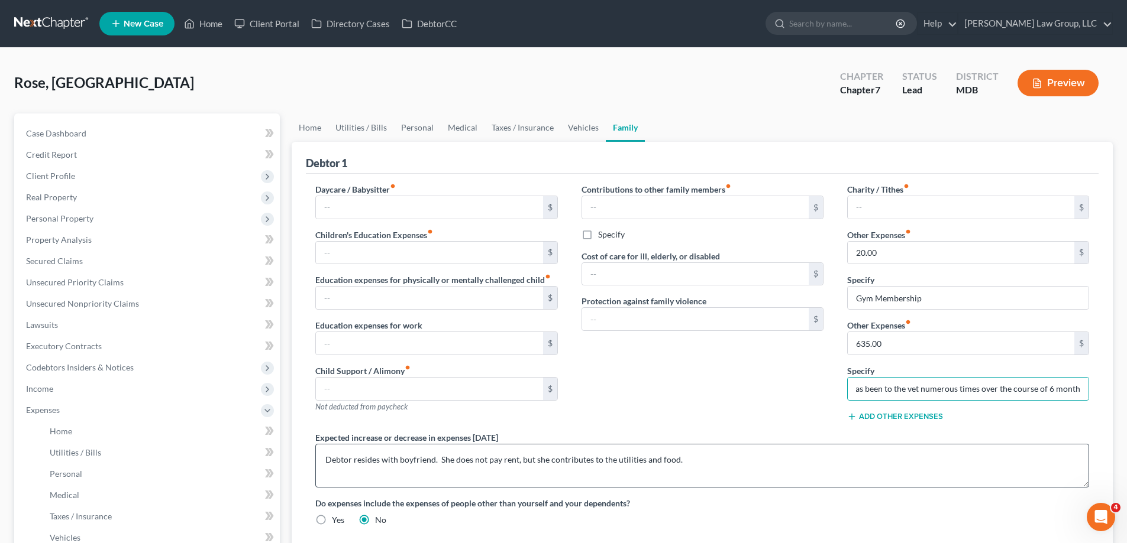
click at [725, 389] on div "Contributions to other family members fiber_manual_record $ Specify Cost of car…" at bounding box center [702, 307] width 266 height 248
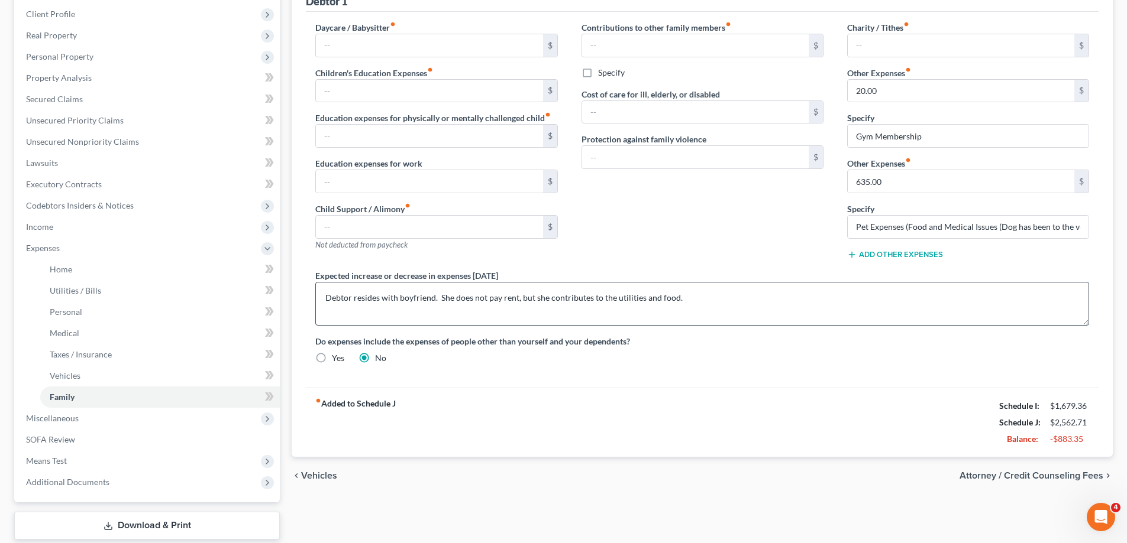
scroll to position [234, 0]
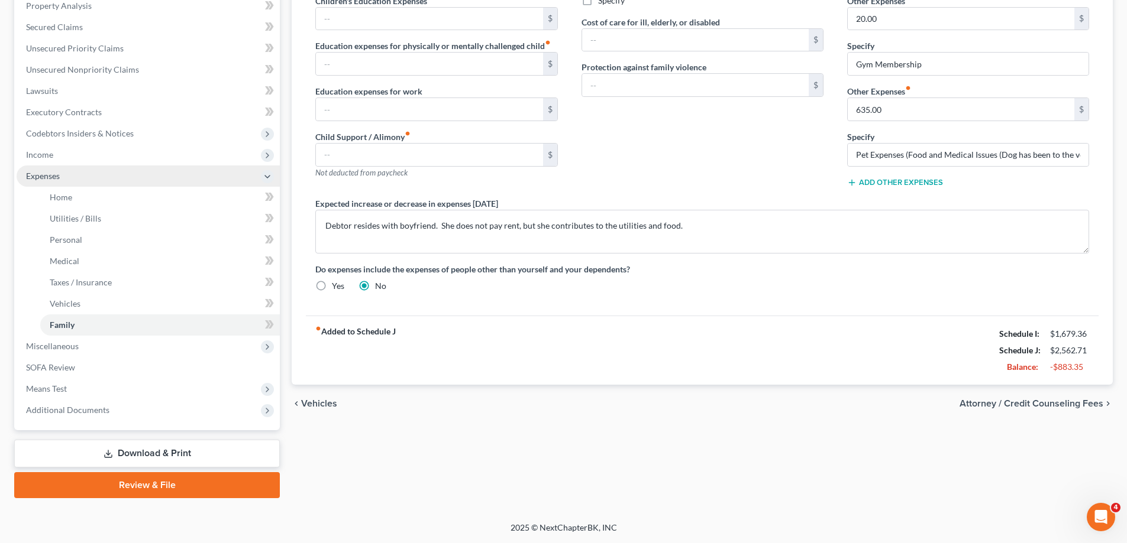
click at [69, 172] on span "Expenses" at bounding box center [148, 176] width 263 height 21
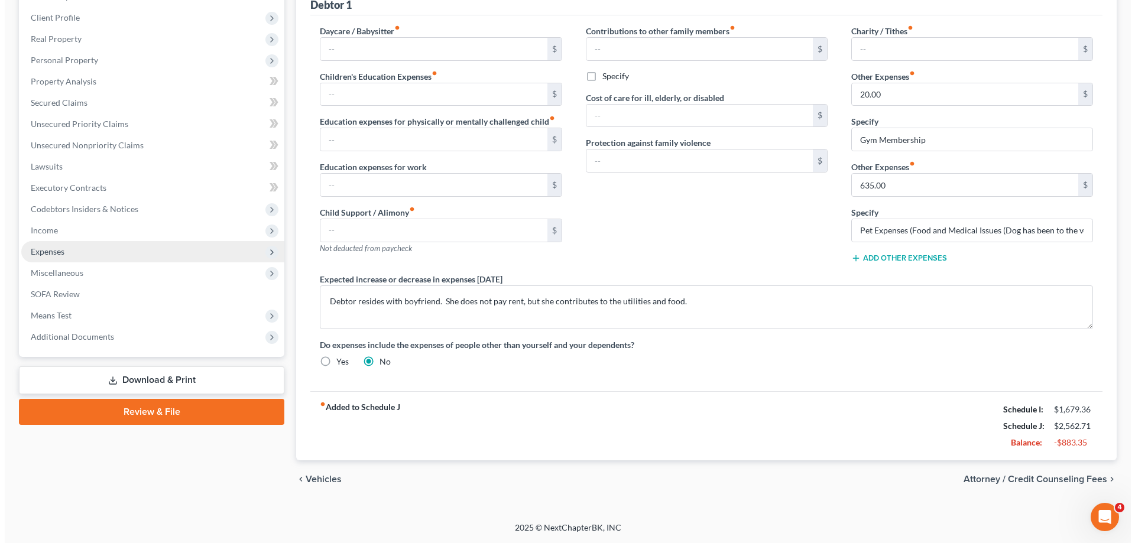
scroll to position [158, 0]
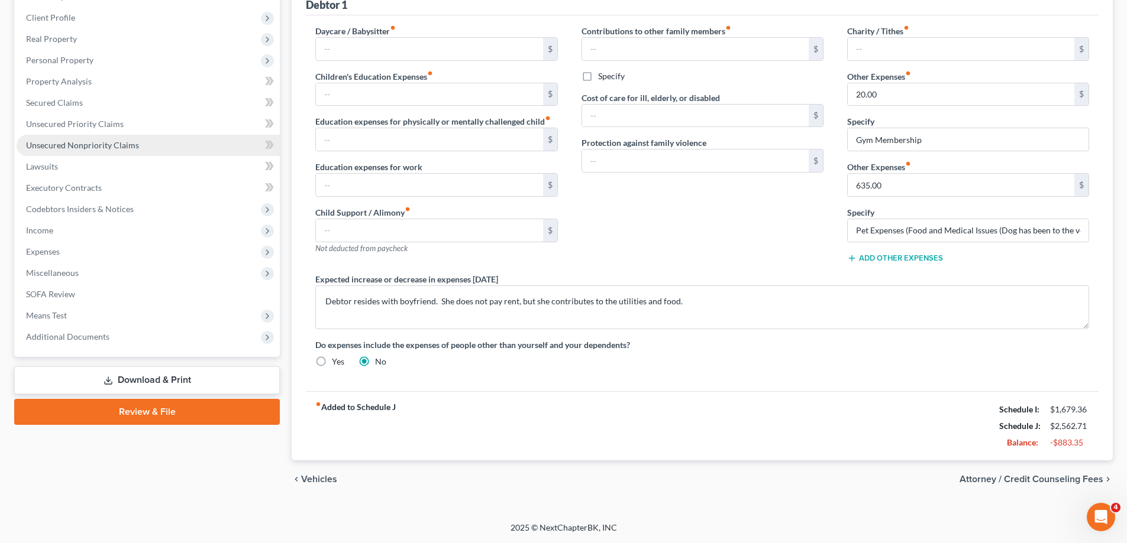
click at [125, 145] on span "Unsecured Nonpriority Claims" at bounding box center [82, 145] width 113 height 10
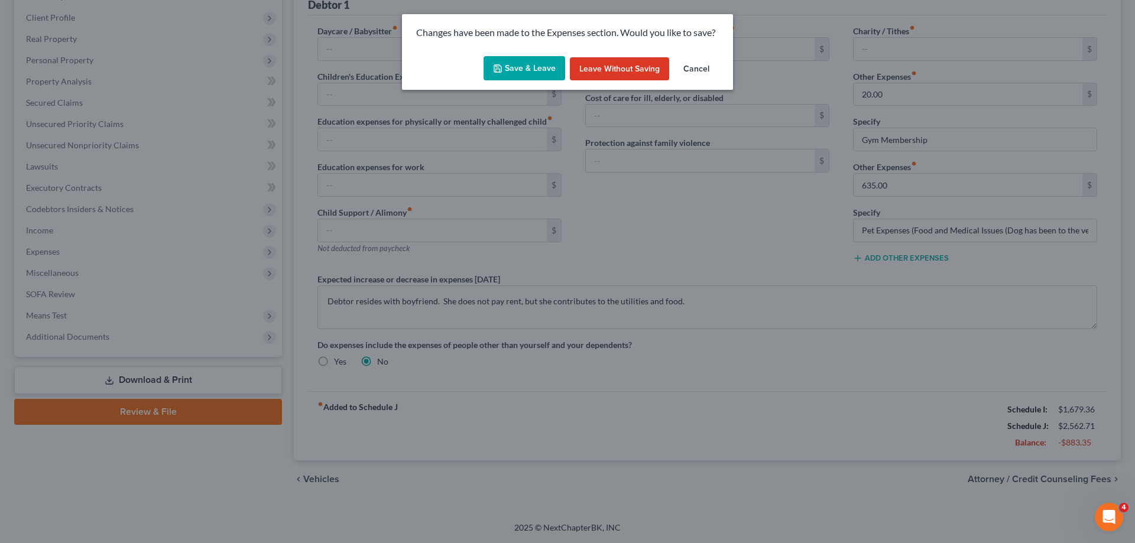
click at [519, 65] on button "Save & Leave" at bounding box center [525, 68] width 82 height 25
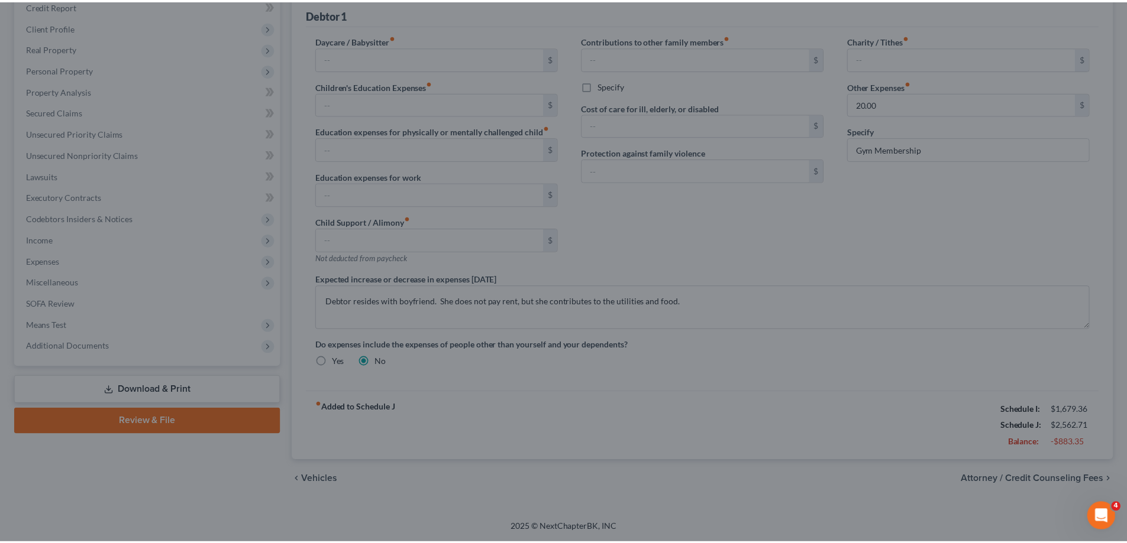
scroll to position [149, 0]
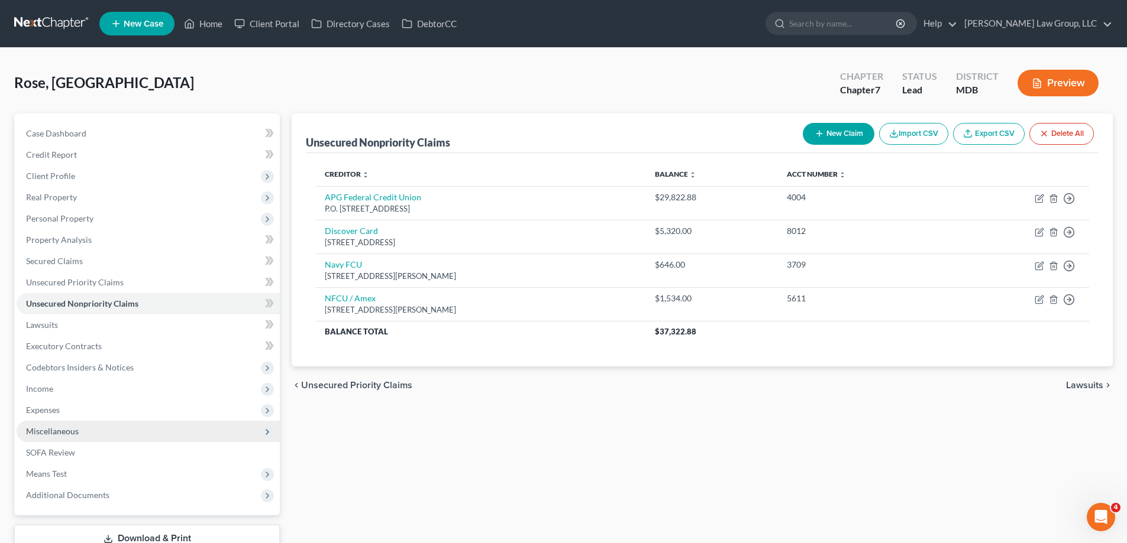
click at [125, 412] on span "Expenses" at bounding box center [148, 410] width 263 height 21
click at [116, 433] on link "Home" at bounding box center [159, 431] width 239 height 21
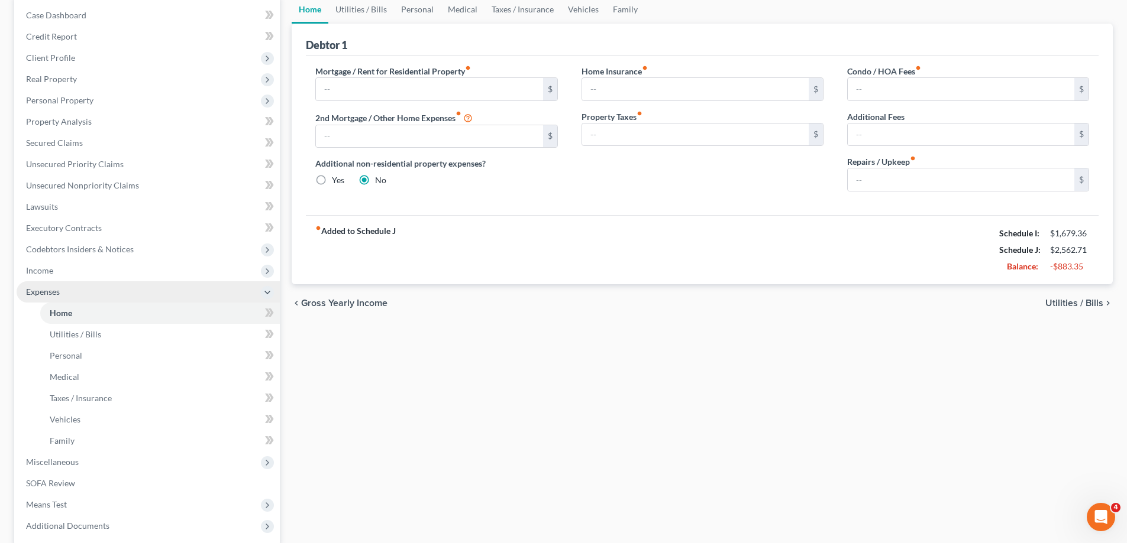
click at [48, 293] on span "Expenses" at bounding box center [43, 292] width 34 height 10
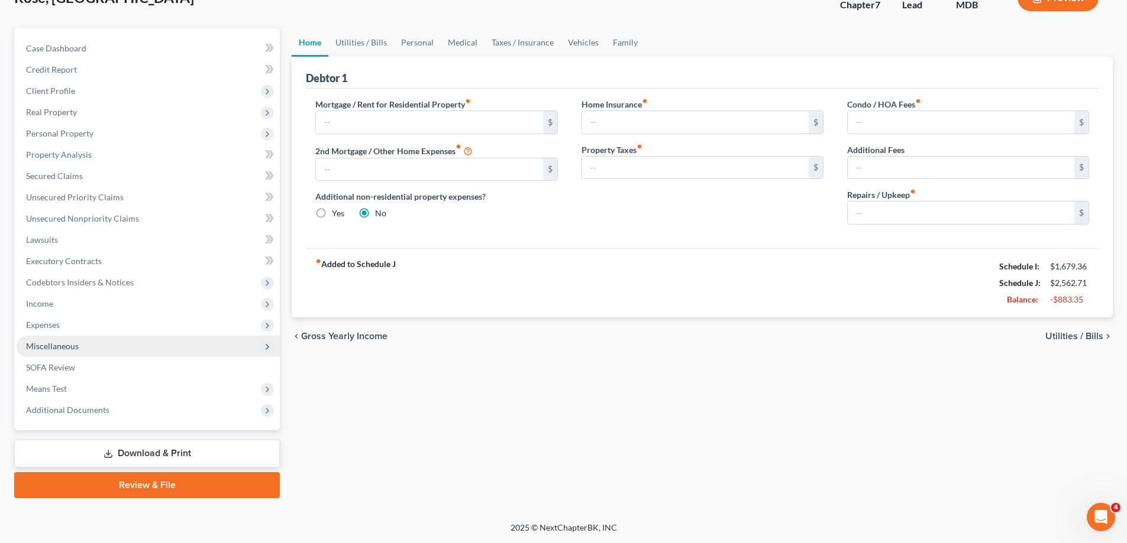
click at [102, 348] on span "Miscellaneous" at bounding box center [148, 346] width 263 height 21
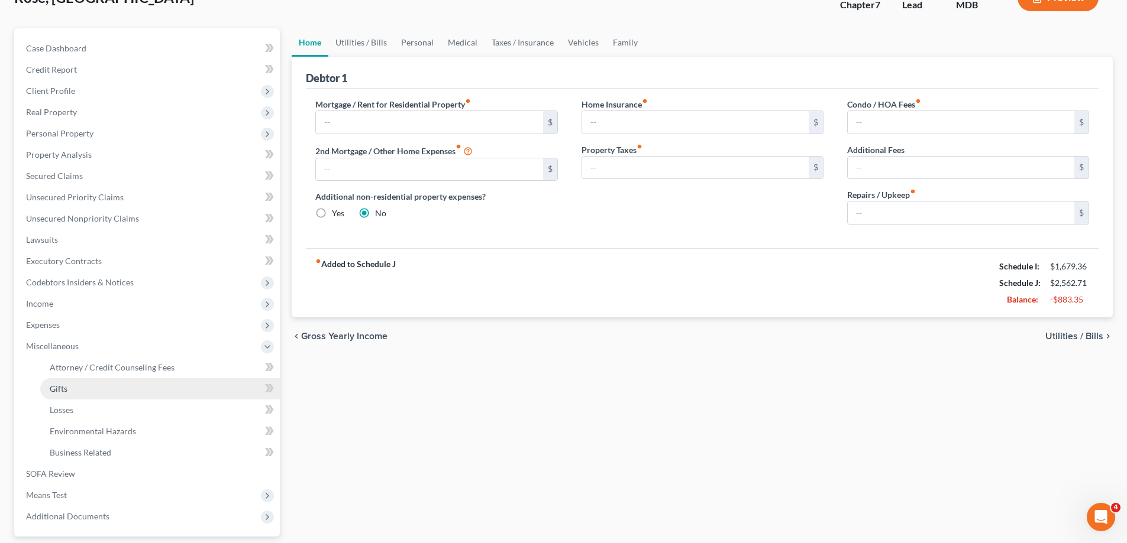
scroll to position [118, 0]
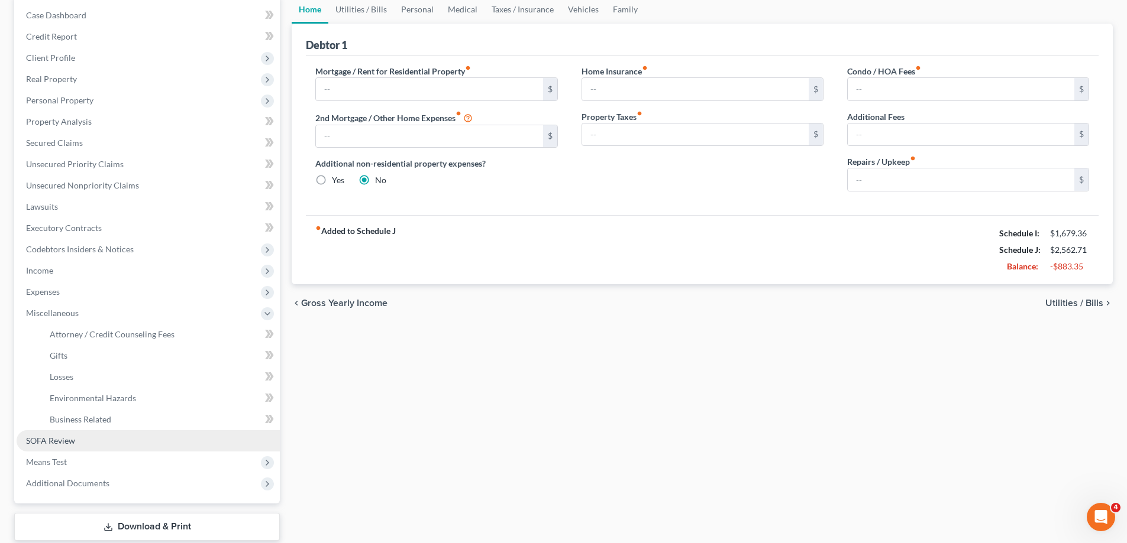
click at [78, 448] on link "SOFA Review" at bounding box center [148, 441] width 263 height 21
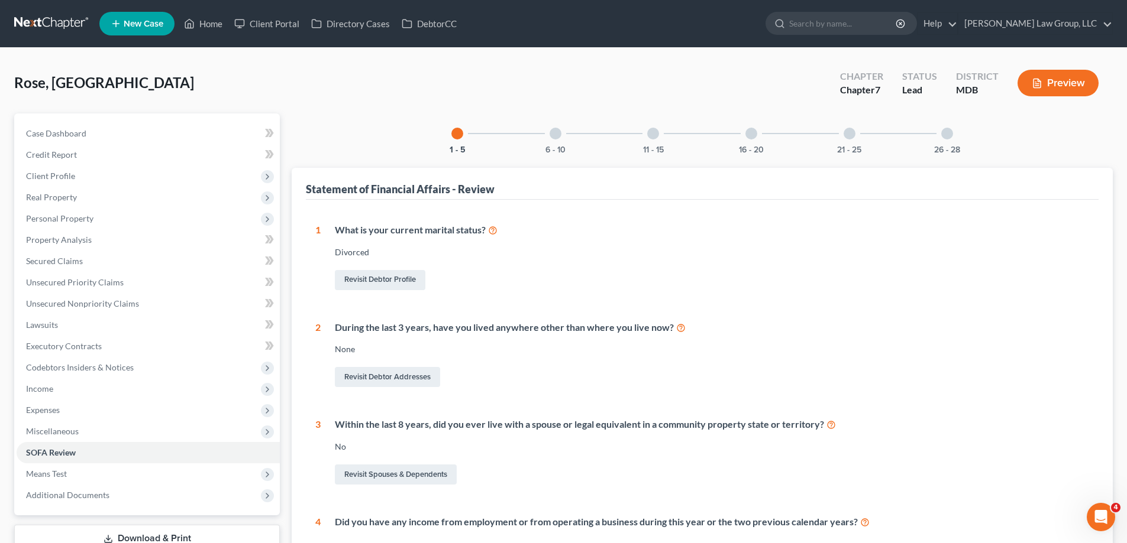
click at [556, 133] on div at bounding box center [555, 134] width 12 height 12
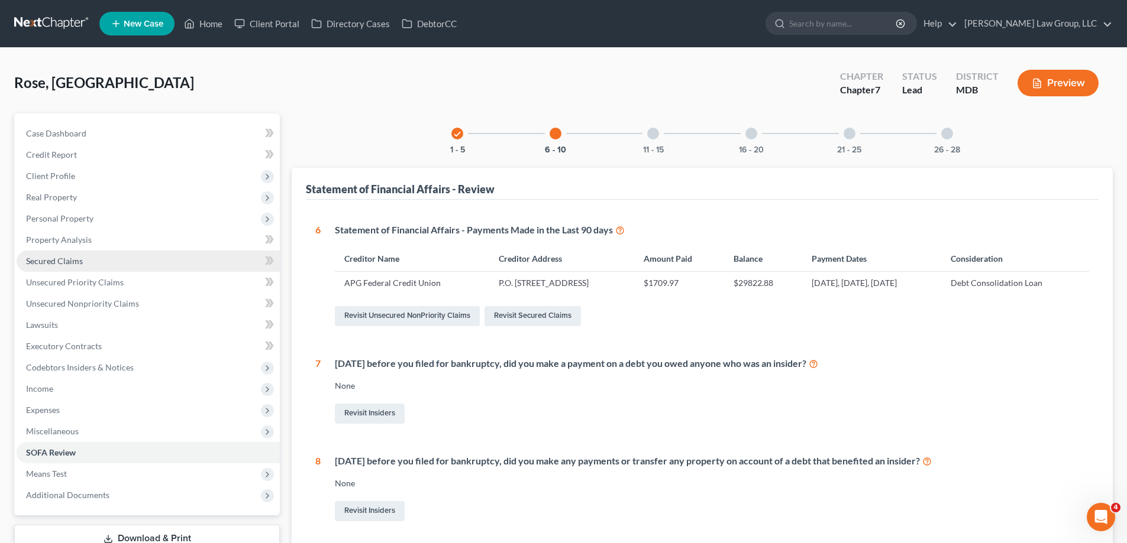
click at [68, 267] on link "Secured Claims" at bounding box center [148, 261] width 263 height 21
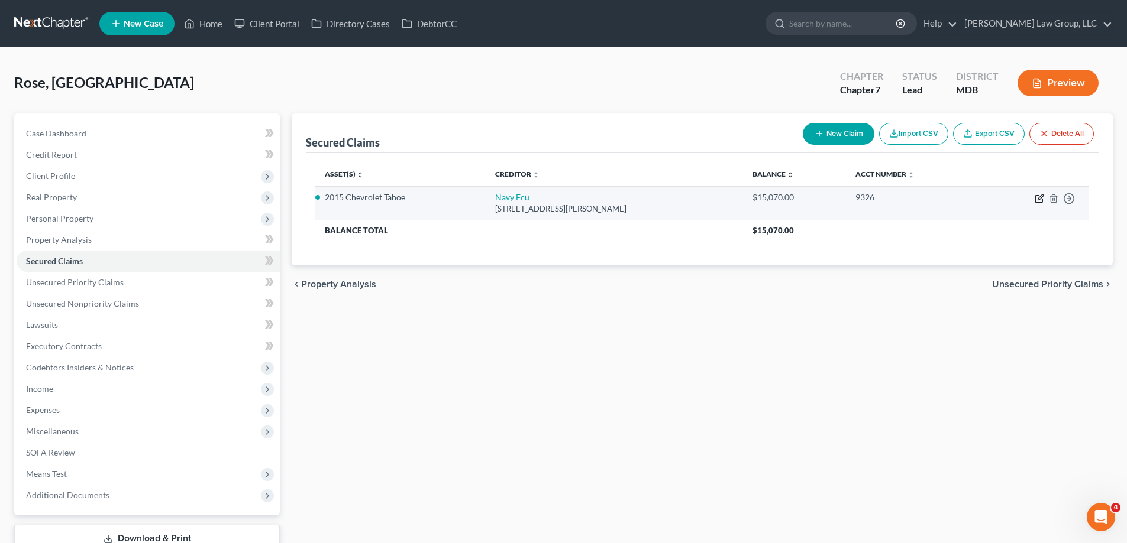
click at [1042, 200] on icon "button" at bounding box center [1038, 199] width 7 height 7
select select "48"
select select "2"
select select "0"
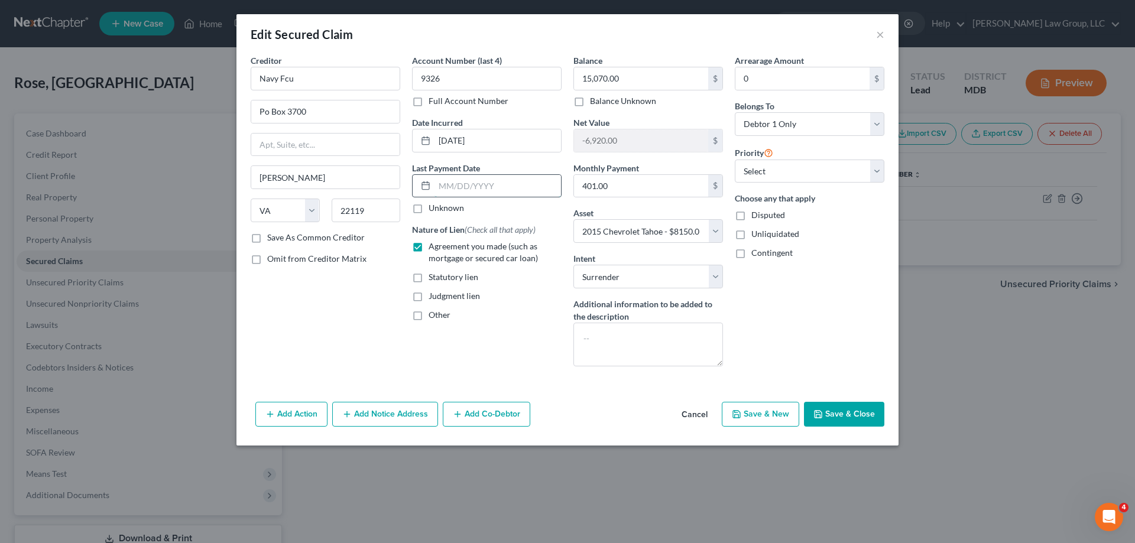
drag, startPoint x: 475, startPoint y: 190, endPoint x: 493, endPoint y: 197, distance: 19.1
click at [475, 190] on input "text" at bounding box center [498, 186] width 127 height 22
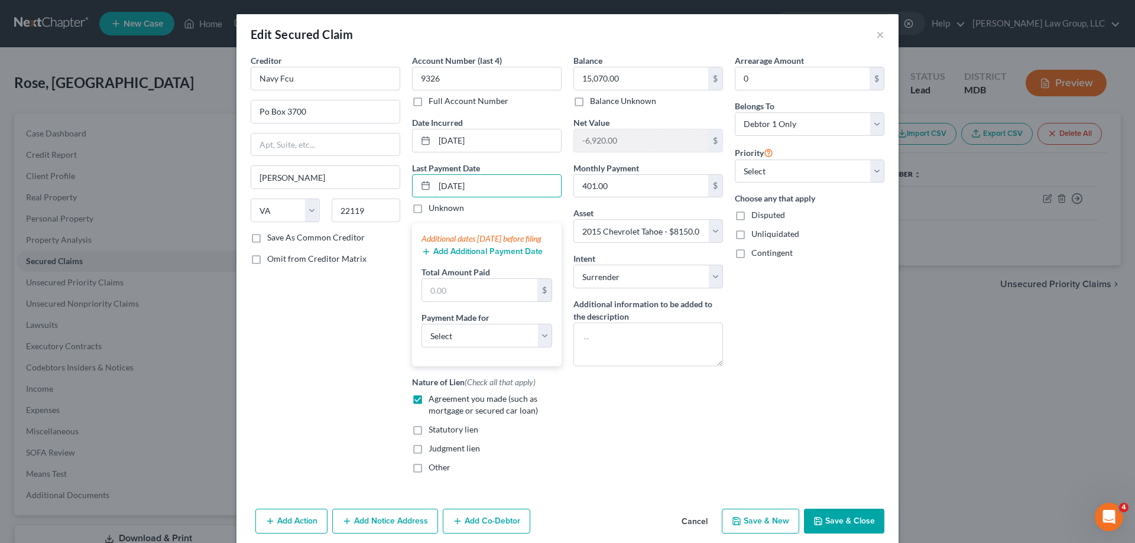
type input "[DATE]"
click at [516, 257] on button "Add Additional Payment Date" at bounding box center [482, 251] width 121 height 9
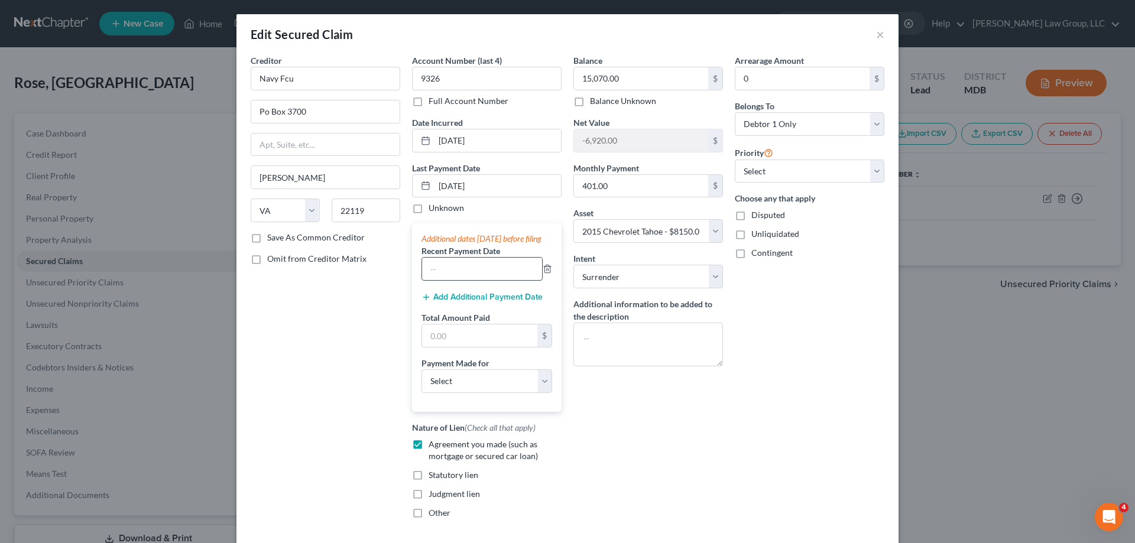
drag, startPoint x: 489, startPoint y: 279, endPoint x: 475, endPoint y: 293, distance: 19.2
click at [489, 279] on input "text" at bounding box center [482, 269] width 120 height 22
type input "[DATE]"
click at [478, 302] on button "Add Additional Payment Date" at bounding box center [482, 297] width 121 height 9
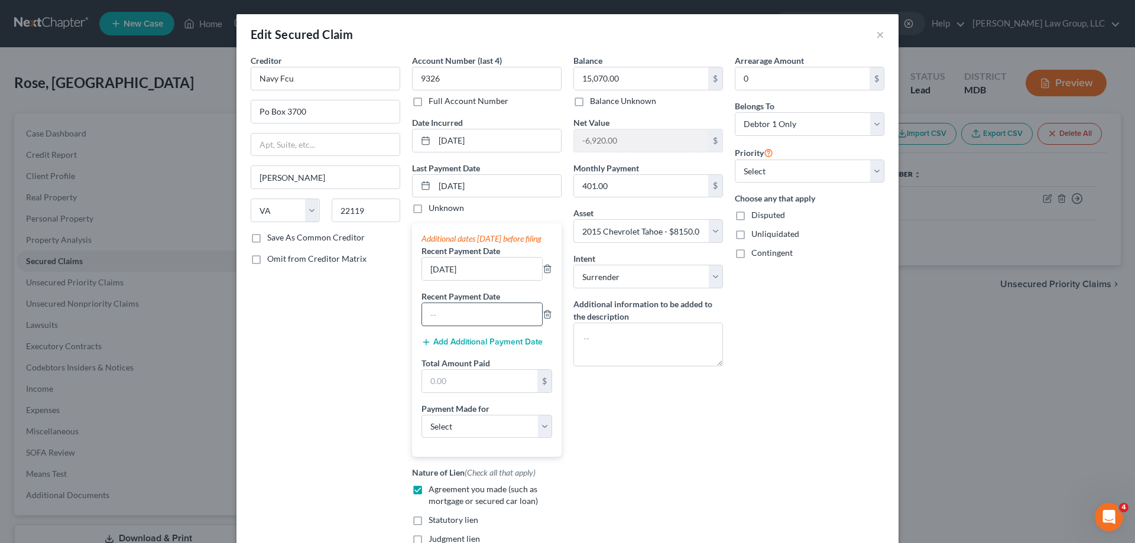
click at [473, 326] on input "text" at bounding box center [482, 314] width 120 height 22
type input "[DATE]"
drag, startPoint x: 491, startPoint y: 393, endPoint x: 352, endPoint y: 350, distance: 144.8
click at [491, 393] on input "text" at bounding box center [479, 381] width 115 height 22
type input "1,203.00"
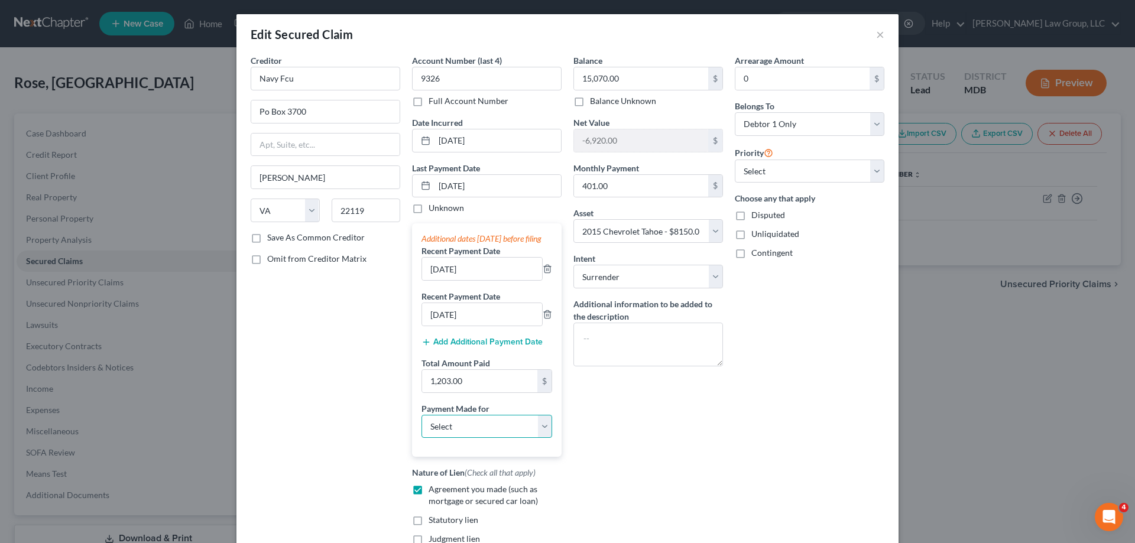
drag, startPoint x: 457, startPoint y: 448, endPoint x: 470, endPoint y: 435, distance: 18.4
click at [457, 439] on select "Select Car Credit Card Loan Repayment Mortgage Other Suppliers Or Vendors" at bounding box center [487, 427] width 131 height 24
select select "0"
click at [422, 426] on select "Select Car Credit Card Loan Repayment Mortgage Other Suppliers Or Vendors" at bounding box center [487, 427] width 131 height 24
click at [661, 457] on div "Balance 15,070.00 $ Balance Unknown Balance Undetermined 15,070.00 $ Balance Un…" at bounding box center [648, 313] width 161 height 519
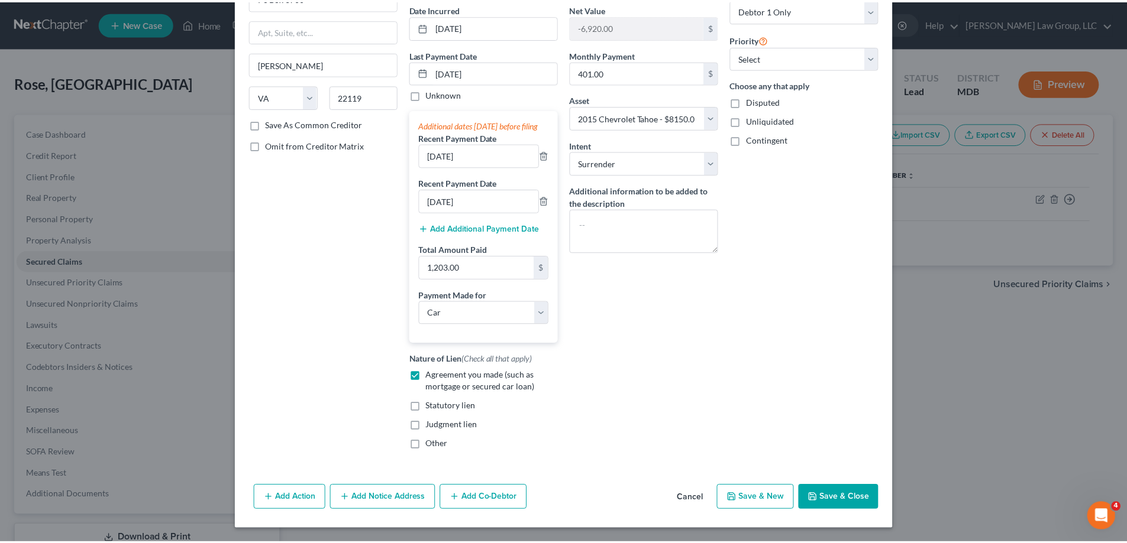
scroll to position [126, 0]
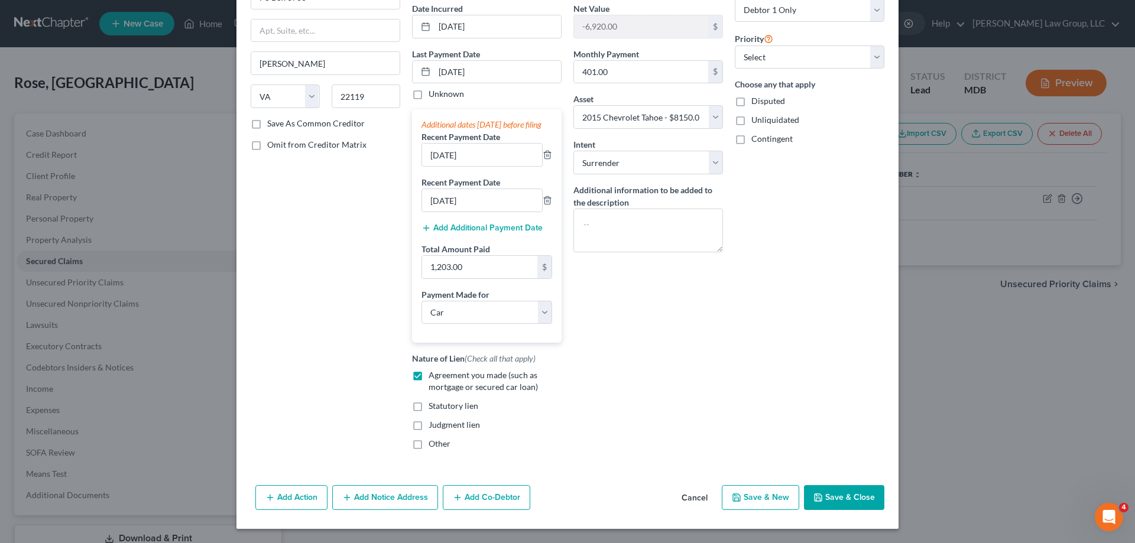
drag, startPoint x: 841, startPoint y: 491, endPoint x: 795, endPoint y: 543, distance: 69.5
click at [841, 490] on button "Save & Close" at bounding box center [844, 497] width 80 height 25
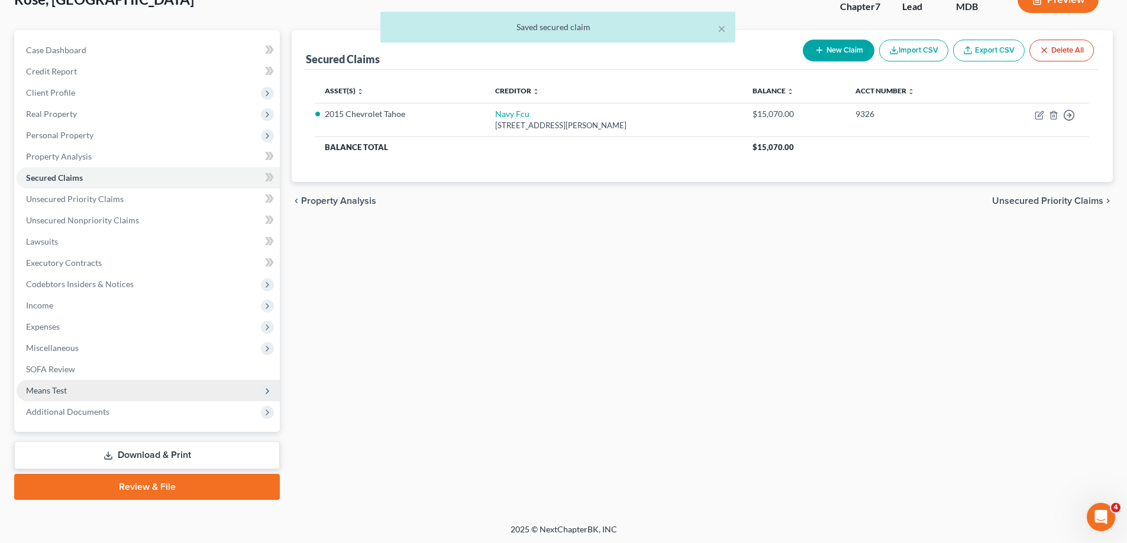
scroll to position [85, 0]
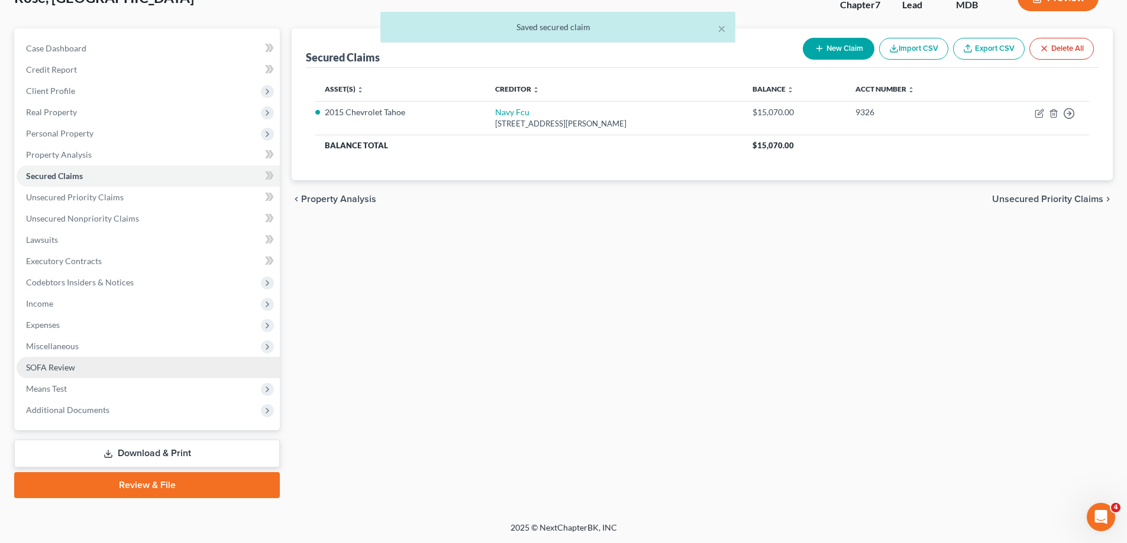
click at [80, 371] on link "SOFA Review" at bounding box center [148, 367] width 263 height 21
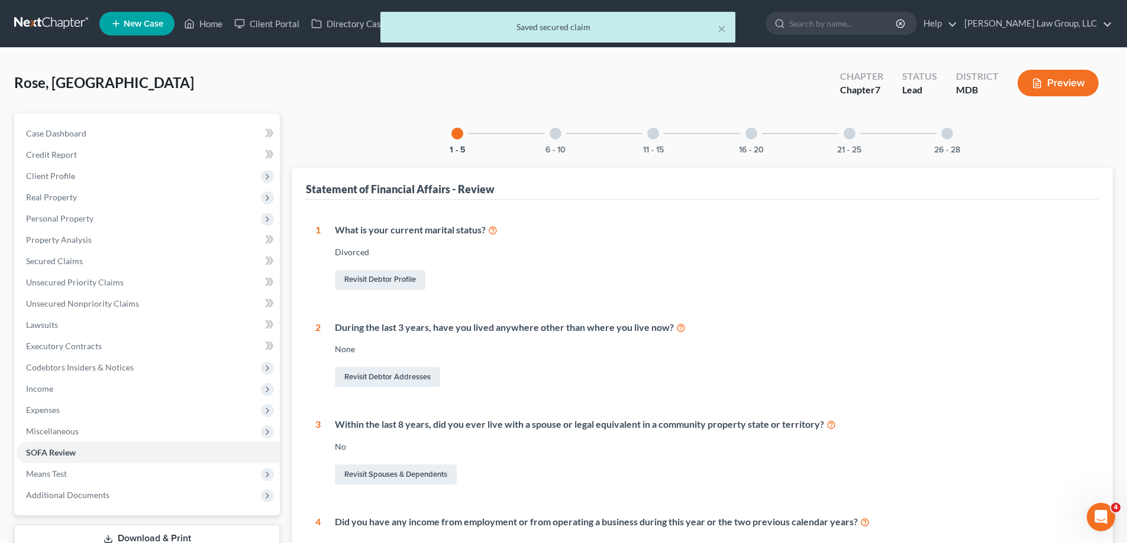
drag, startPoint x: 554, startPoint y: 134, endPoint x: 550, endPoint y: 182, distance: 48.6
click at [554, 134] on div at bounding box center [555, 134] width 12 height 12
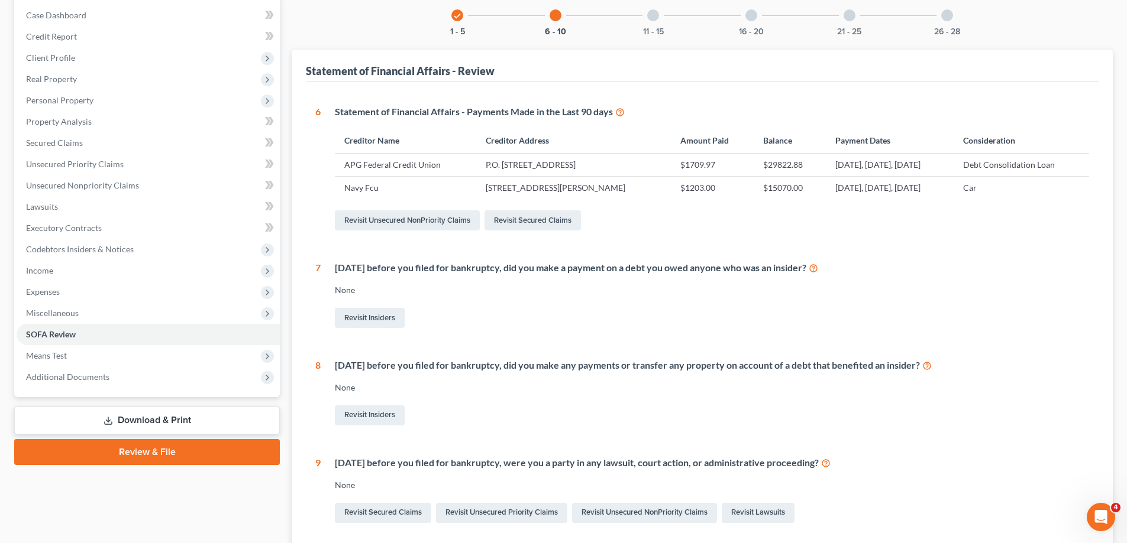
scroll to position [59, 0]
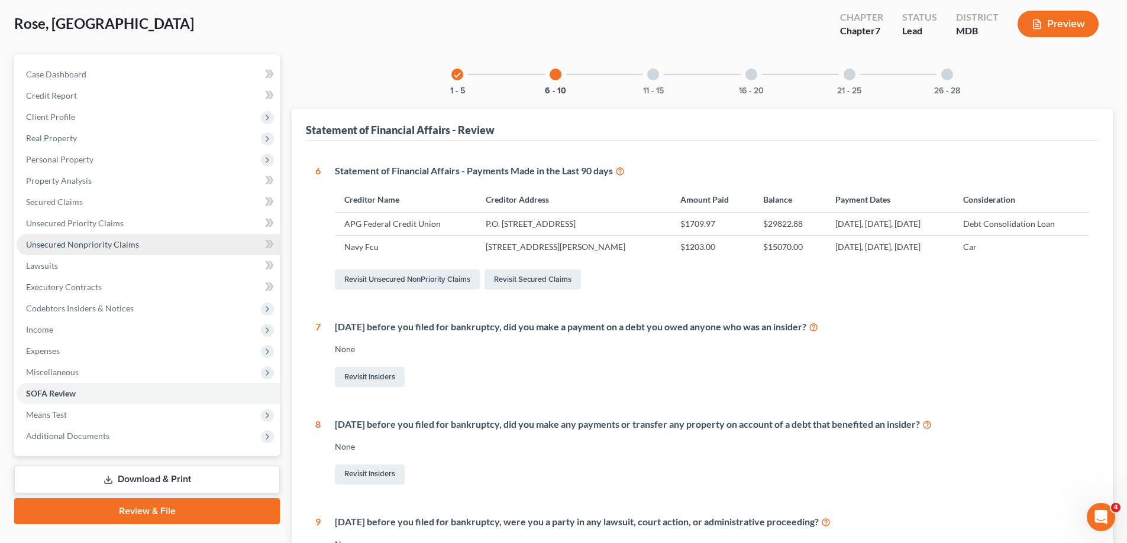
click at [138, 244] on link "Unsecured Nonpriority Claims" at bounding box center [148, 244] width 263 height 21
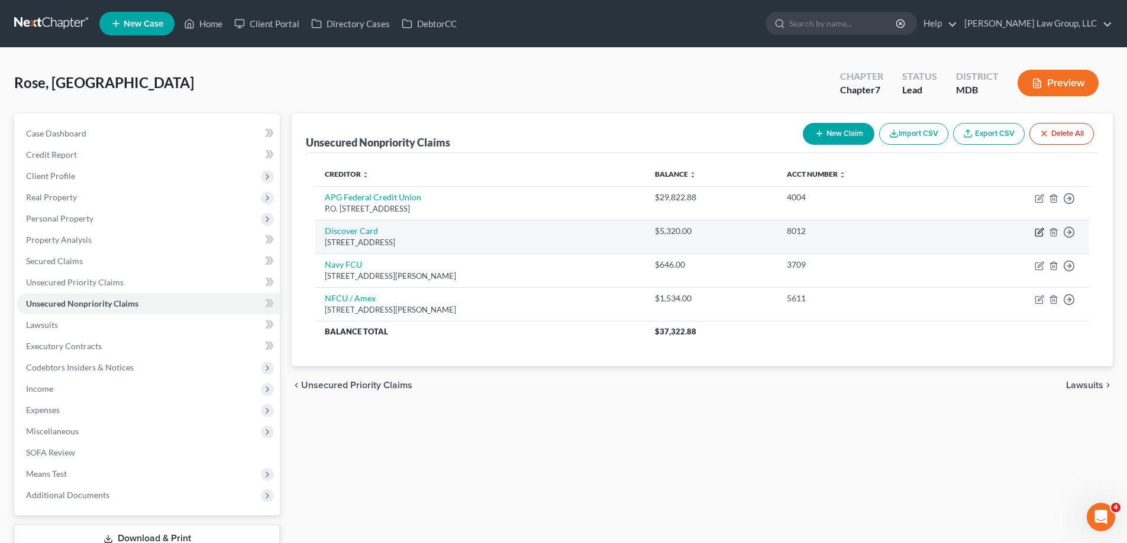
click at [1040, 231] on icon "button" at bounding box center [1039, 230] width 5 height 5
select select "46"
select select "2"
select select "0"
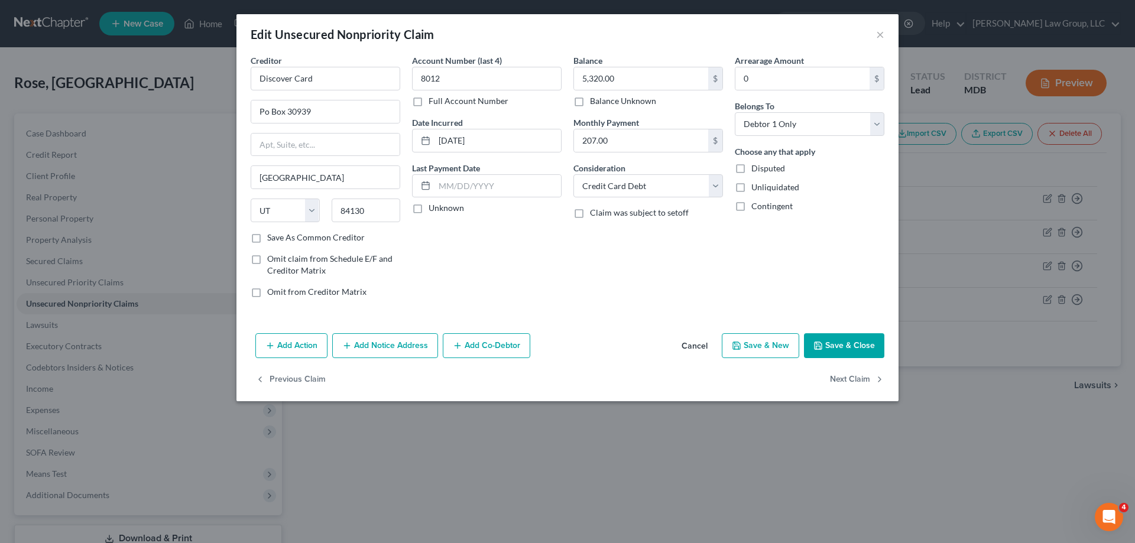
drag, startPoint x: 692, startPoint y: 348, endPoint x: 1061, endPoint y: 358, distance: 369.7
click at [692, 348] on button "Cancel" at bounding box center [694, 347] width 45 height 24
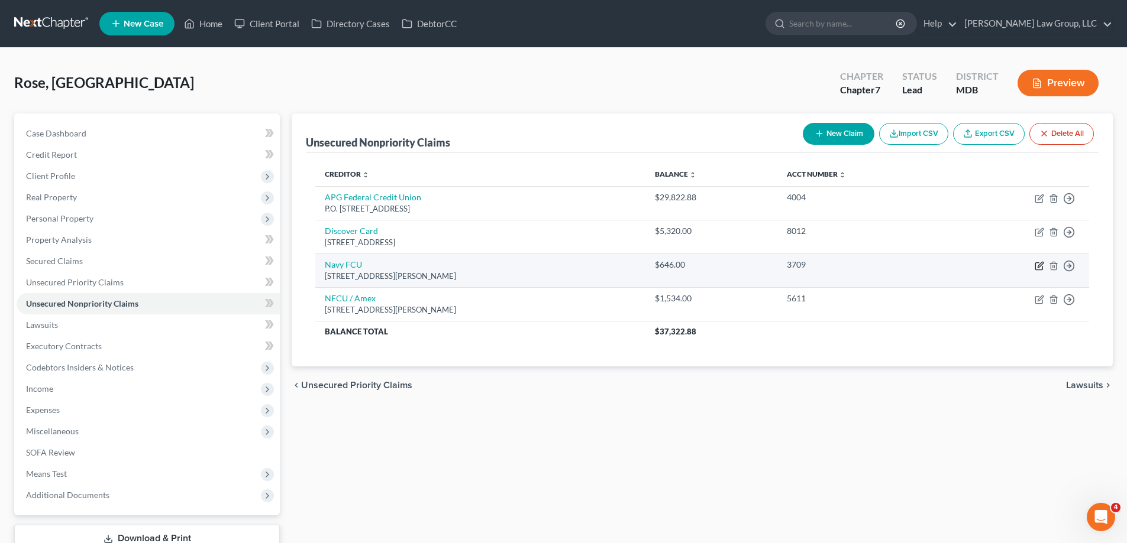
click at [1039, 268] on icon "button" at bounding box center [1038, 265] width 9 height 9
select select "48"
select select "2"
select select "0"
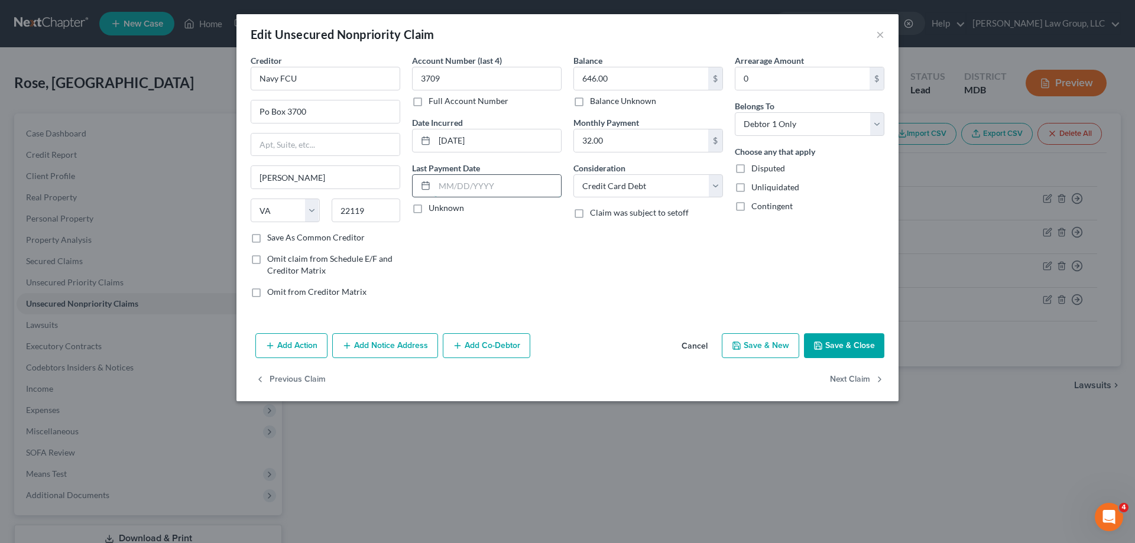
click at [552, 194] on input "text" at bounding box center [498, 186] width 127 height 22
click at [499, 185] on input "text" at bounding box center [498, 186] width 127 height 22
drag, startPoint x: 471, startPoint y: 187, endPoint x: 475, endPoint y: 176, distance: 12.3
click at [471, 186] on input "05/" at bounding box center [498, 186] width 127 height 22
type input "0"
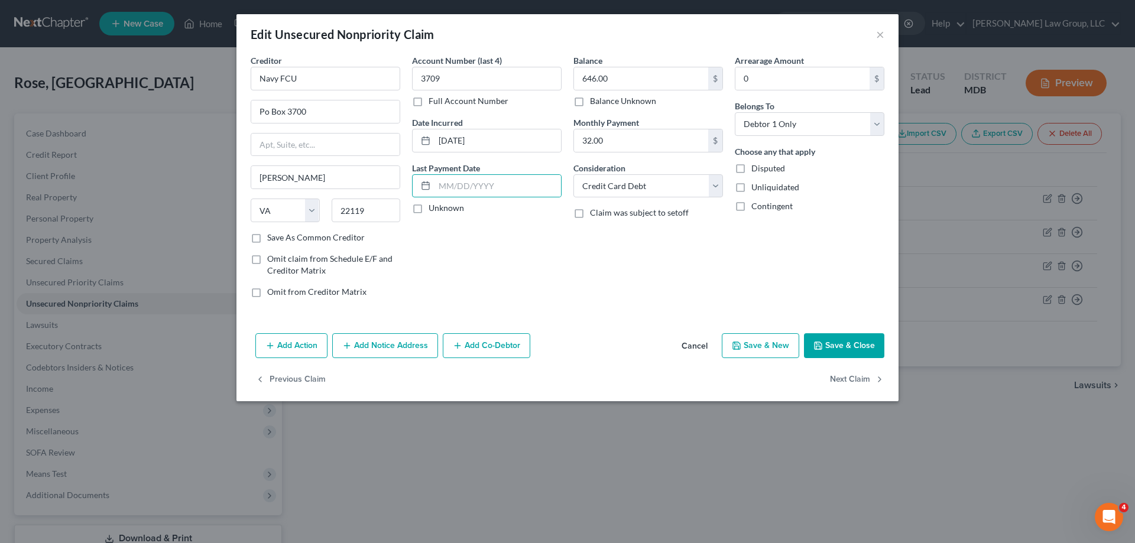
click at [846, 334] on button "Save & Close" at bounding box center [844, 346] width 80 height 25
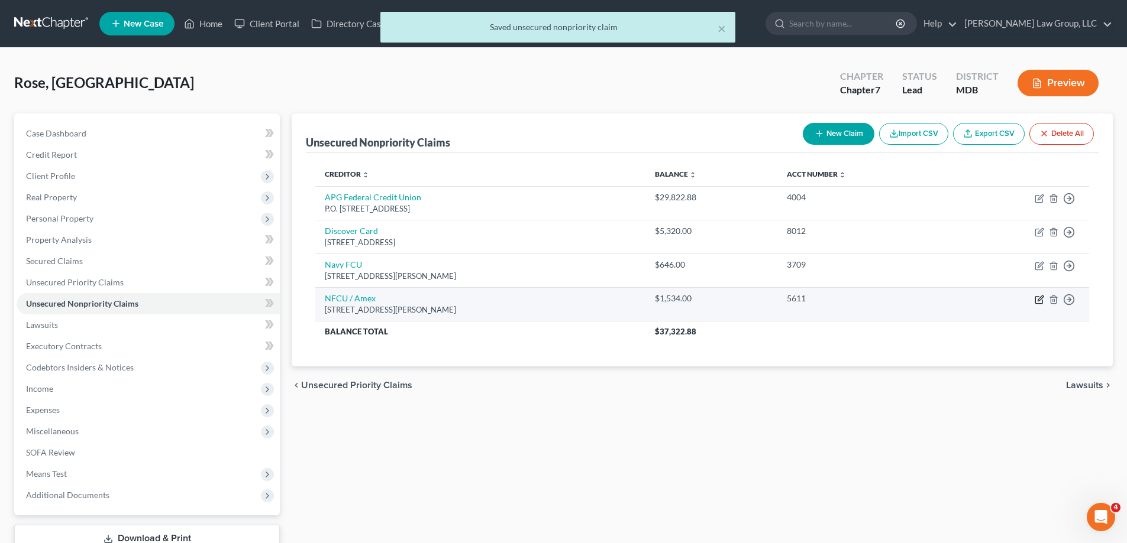
click at [1037, 299] on icon "button" at bounding box center [1038, 299] width 9 height 9
select select "48"
select select "2"
select select "0"
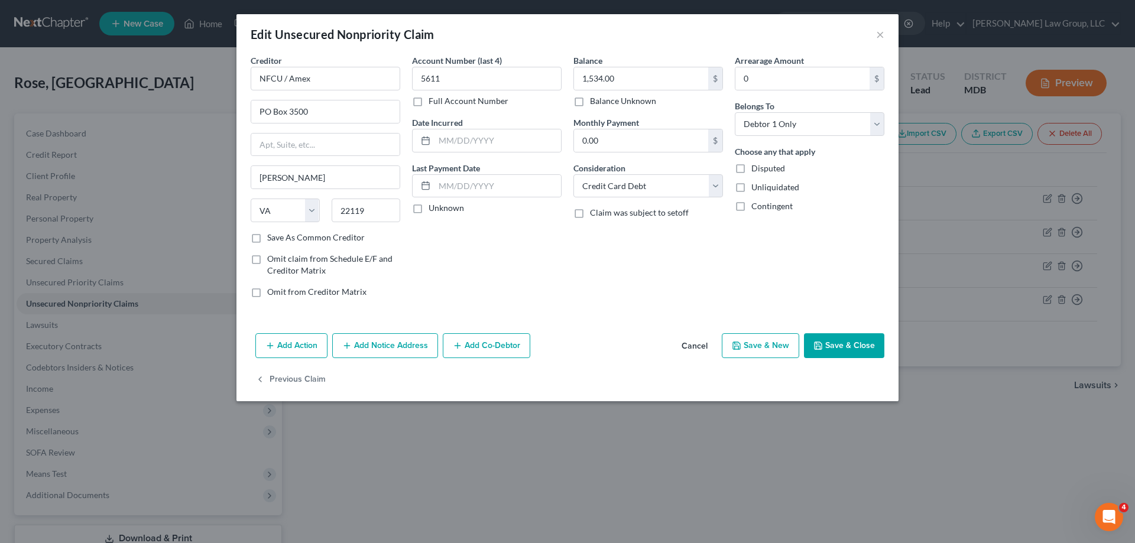
click at [701, 347] on button "Cancel" at bounding box center [694, 347] width 45 height 24
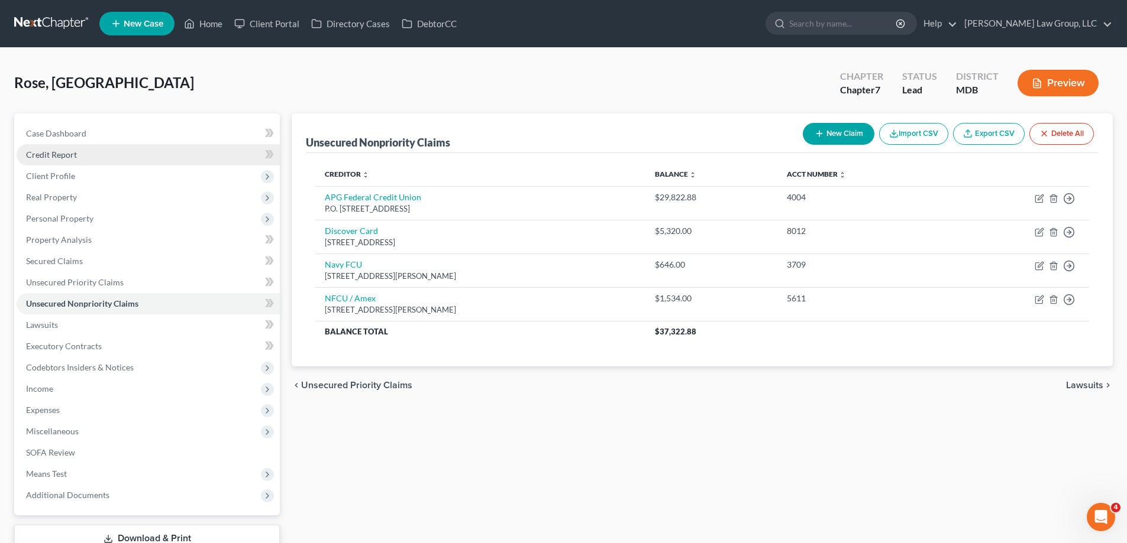
click at [132, 157] on link "Credit Report" at bounding box center [148, 154] width 263 height 21
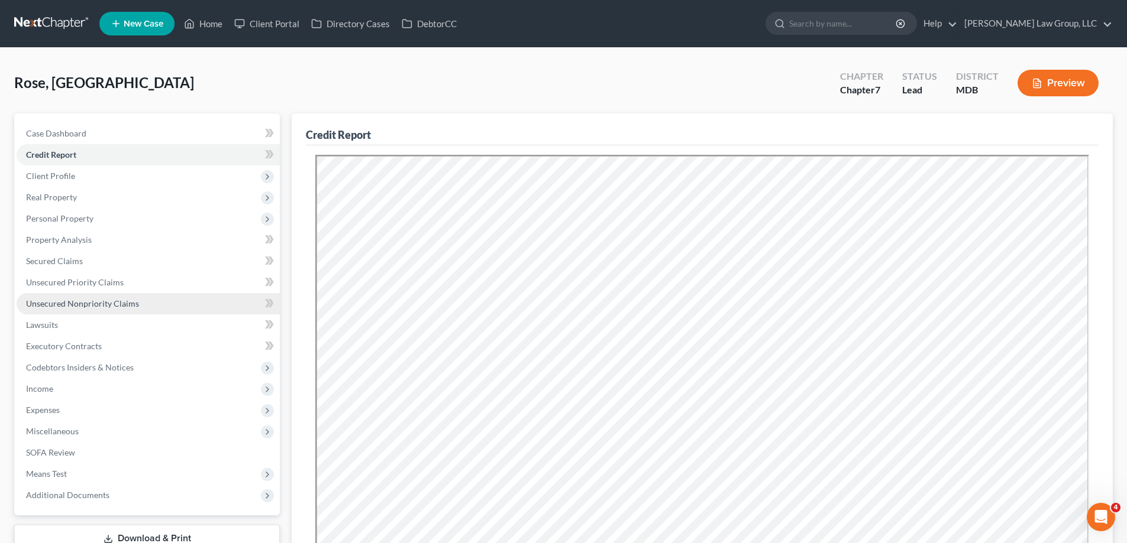
click at [119, 297] on link "Unsecured Nonpriority Claims" at bounding box center [148, 303] width 263 height 21
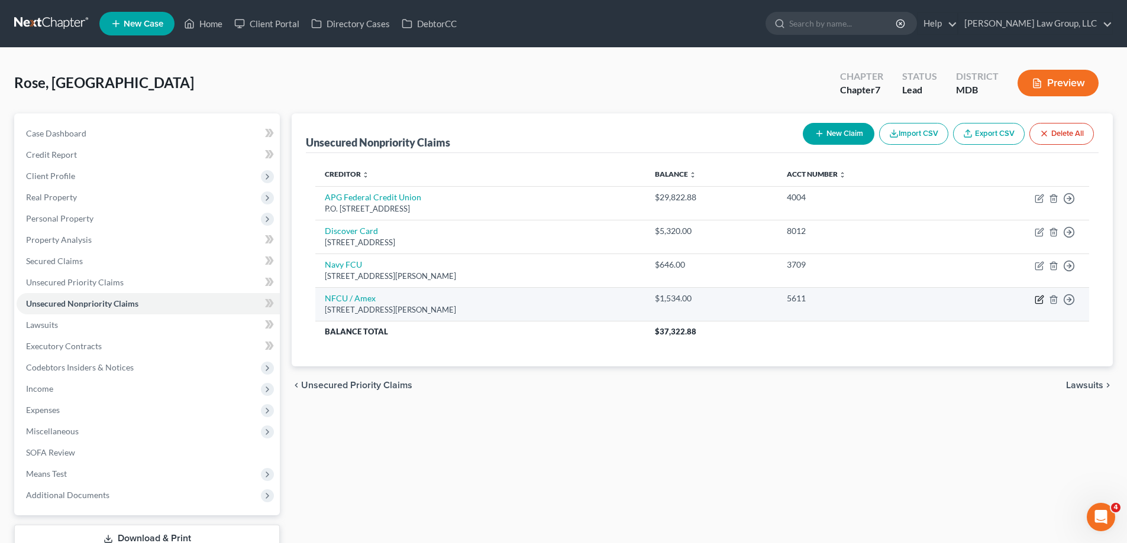
click at [1037, 301] on icon "button" at bounding box center [1038, 299] width 9 height 9
select select "48"
select select "2"
select select "0"
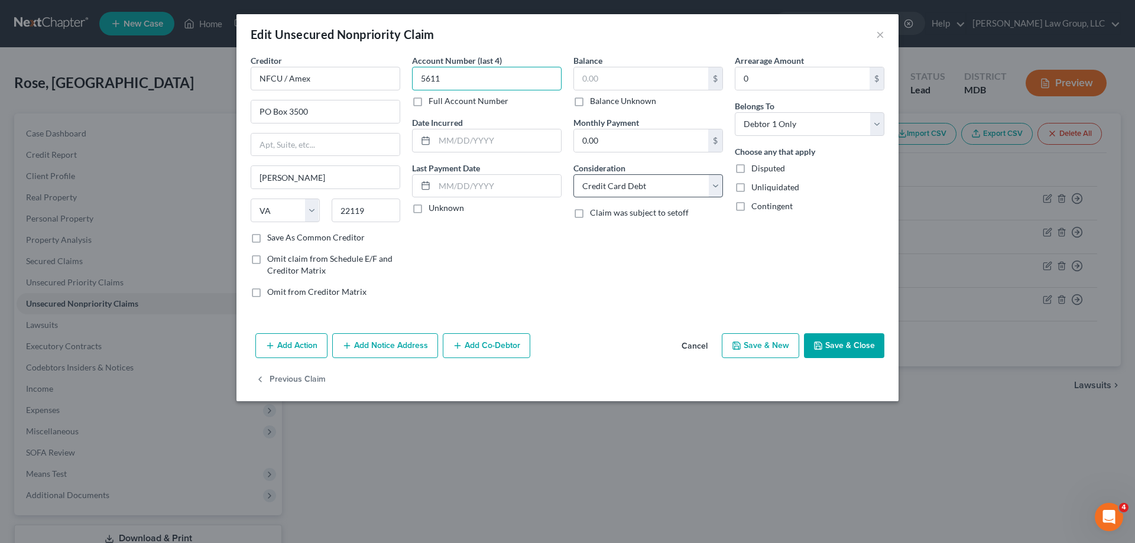
type input "5611"
click at [615, 85] on input "text" at bounding box center [641, 78] width 134 height 22
type input "0.00"
click at [849, 344] on button "Save & Close" at bounding box center [844, 346] width 80 height 25
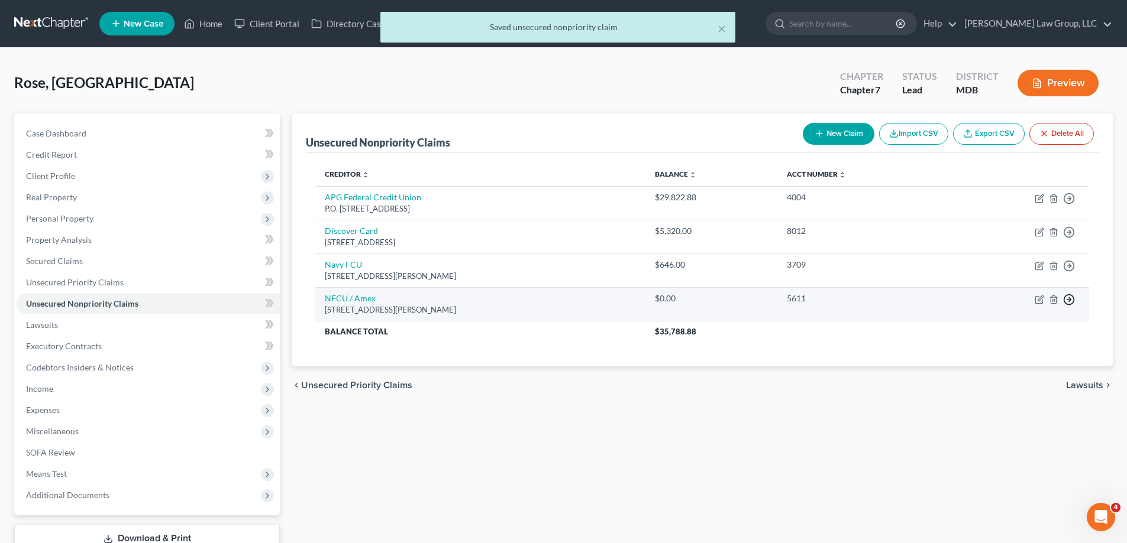
click at [1067, 205] on icon "button" at bounding box center [1069, 199] width 12 height 12
click at [1041, 367] on link "Move to Notice Only" at bounding box center [1014, 368] width 99 height 20
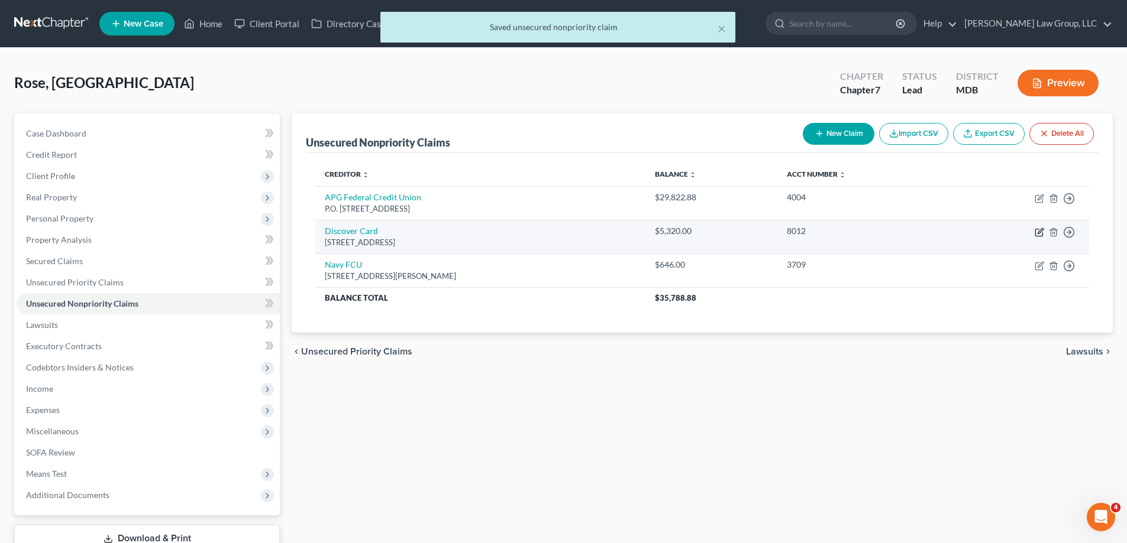
click at [1039, 234] on icon "button" at bounding box center [1038, 232] width 9 height 9
select select "46"
select select "2"
select select "0"
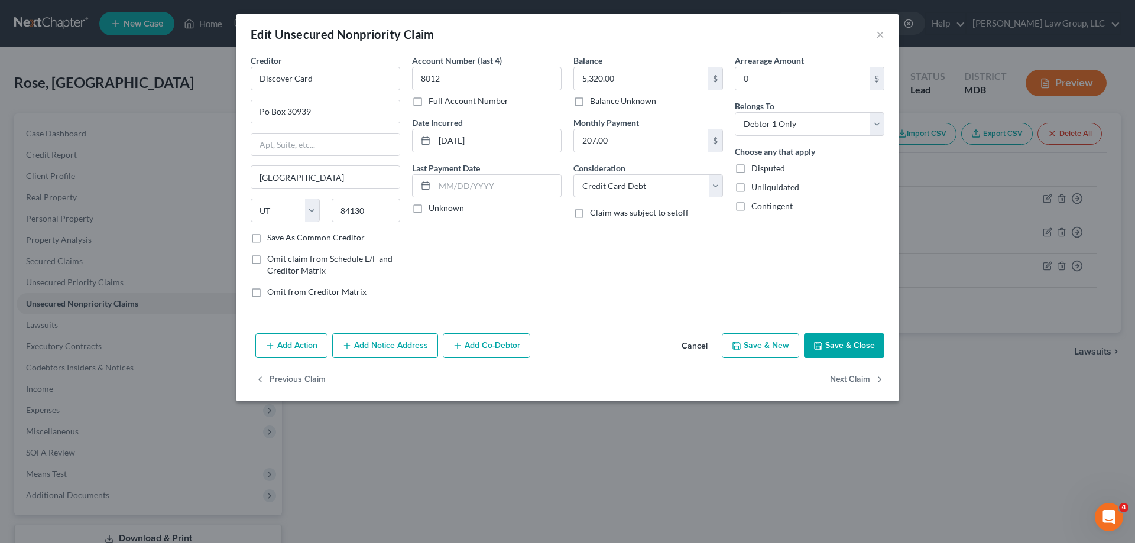
click at [853, 348] on button "Save & Close" at bounding box center [844, 346] width 80 height 25
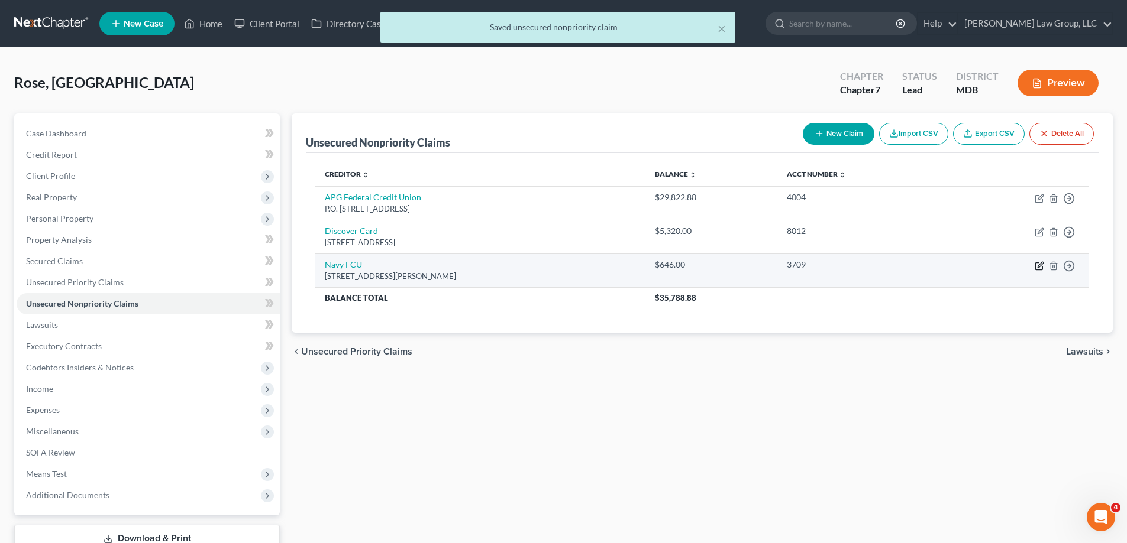
click at [1040, 268] on icon "button" at bounding box center [1038, 265] width 9 height 9
select select "48"
select select "2"
select select "0"
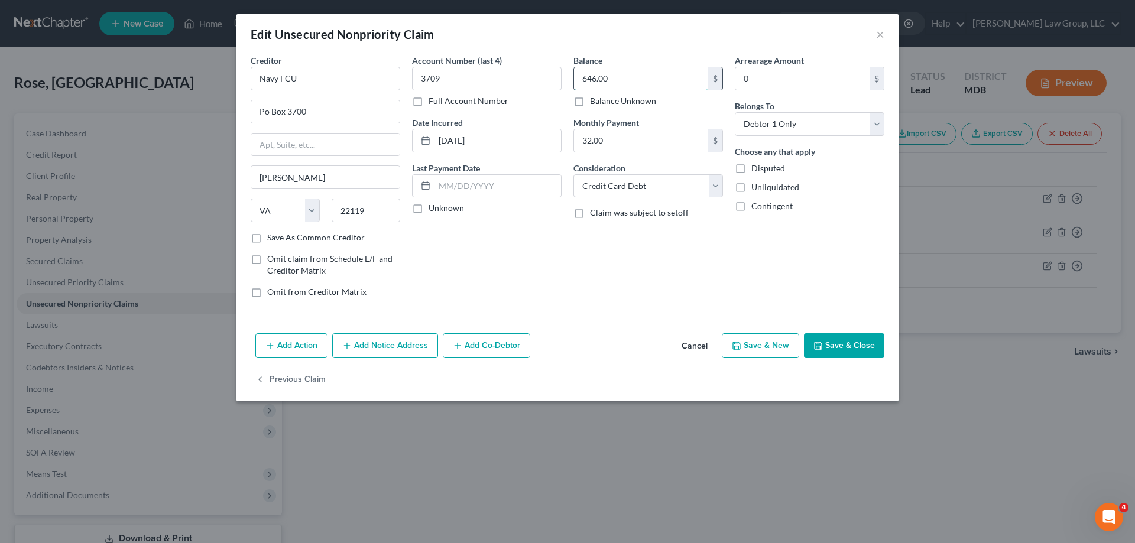
click at [626, 75] on input "646.00" at bounding box center [641, 78] width 134 height 22
type input "1,467.35"
click at [845, 338] on button "Save & Close" at bounding box center [844, 346] width 80 height 25
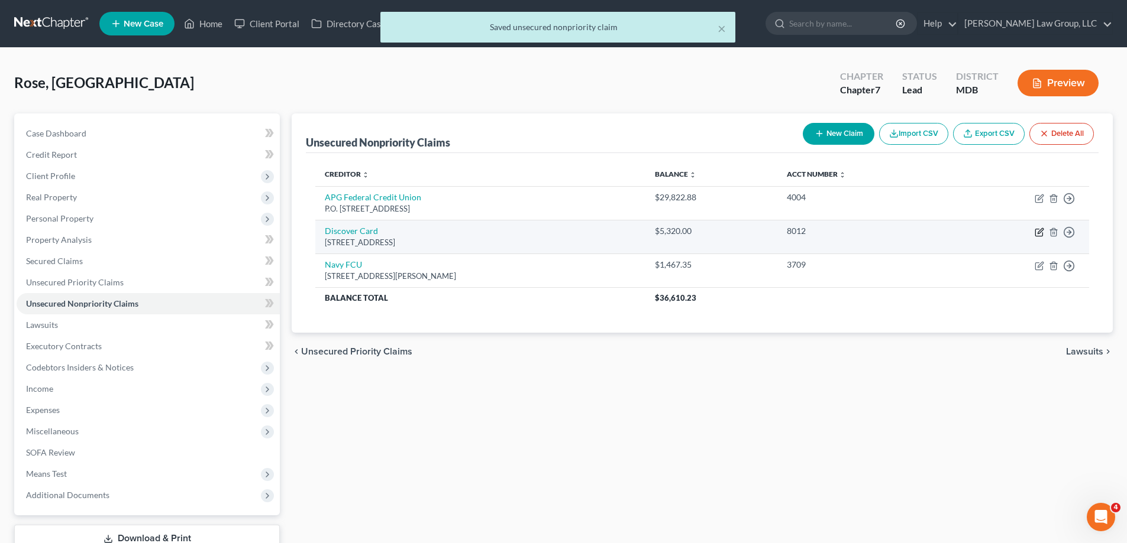
click at [1037, 231] on icon "button" at bounding box center [1038, 232] width 9 height 9
select select "46"
select select "2"
select select "0"
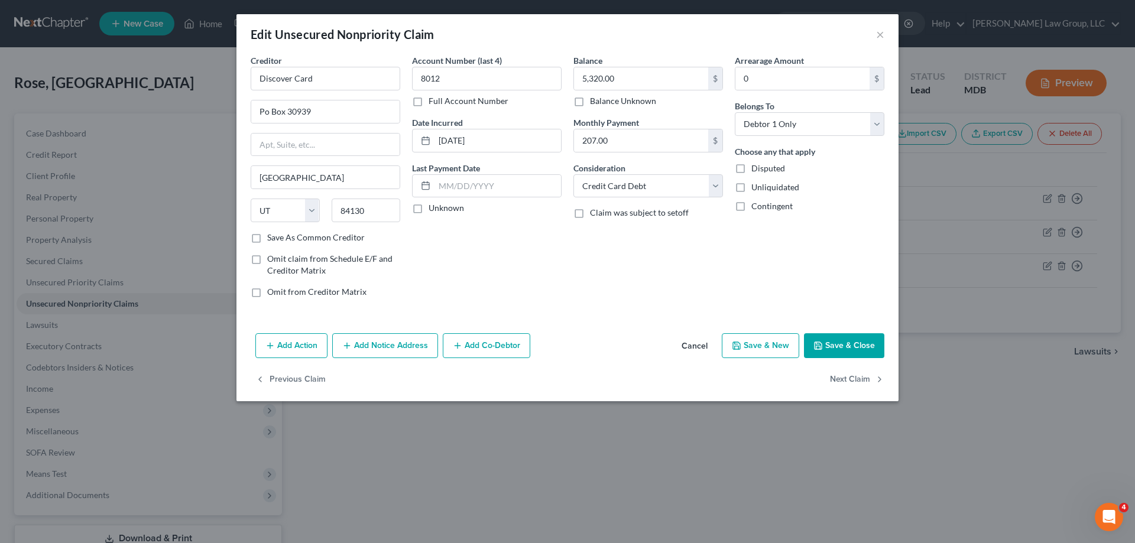
click at [843, 349] on button "Save & Close" at bounding box center [844, 346] width 80 height 25
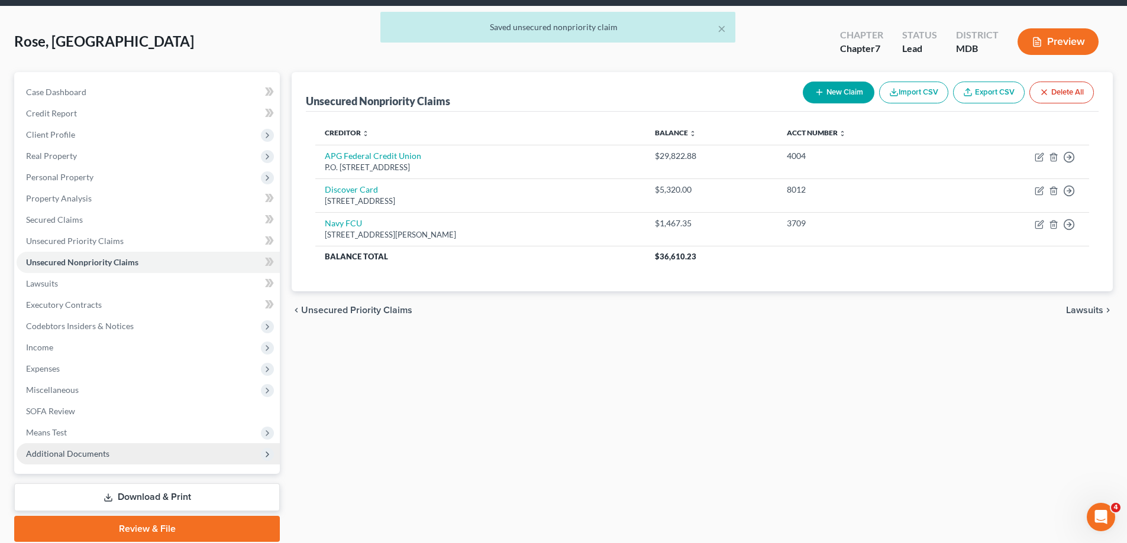
scroll to position [85, 0]
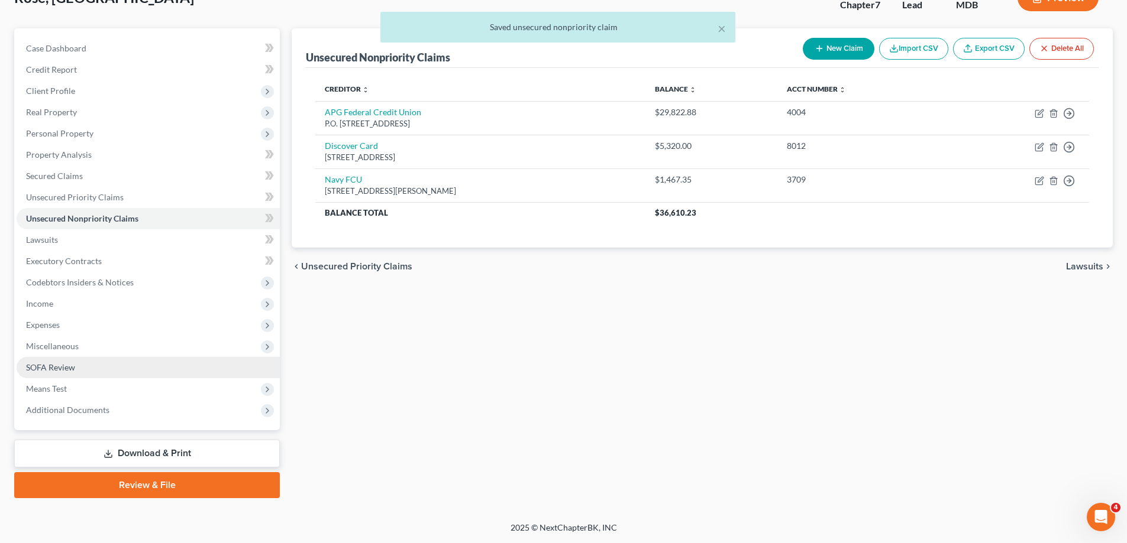
click at [72, 371] on span "SOFA Review" at bounding box center [50, 367] width 49 height 10
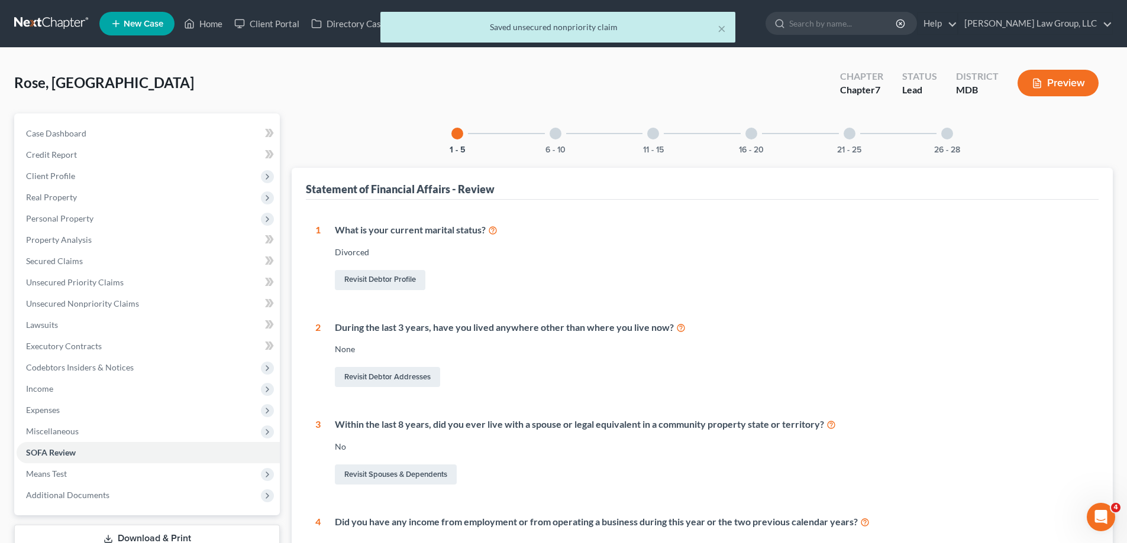
click at [564, 135] on div "6 - 10" at bounding box center [555, 134] width 40 height 40
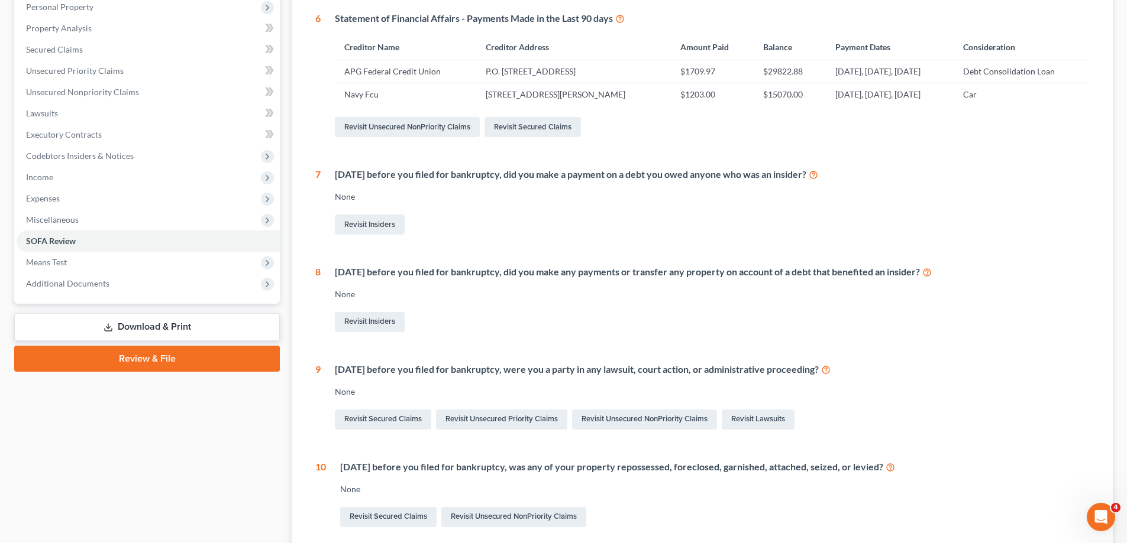
scroll to position [28, 0]
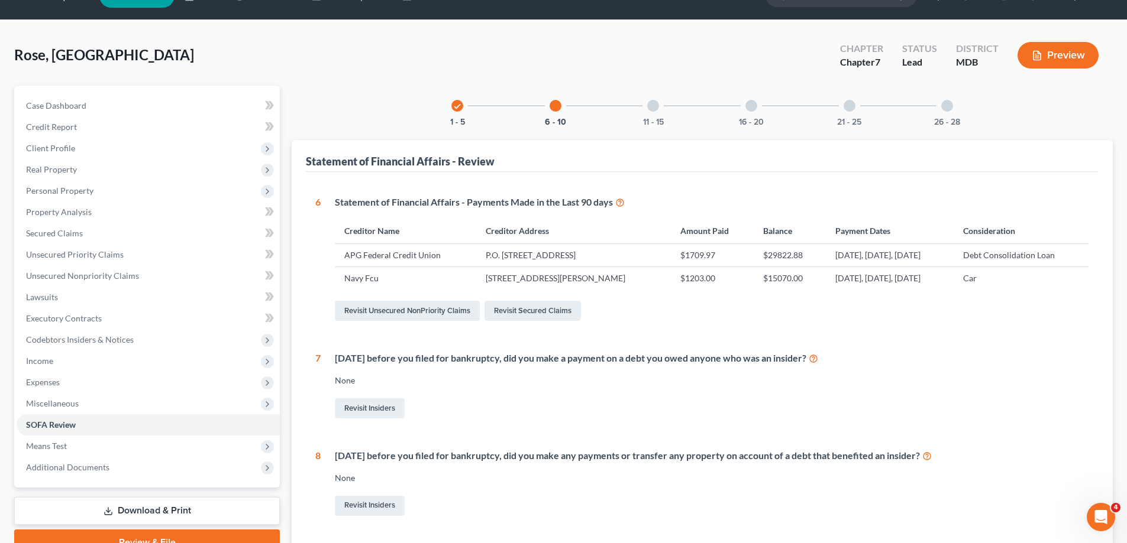
click at [652, 103] on div at bounding box center [653, 106] width 12 height 12
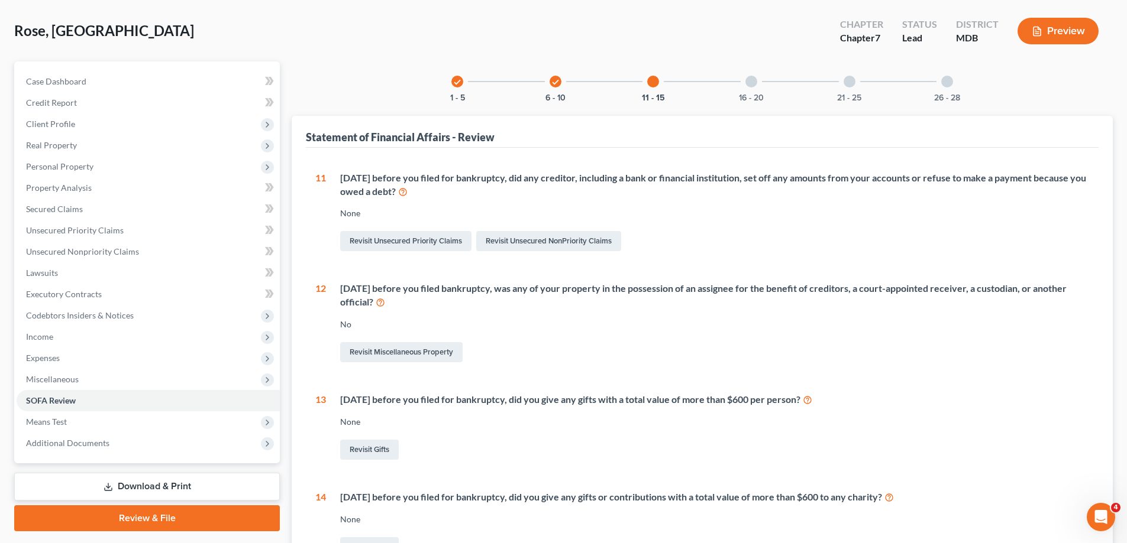
scroll to position [0, 0]
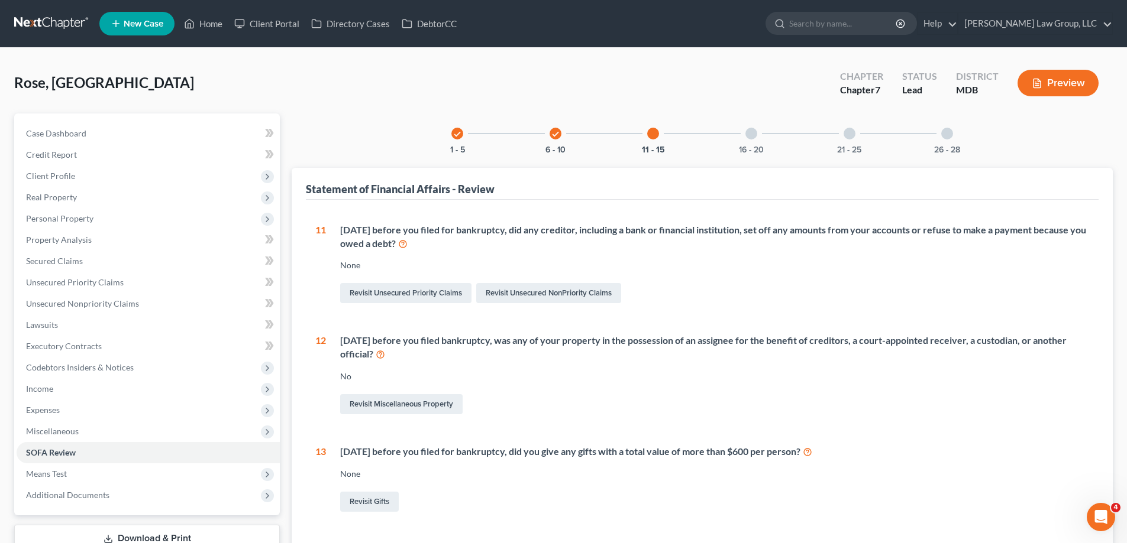
click at [750, 136] on div at bounding box center [751, 134] width 12 height 12
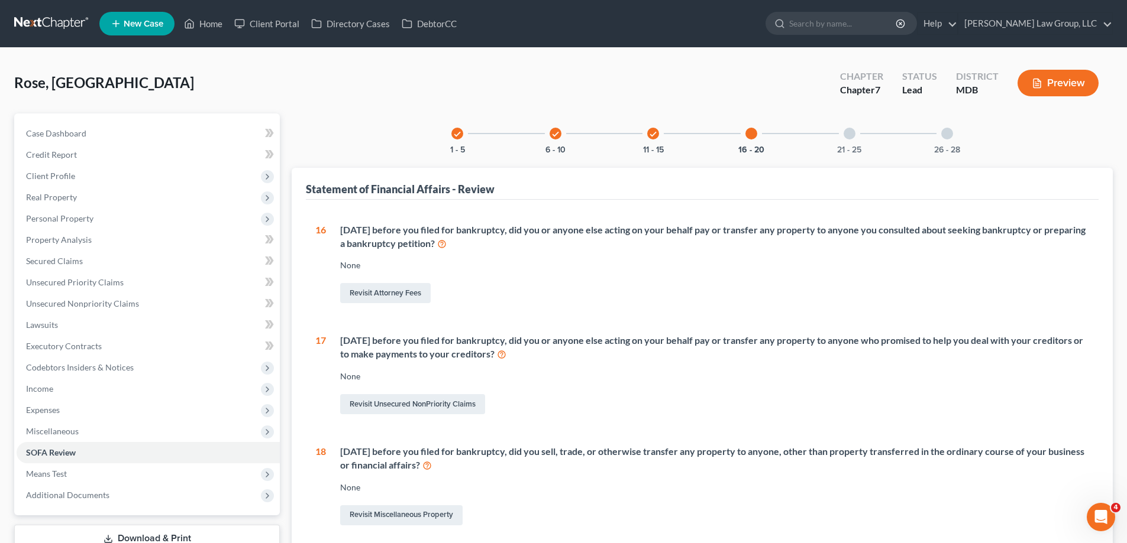
drag, startPoint x: 848, startPoint y: 135, endPoint x: 833, endPoint y: 381, distance: 246.5
click at [850, 132] on div at bounding box center [849, 134] width 12 height 12
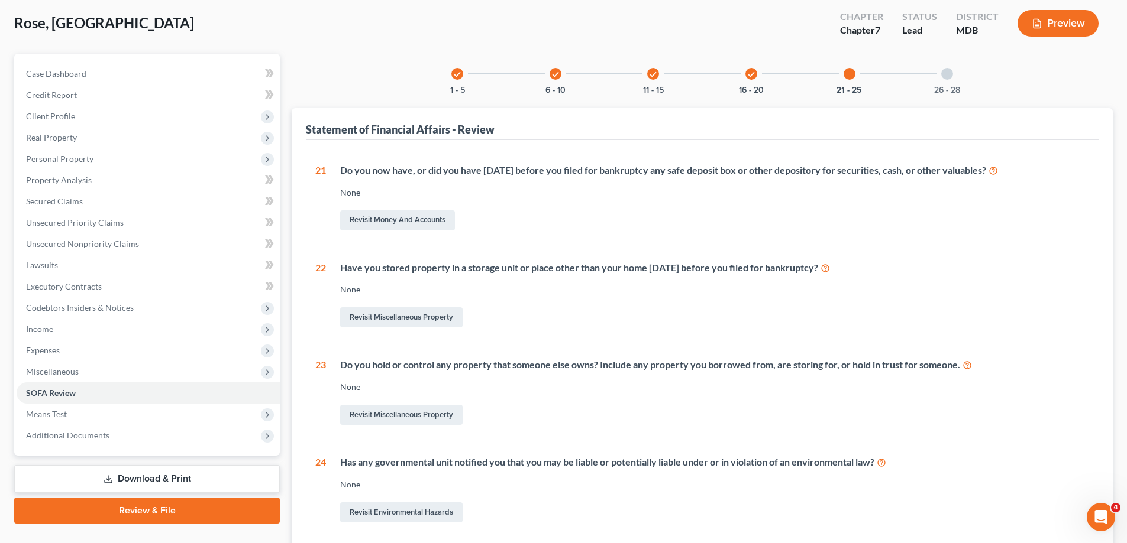
scroll to position [59, 0]
click at [947, 77] on div at bounding box center [947, 75] width 12 height 12
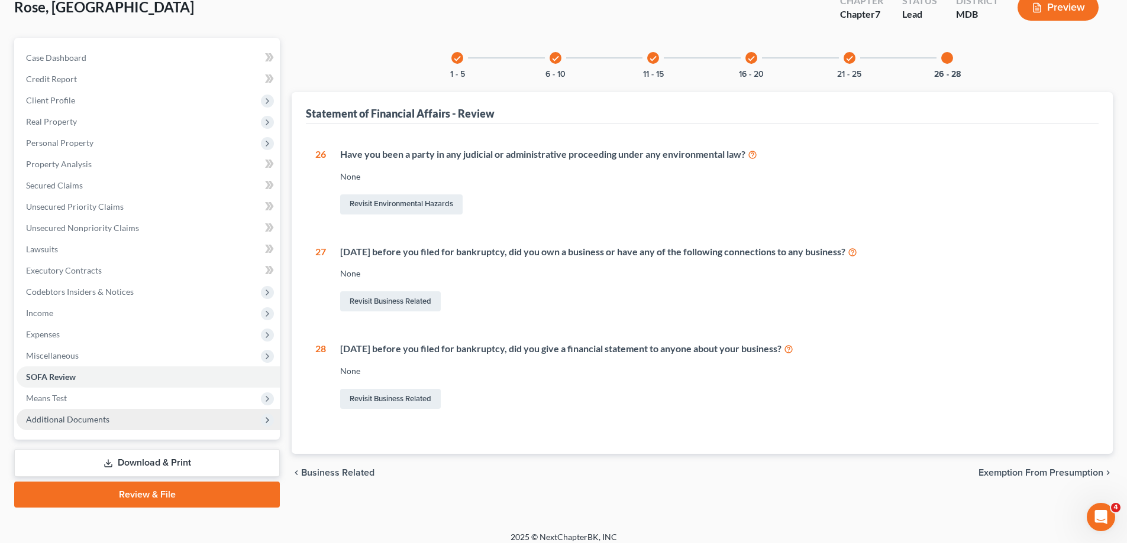
scroll to position [85, 0]
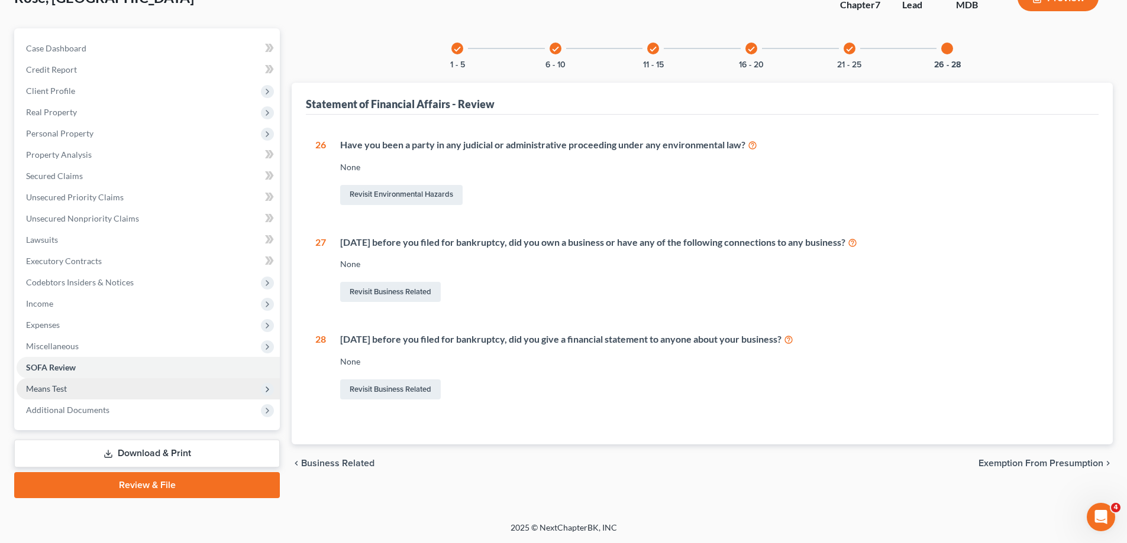
click at [75, 387] on span "Means Test" at bounding box center [148, 388] width 263 height 21
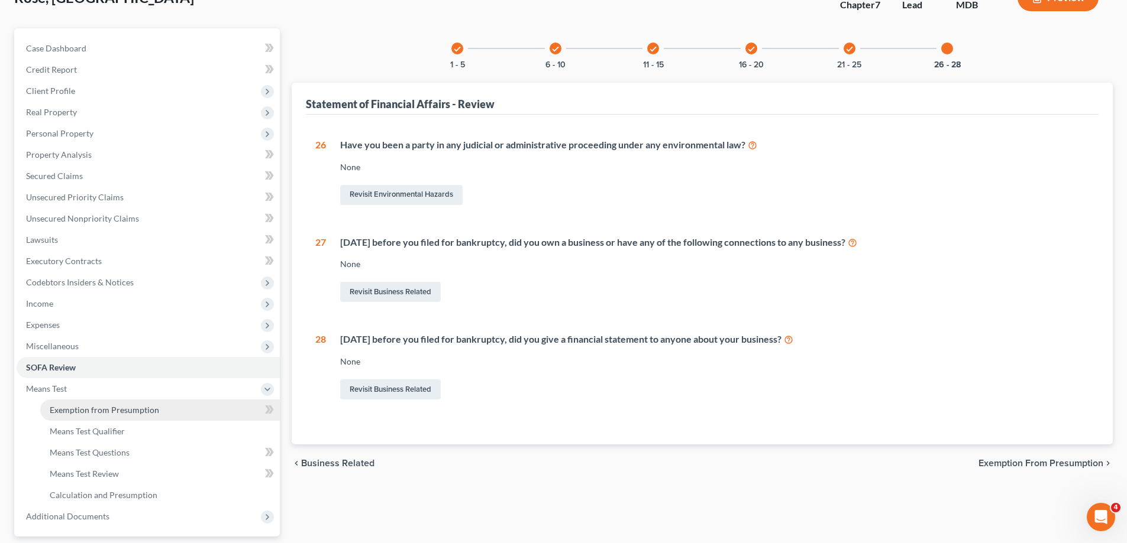
click at [98, 407] on span "Exemption from Presumption" at bounding box center [104, 410] width 109 height 10
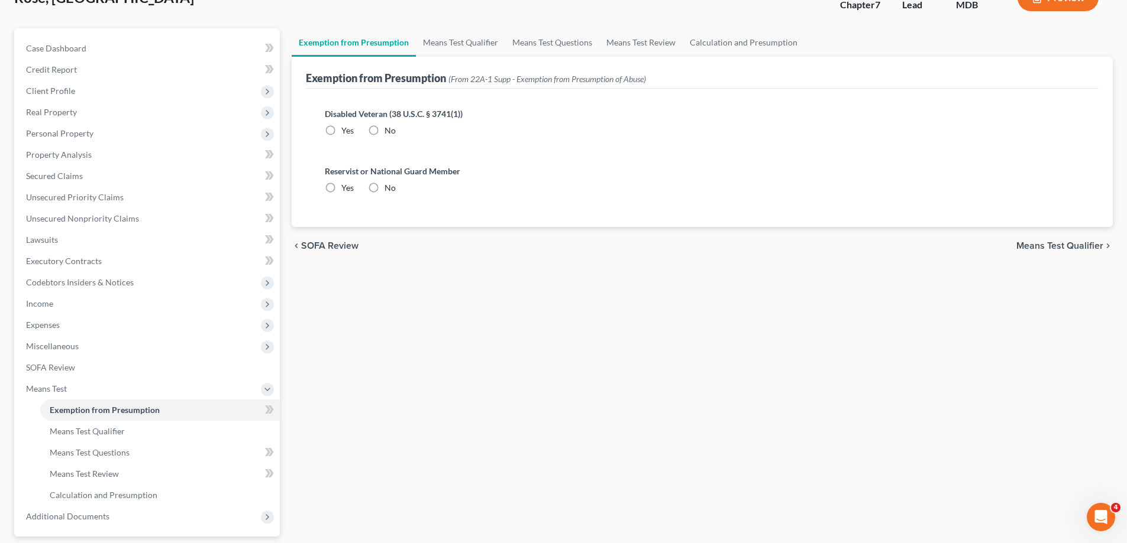
radio input "true"
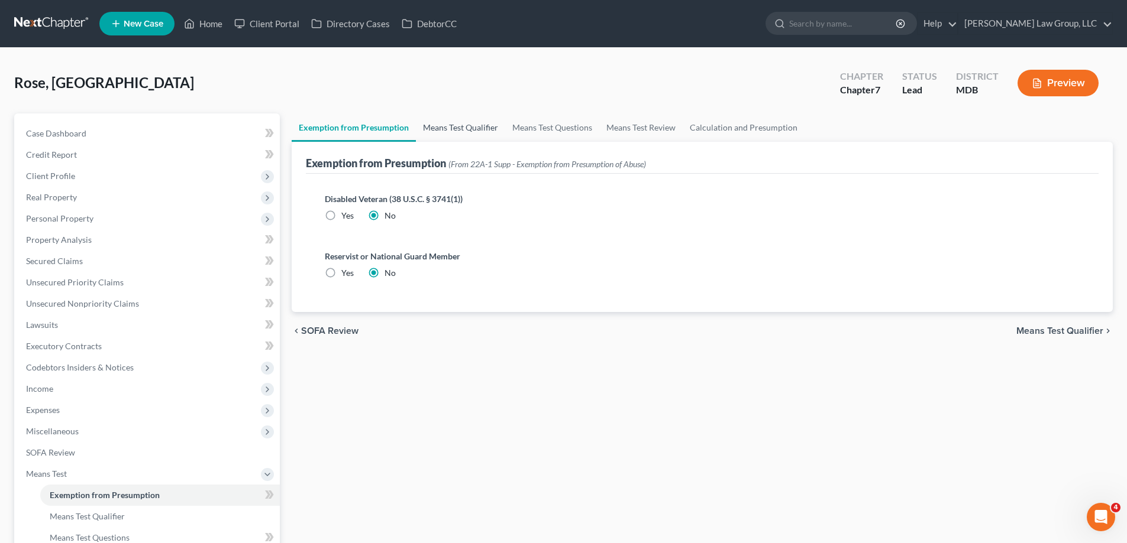
click at [452, 125] on link "Means Test Qualifier" at bounding box center [460, 128] width 89 height 28
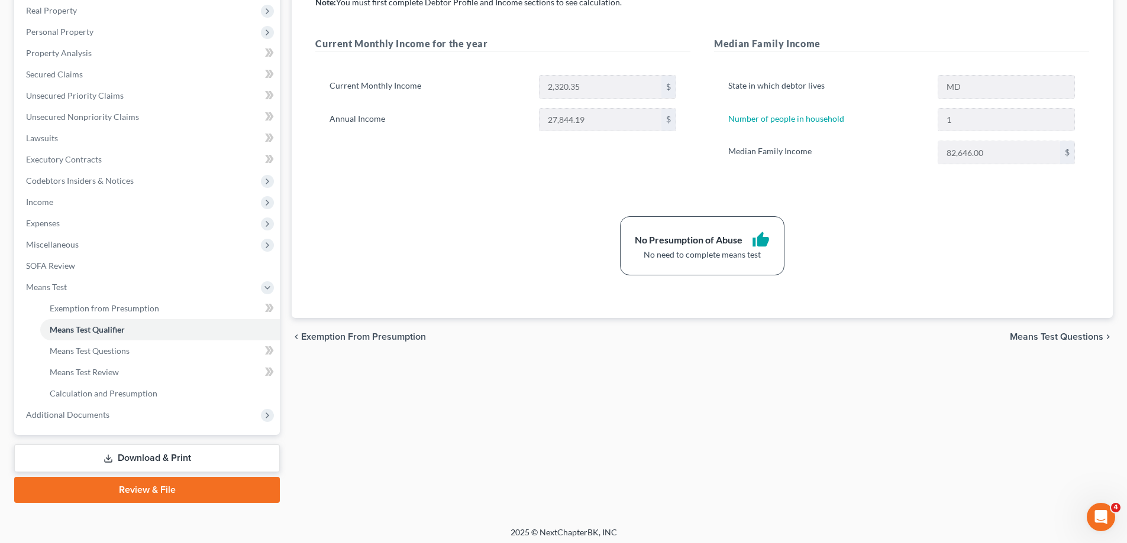
scroll to position [192, 0]
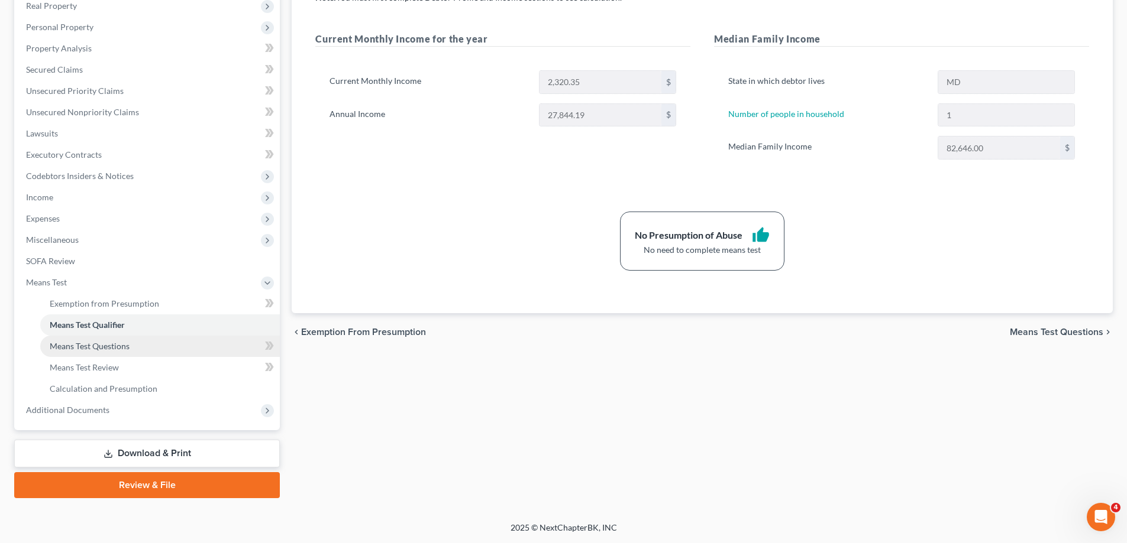
click at [66, 346] on span "Means Test Questions" at bounding box center [90, 346] width 80 height 10
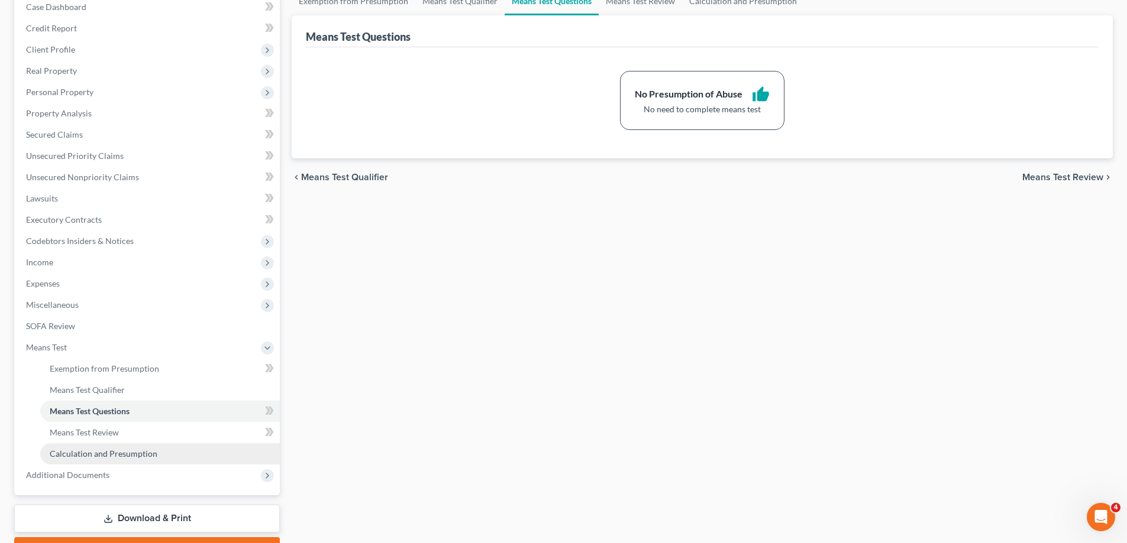
scroll to position [177, 0]
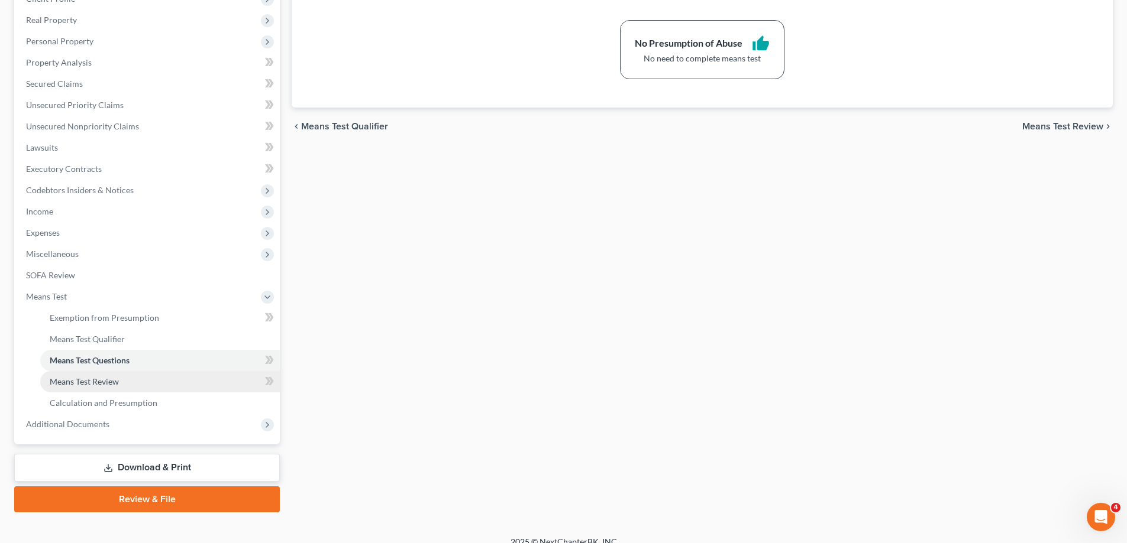
click at [73, 389] on link "Means Test Review" at bounding box center [159, 381] width 239 height 21
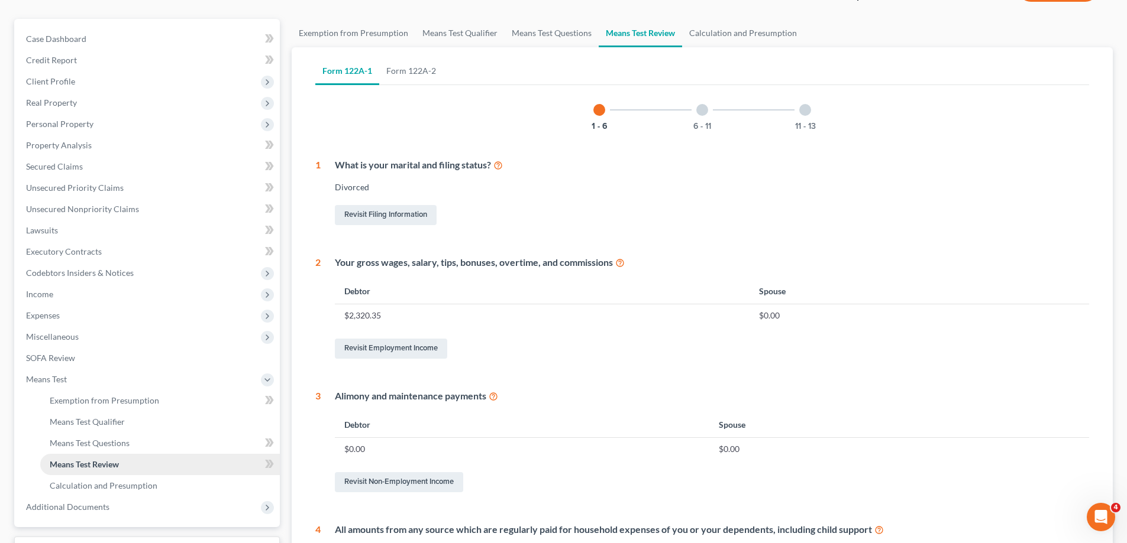
scroll to position [237, 0]
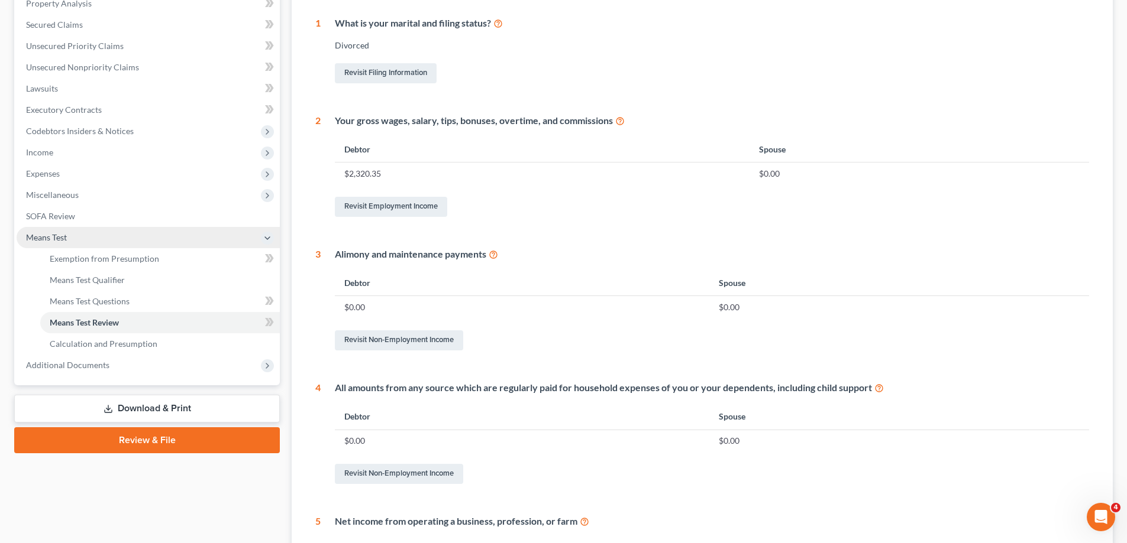
drag, startPoint x: 50, startPoint y: 238, endPoint x: 61, endPoint y: 245, distance: 13.3
click at [50, 238] on span "Means Test" at bounding box center [46, 237] width 41 height 10
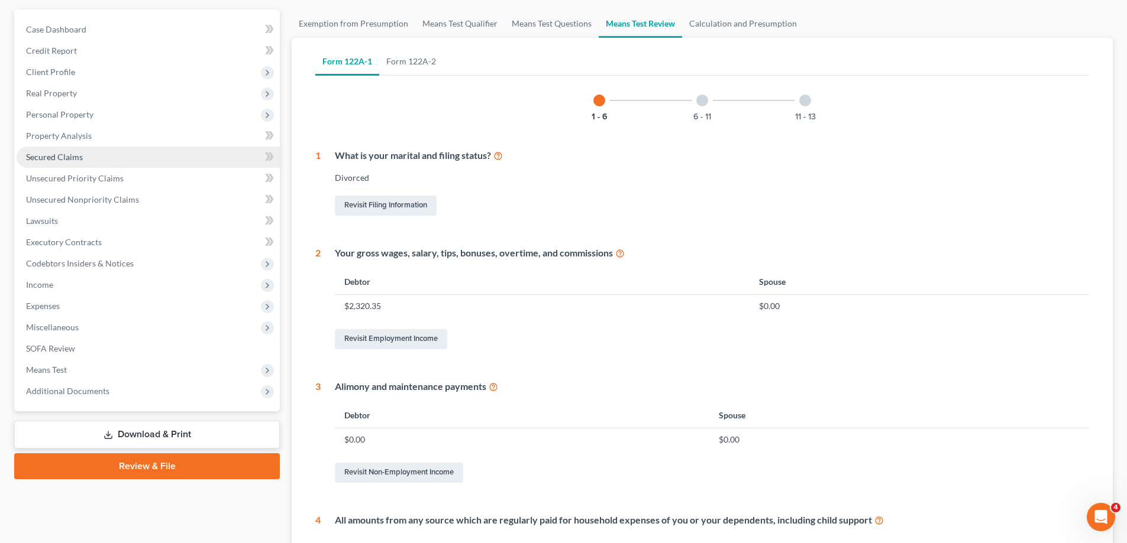
scroll to position [0, 0]
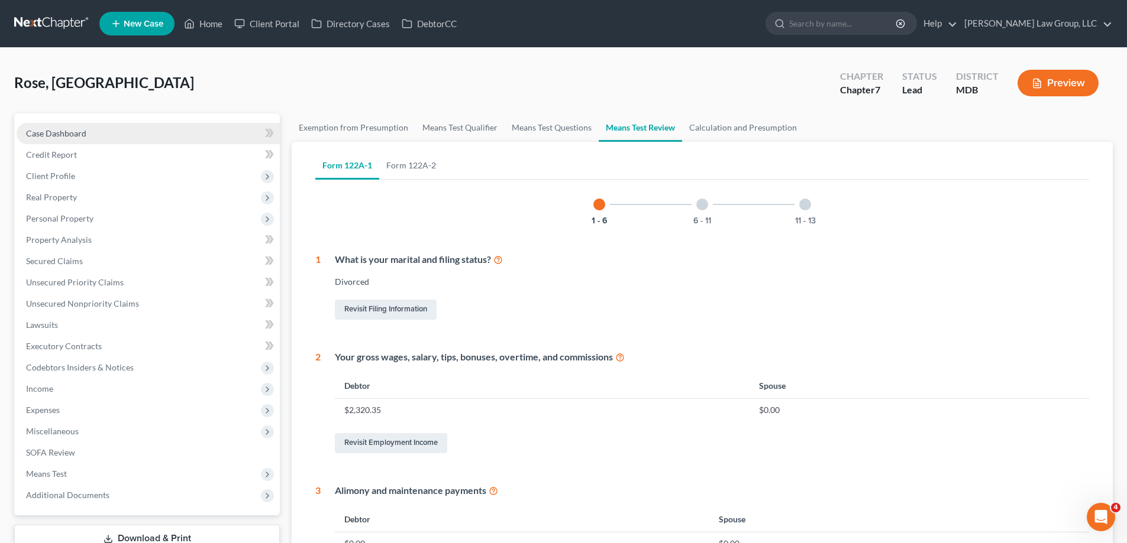
click at [161, 135] on link "Case Dashboard" at bounding box center [148, 133] width 263 height 21
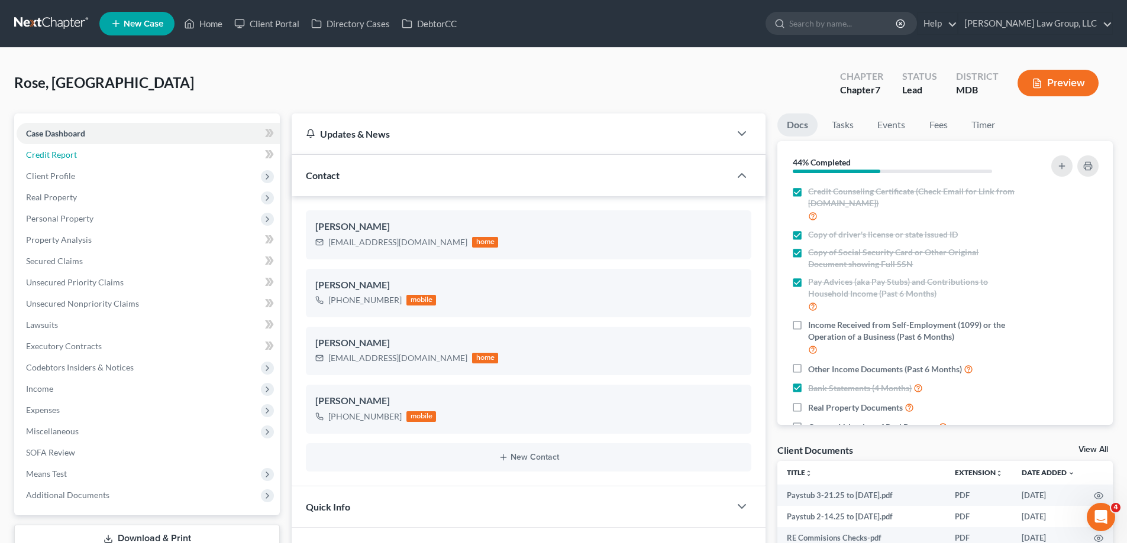
drag, startPoint x: 40, startPoint y: 161, endPoint x: 264, endPoint y: 159, distance: 224.7
click at [40, 161] on link "Credit Report" at bounding box center [148, 154] width 263 height 21
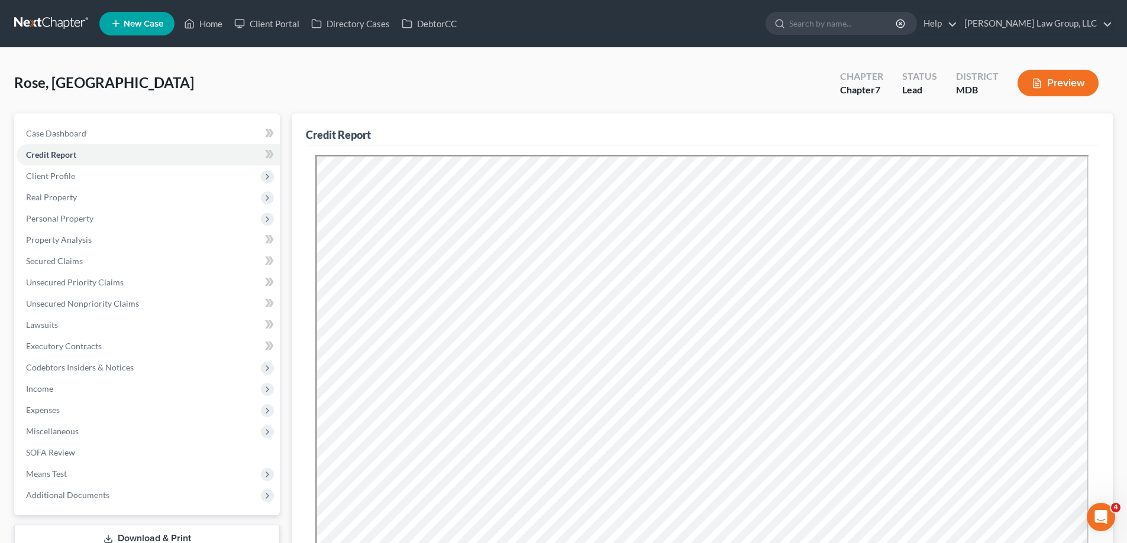
click at [597, 103] on div "Rose, Madison Upgraded Chapter Chapter 7 Status Lead District MDB Preview" at bounding box center [563, 87] width 1098 height 51
click at [194, 19] on icon at bounding box center [189, 24] width 11 height 14
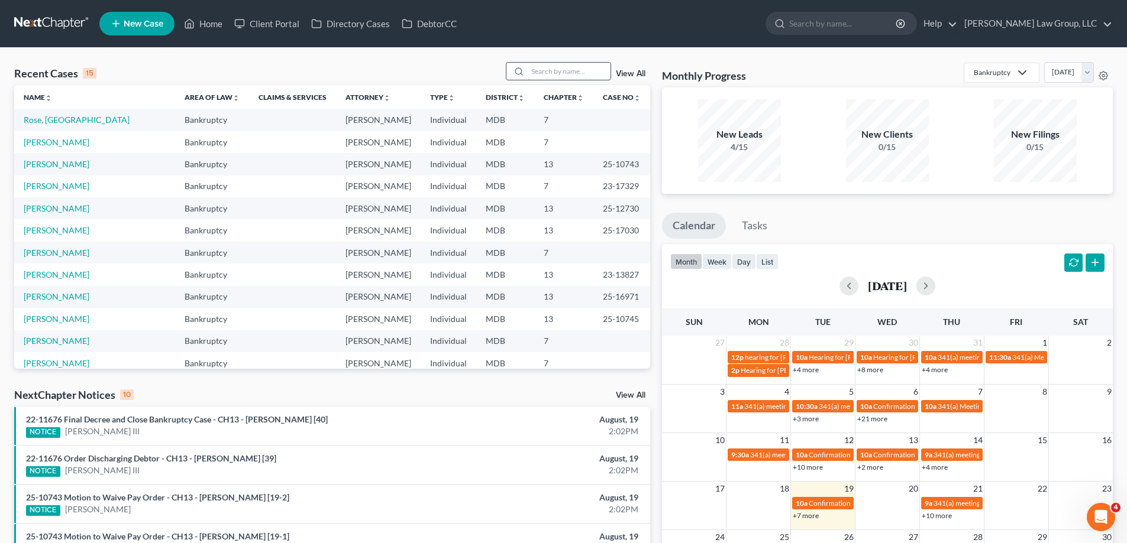
click at [554, 72] on input "search" at bounding box center [568, 71] width 83 height 17
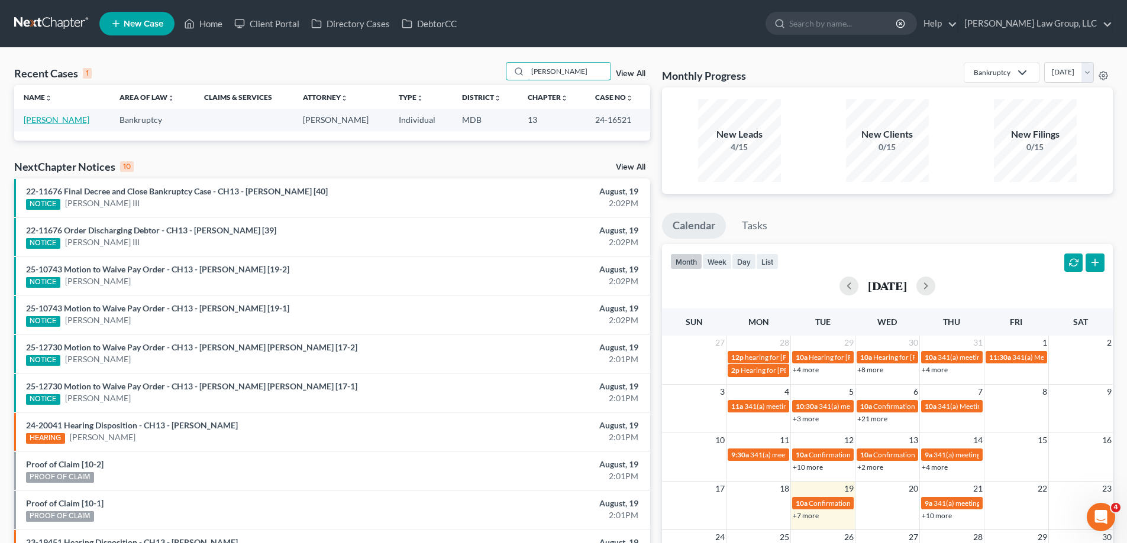
type input "[PERSON_NAME]"
click at [72, 121] on link "[PERSON_NAME]" at bounding box center [57, 120] width 66 height 10
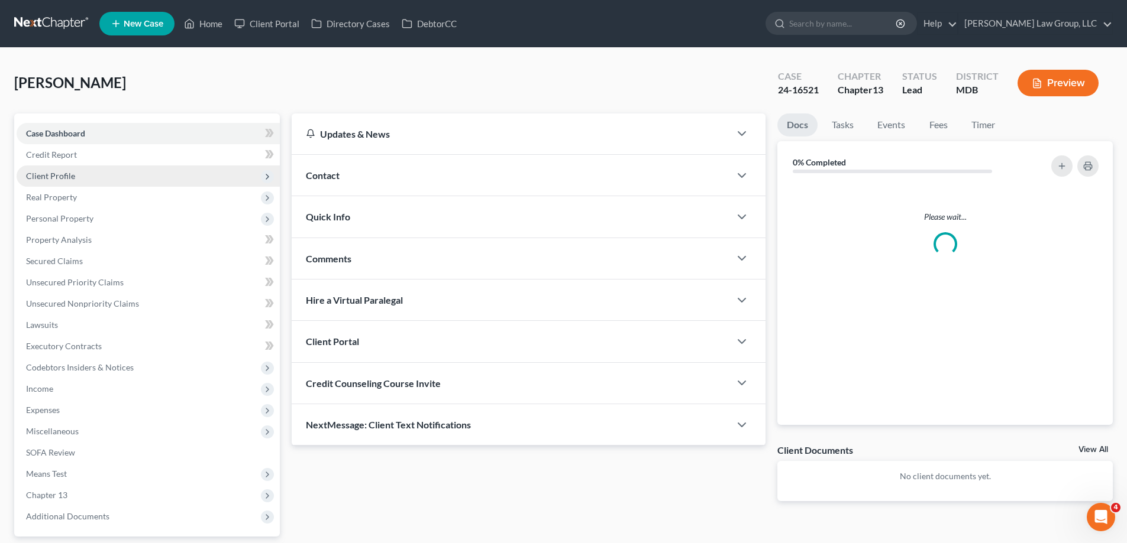
click at [135, 166] on span "Client Profile" at bounding box center [148, 176] width 263 height 21
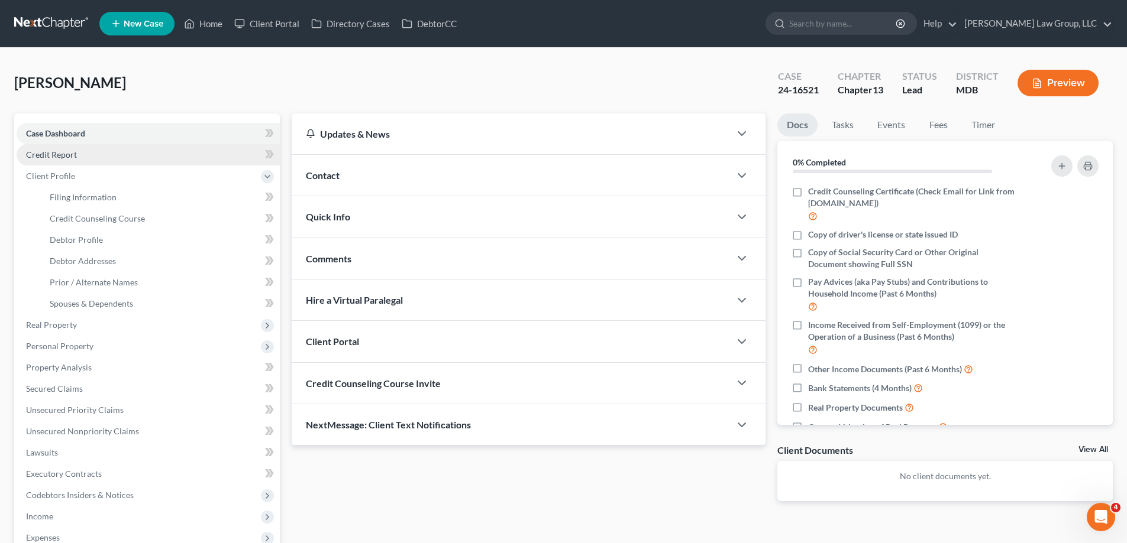
click at [131, 154] on link "Credit Report" at bounding box center [148, 154] width 263 height 21
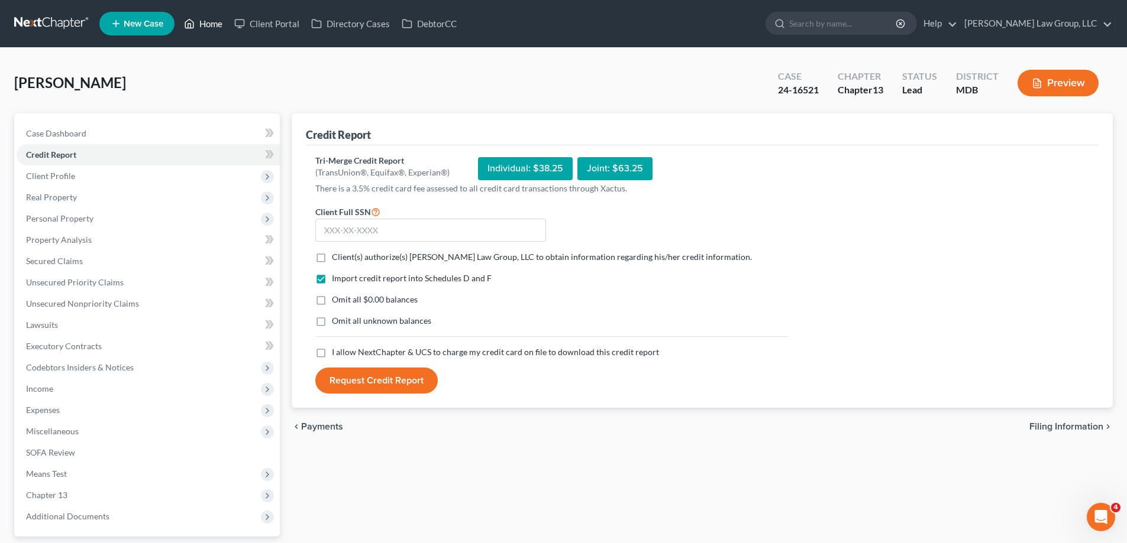
drag, startPoint x: 215, startPoint y: 23, endPoint x: 47, endPoint y: 79, distance: 176.3
click at [215, 24] on link "Home" at bounding box center [203, 23] width 50 height 21
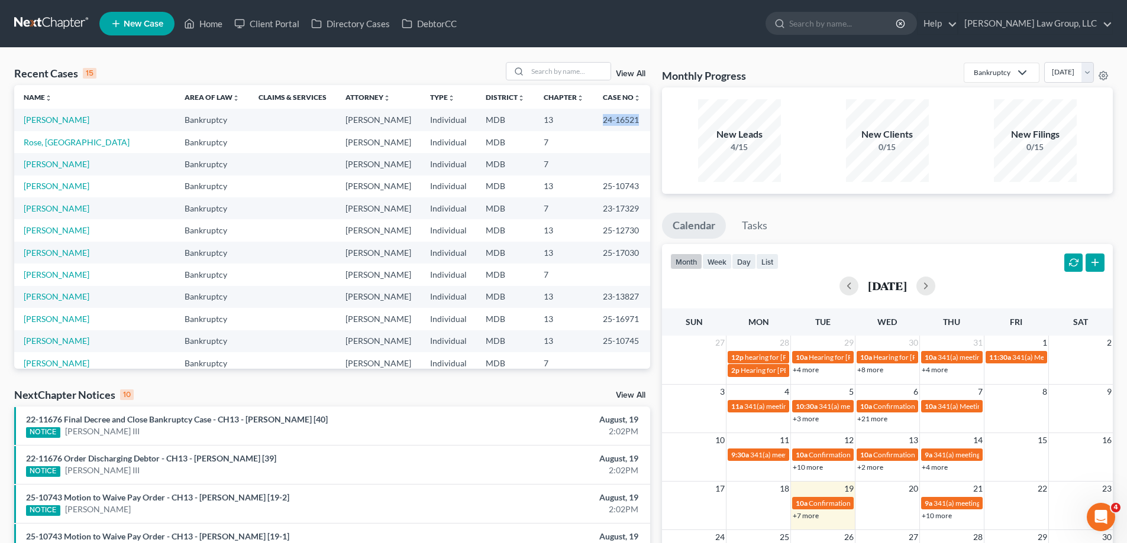
drag, startPoint x: 626, startPoint y: 122, endPoint x: 582, endPoint y: 117, distance: 44.1
click at [593, 117] on td "24-16521" at bounding box center [621, 120] width 57 height 22
copy td "24-16521"
drag, startPoint x: 547, startPoint y: 74, endPoint x: 593, endPoint y: 74, distance: 45.5
click at [548, 74] on input "search" at bounding box center [568, 71] width 83 height 17
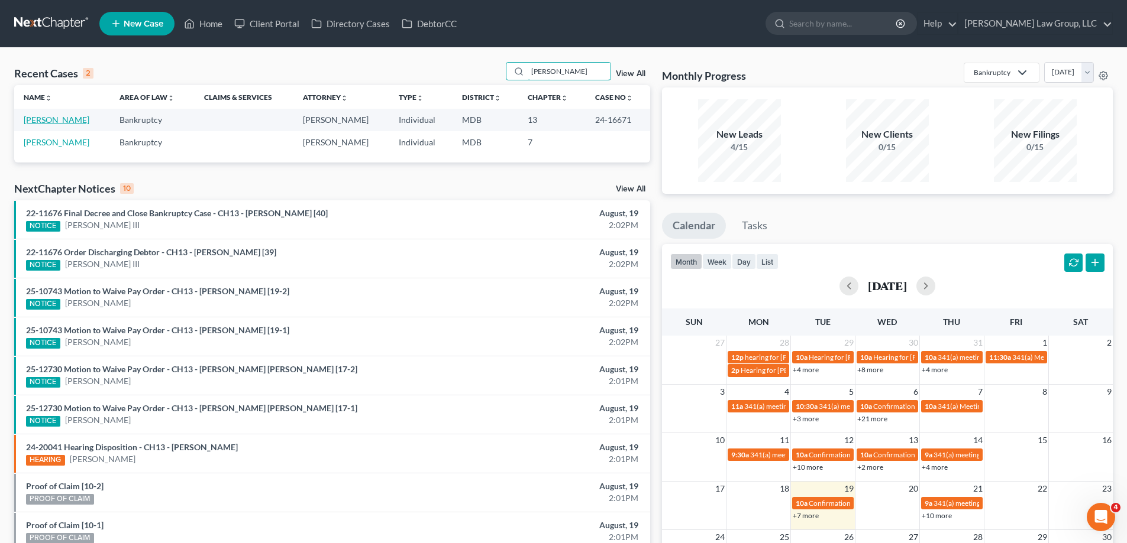
type input "[PERSON_NAME]"
click at [57, 121] on link "[PERSON_NAME]" at bounding box center [57, 120] width 66 height 10
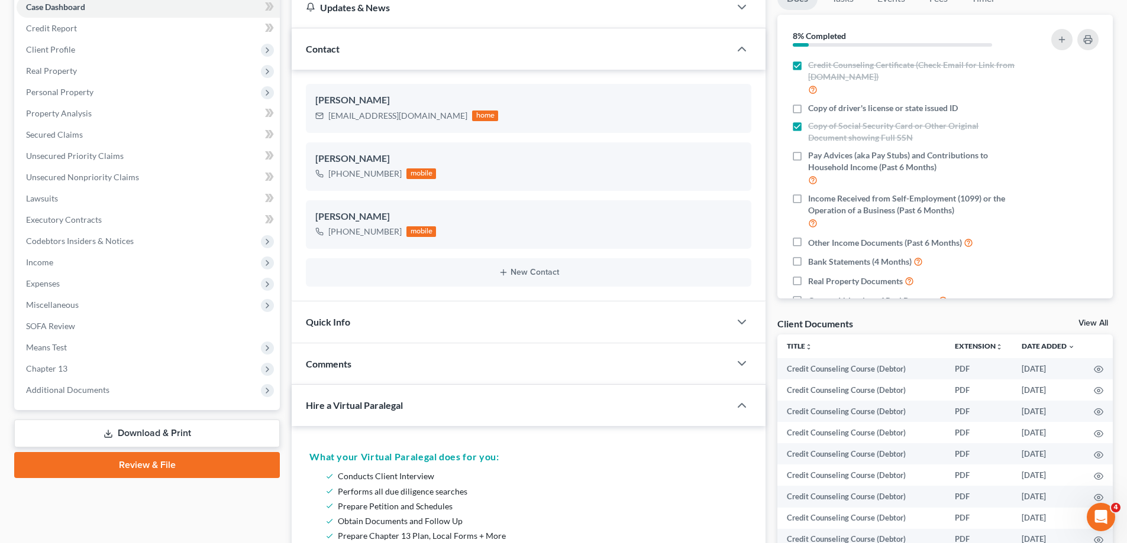
scroll to position [177, 0]
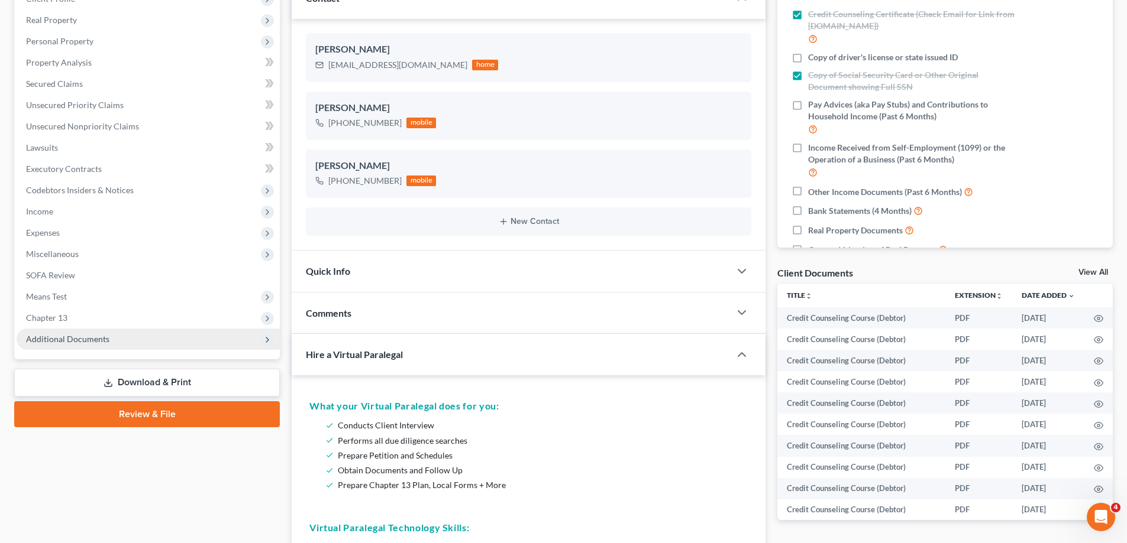
click at [100, 332] on span "Additional Documents" at bounding box center [148, 339] width 263 height 21
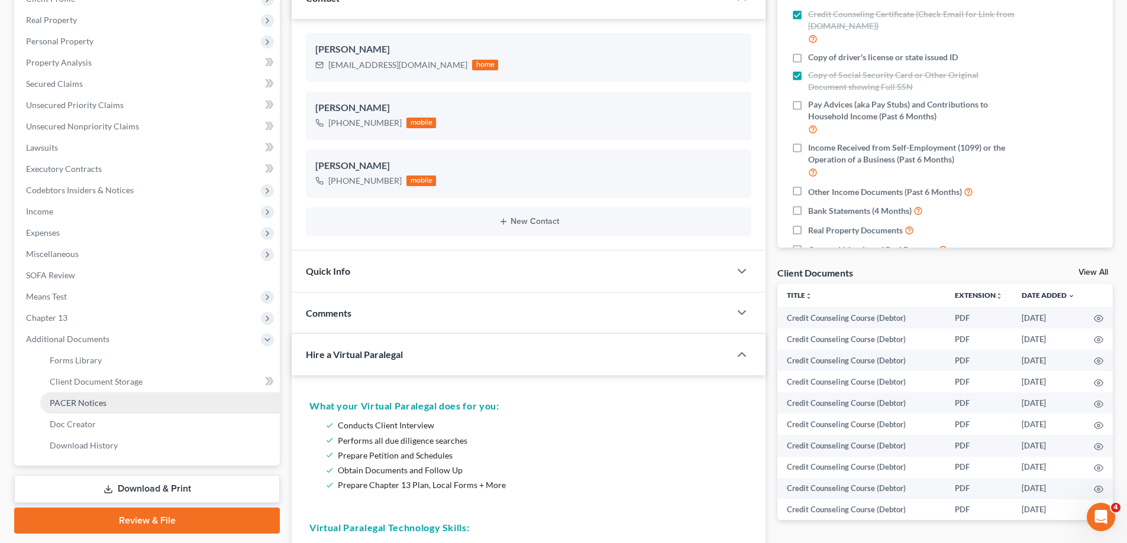
click at [124, 395] on link "PACER Notices" at bounding box center [159, 403] width 239 height 21
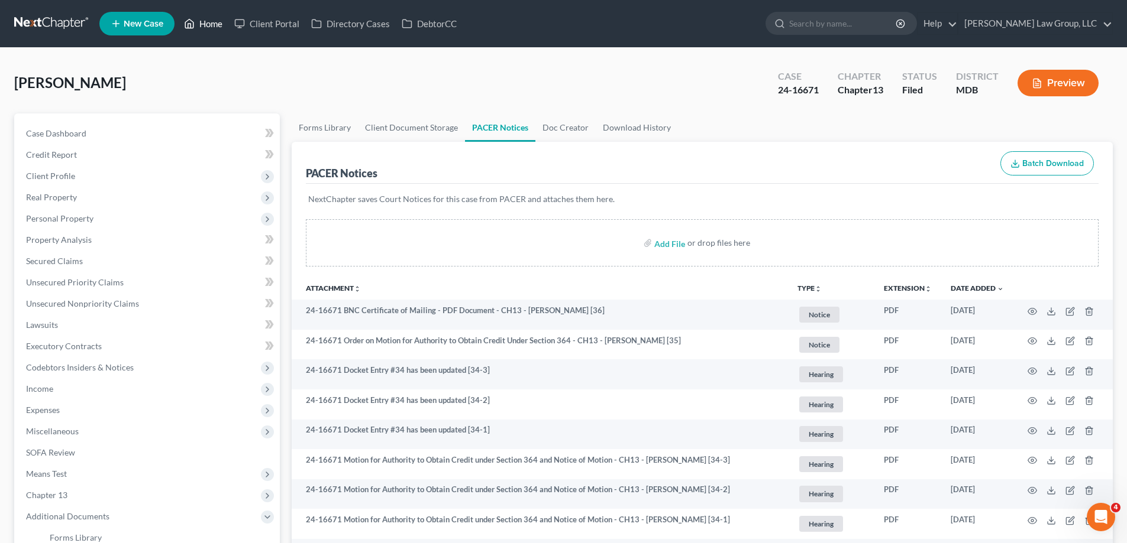
click at [218, 22] on link "Home" at bounding box center [203, 23] width 50 height 21
